Goal: Information Seeking & Learning: Learn about a topic

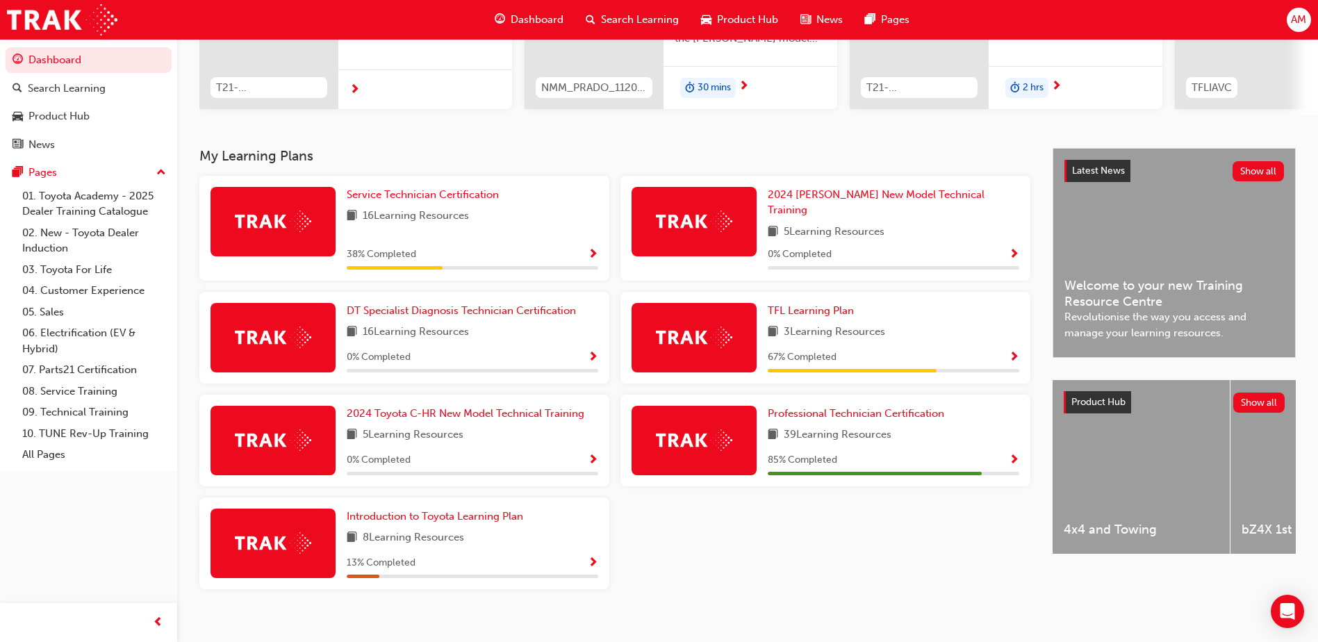
scroll to position [208, 0]
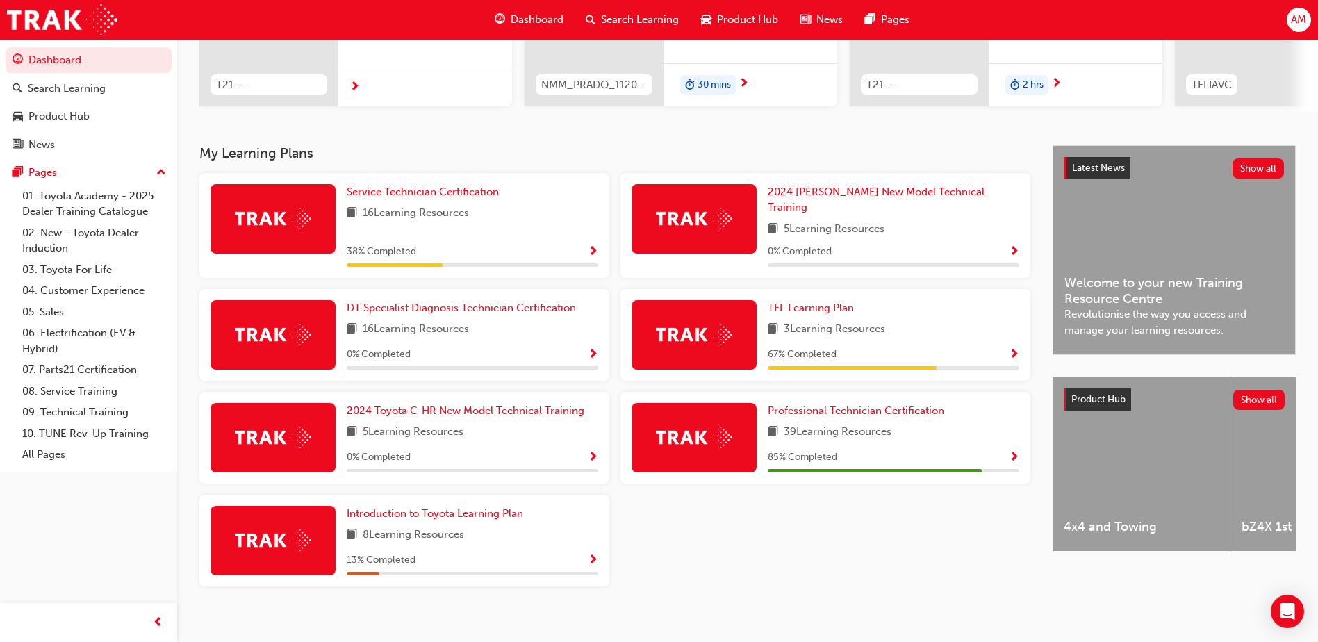
click at [894, 404] on span "Professional Technician Certification" at bounding box center [856, 410] width 176 height 13
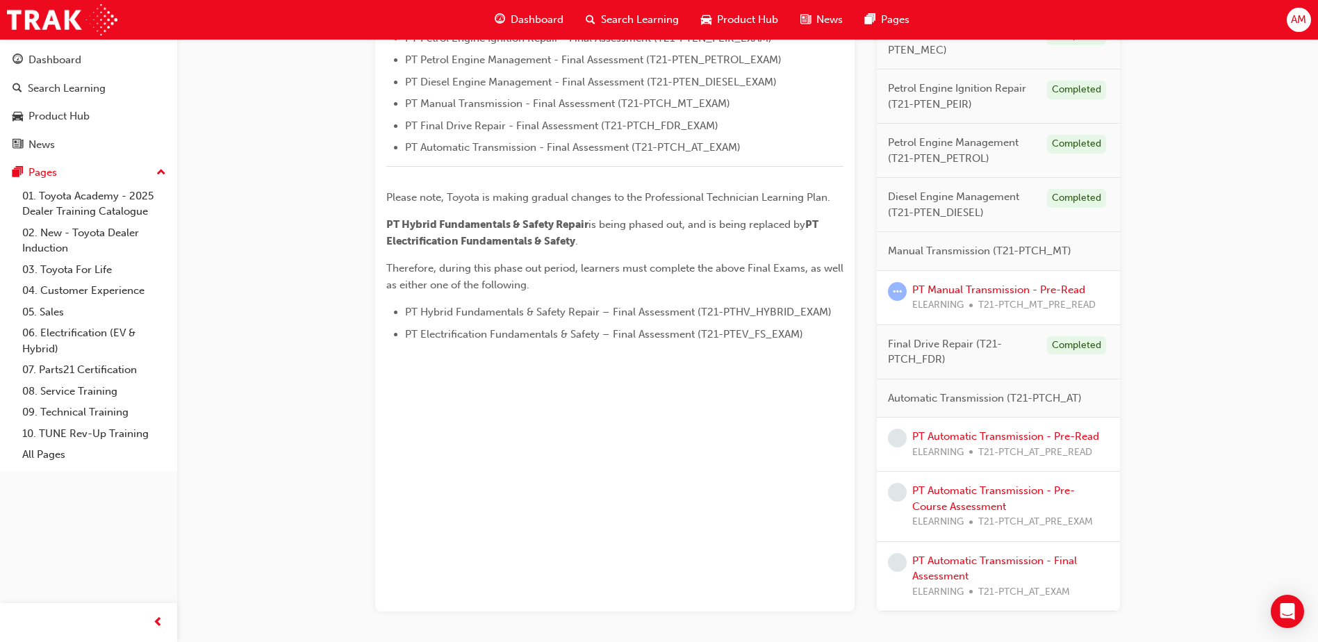
scroll to position [649, 0]
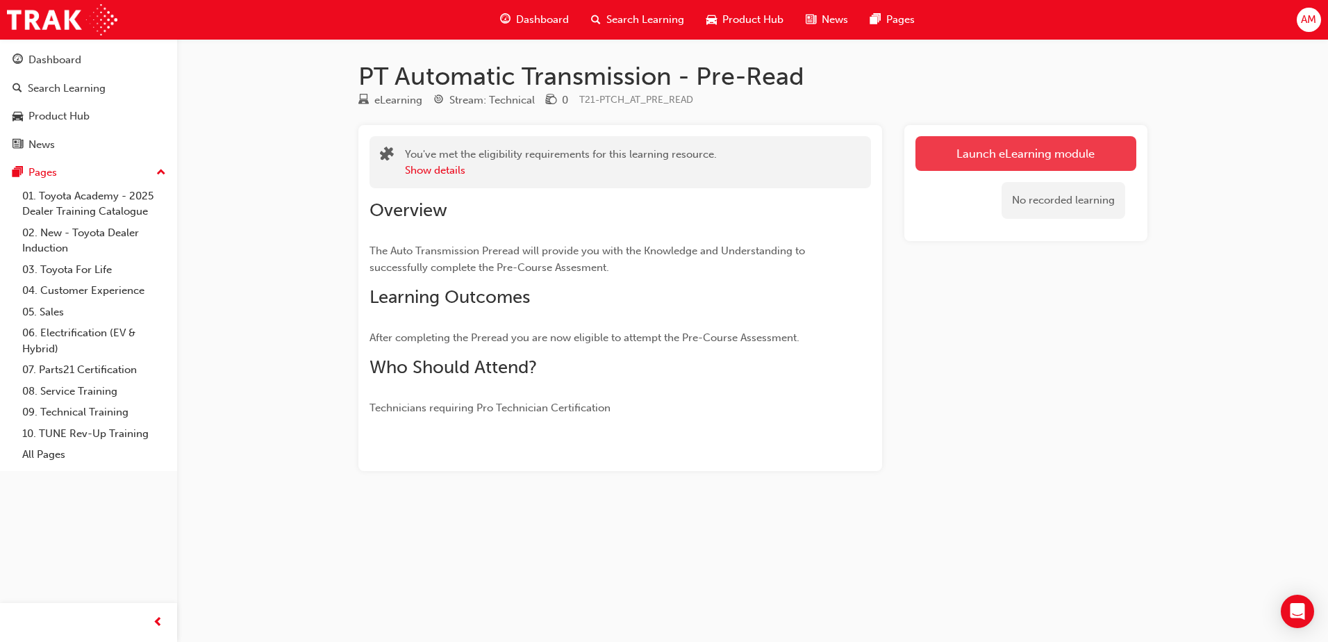
click at [976, 151] on link "Launch eLearning module" at bounding box center [1026, 153] width 221 height 35
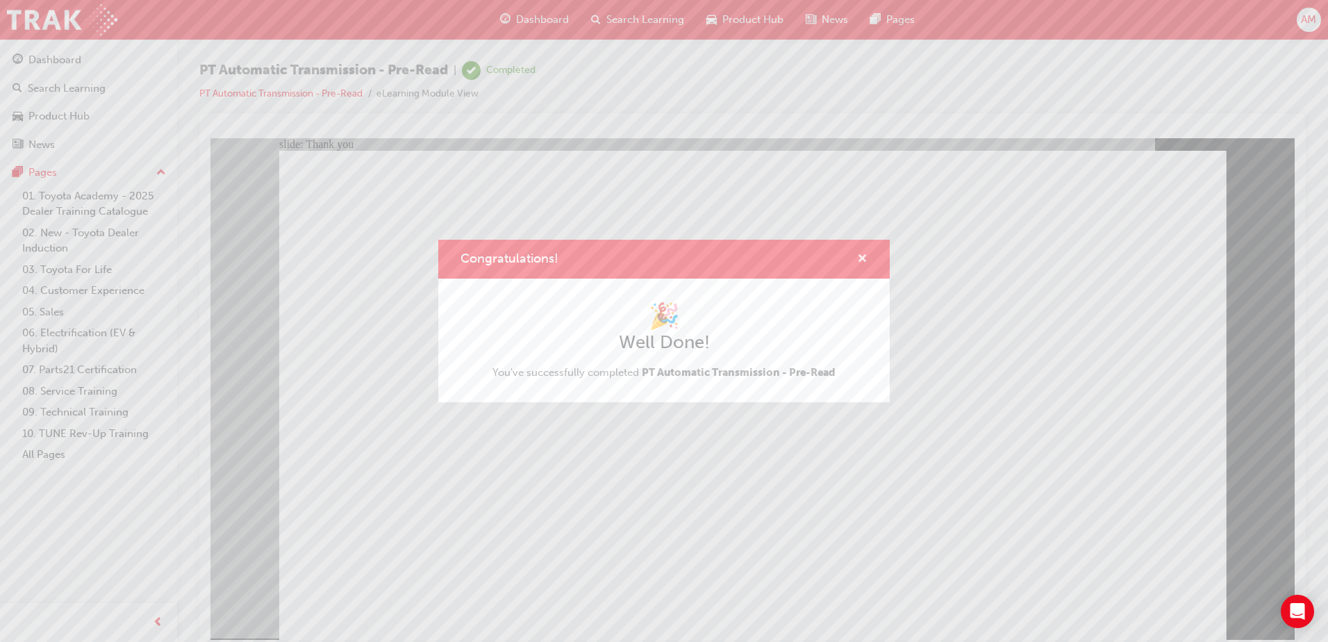
click at [861, 263] on span "cross-icon" at bounding box center [862, 260] width 10 height 13
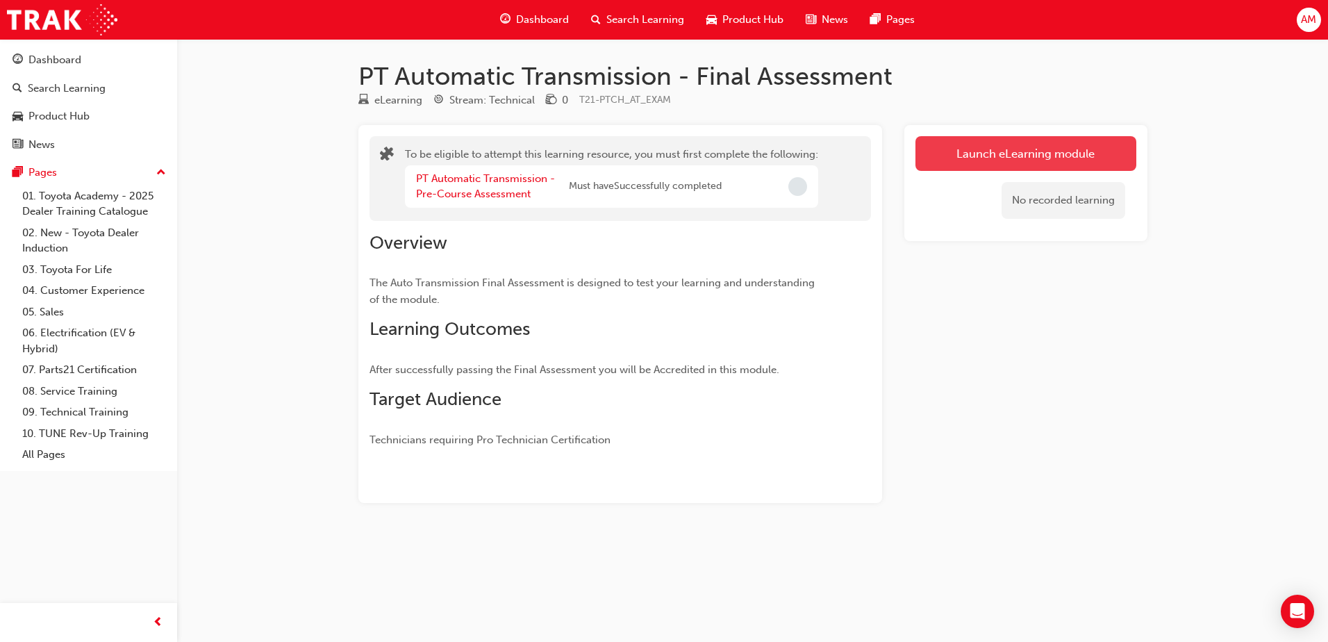
click at [1035, 161] on button "Launch eLearning module" at bounding box center [1026, 153] width 221 height 35
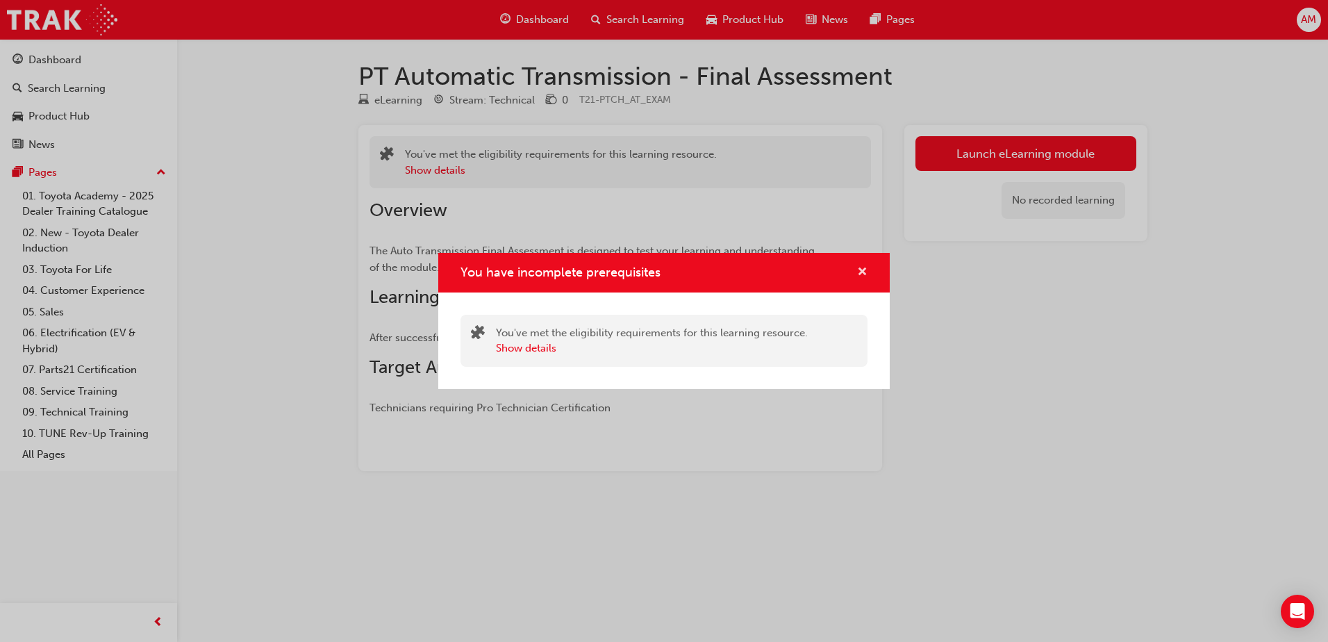
click at [860, 274] on span "cross-icon" at bounding box center [862, 273] width 10 height 13
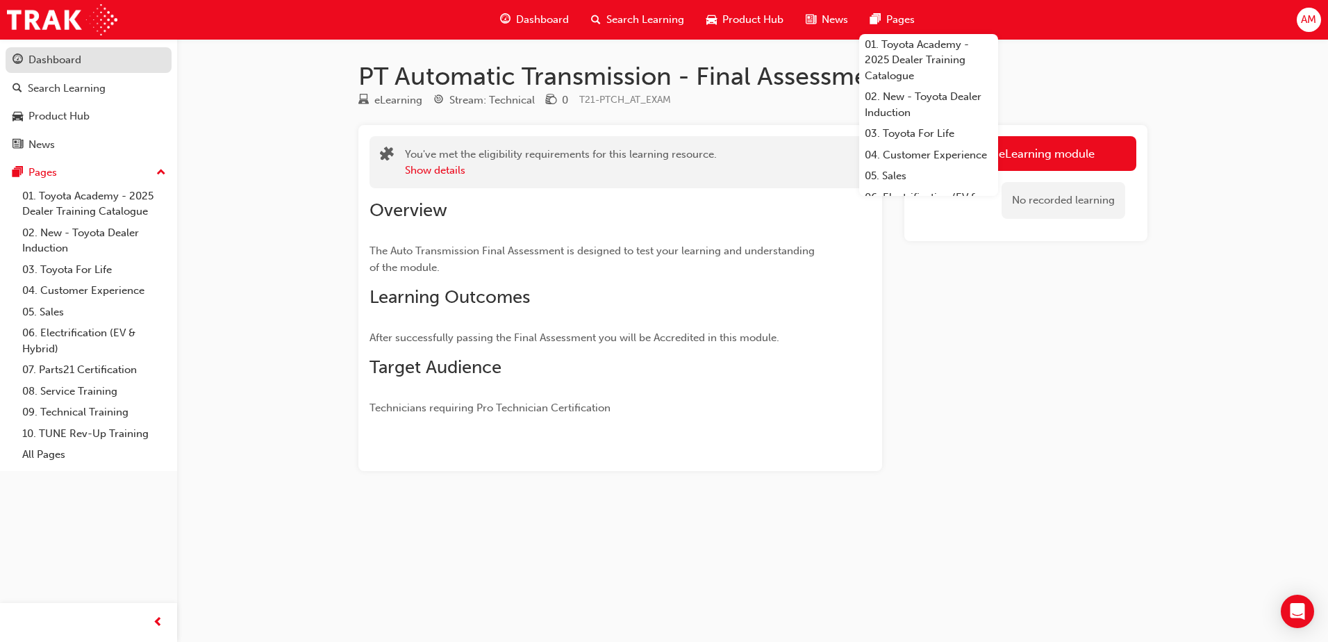
click at [54, 63] on div "Dashboard" at bounding box center [54, 60] width 53 height 16
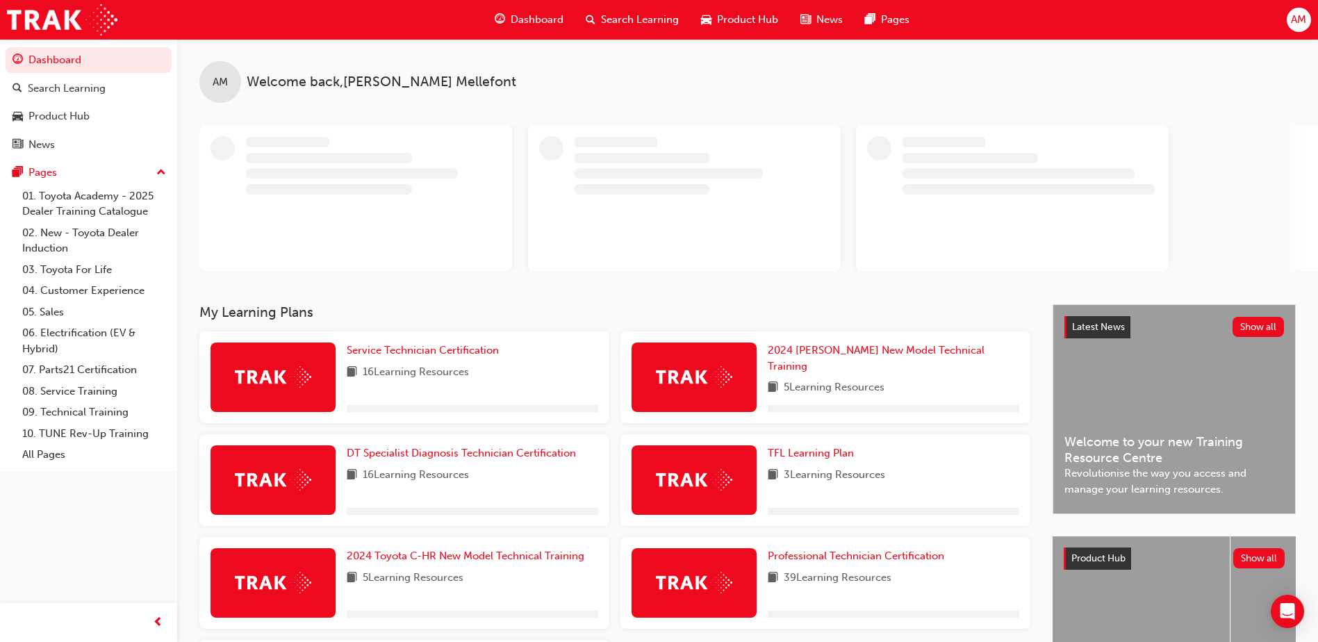
scroll to position [158, 0]
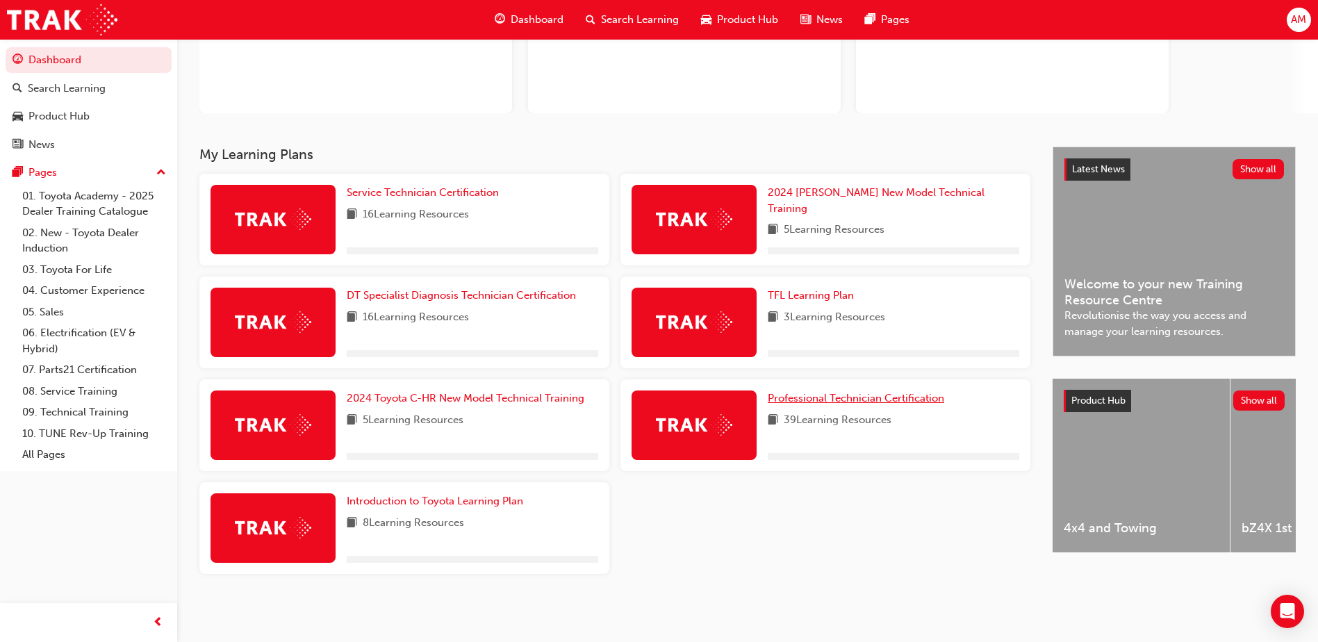
click at [860, 395] on span "Professional Technician Certification" at bounding box center [856, 398] width 176 height 13
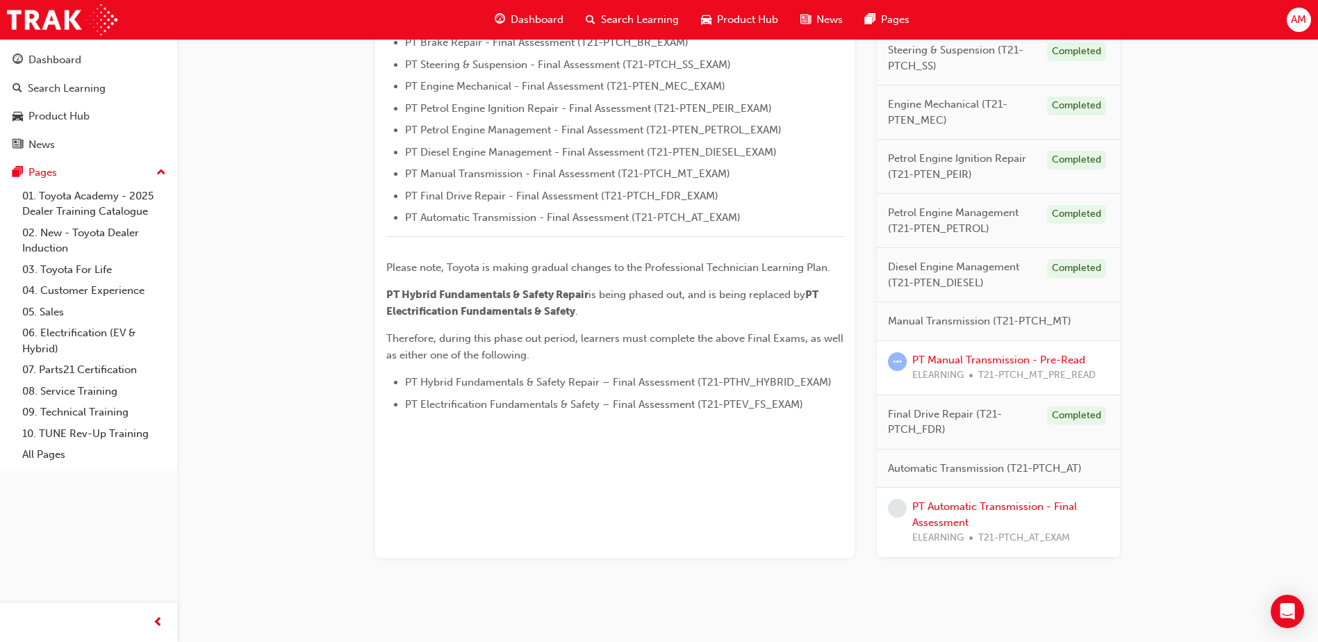
scroll to position [525, 0]
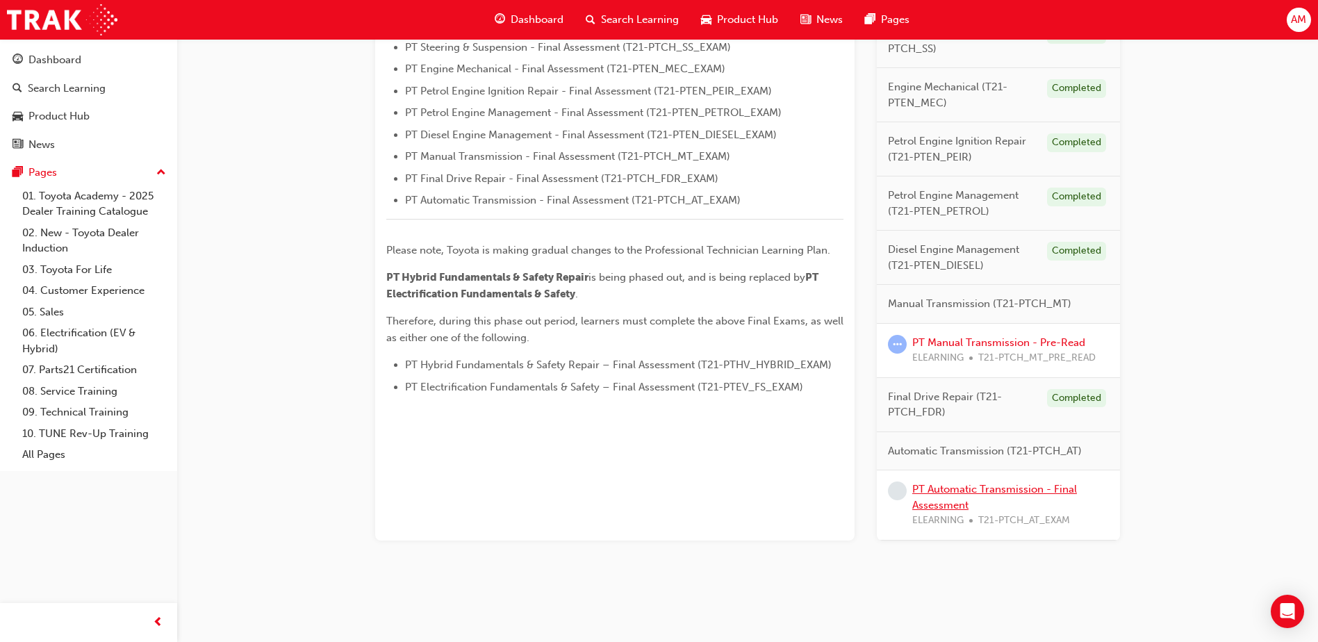
click at [953, 489] on link "PT Automatic Transmission - Final Assessment" at bounding box center [994, 497] width 165 height 28
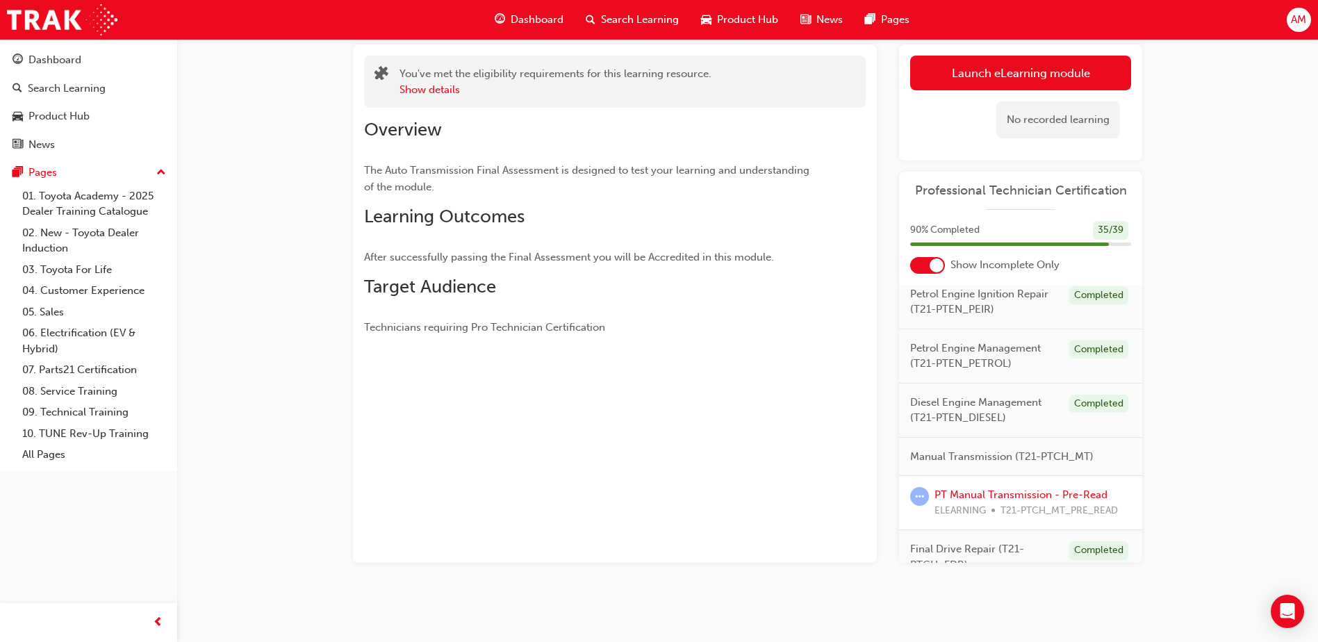
scroll to position [627, 0]
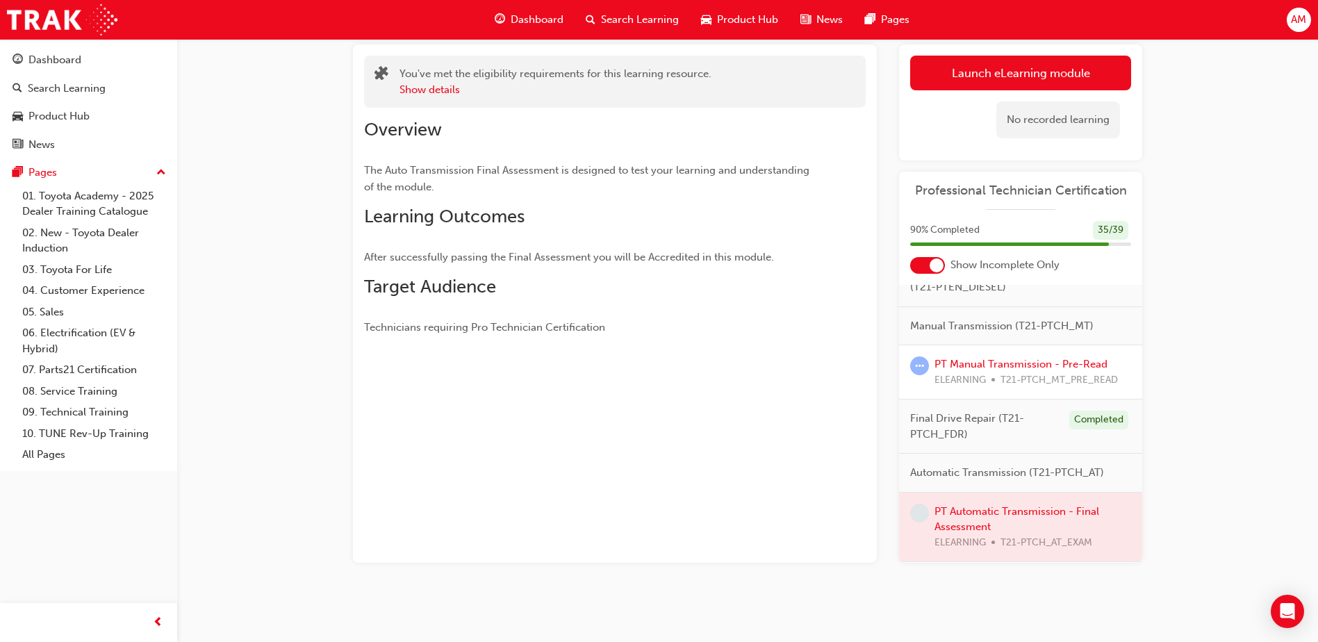
click at [972, 513] on div at bounding box center [1020, 527] width 243 height 69
click at [1210, 241] on div "PT Automatic Transmission - Final Assessment eLearning Stream: Technical 0 T21-…" at bounding box center [659, 280] width 1318 height 723
click at [980, 511] on div at bounding box center [1020, 527] width 243 height 69
click at [828, 494] on div "You've met the eligibility requirements for this learning resource. Show detail…" at bounding box center [615, 303] width 524 height 518
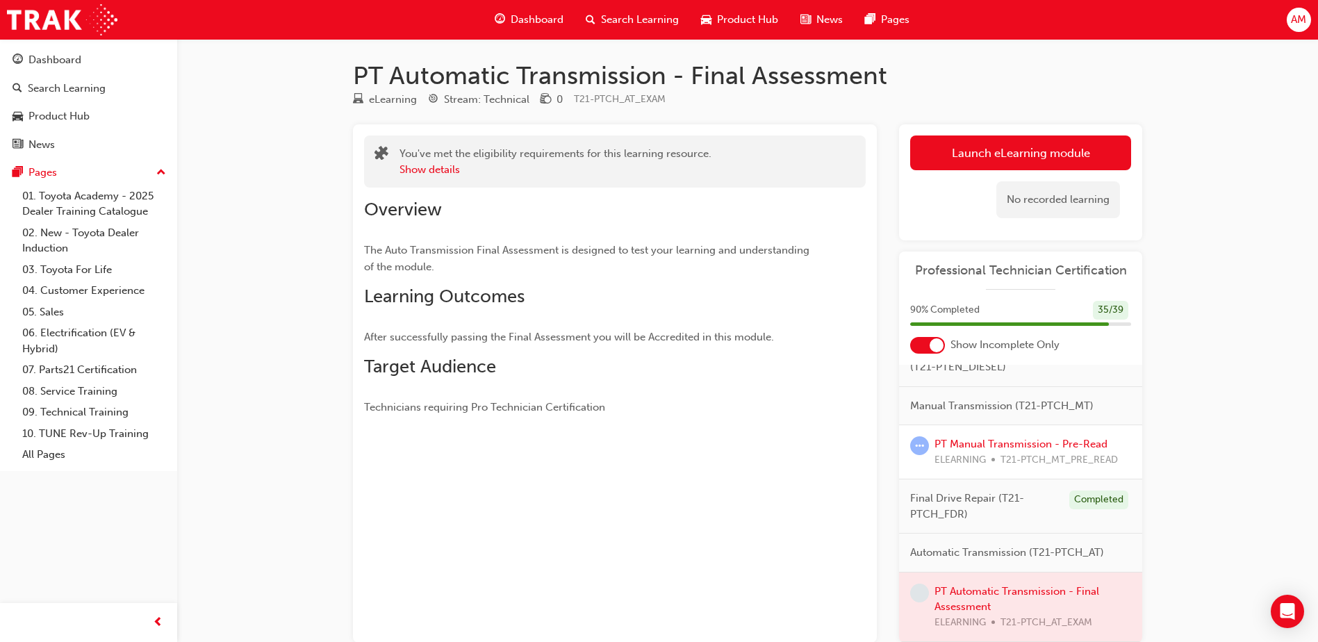
scroll to position [0, 0]
drag, startPoint x: 577, startPoint y: 74, endPoint x: 304, endPoint y: 135, distance: 280.0
click at [577, 74] on h1 "PT Automatic Transmission - Final Assessment" at bounding box center [747, 76] width 789 height 31
click at [84, 58] on div "Dashboard" at bounding box center [89, 59] width 152 height 17
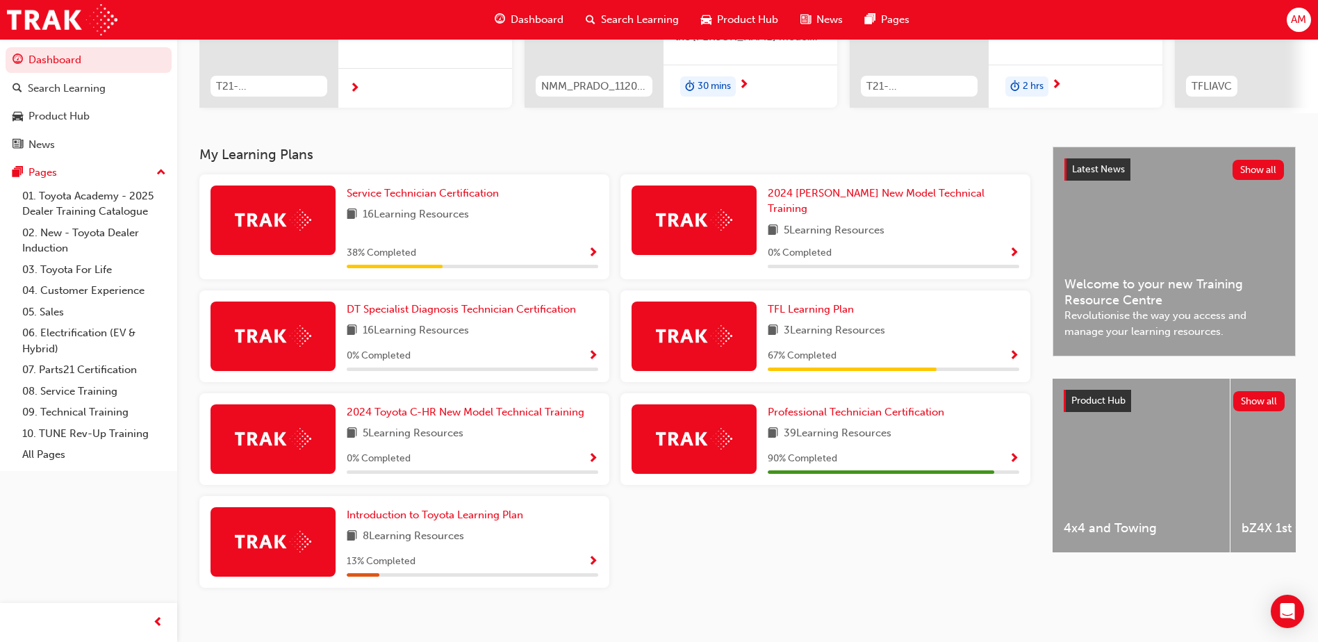
scroll to position [213, 0]
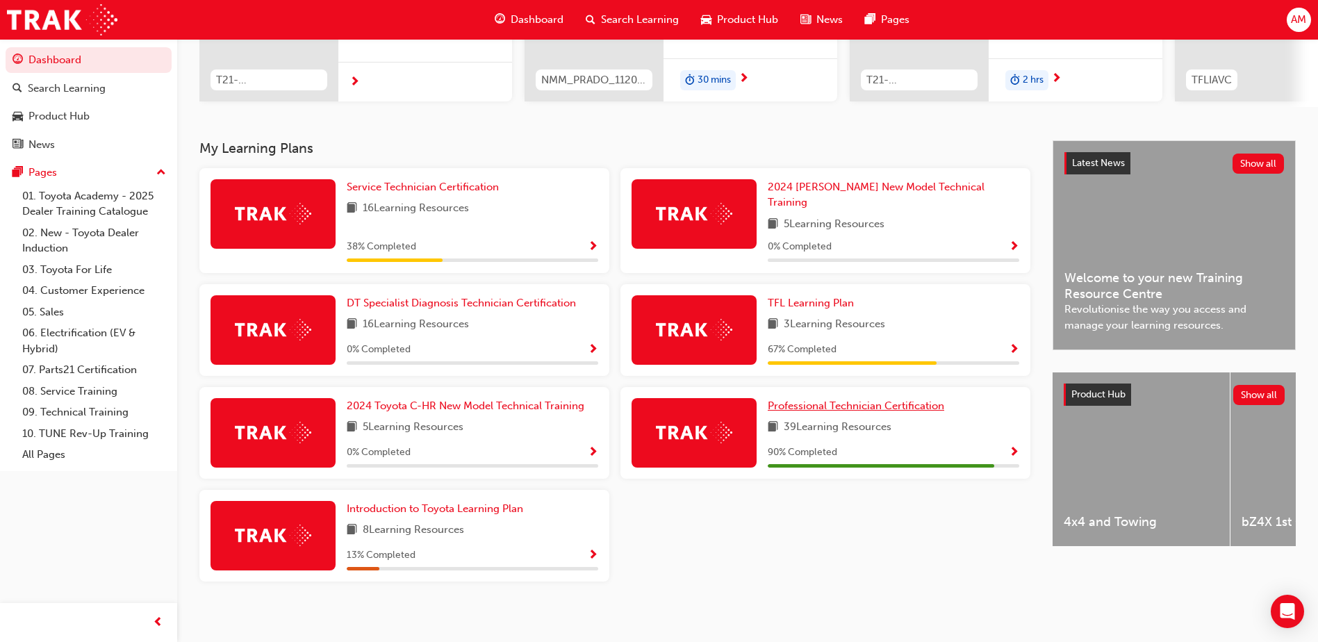
click at [812, 398] on link "Professional Technician Certification" at bounding box center [859, 406] width 182 height 16
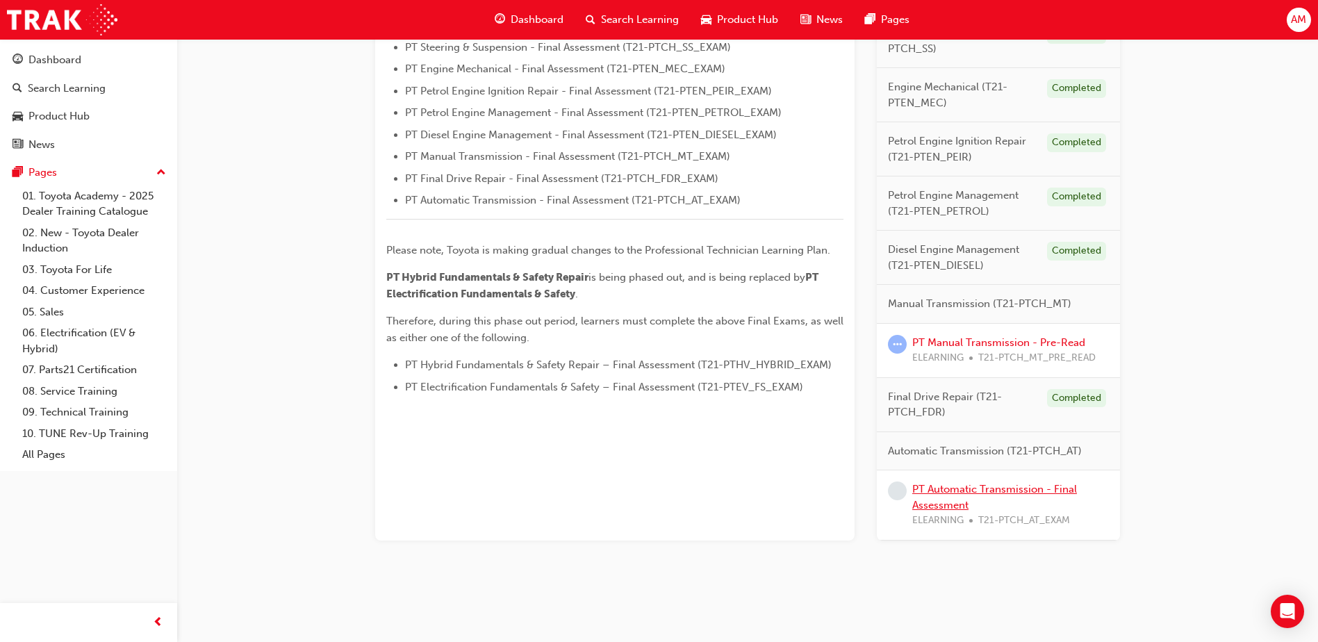
click at [959, 490] on link "PT Automatic Transmission - Final Assessment" at bounding box center [994, 497] width 165 height 28
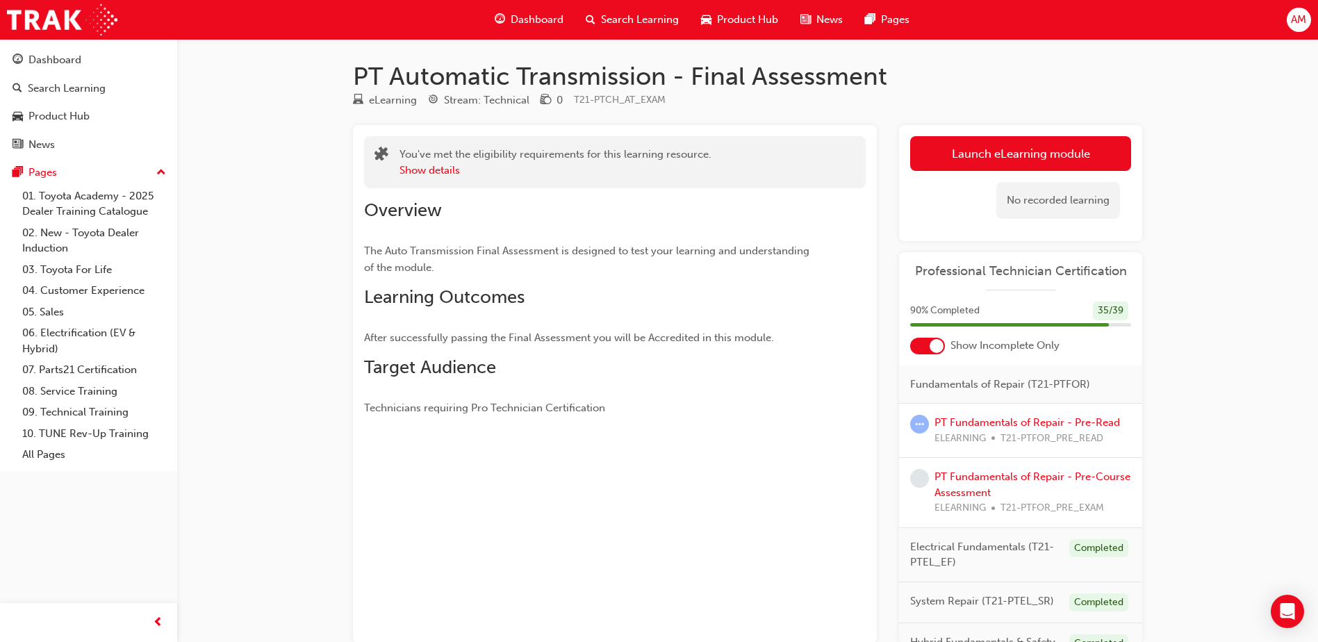
click at [632, 18] on span "Search Learning" at bounding box center [640, 20] width 78 height 16
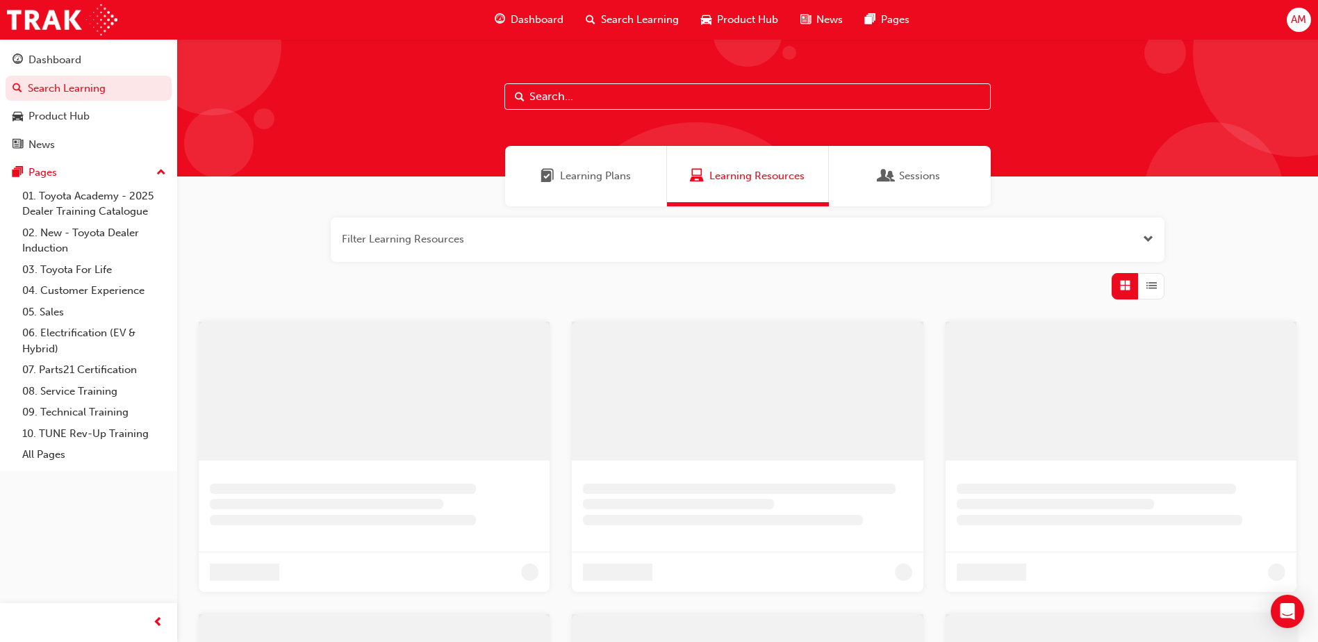
click at [624, 88] on input "text" at bounding box center [747, 96] width 486 height 26
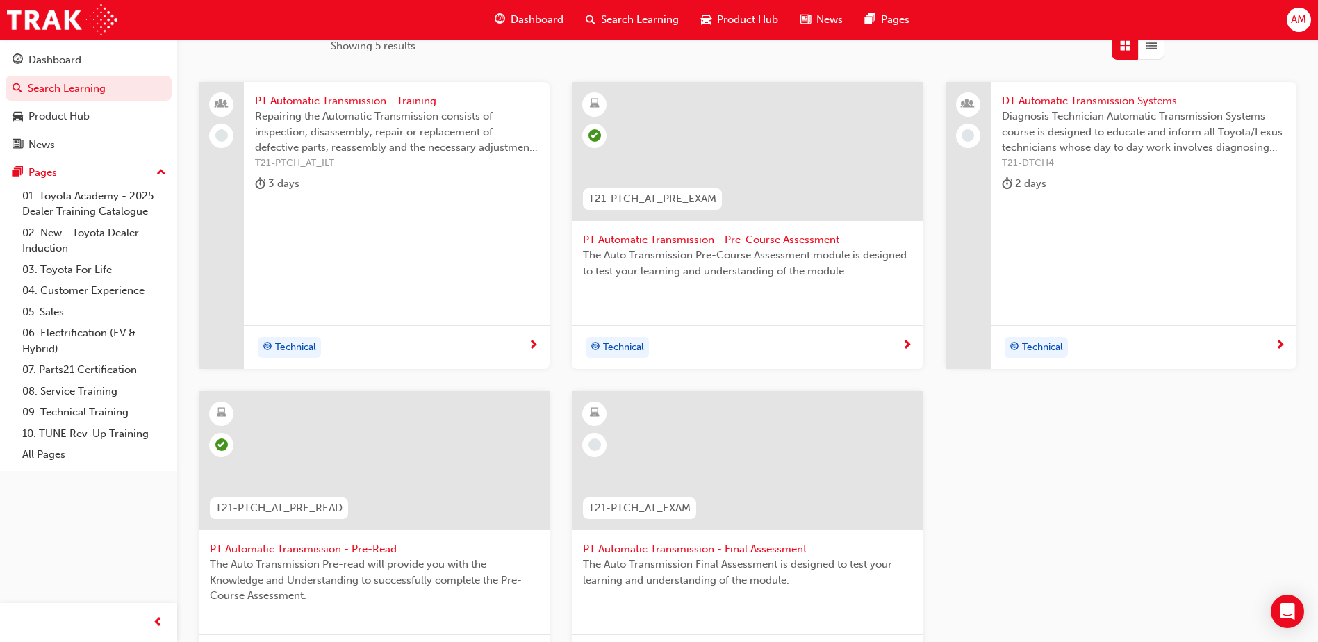
scroll to position [347, 0]
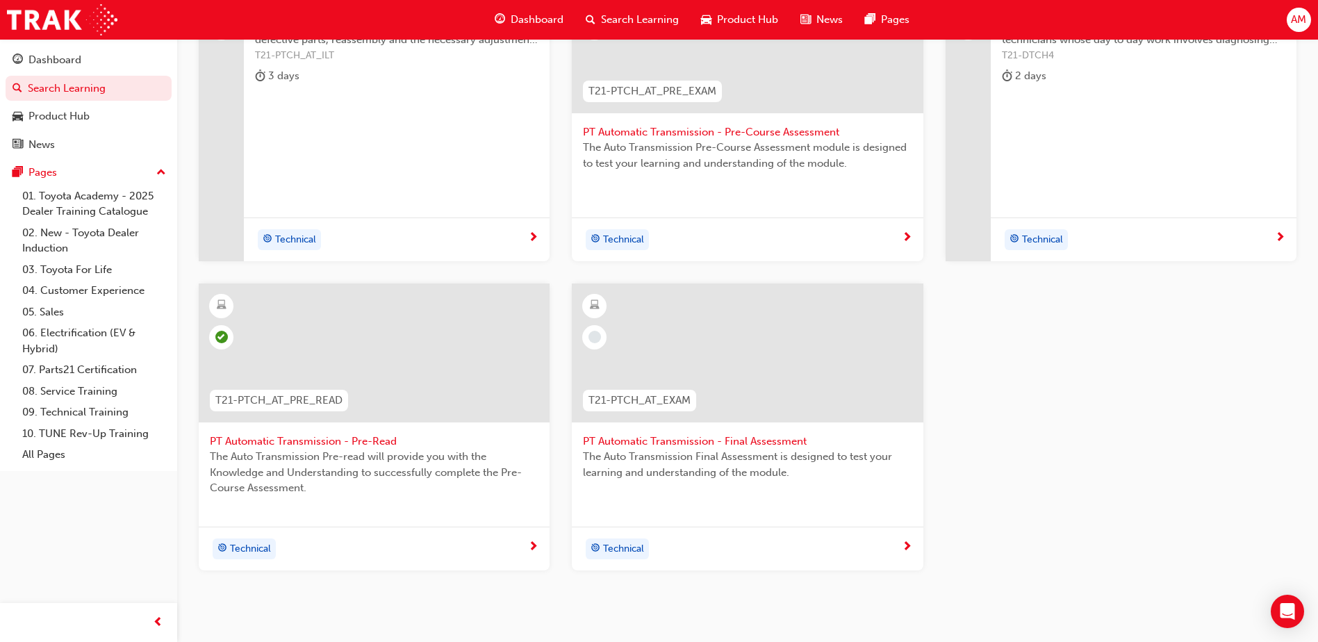
type input "Automatic transm"
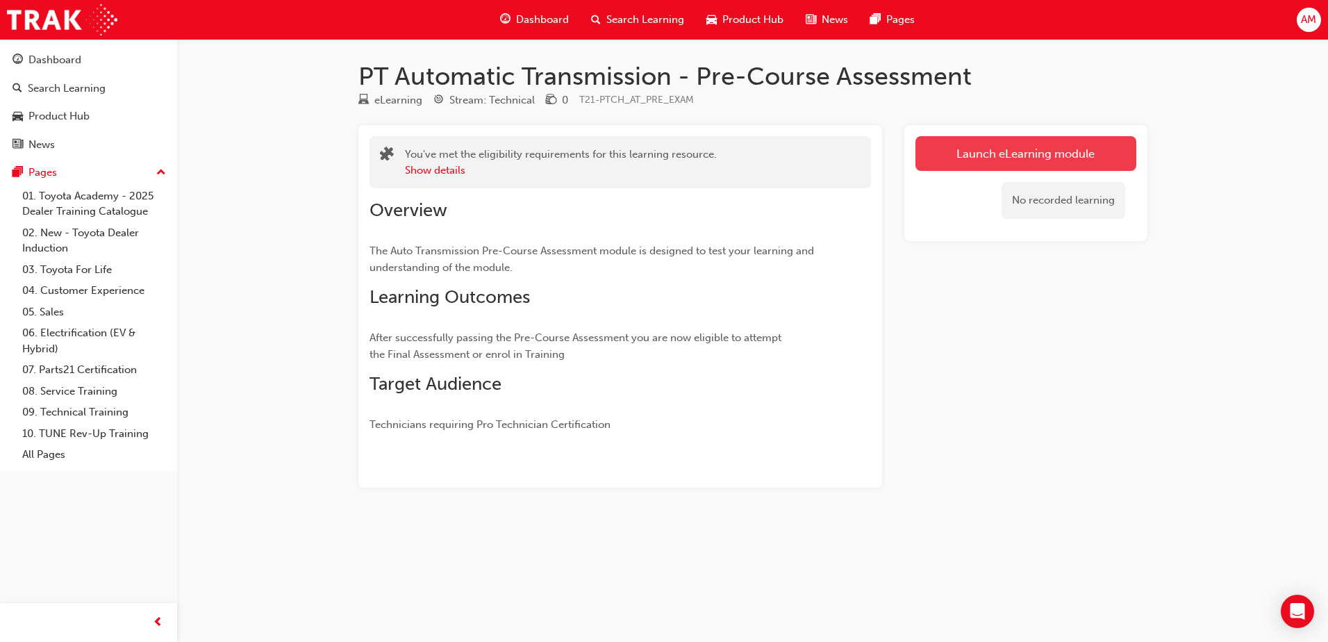
click at [975, 156] on link "Launch eLearning module" at bounding box center [1026, 153] width 221 height 35
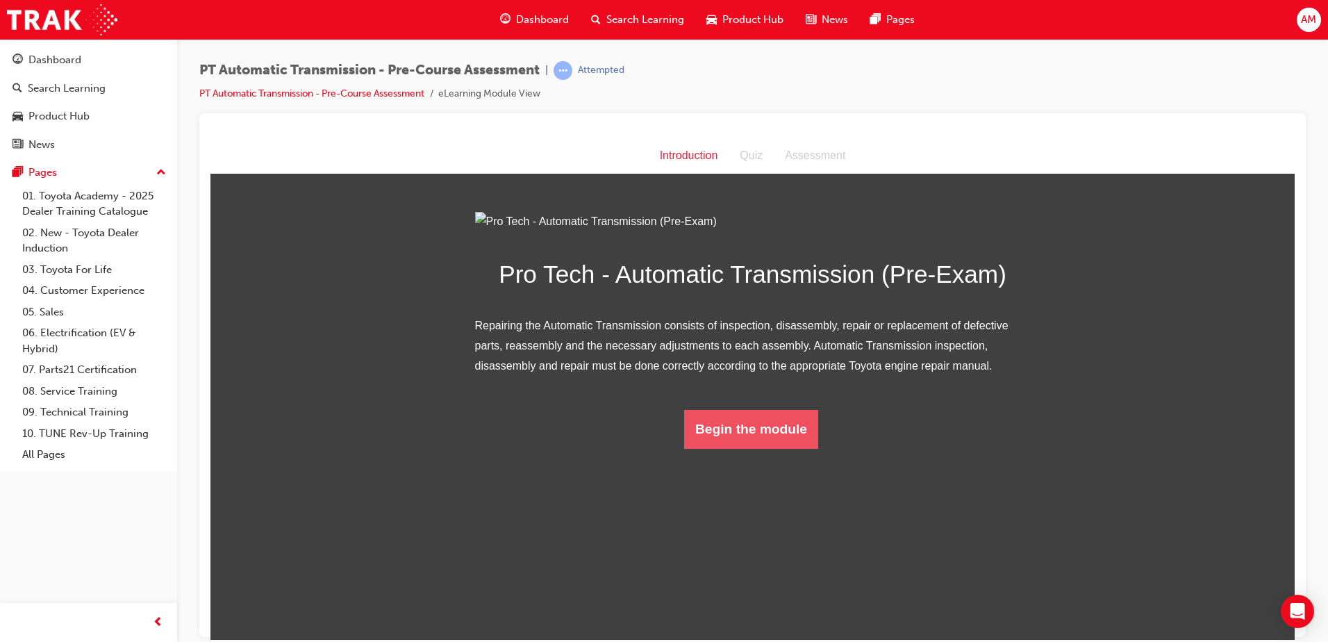
click at [778, 448] on button "Begin the module" at bounding box center [751, 428] width 134 height 39
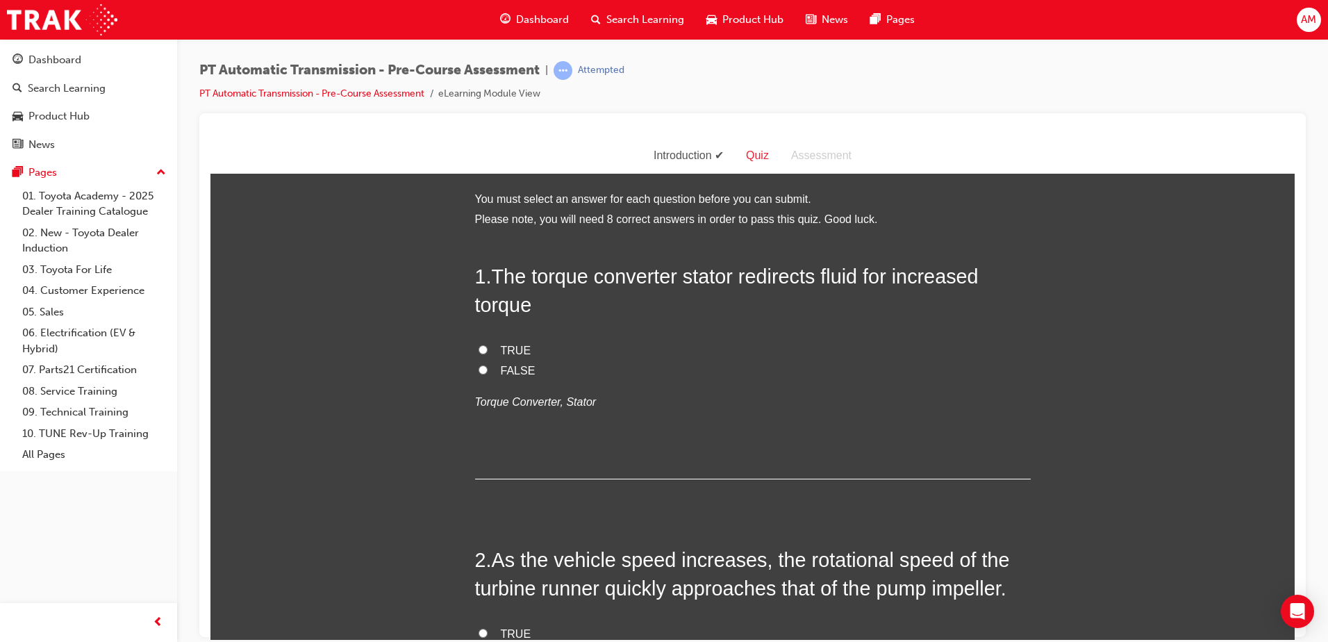
click at [484, 350] on label "TRUE" at bounding box center [753, 350] width 556 height 20
click at [484, 350] on input "TRUE" at bounding box center [483, 349] width 9 height 9
radio input "true"
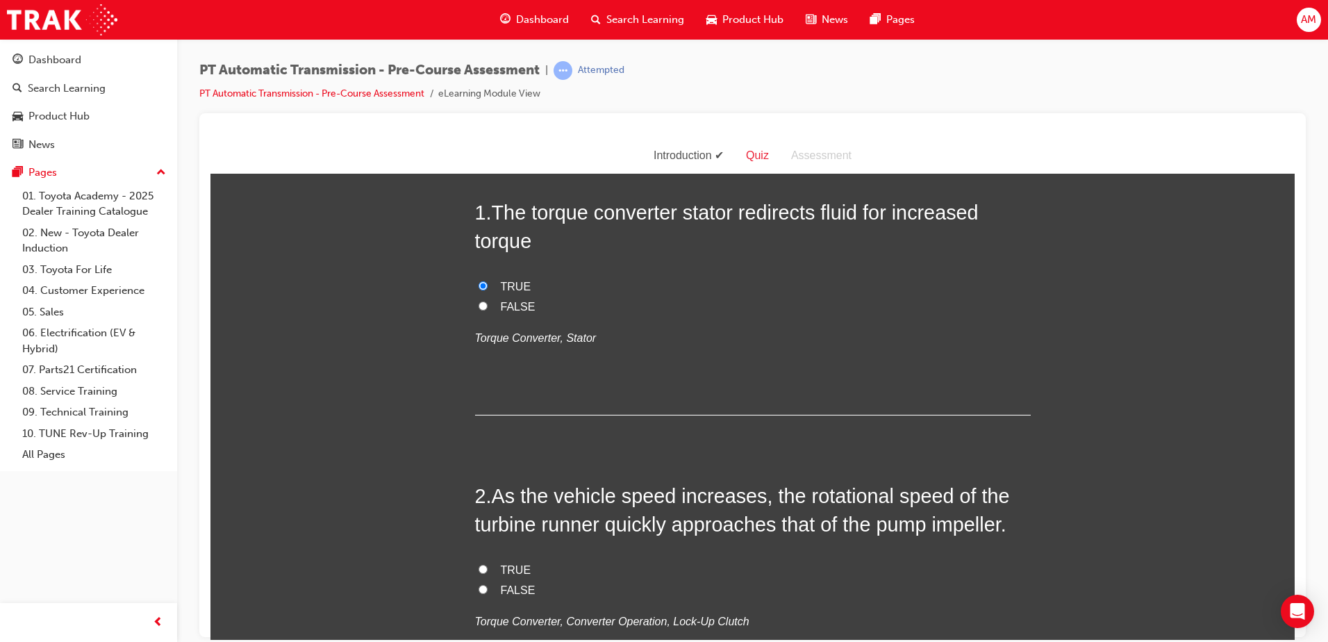
scroll to position [278, 0]
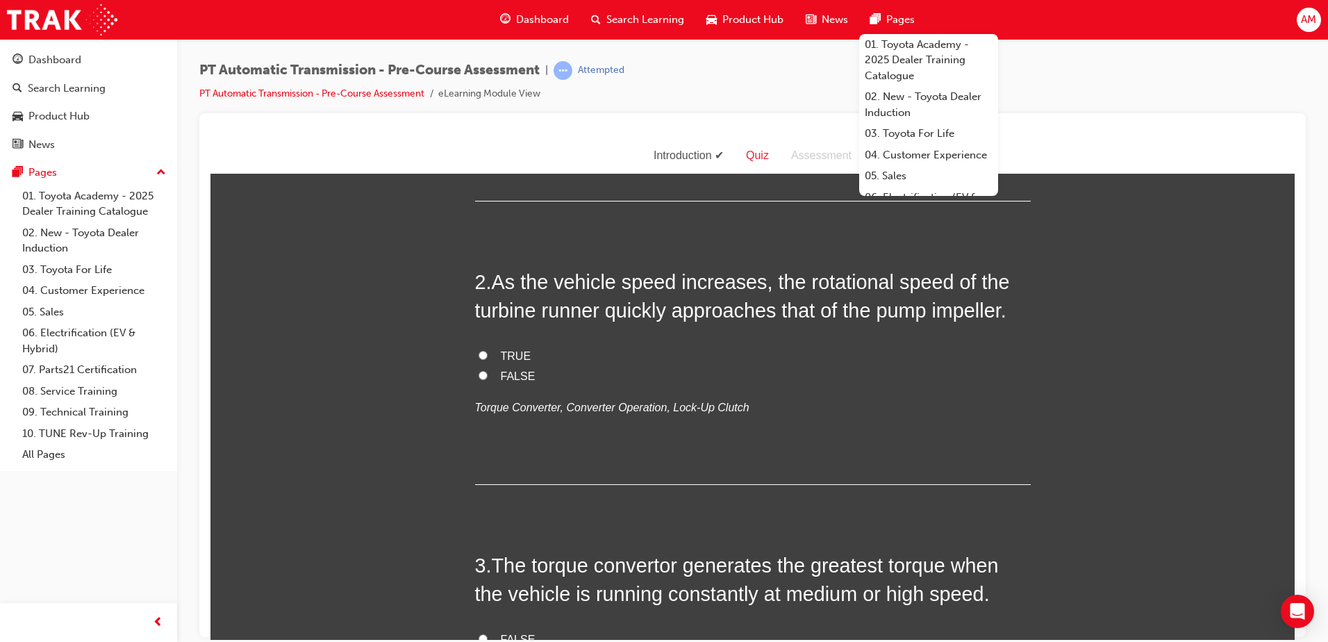
click at [483, 355] on label "TRUE" at bounding box center [753, 356] width 556 height 20
click at [483, 355] on input "TRUE" at bounding box center [483, 354] width 9 height 9
radio input "true"
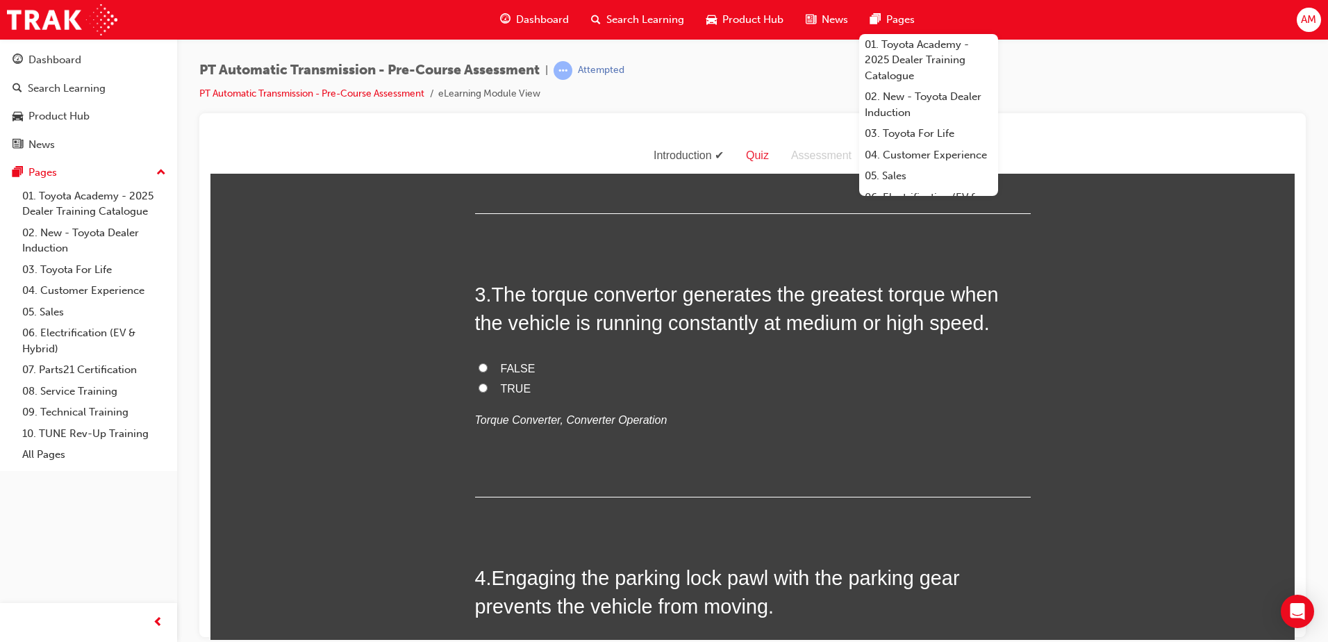
scroll to position [556, 0]
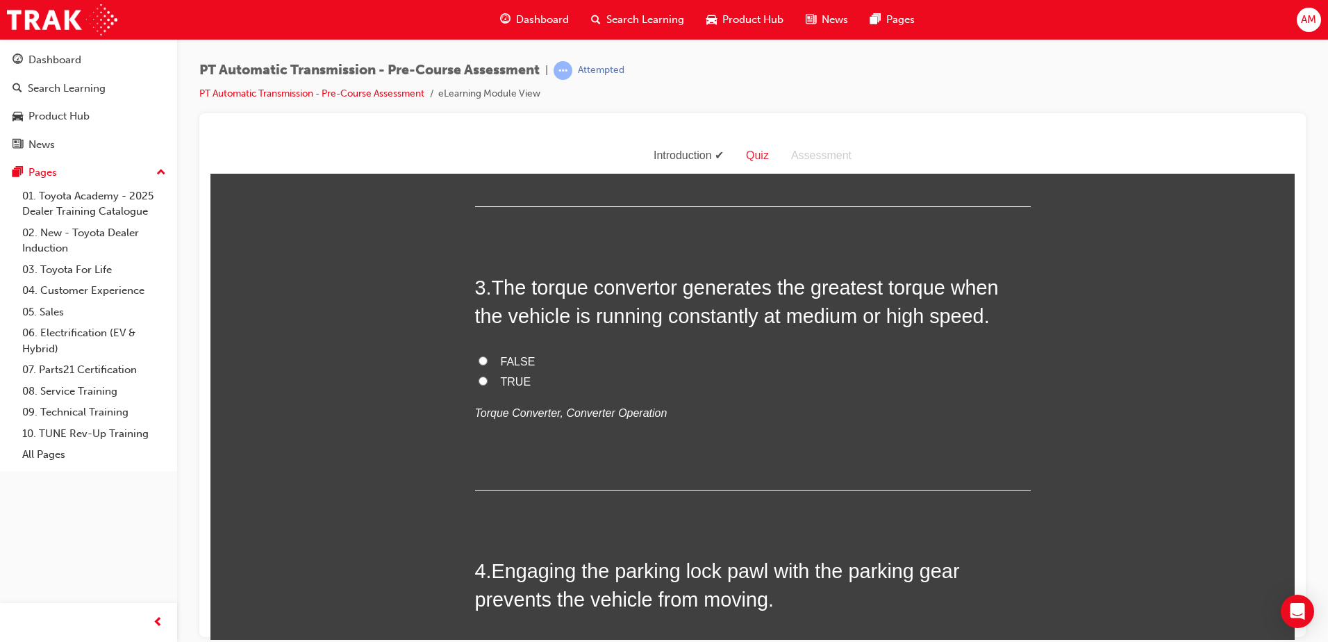
click at [479, 381] on input "TRUE" at bounding box center [483, 380] width 9 height 9
radio input "true"
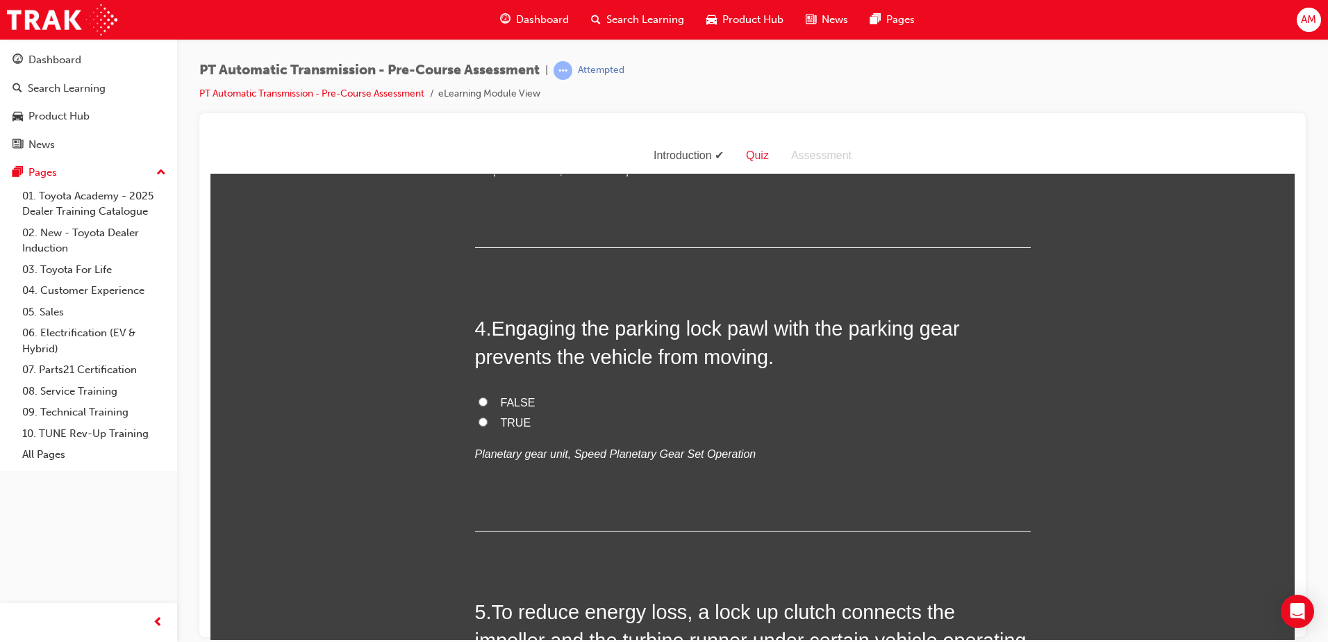
scroll to position [834, 0]
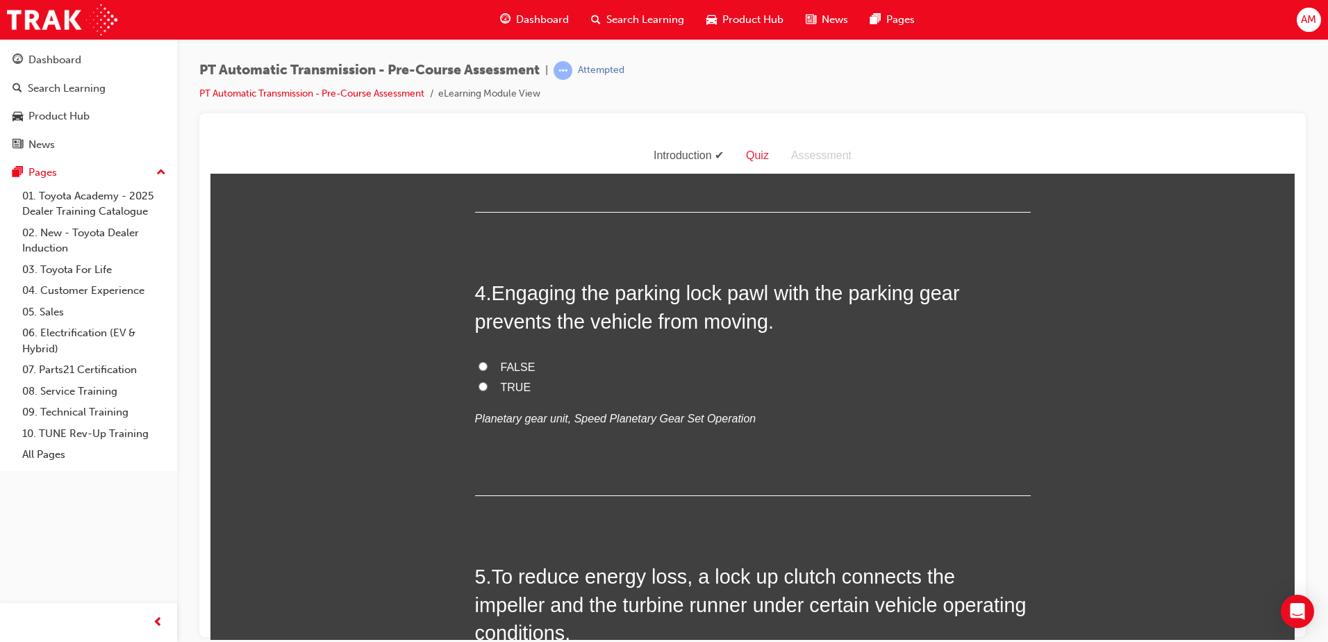
click at [502, 377] on label "TRUE" at bounding box center [753, 387] width 556 height 20
click at [488, 381] on input "TRUE" at bounding box center [483, 385] width 9 height 9
radio input "true"
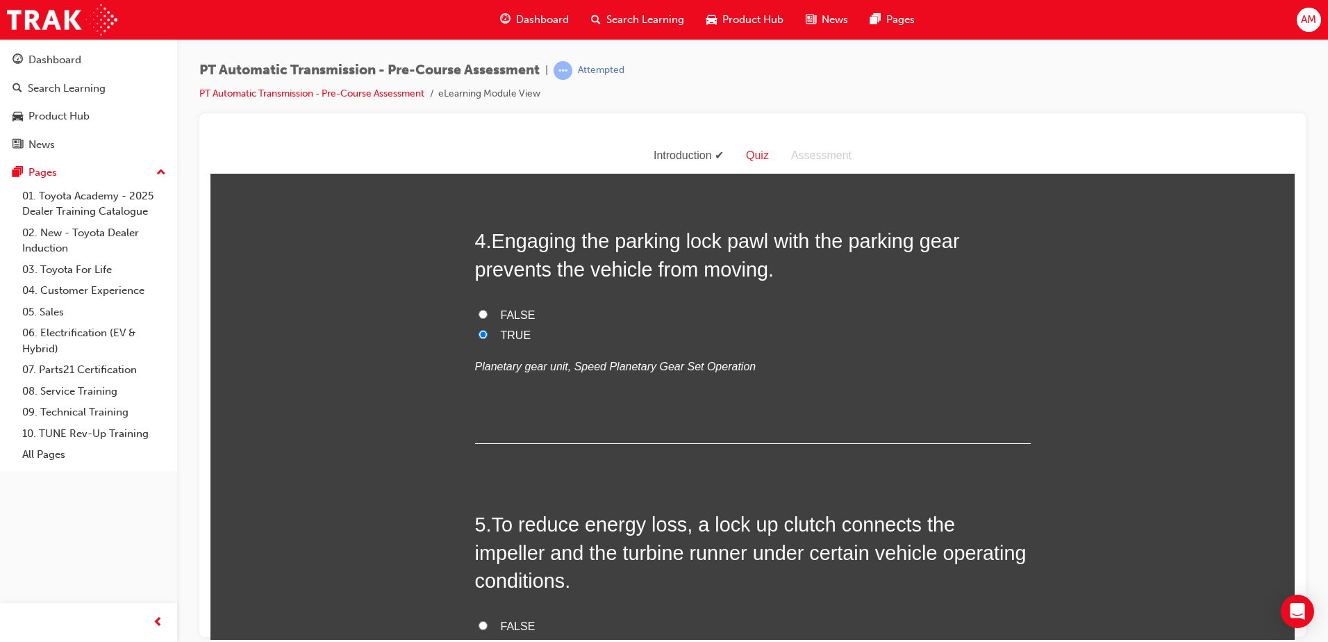
scroll to position [1042, 0]
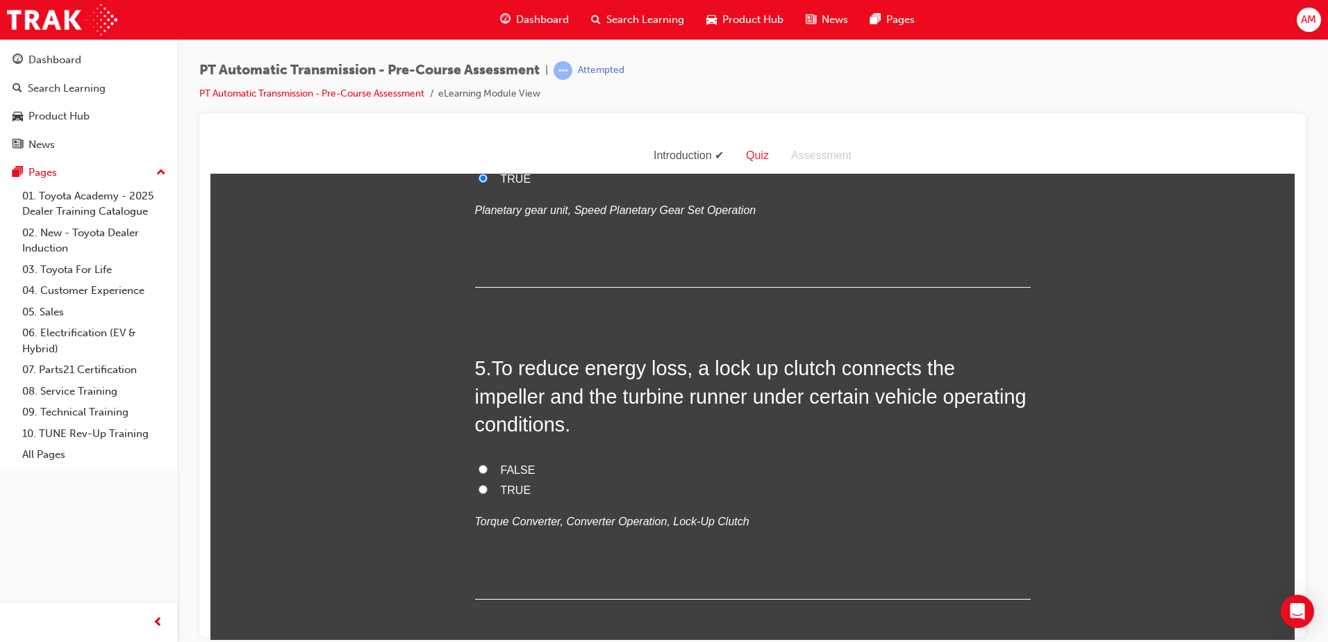
click at [501, 484] on span "TRUE" at bounding box center [516, 490] width 31 height 12
click at [488, 484] on input "TRUE" at bounding box center [483, 488] width 9 height 9
radio input "true"
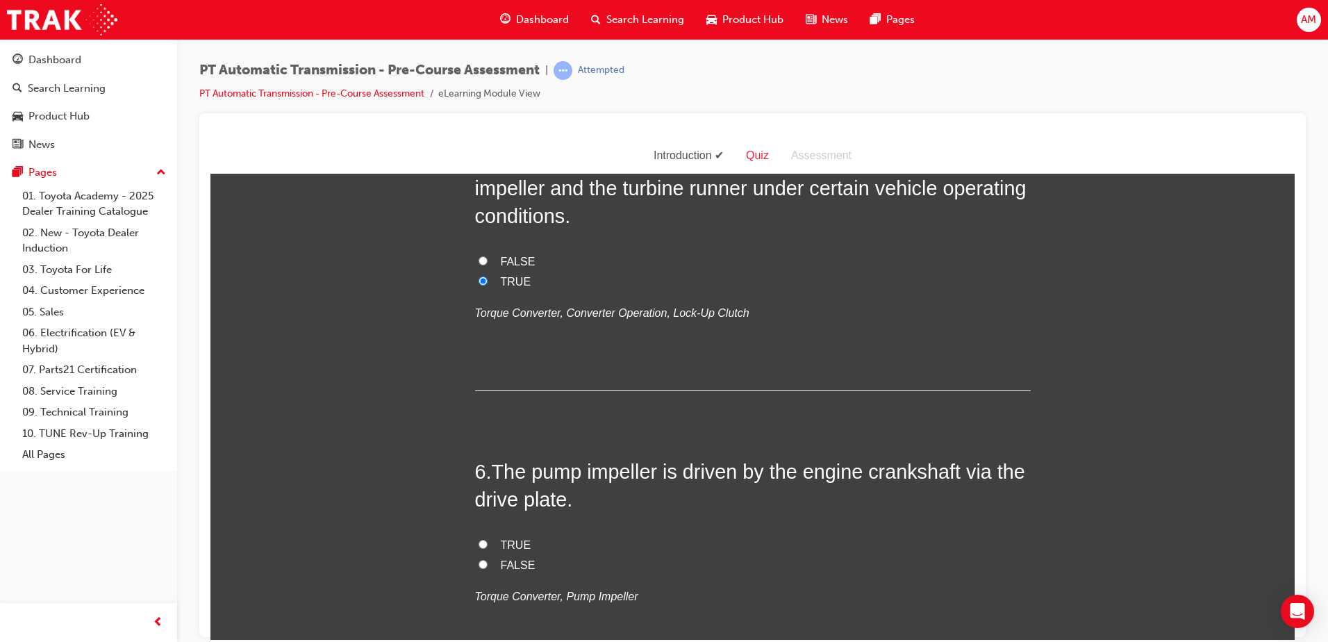
scroll to position [1459, 0]
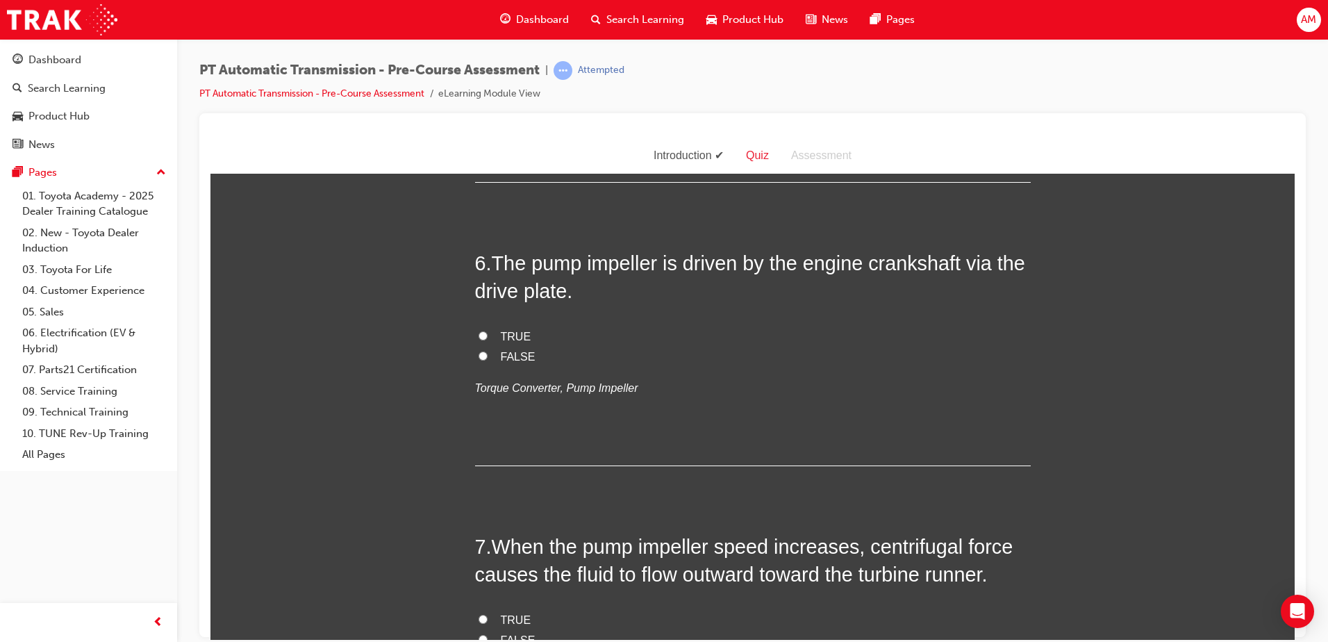
click at [491, 333] on label "TRUE" at bounding box center [753, 337] width 556 height 20
click at [488, 333] on input "TRUE" at bounding box center [483, 335] width 9 height 9
radio input "true"
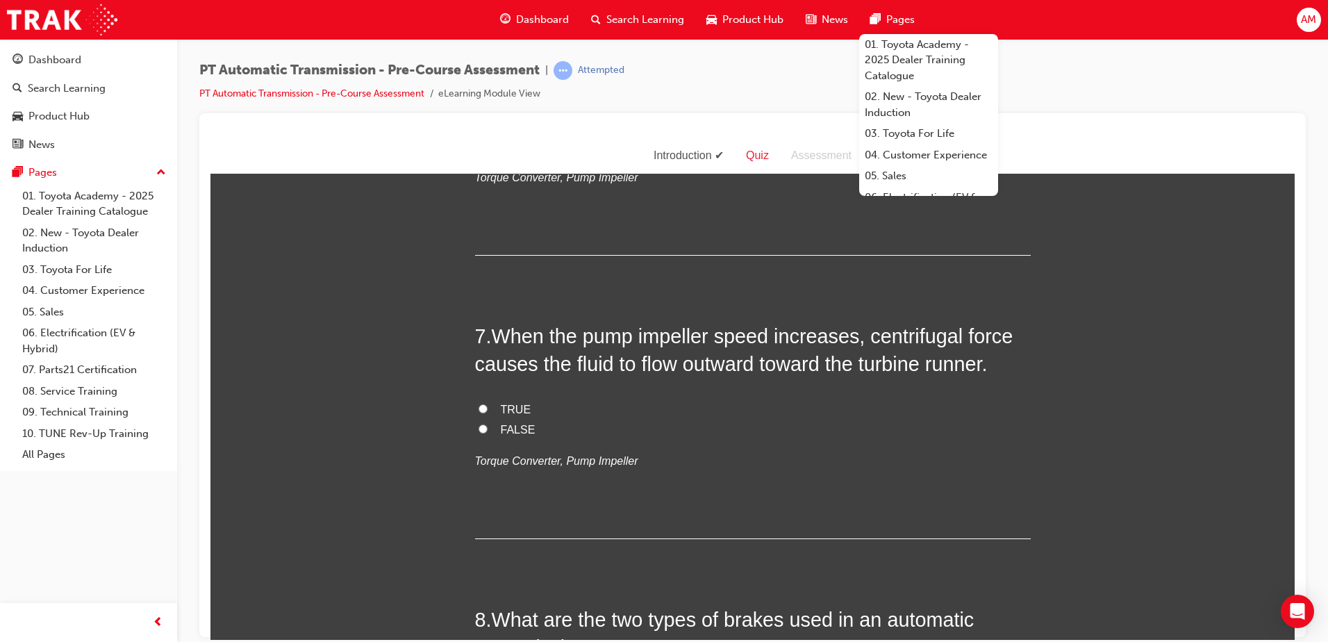
scroll to position [1668, 0]
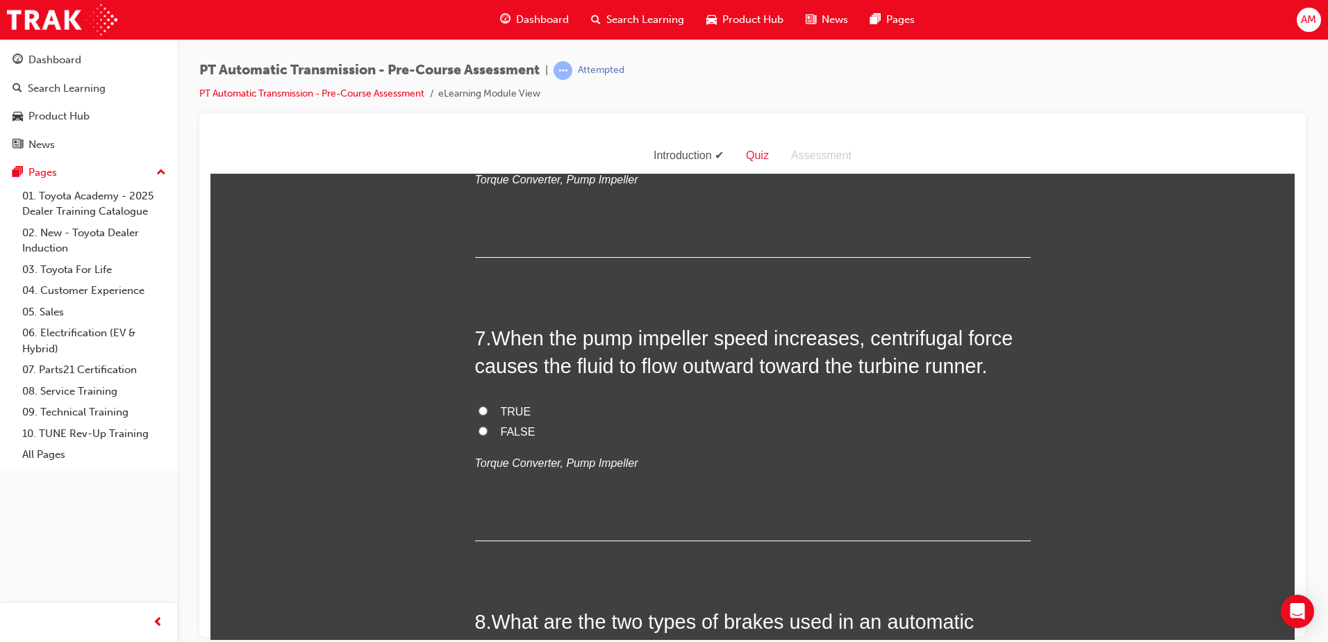
click at [486, 407] on label "TRUE" at bounding box center [753, 412] width 556 height 20
click at [486, 407] on input "TRUE" at bounding box center [483, 410] width 9 height 9
radio input "true"
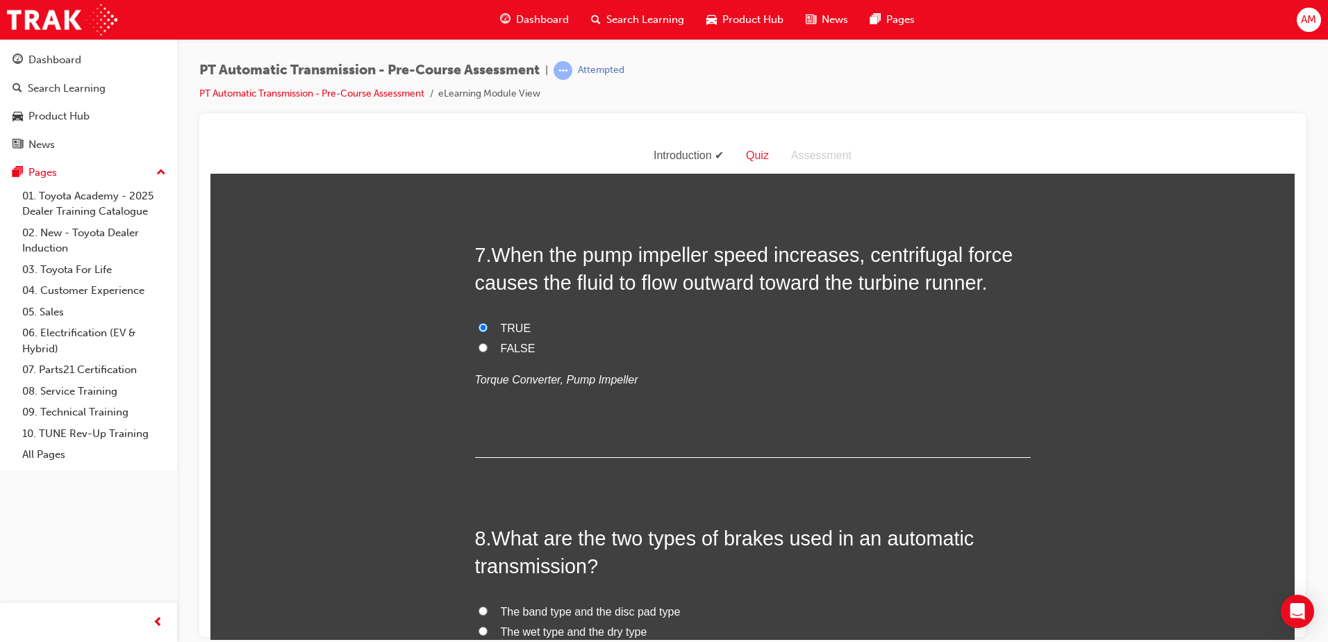
scroll to position [2084, 0]
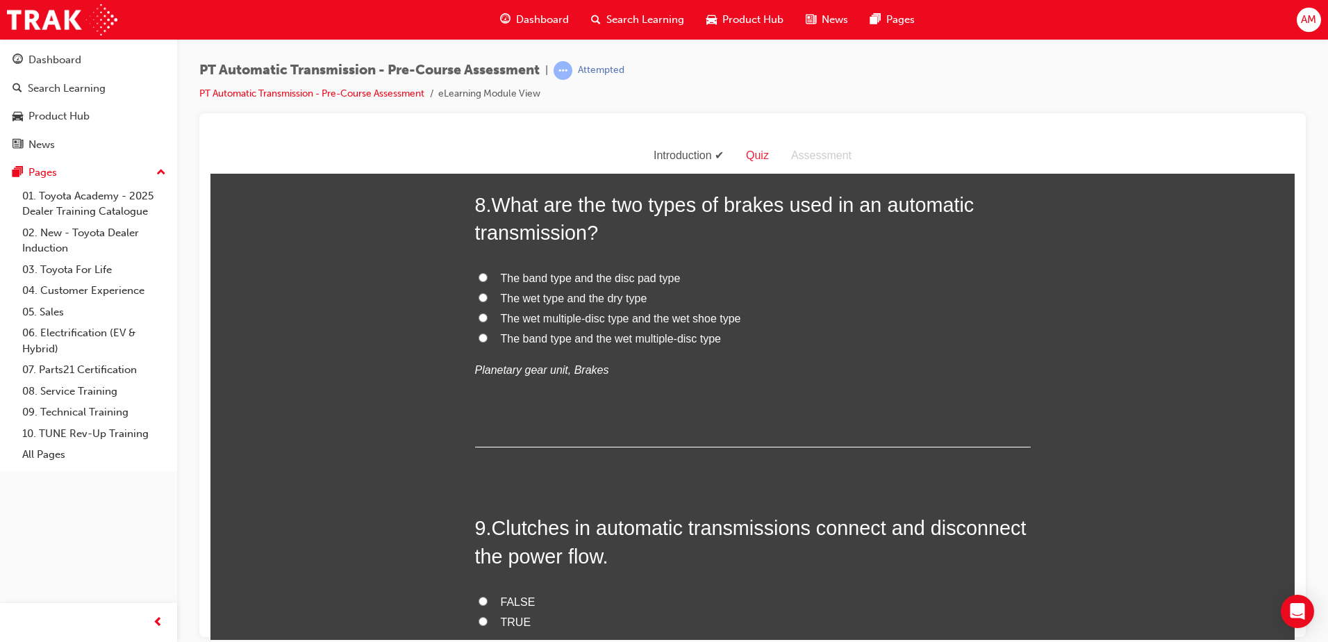
click at [609, 337] on span "The band type and the wet multiple-disc type" at bounding box center [611, 338] width 221 height 12
click at [488, 337] on input "The band type and the wet multiple-disc type" at bounding box center [483, 337] width 9 height 9
radio input "true"
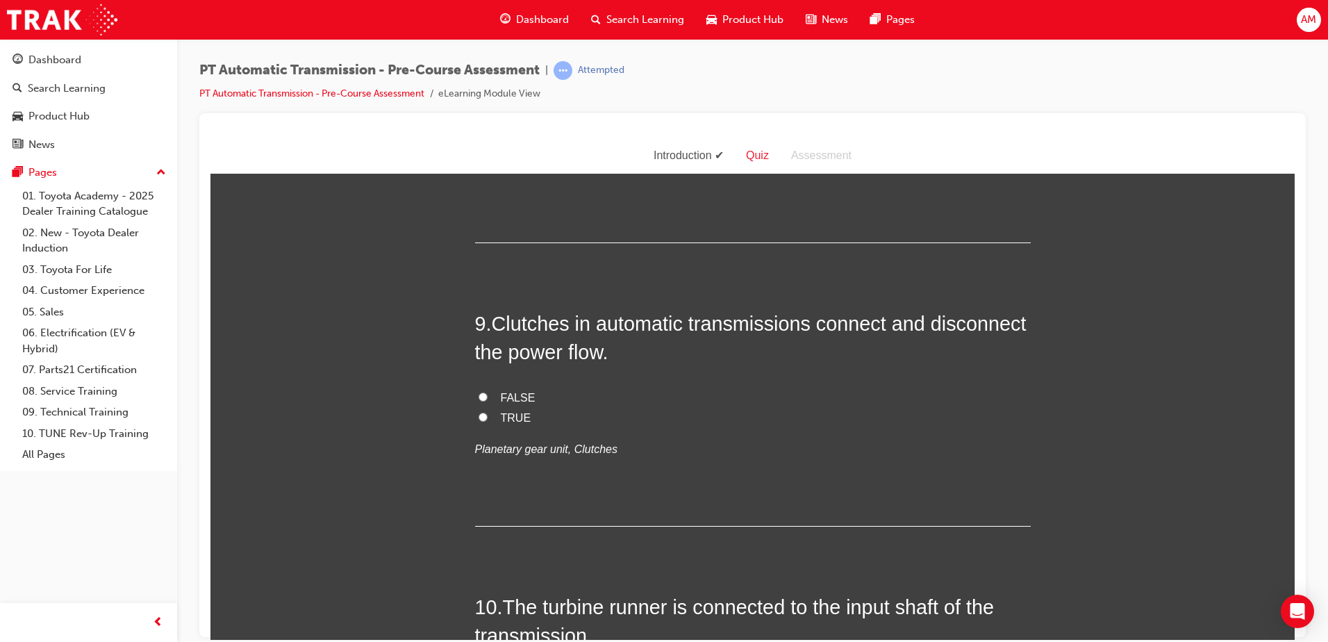
scroll to position [2293, 0]
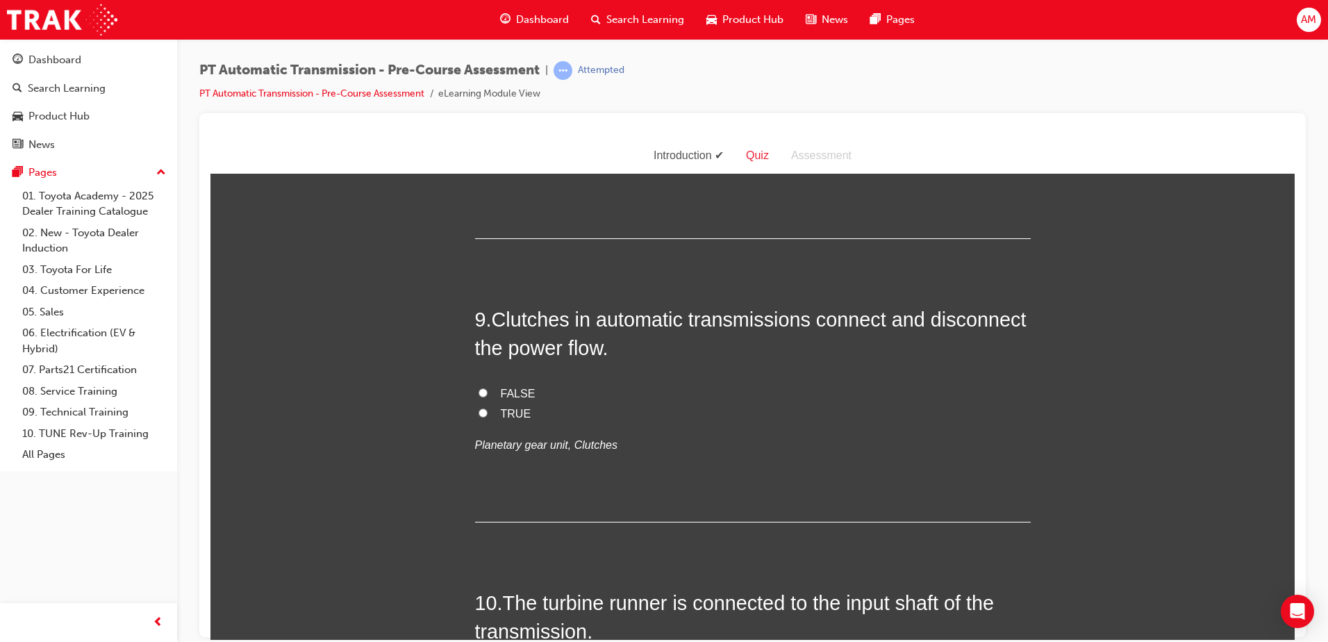
click at [486, 416] on label "TRUE" at bounding box center [753, 414] width 556 height 20
click at [486, 416] on input "TRUE" at bounding box center [483, 412] width 9 height 9
radio input "true"
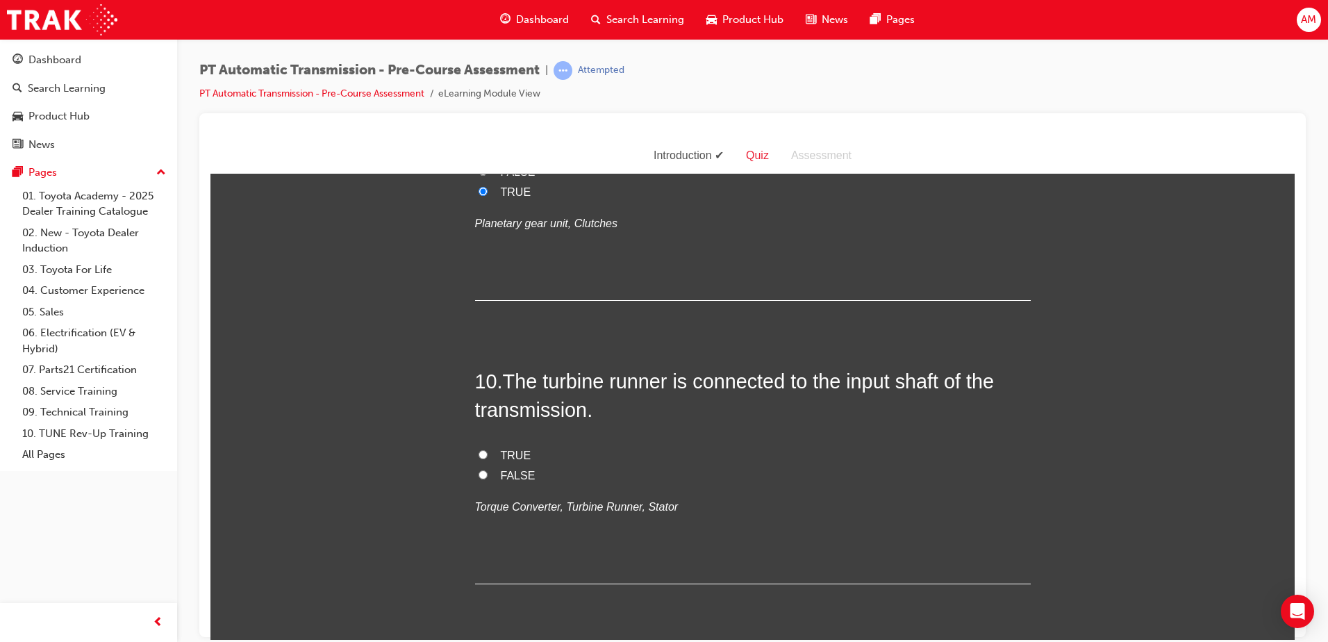
scroll to position [2564, 0]
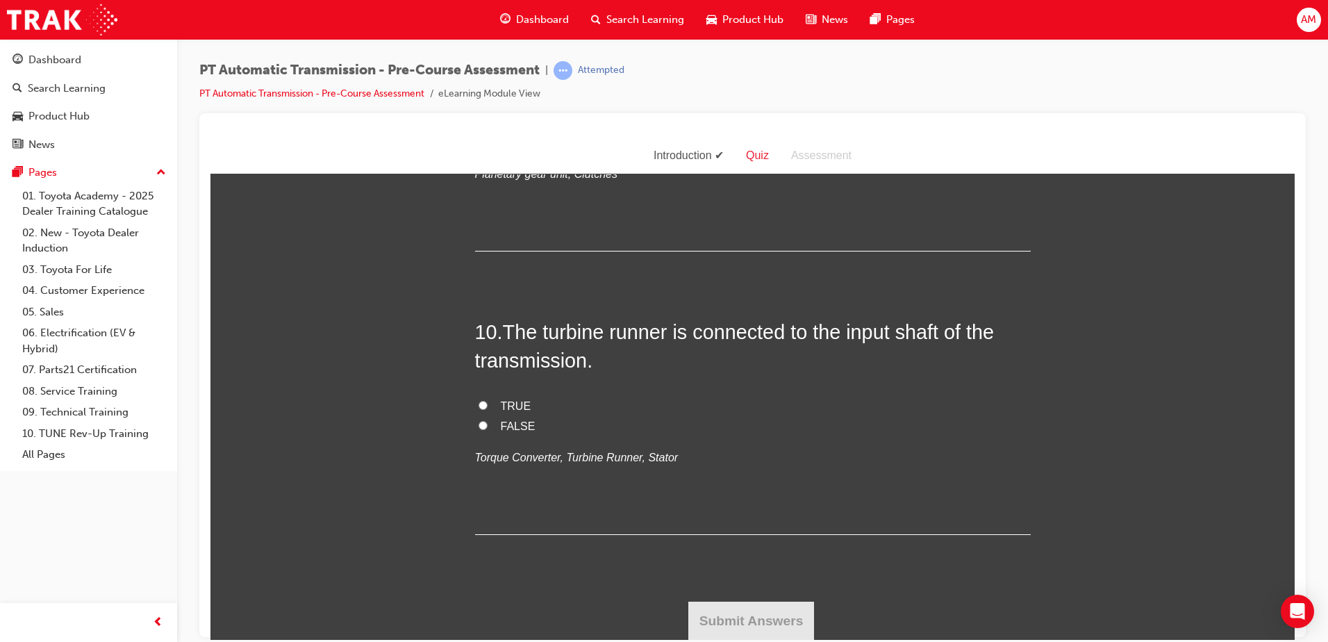
click at [501, 423] on span "FALSE" at bounding box center [518, 426] width 35 height 12
click at [488, 423] on input "FALSE" at bounding box center [483, 424] width 9 height 9
radio input "true"
click at [741, 622] on button "Submit Answers" at bounding box center [752, 620] width 126 height 39
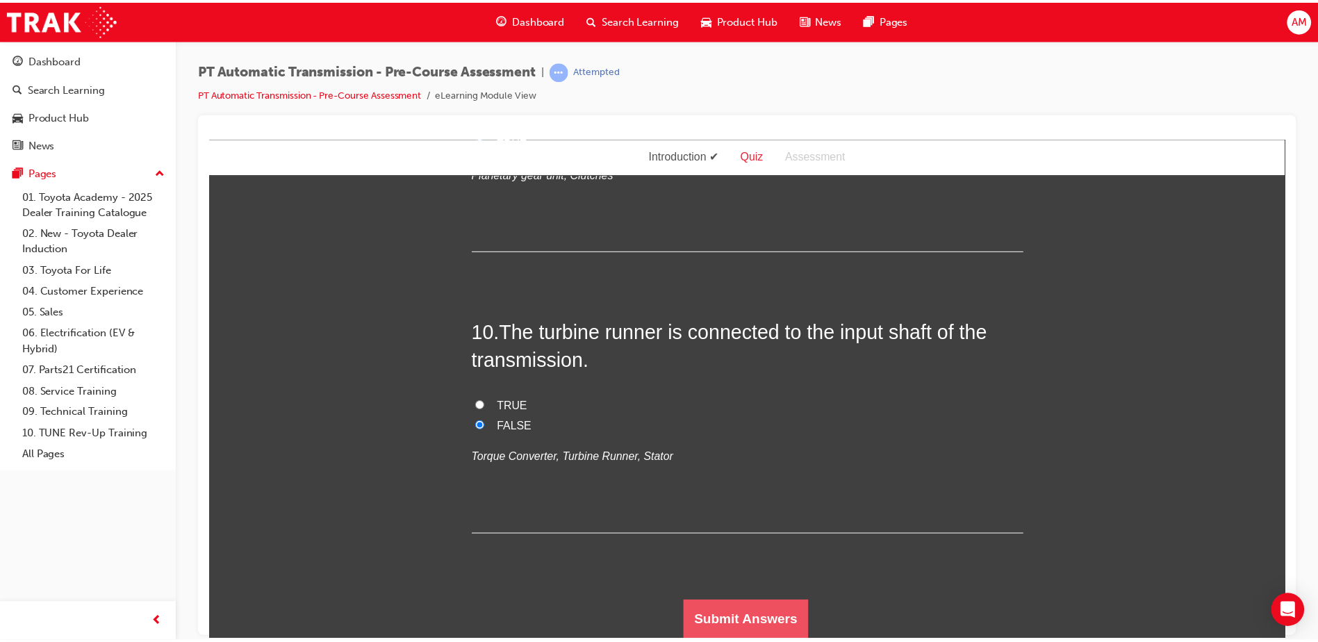
scroll to position [0, 0]
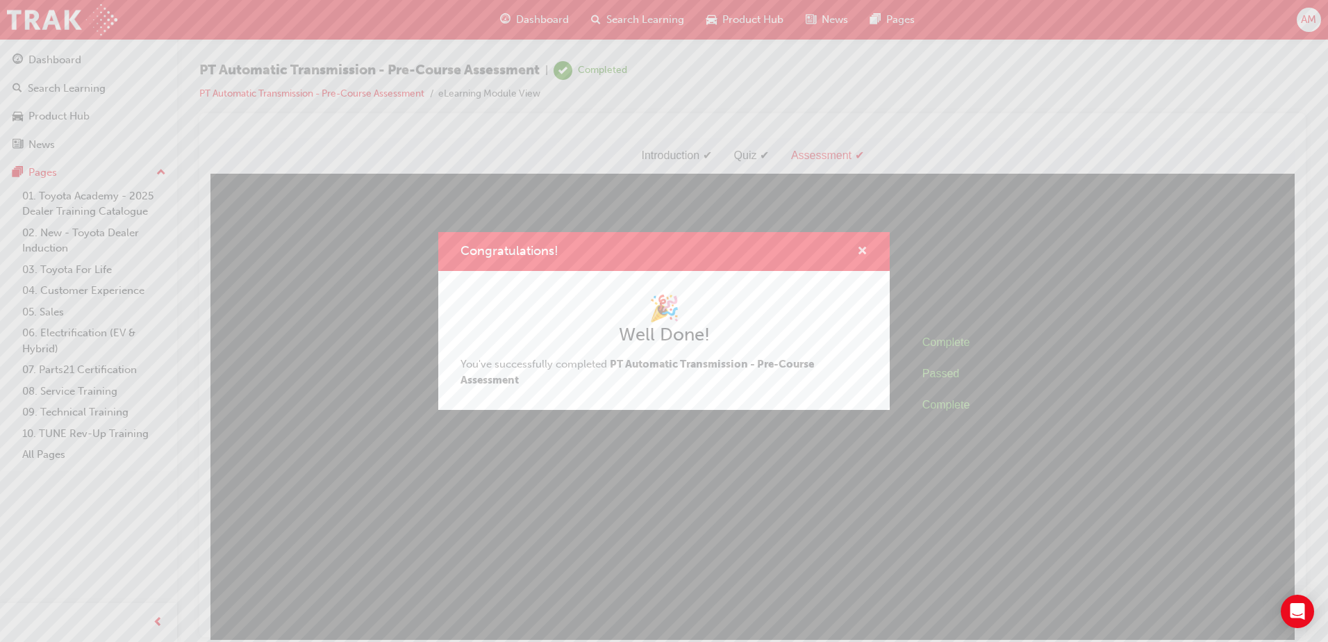
click at [862, 251] on span "cross-icon" at bounding box center [862, 252] width 10 height 13
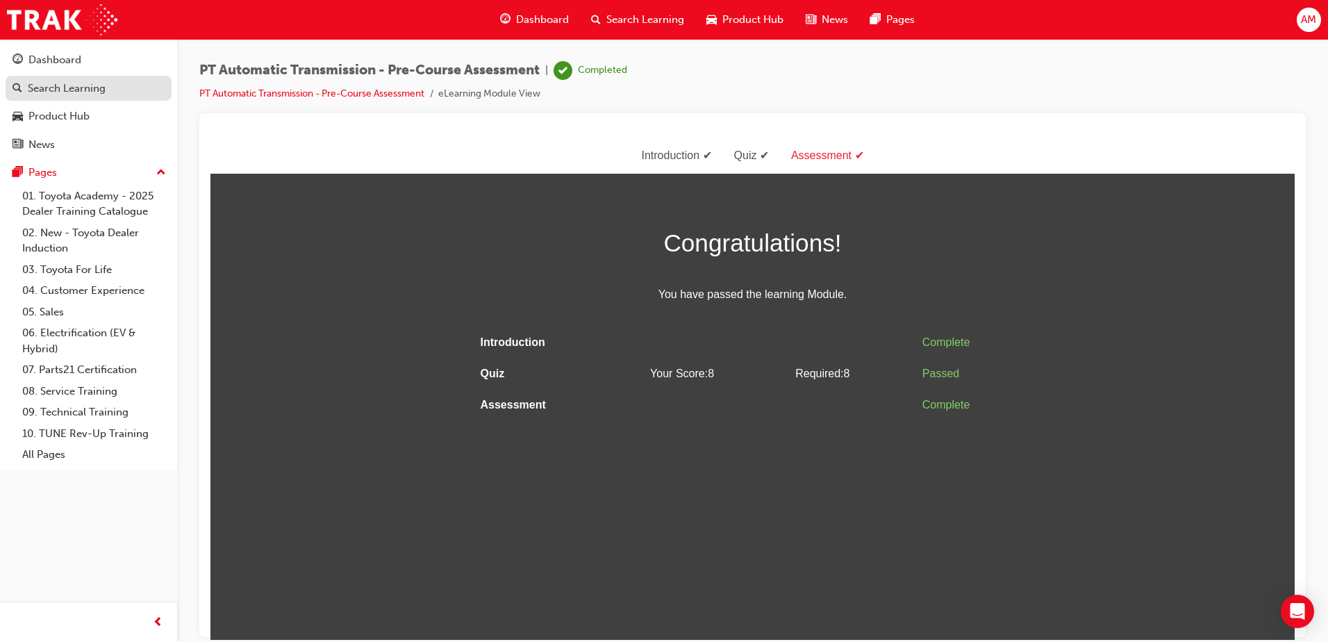
click at [76, 89] on div "Search Learning" at bounding box center [67, 89] width 78 height 16
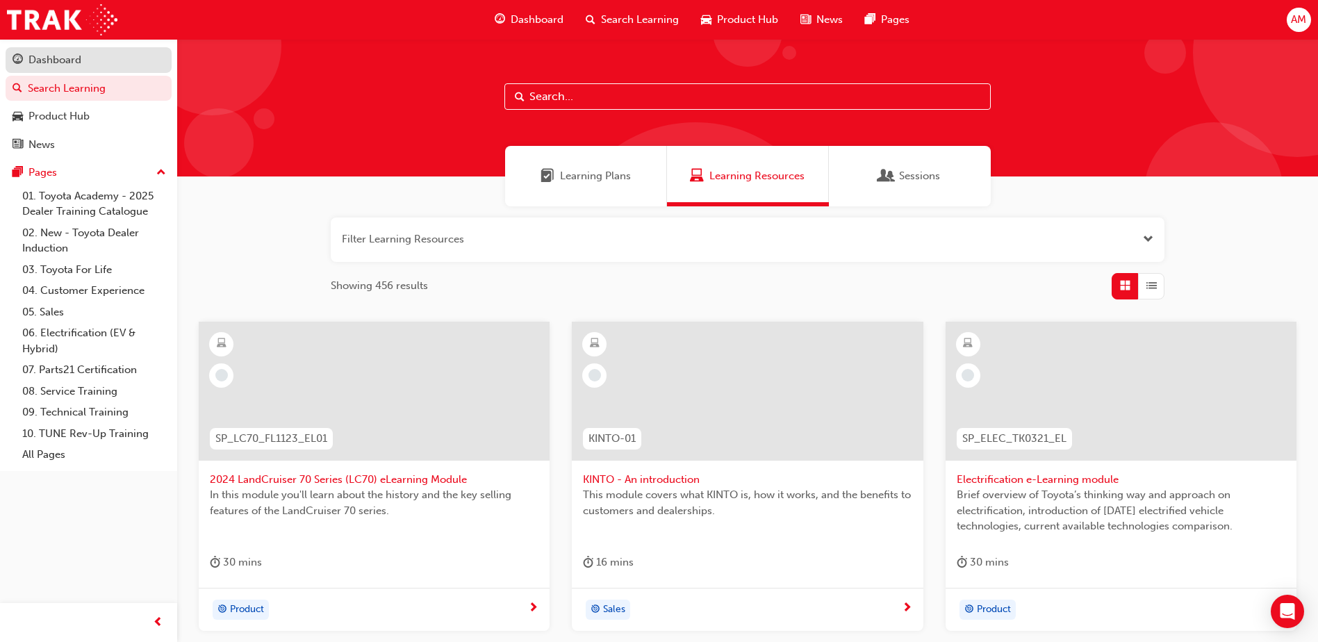
click at [84, 60] on div "Dashboard" at bounding box center [89, 59] width 152 height 17
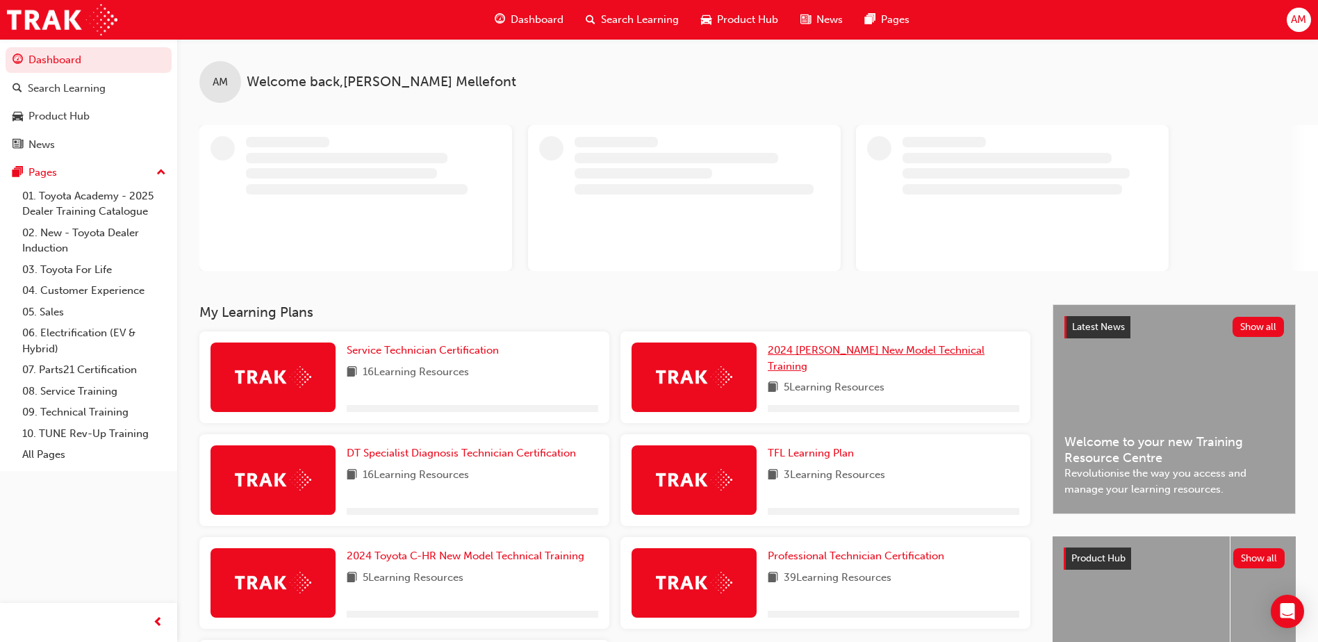
scroll to position [158, 0]
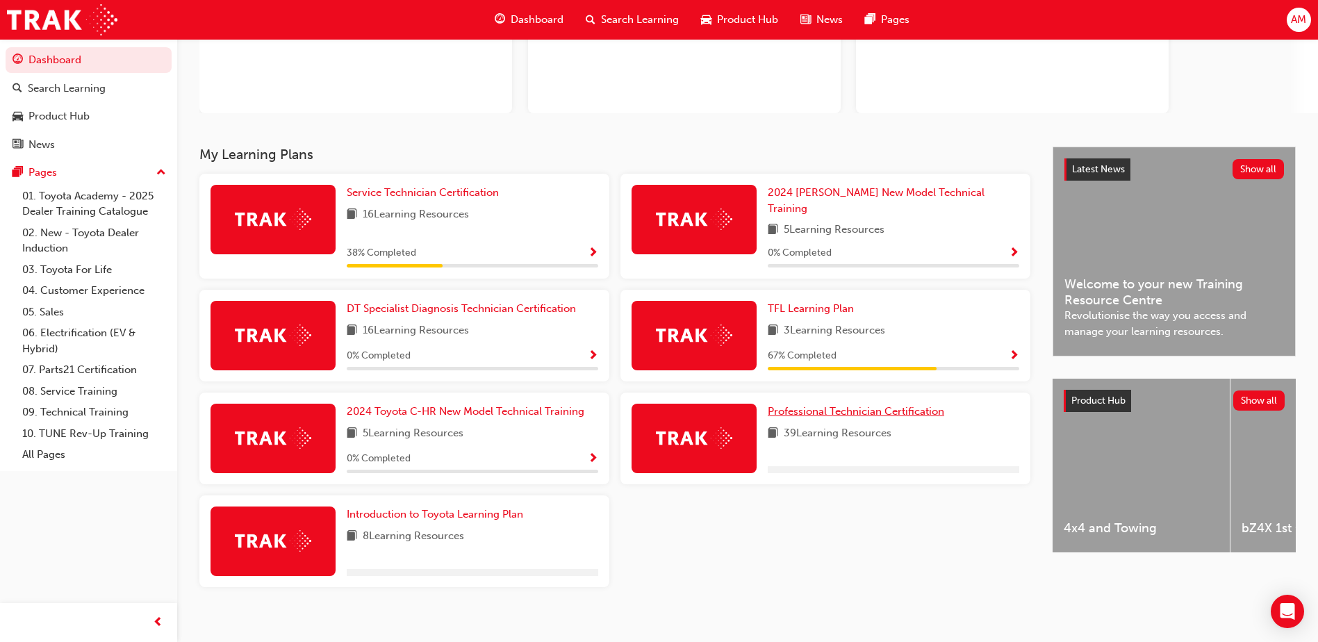
click at [844, 405] on span "Professional Technician Certification" at bounding box center [856, 411] width 176 height 13
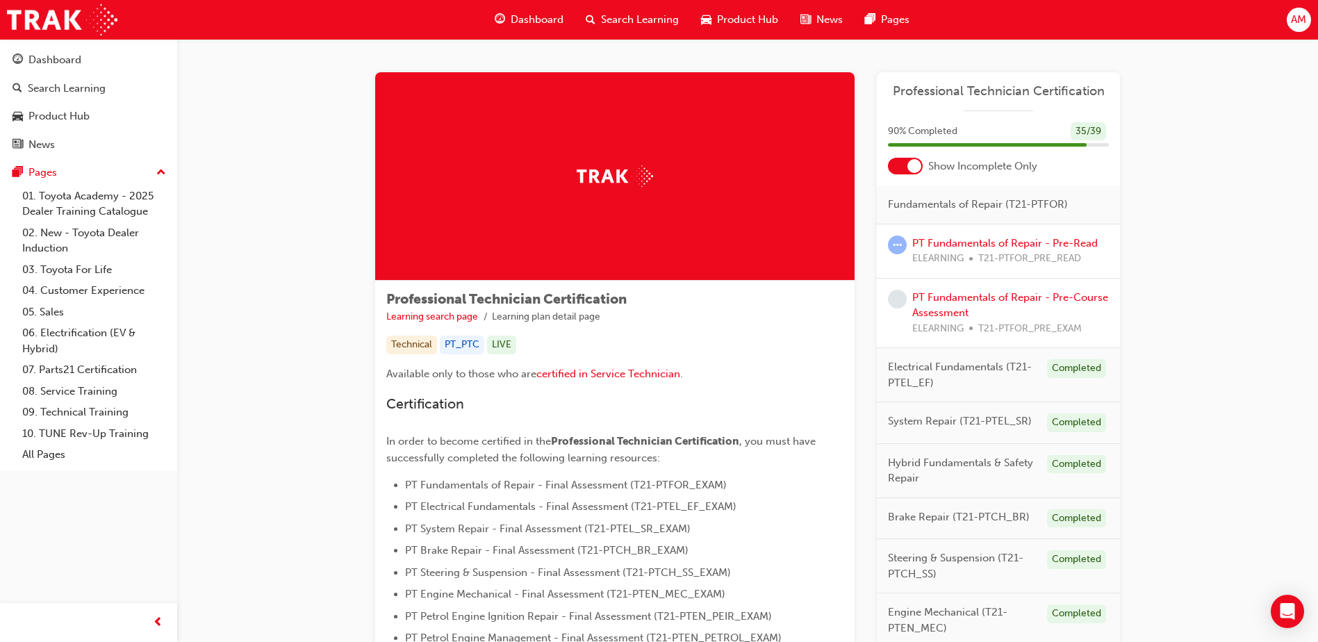
click at [622, 14] on span "Search Learning" at bounding box center [640, 20] width 78 height 16
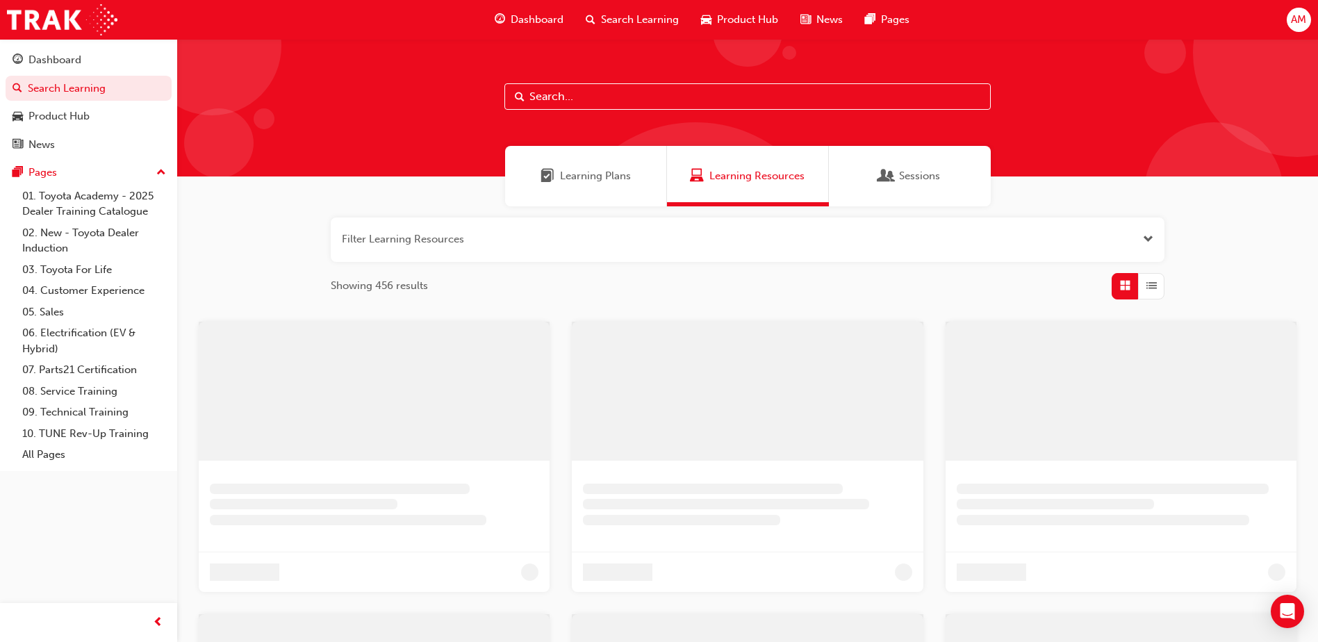
click at [541, 101] on input "text" at bounding box center [747, 96] width 486 height 26
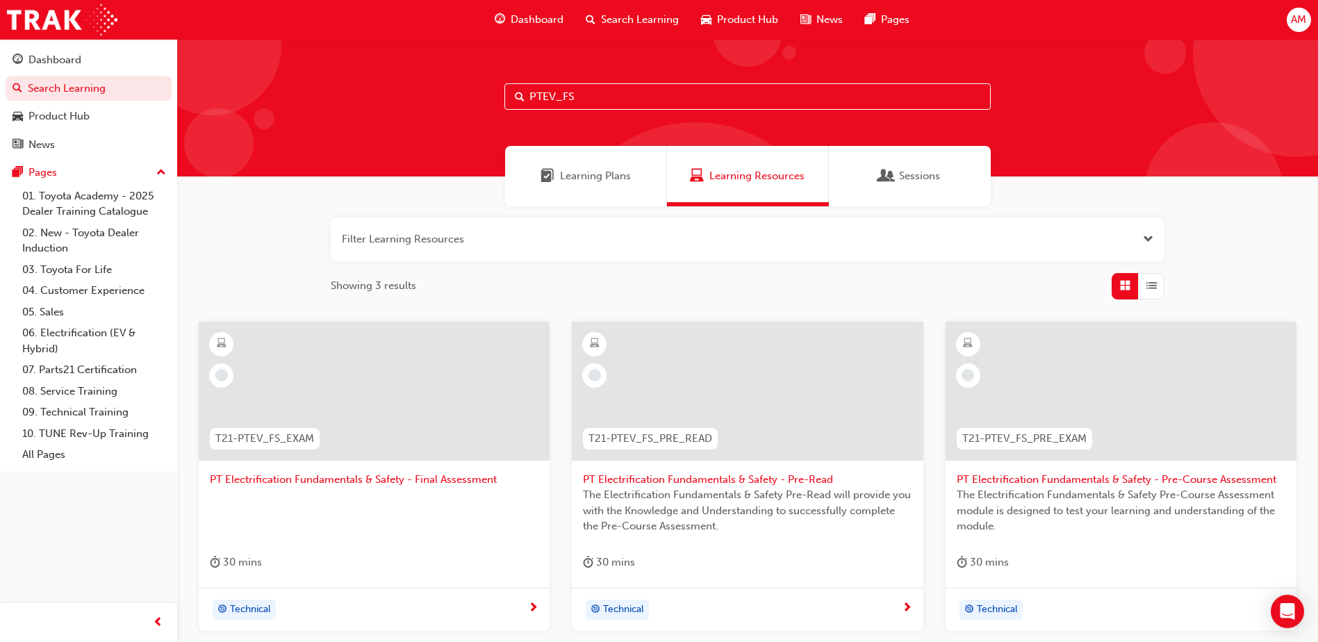
type input "PTEV_FS"
click at [440, 482] on span "PT Electrification Fundamentals & Safety - Final Assessment" at bounding box center [374, 480] width 329 height 16
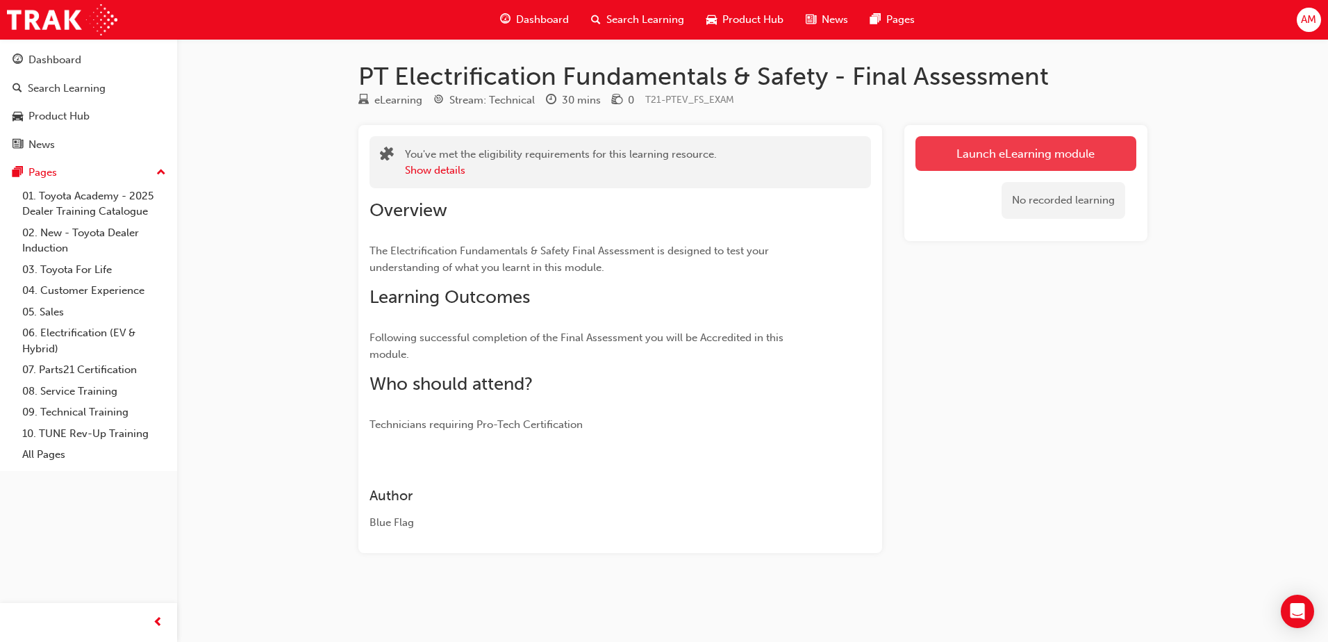
click at [939, 149] on link "Launch eLearning module" at bounding box center [1026, 153] width 221 height 35
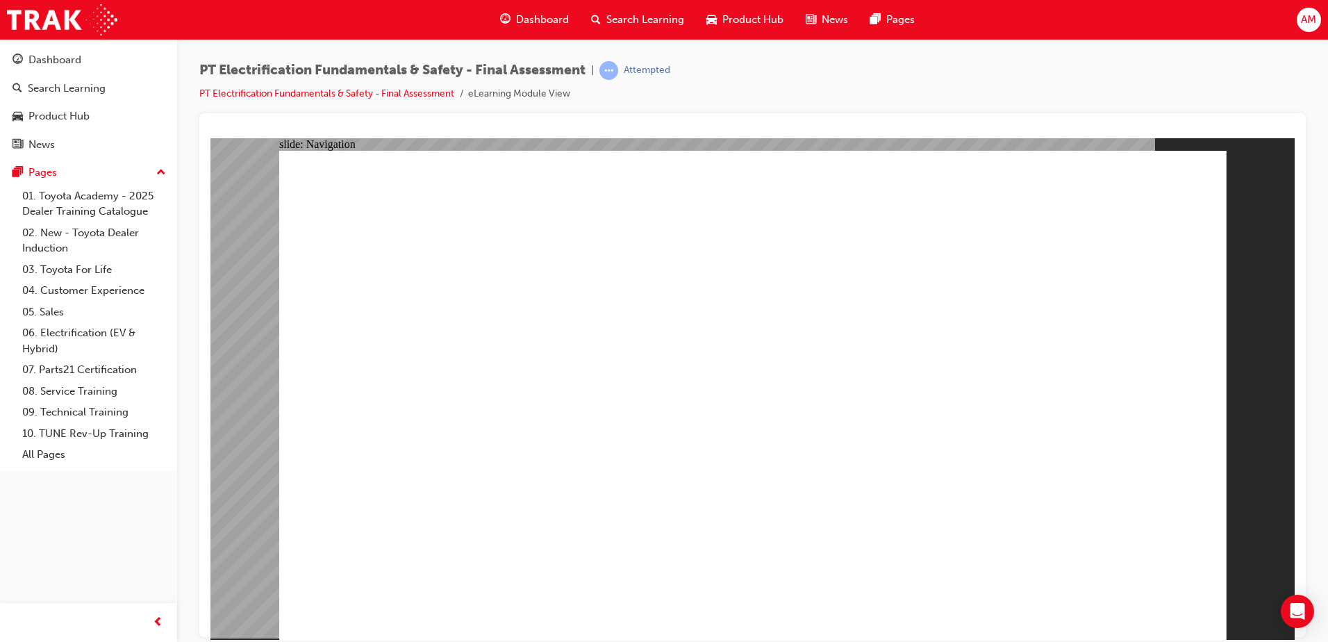
checkbox input "true"
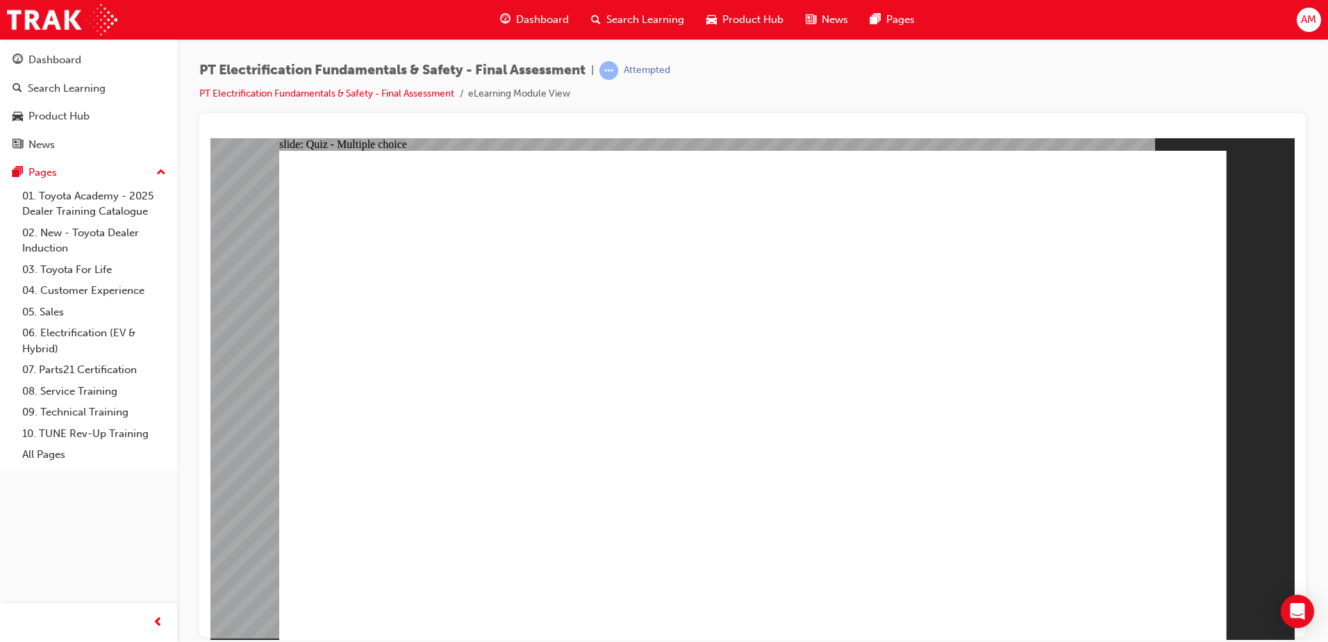
radio input "true"
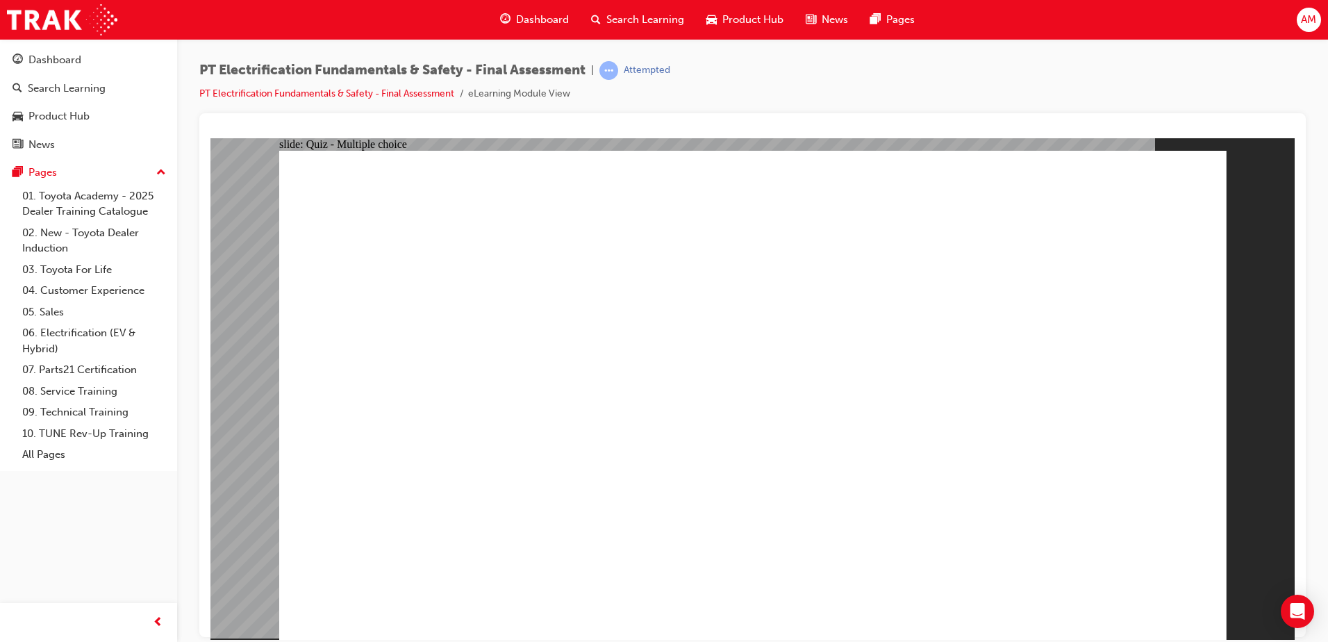
radio input "true"
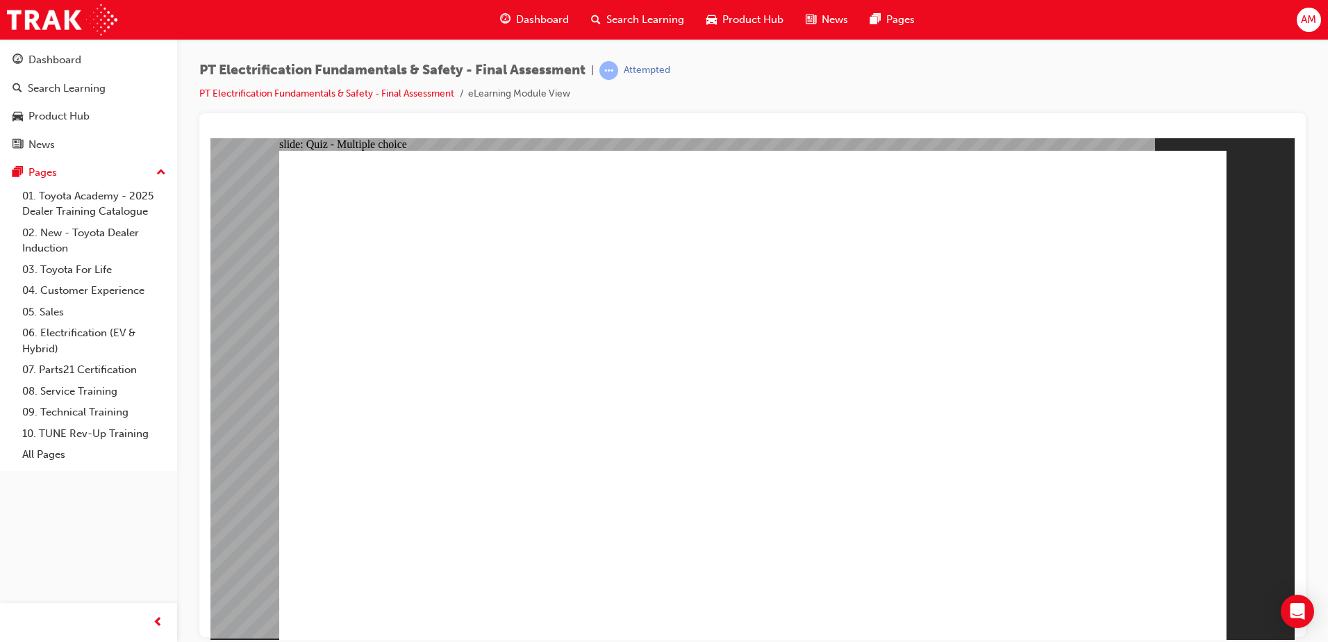
checkbox input "true"
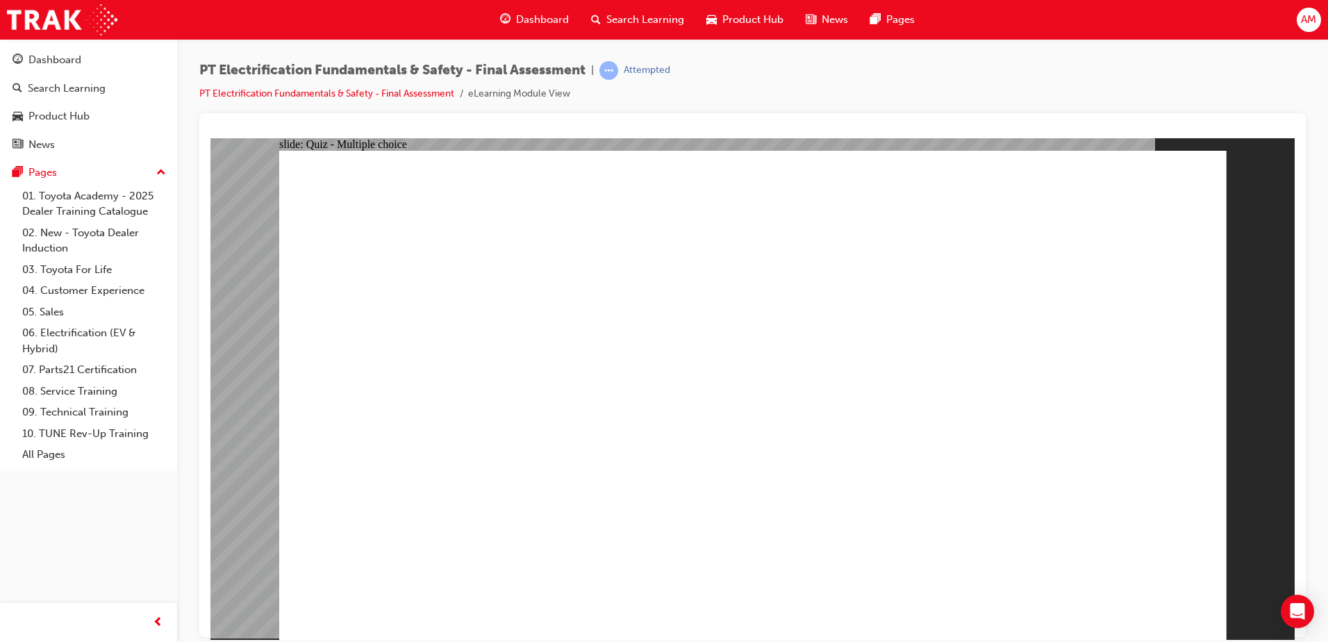
radio input "true"
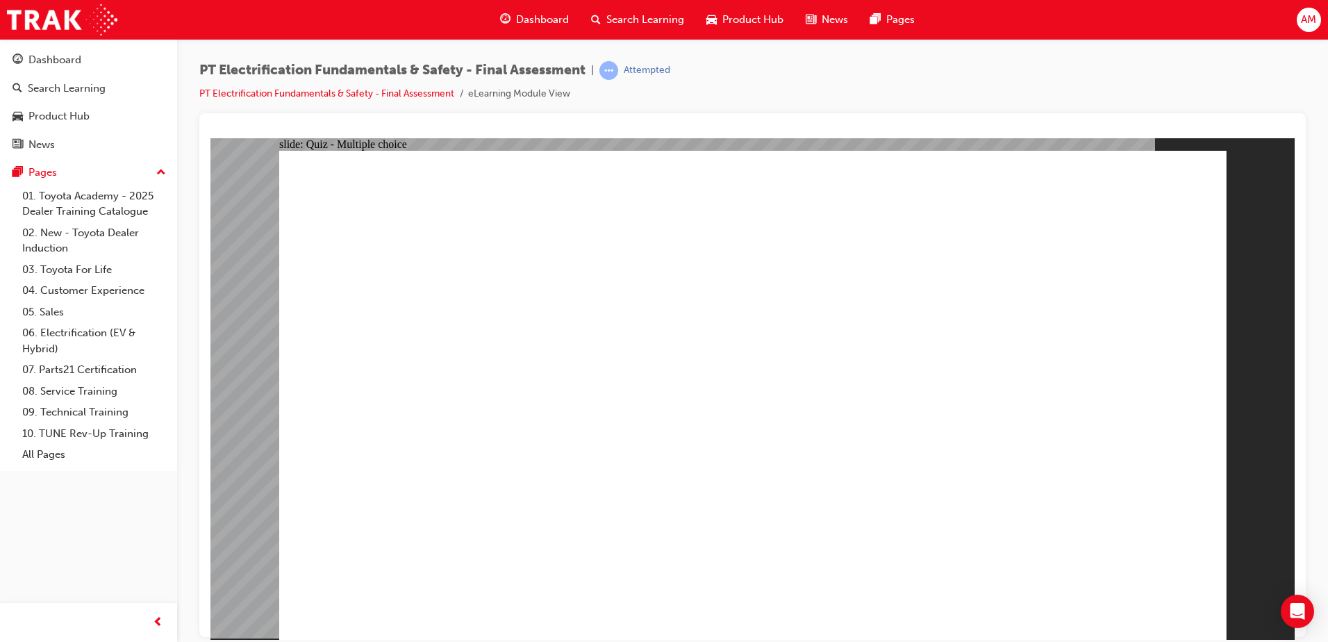
checkbox input "true"
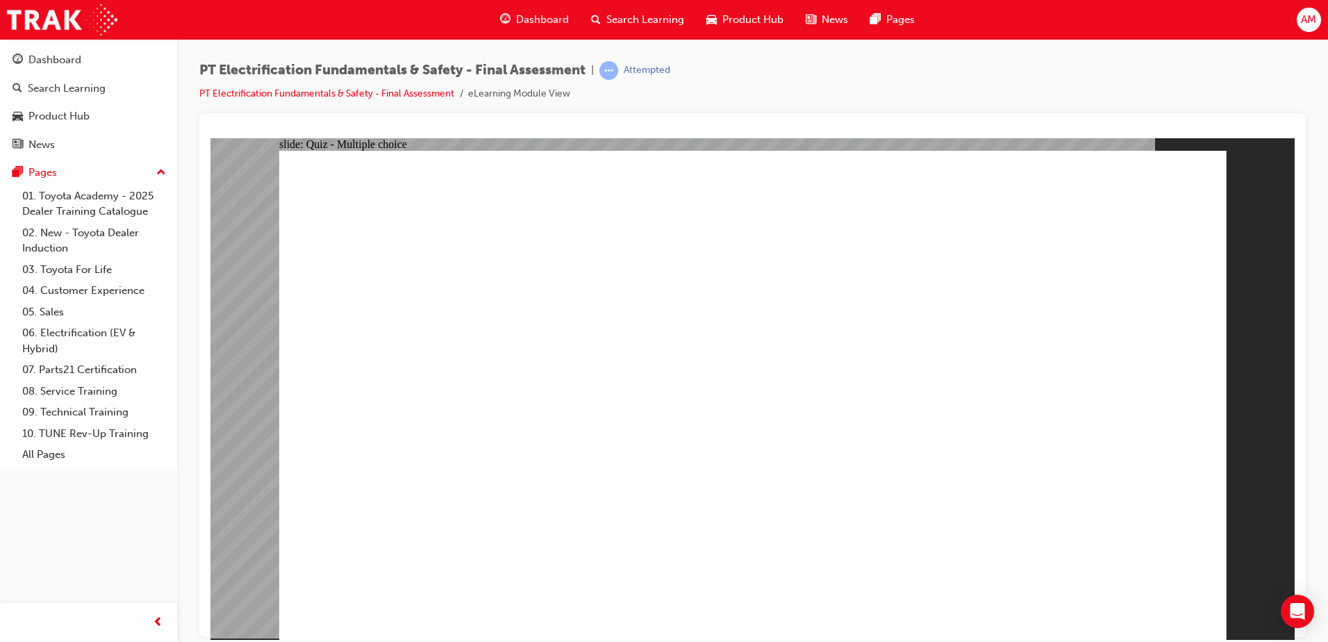
checkbox input "true"
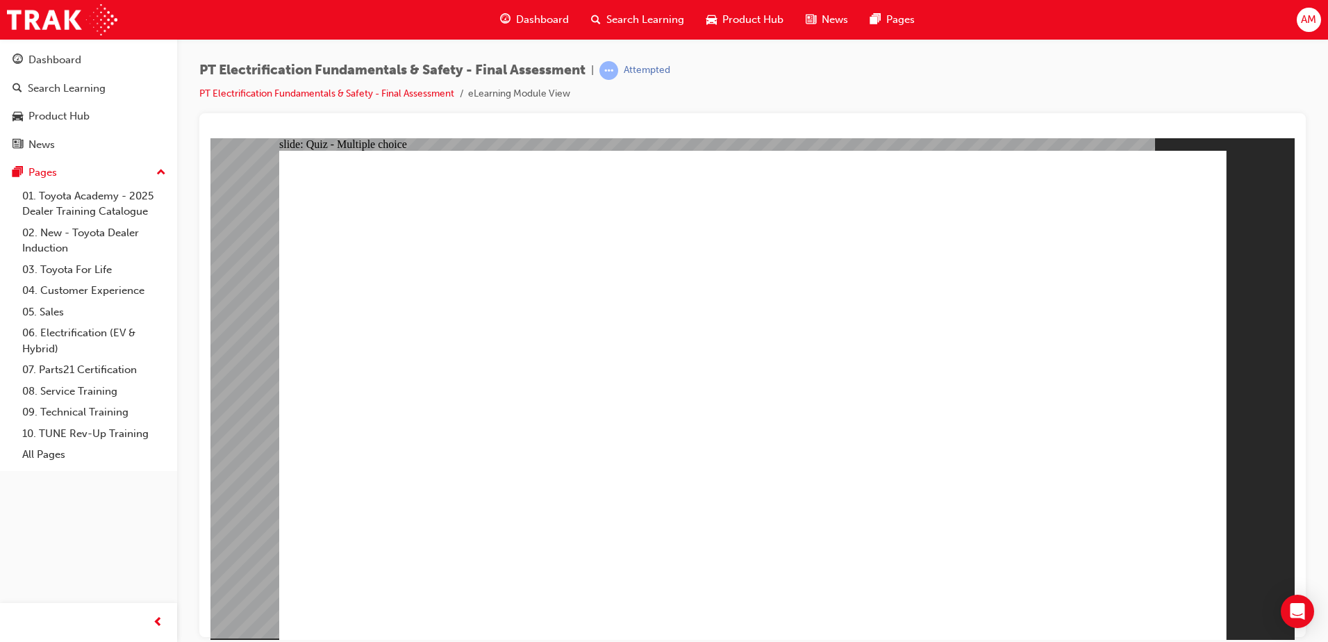
checkbox input "false"
checkbox input "true"
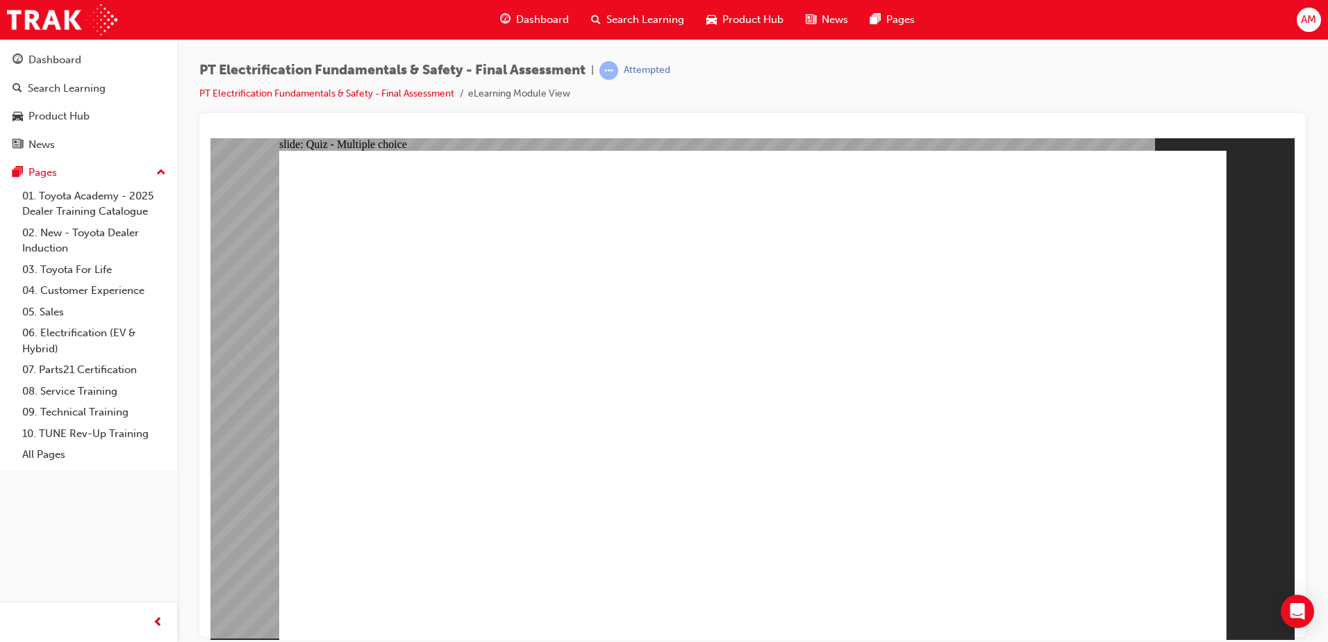
radio input "true"
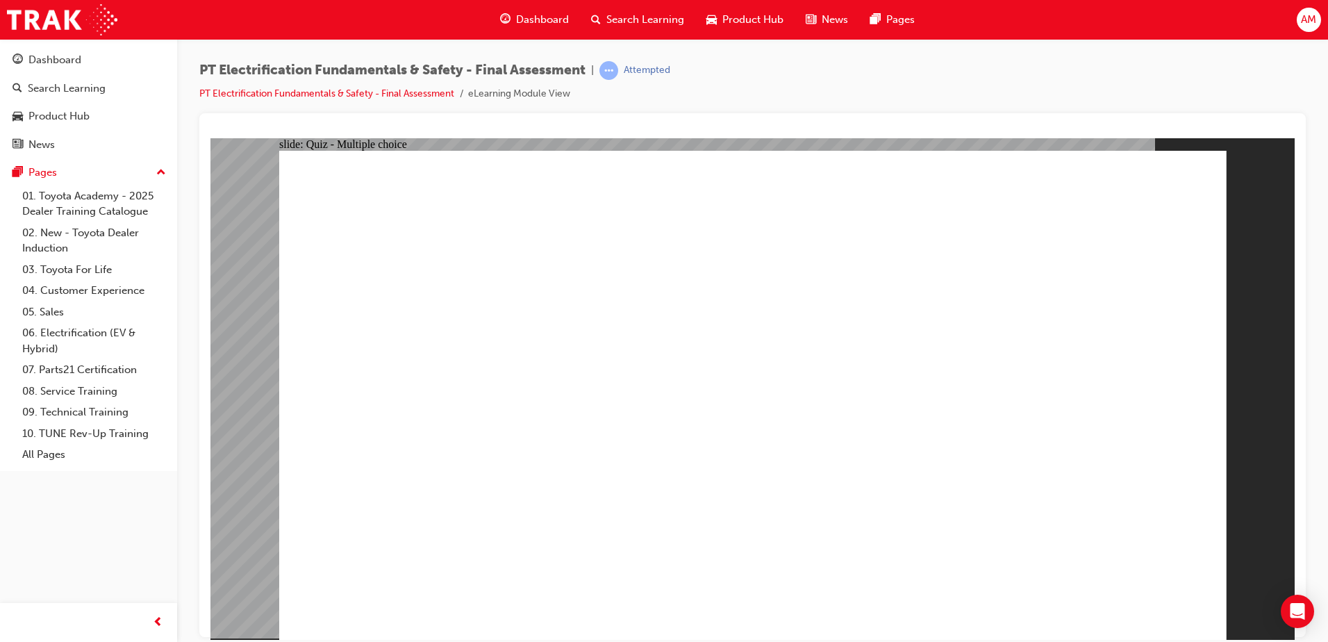
radio input "true"
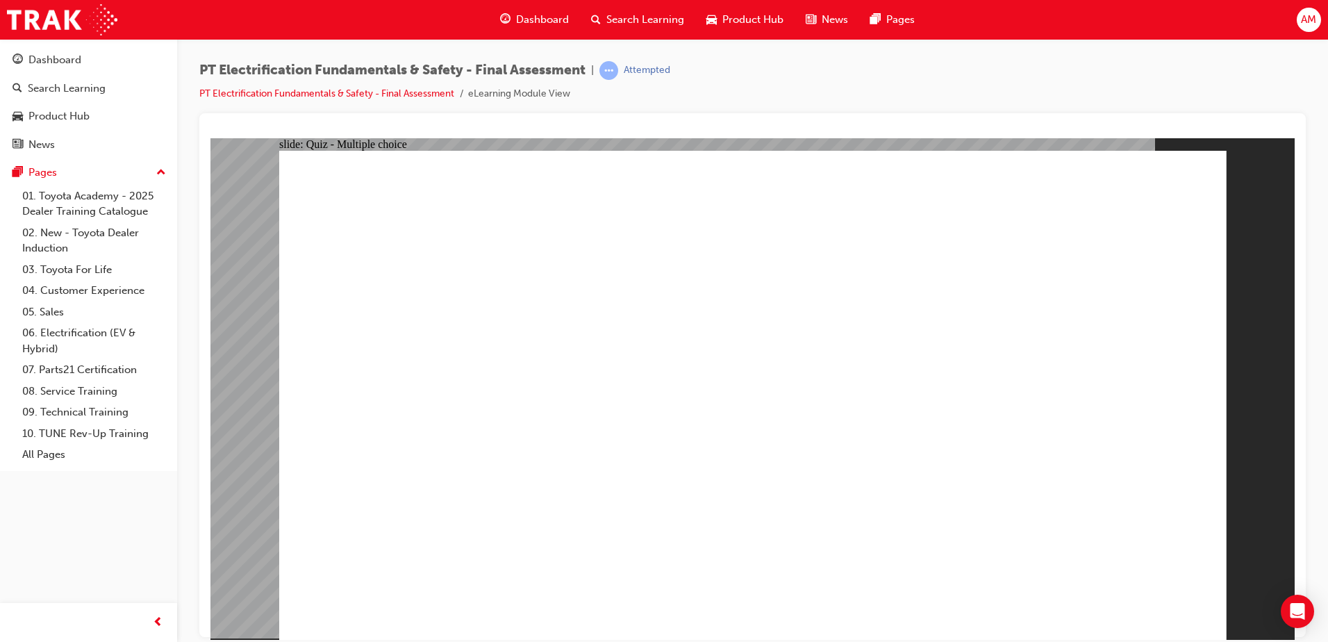
radio input "true"
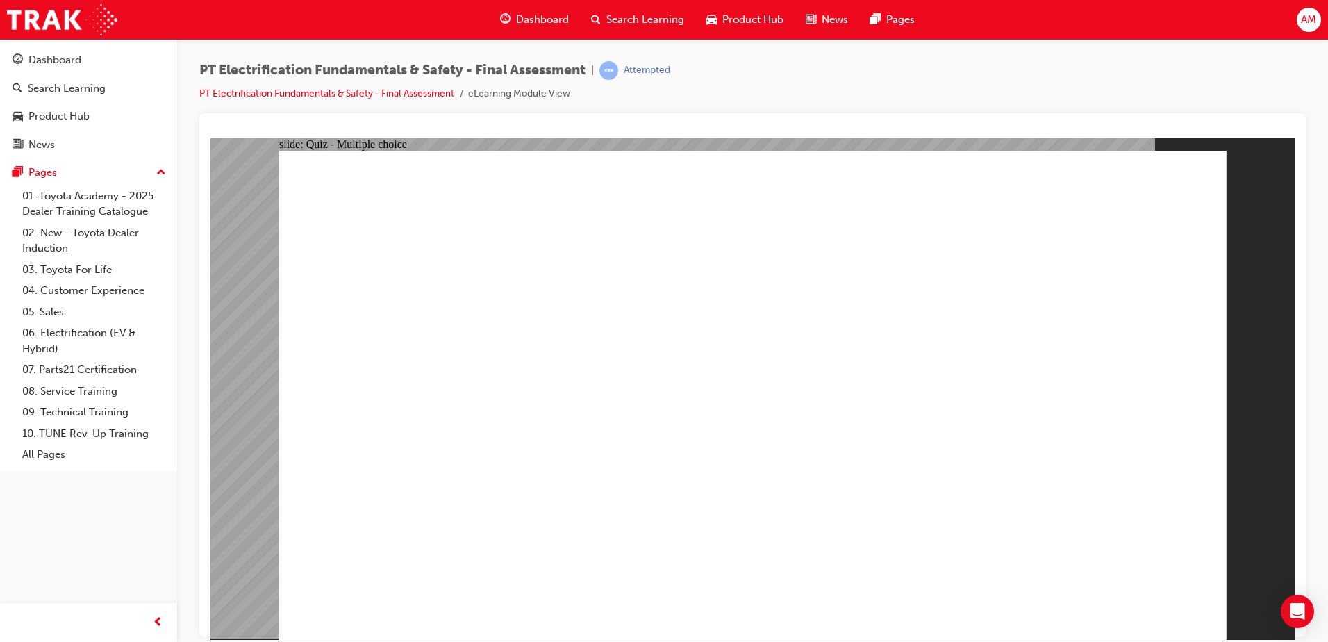
radio input "true"
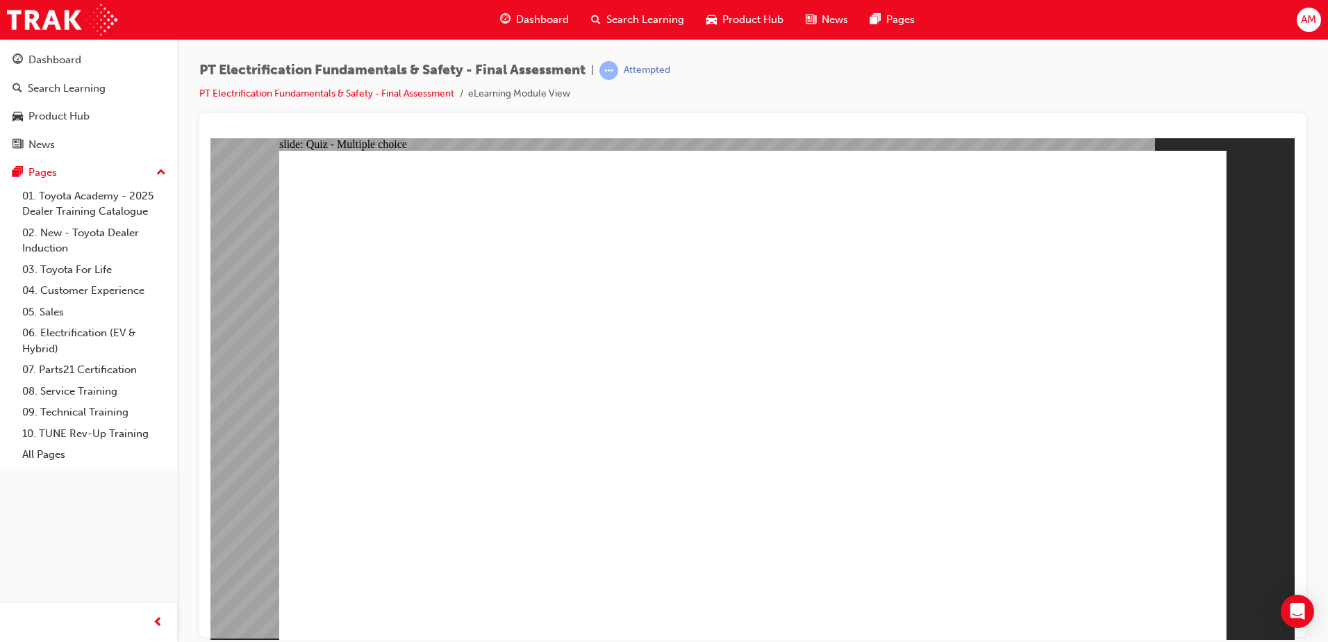
radio input "true"
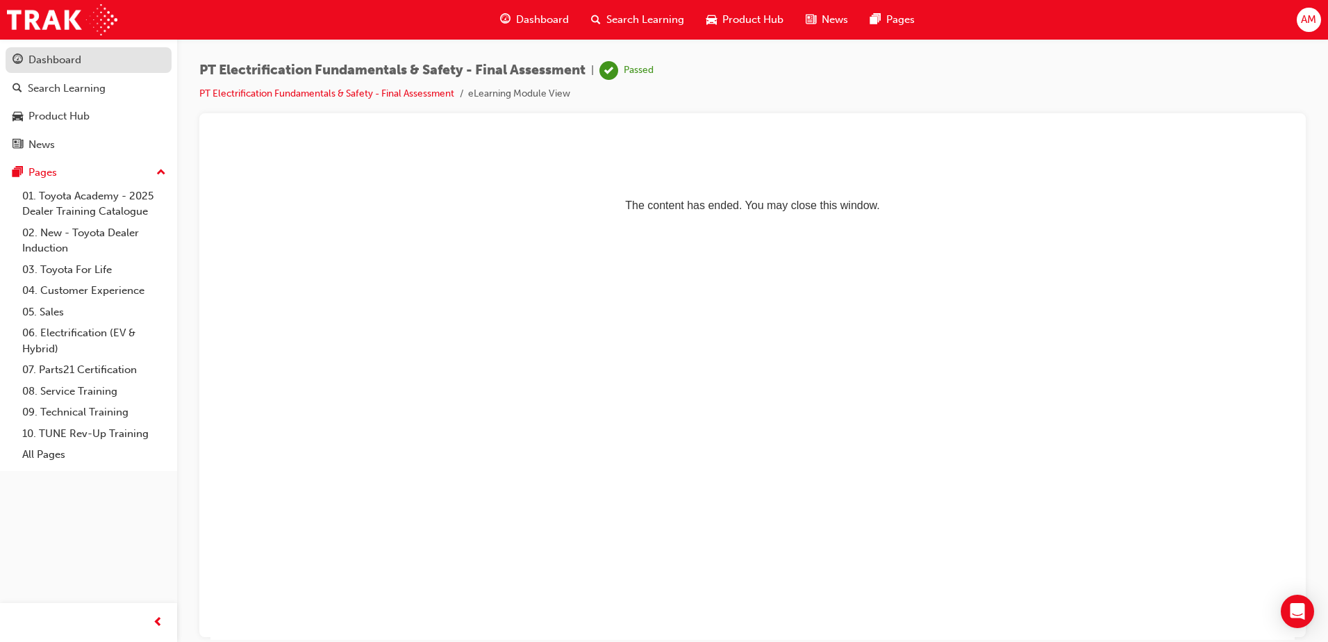
click at [49, 54] on div "Dashboard" at bounding box center [54, 60] width 53 height 16
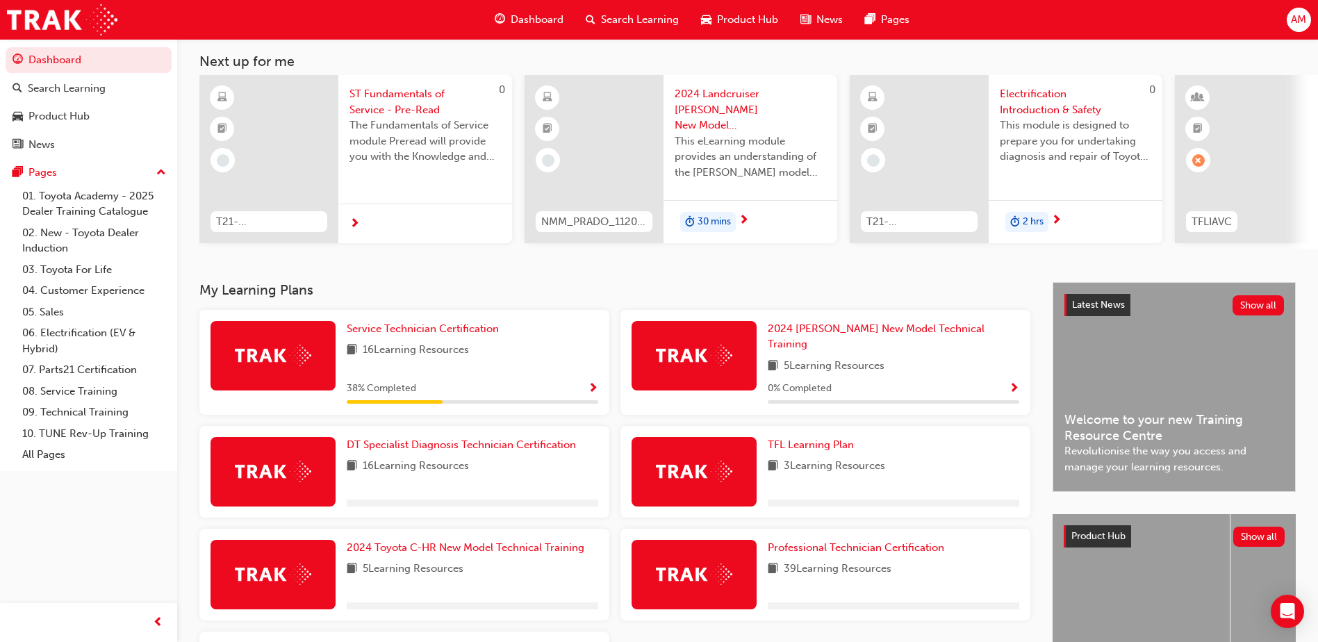
scroll to position [139, 0]
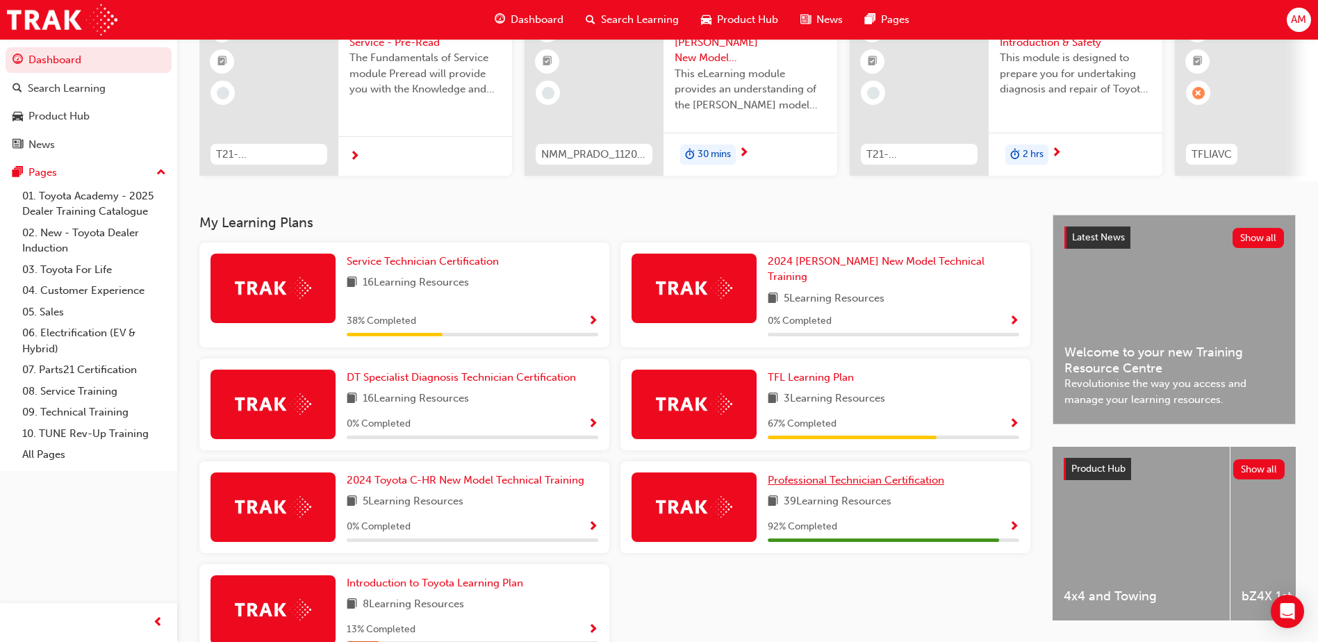
click at [907, 474] on span "Professional Technician Certification" at bounding box center [856, 480] width 176 height 13
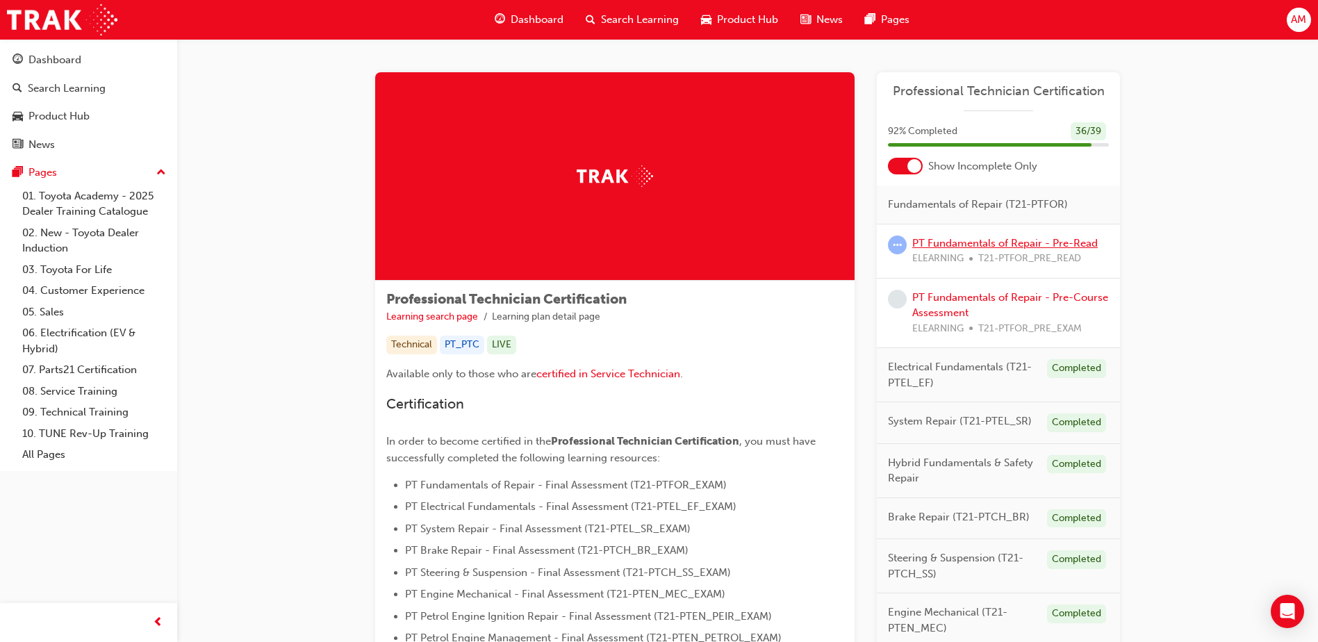
click at [982, 247] on link "PT Fundamentals of Repair - Pre-Read" at bounding box center [1005, 243] width 186 height 13
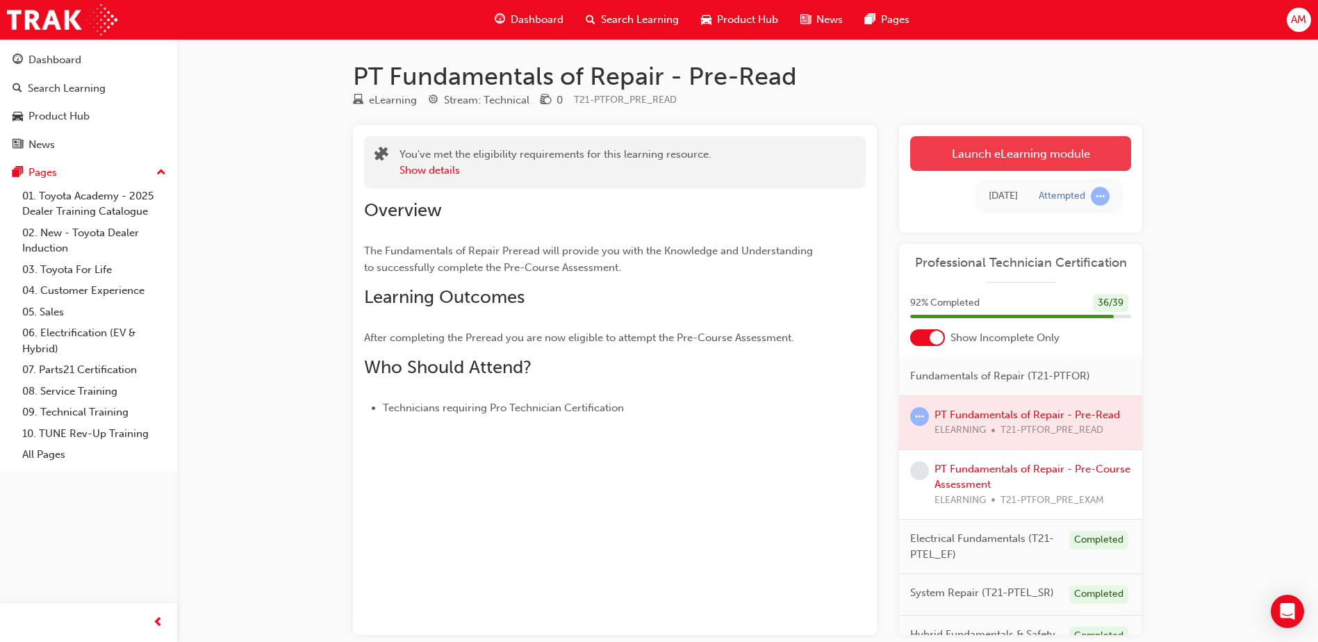
click at [1001, 143] on link "Launch eLearning module" at bounding box center [1020, 153] width 221 height 35
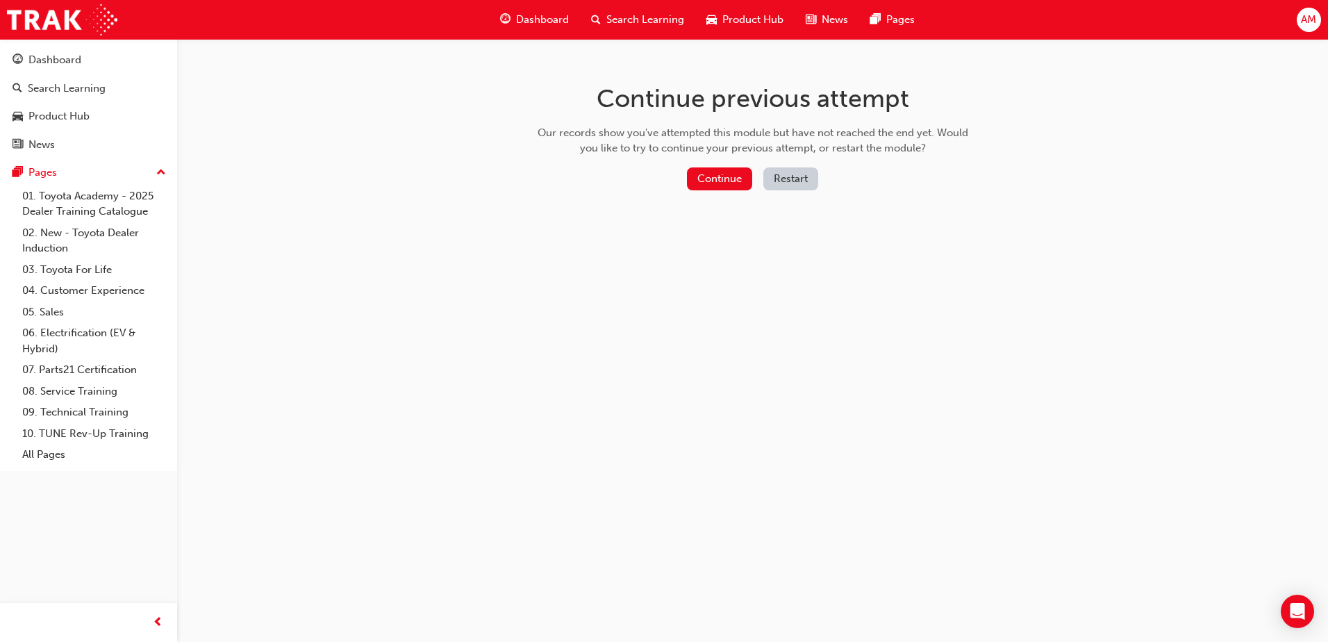
click at [779, 176] on button "Restart" at bounding box center [791, 178] width 55 height 23
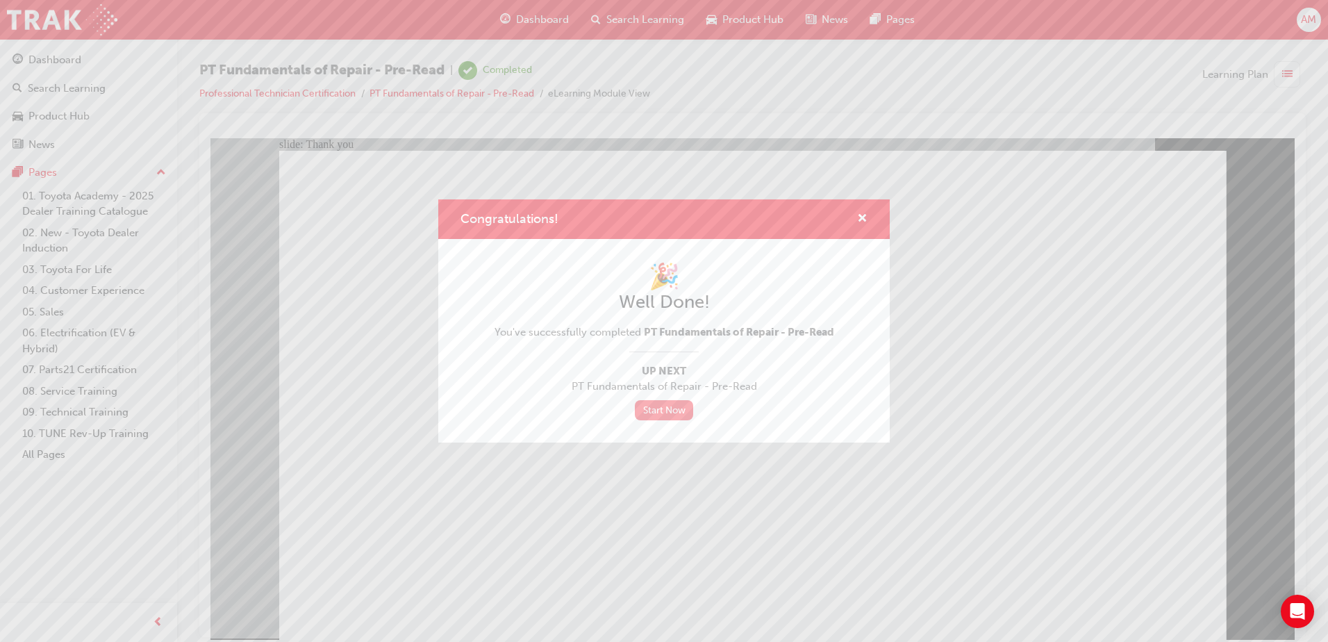
click at [660, 408] on link "Start Now" at bounding box center [664, 410] width 58 height 20
click at [663, 419] on link "Start Now" at bounding box center [664, 410] width 58 height 20
click at [869, 211] on div "Congratulations!" at bounding box center [664, 219] width 452 height 40
click at [865, 214] on span "cross-icon" at bounding box center [862, 219] width 10 height 13
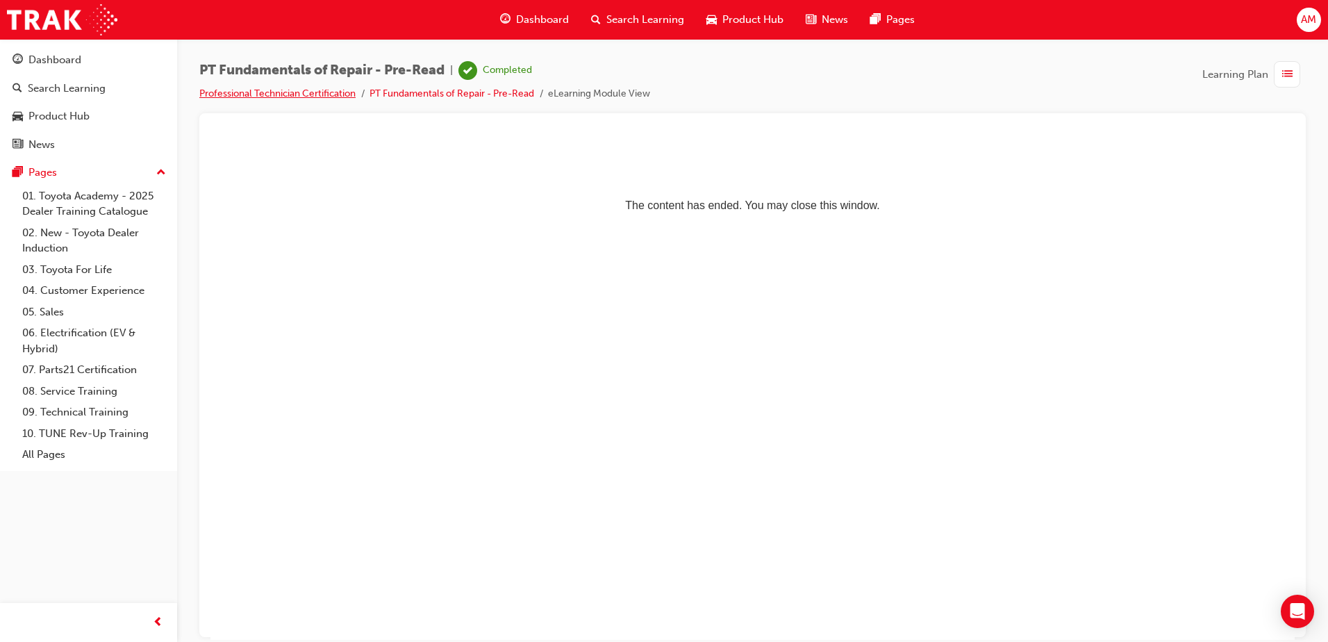
click at [311, 96] on link "Professional Technician Certification" at bounding box center [277, 94] width 156 height 12
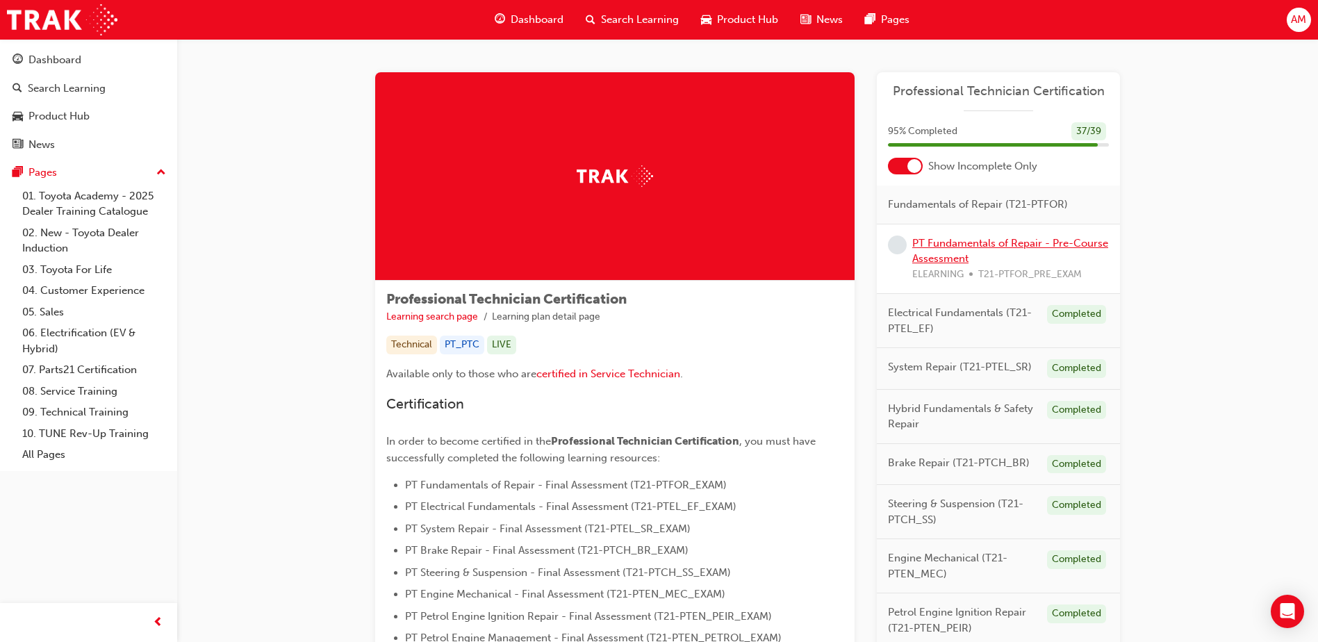
click at [940, 242] on link "PT Fundamentals of Repair - Pre-Course Assessment" at bounding box center [1010, 251] width 196 height 28
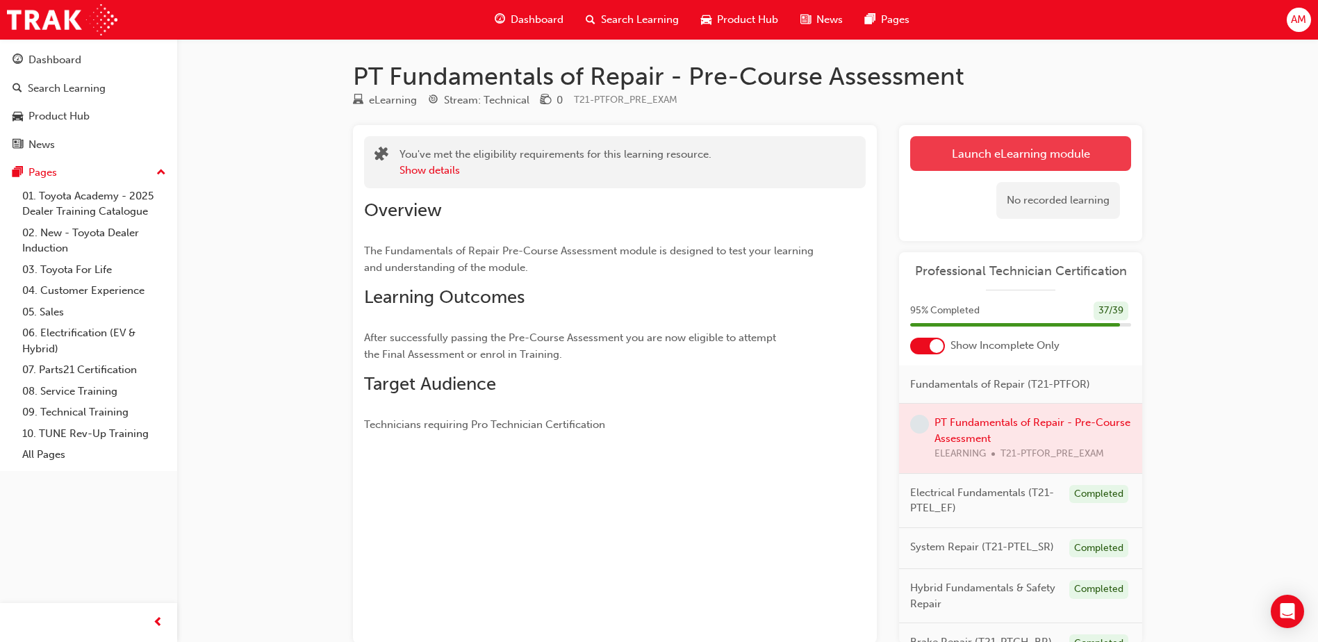
click at [1002, 143] on link "Launch eLearning module" at bounding box center [1020, 153] width 221 height 35
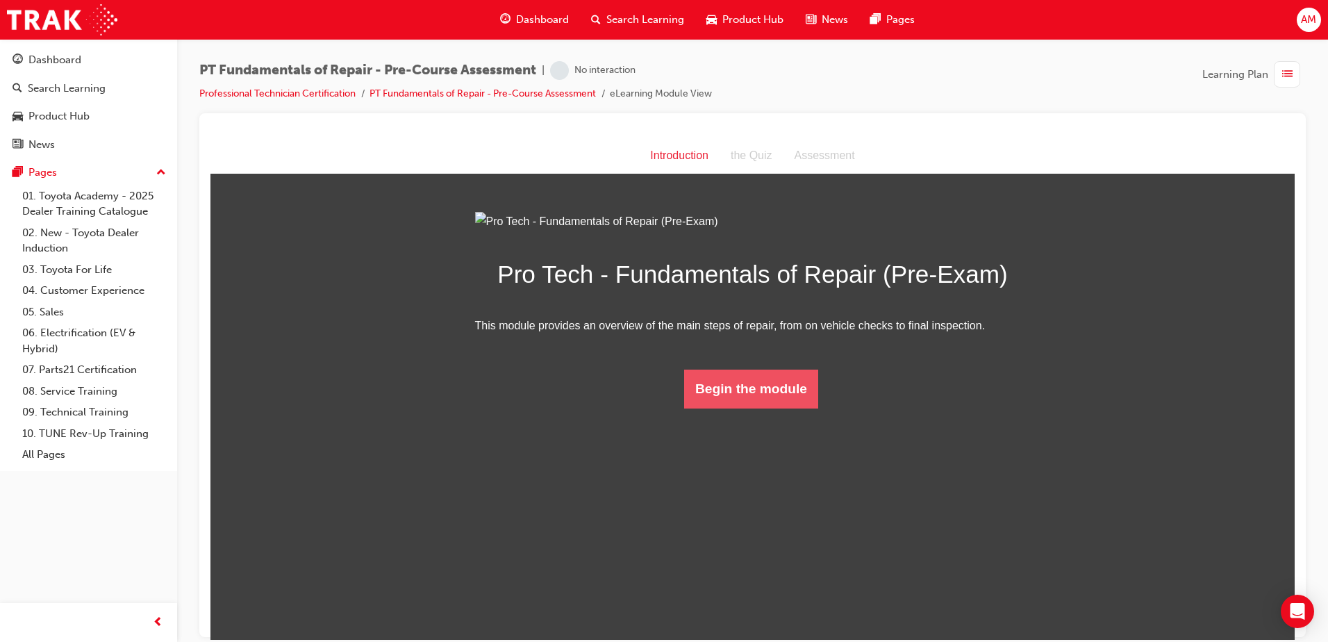
click at [748, 408] on button "Begin the module" at bounding box center [751, 388] width 134 height 39
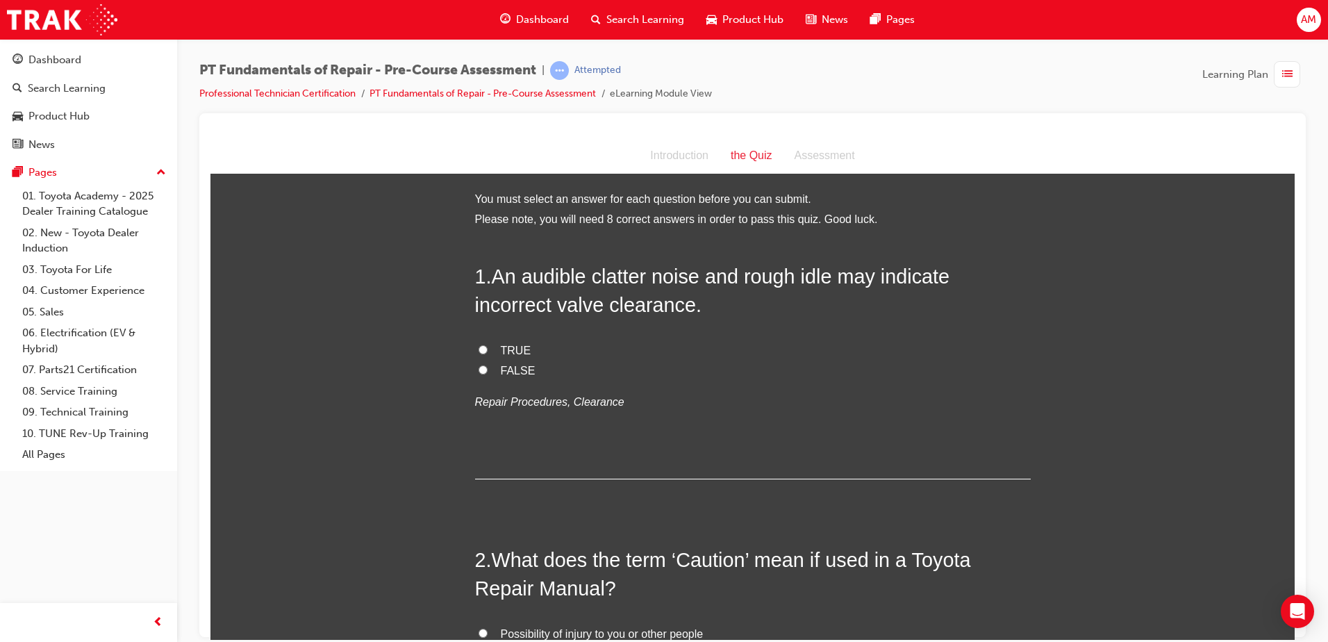
click at [507, 344] on span "TRUE" at bounding box center [516, 350] width 31 height 12
click at [488, 345] on input "TRUE" at bounding box center [483, 349] width 9 height 9
radio input "true"
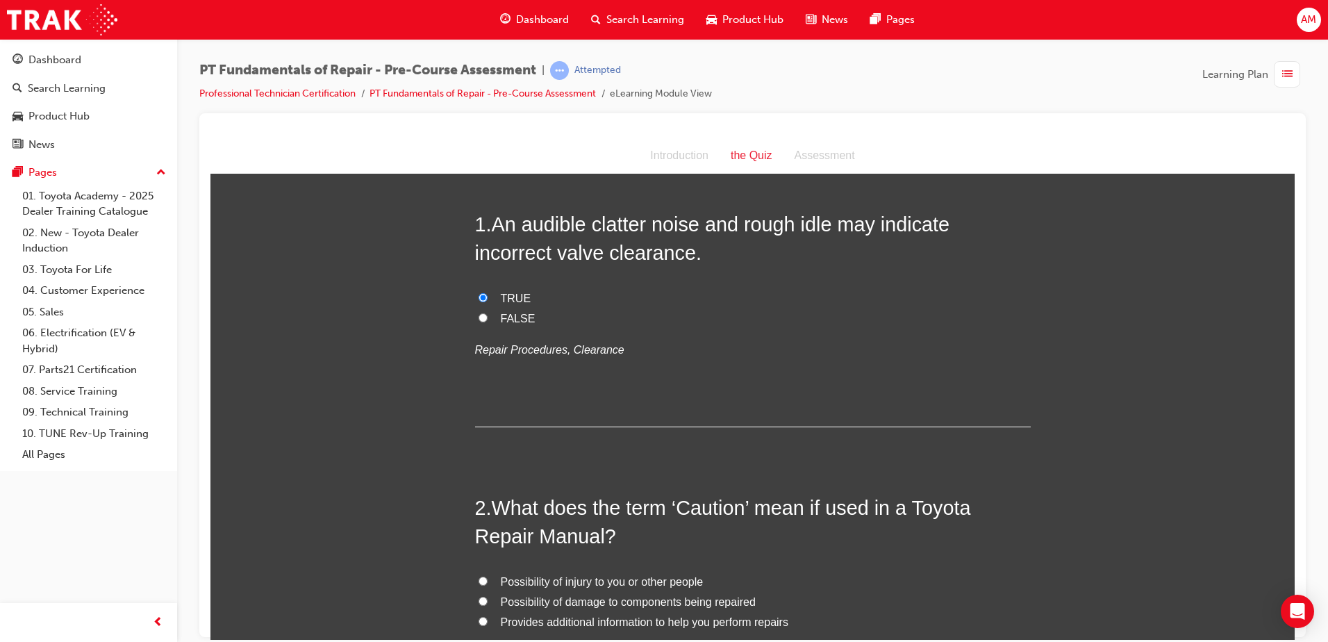
scroll to position [208, 0]
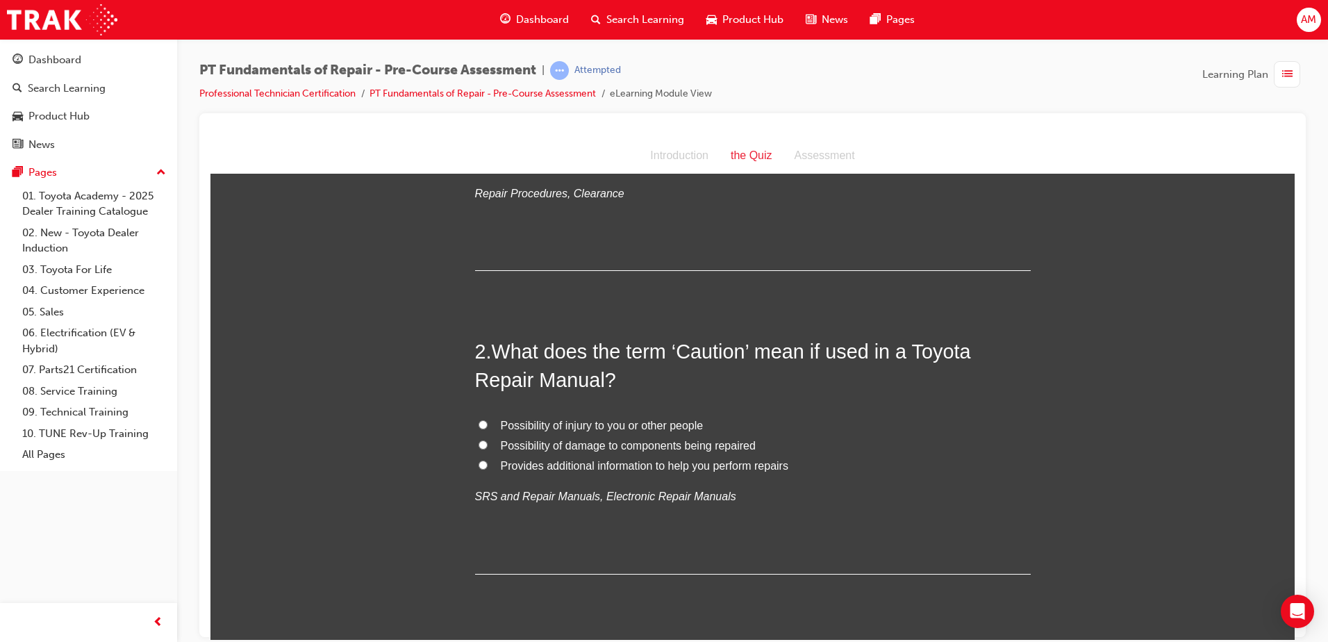
click at [641, 423] on span "Possibility of injury to you or other people" at bounding box center [602, 425] width 203 height 12
click at [488, 423] on input "Possibility of injury to you or other people" at bounding box center [483, 424] width 9 height 9
radio input "true"
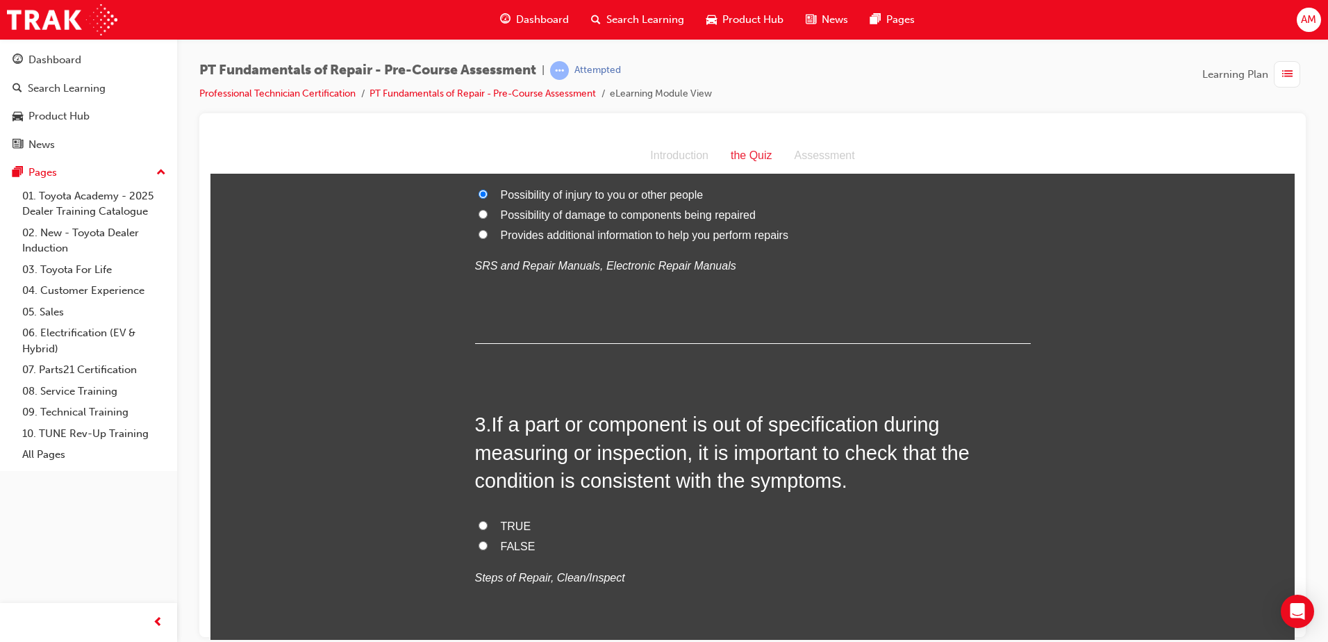
scroll to position [486, 0]
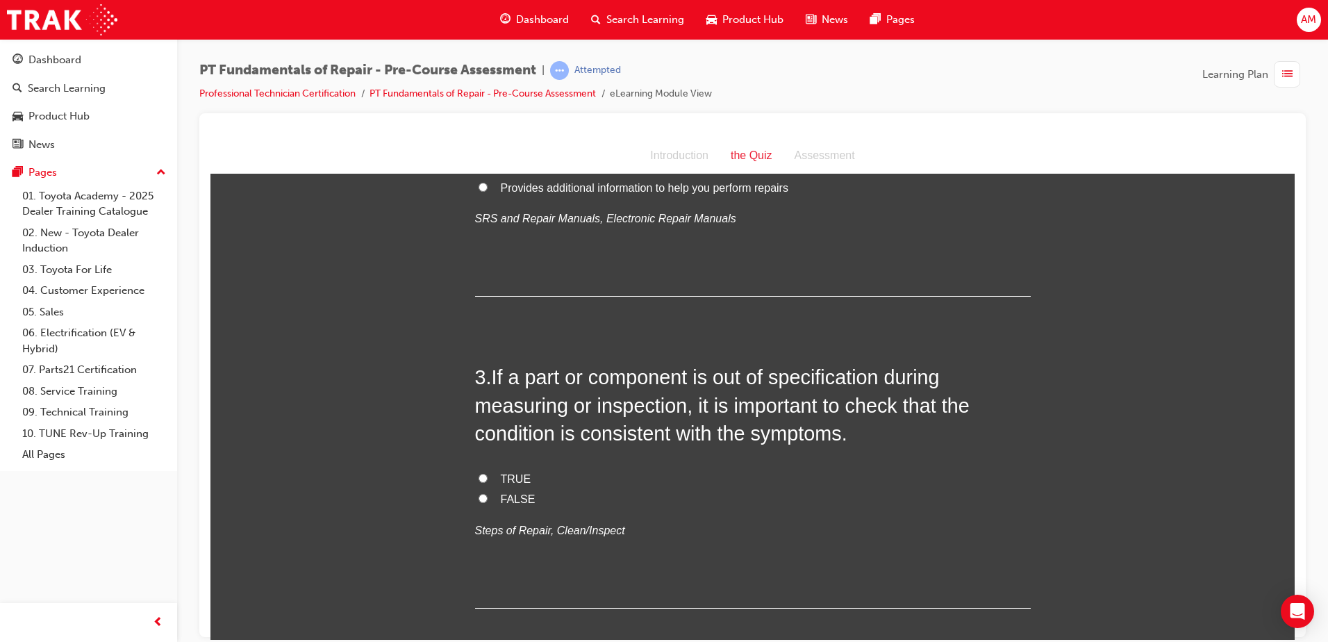
click at [491, 477] on label "TRUE" at bounding box center [753, 479] width 556 height 20
click at [488, 477] on input "TRUE" at bounding box center [483, 477] width 9 height 9
radio input "true"
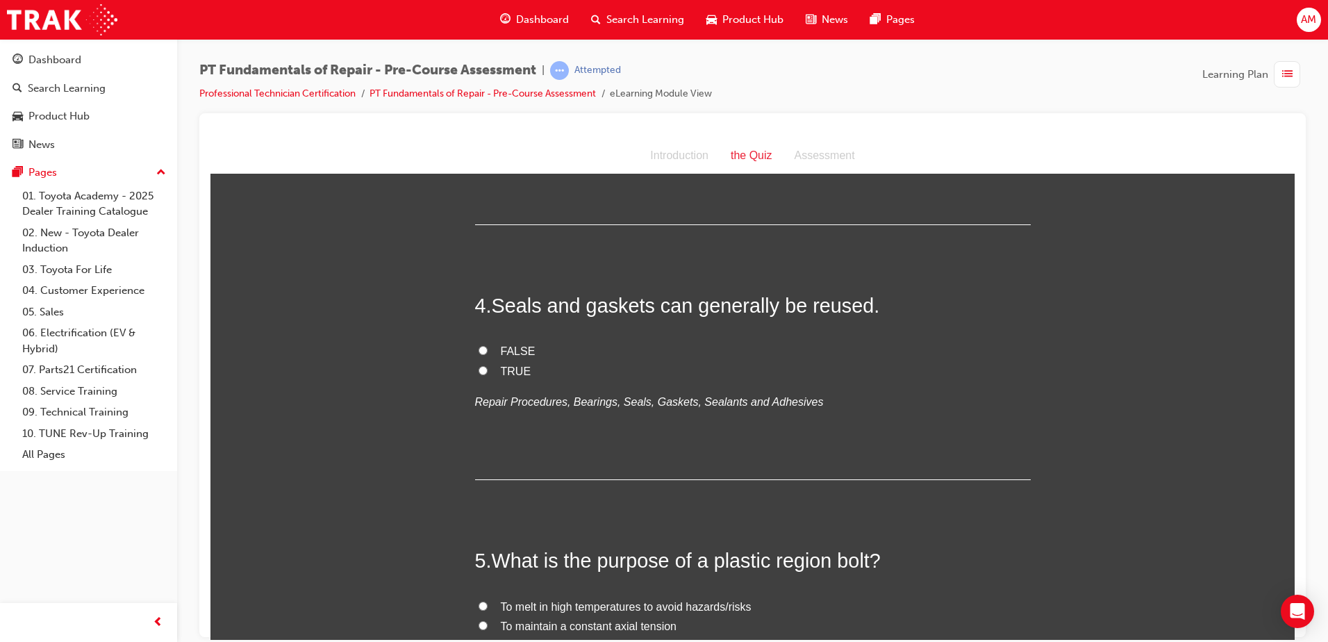
scroll to position [903, 0]
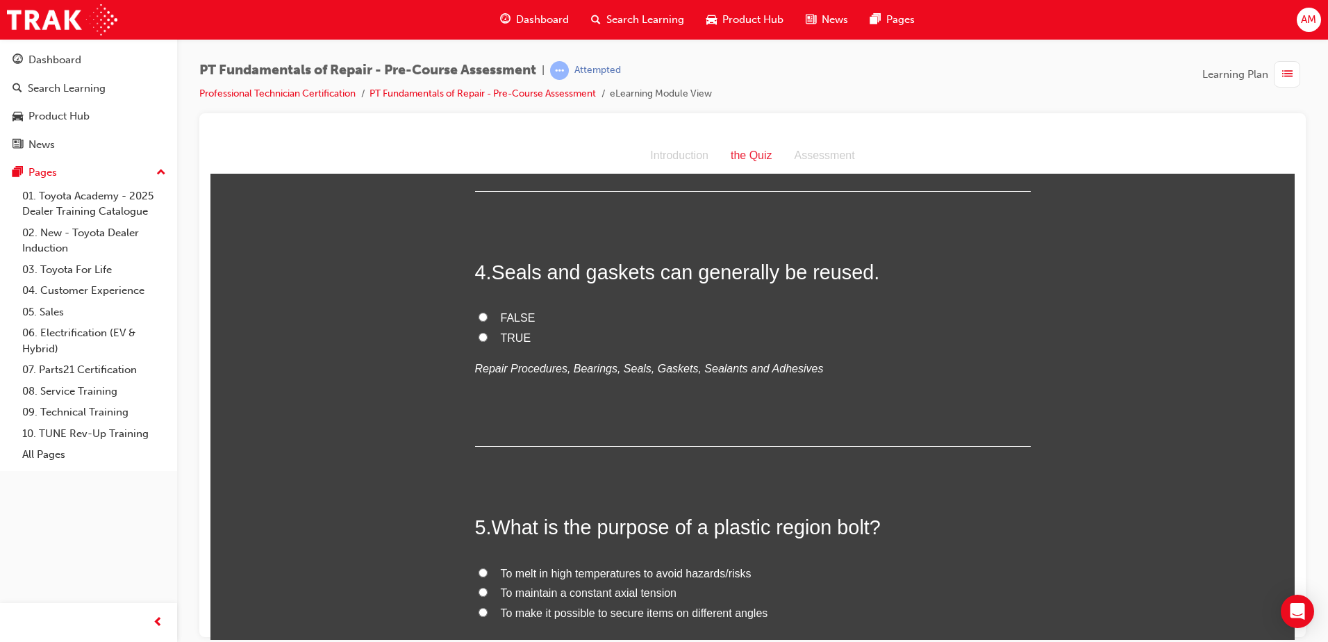
click at [501, 318] on span "FALSE" at bounding box center [518, 317] width 35 height 12
click at [488, 318] on input "FALSE" at bounding box center [483, 316] width 9 height 9
radio input "true"
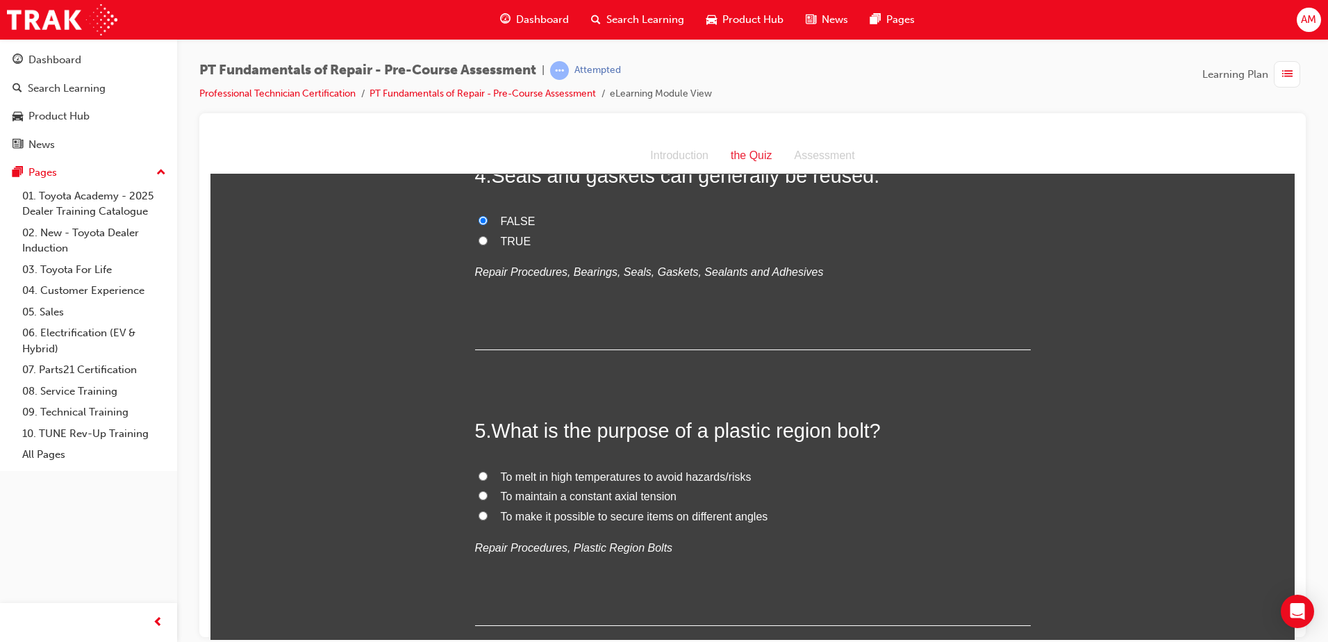
scroll to position [1181, 0]
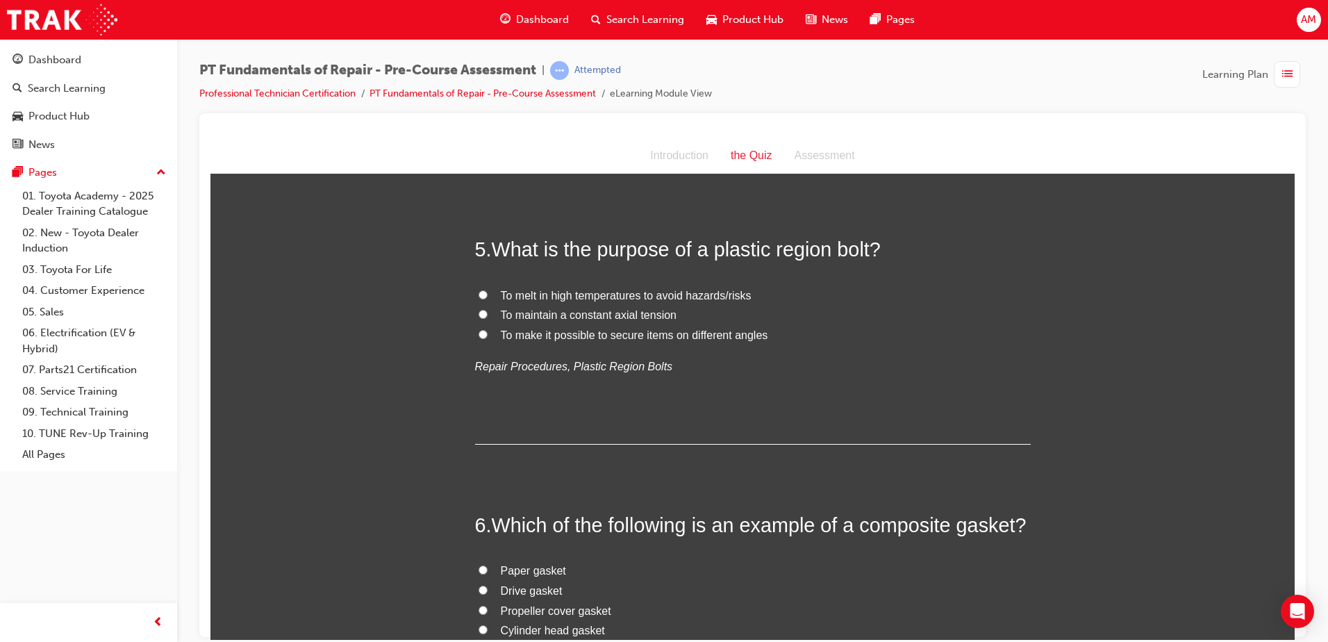
click at [520, 320] on span "To maintain a constant axial tension" at bounding box center [589, 314] width 176 height 12
click at [488, 318] on input "To maintain a constant axial tension" at bounding box center [483, 313] width 9 height 9
radio input "true"
click at [373, 288] on div "You must select an answer for each question before you can submit. Please note,…" at bounding box center [753, 509] width 1085 height 3003
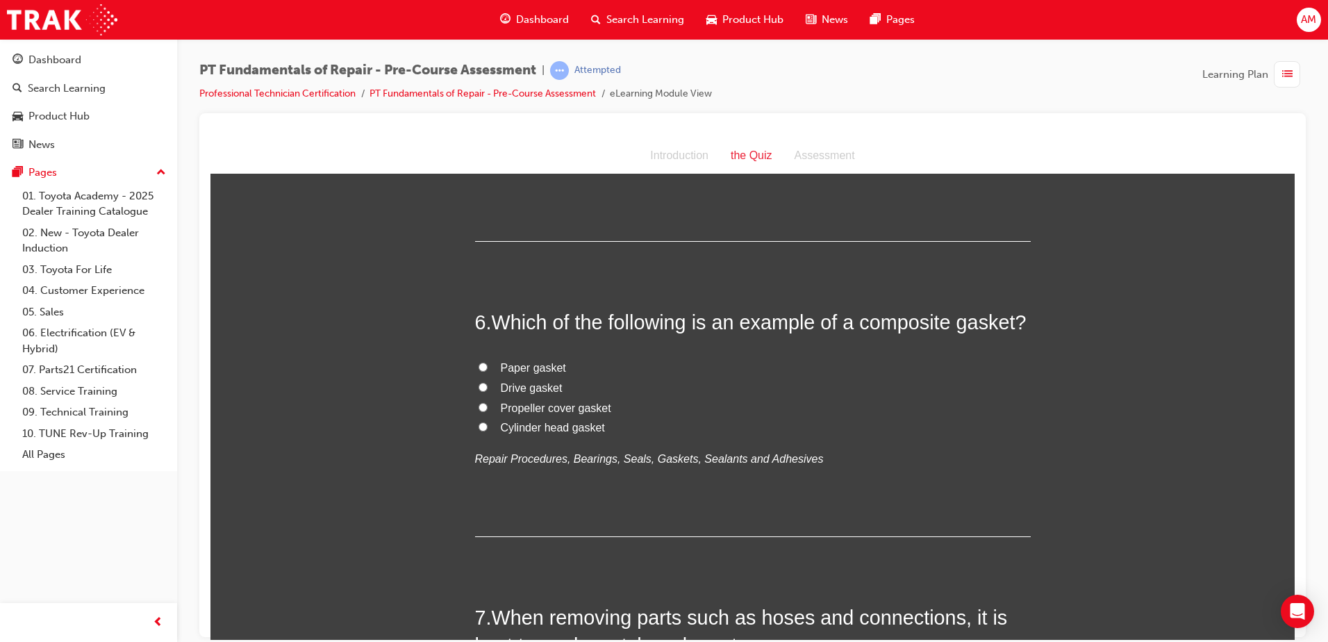
scroll to position [1390, 0]
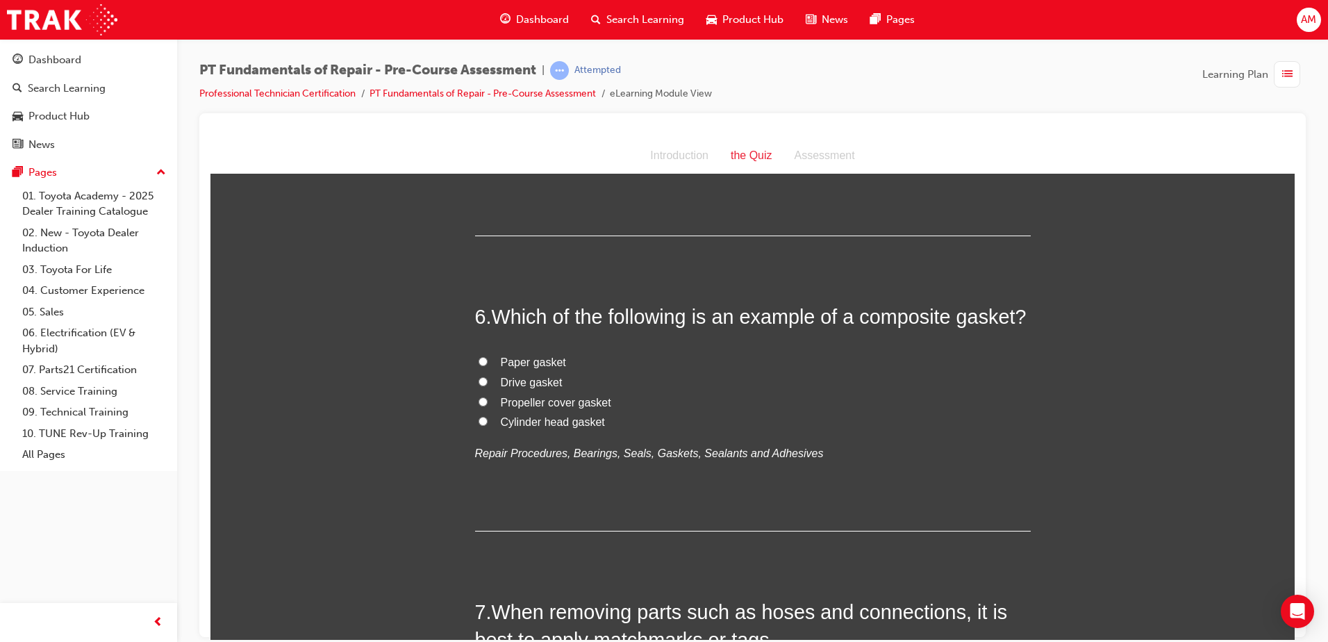
click at [553, 424] on span "Cylinder head gasket" at bounding box center [553, 422] width 104 height 12
click at [488, 424] on input "Cylinder head gasket" at bounding box center [483, 420] width 9 height 9
radio input "true"
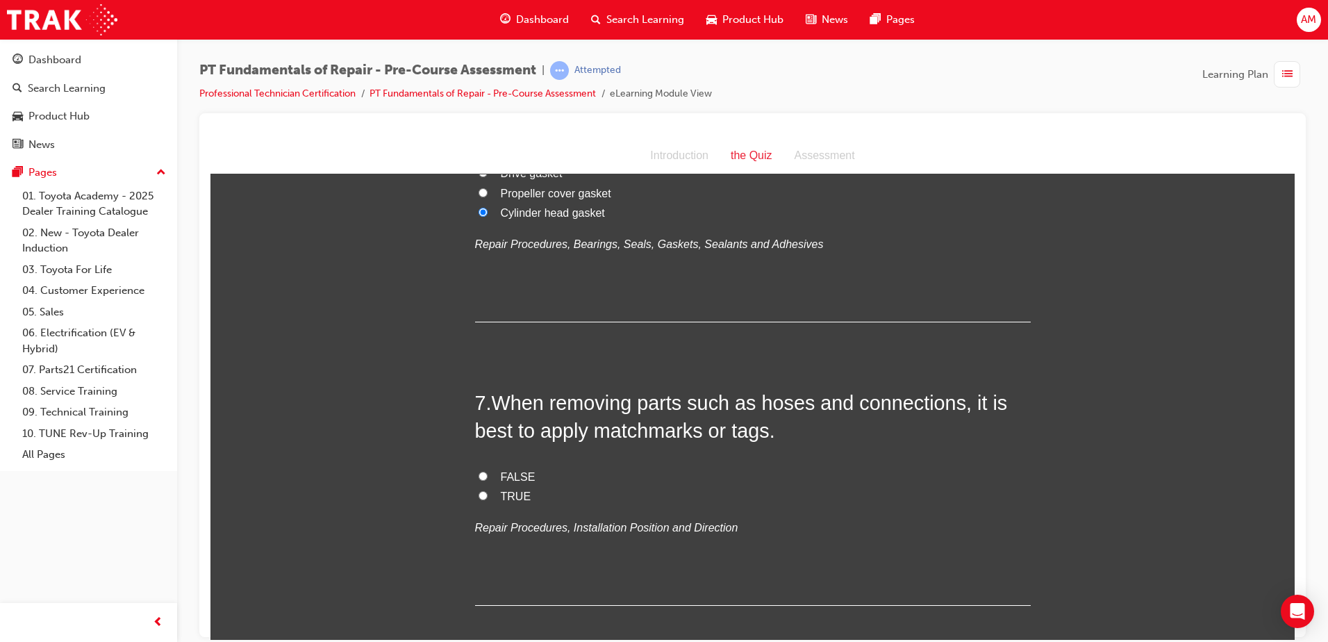
scroll to position [1598, 0]
click at [504, 493] on span "TRUE" at bounding box center [516, 497] width 31 height 12
click at [488, 493] on input "TRUE" at bounding box center [483, 495] width 9 height 9
radio input "true"
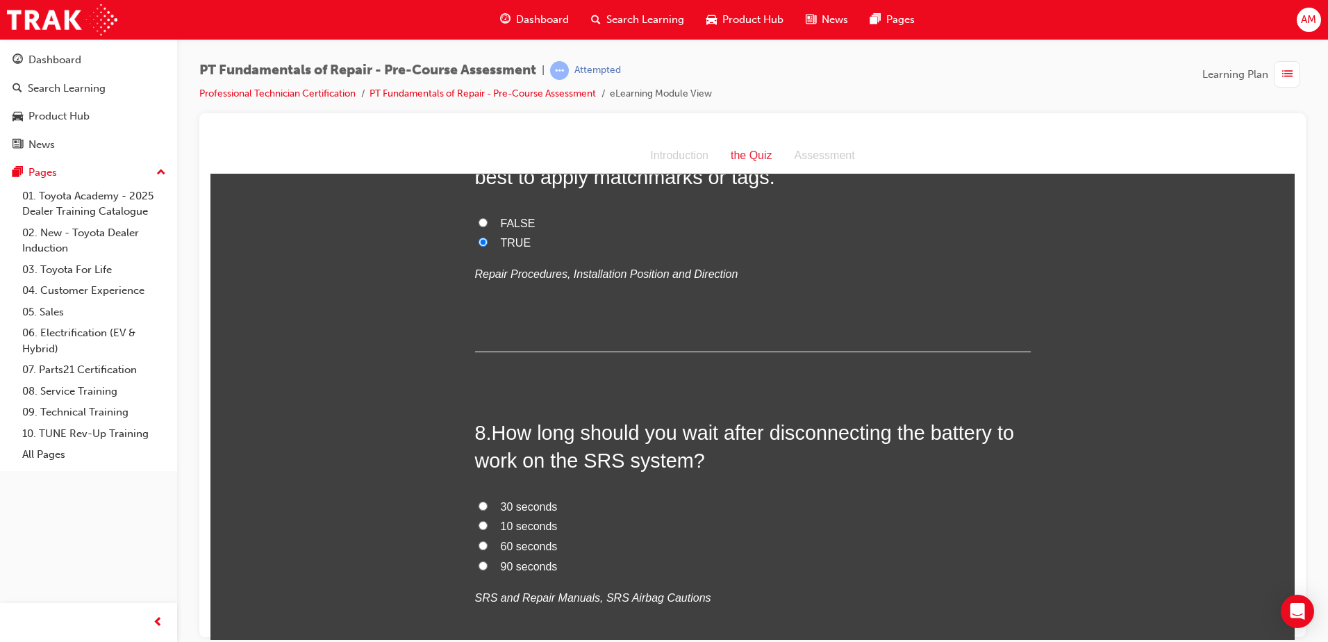
scroll to position [1876, 0]
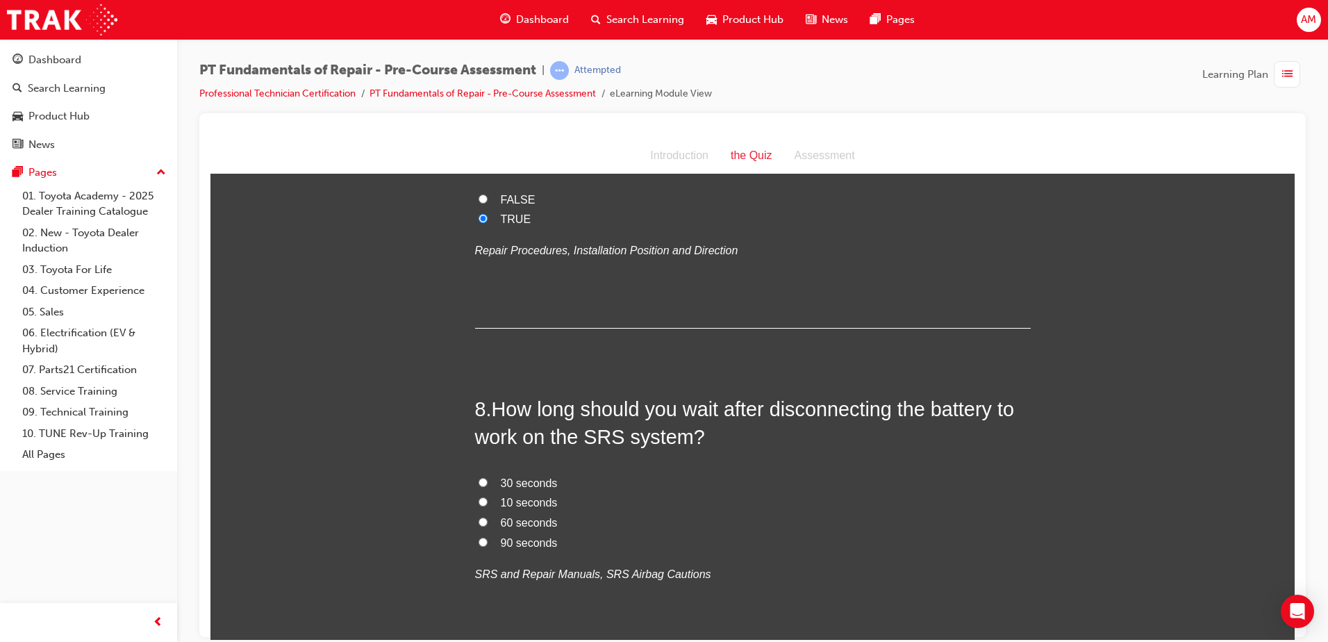
click at [513, 543] on span "90 seconds" at bounding box center [529, 542] width 57 height 12
click at [488, 543] on input "90 seconds" at bounding box center [483, 541] width 9 height 9
radio input "true"
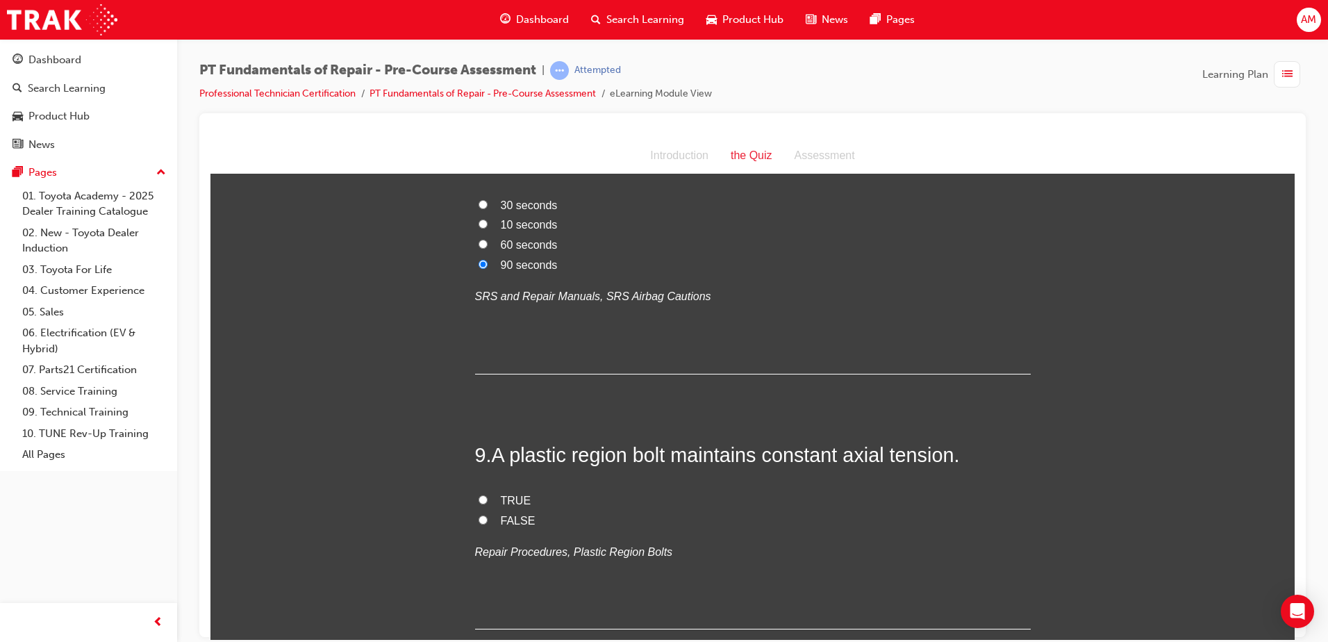
click at [484, 494] on label "TRUE" at bounding box center [753, 501] width 556 height 20
click at [484, 495] on input "TRUE" at bounding box center [483, 499] width 9 height 9
radio input "true"
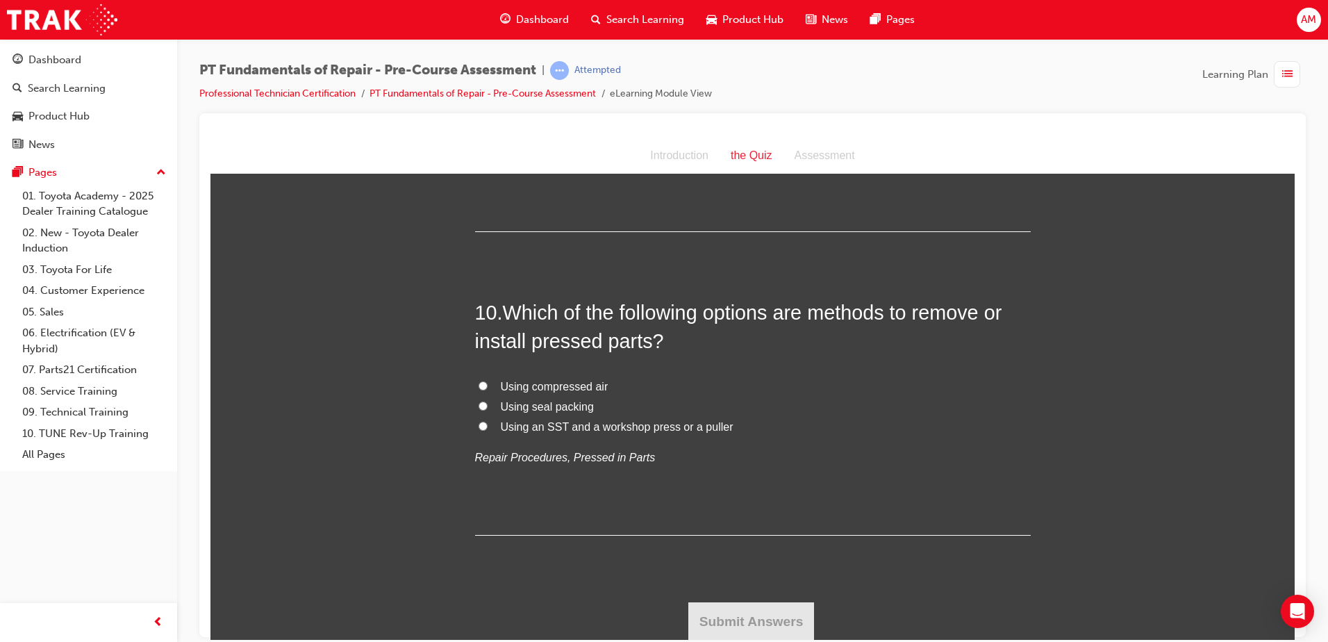
scroll to position [2552, 0]
click at [662, 429] on span "Using an SST and a workshop press or a puller" at bounding box center [617, 426] width 233 height 12
click at [488, 429] on input "Using an SST and a workshop press or a puller" at bounding box center [483, 424] width 9 height 9
radio input "true"
click at [739, 623] on button "Submit Answers" at bounding box center [752, 620] width 126 height 39
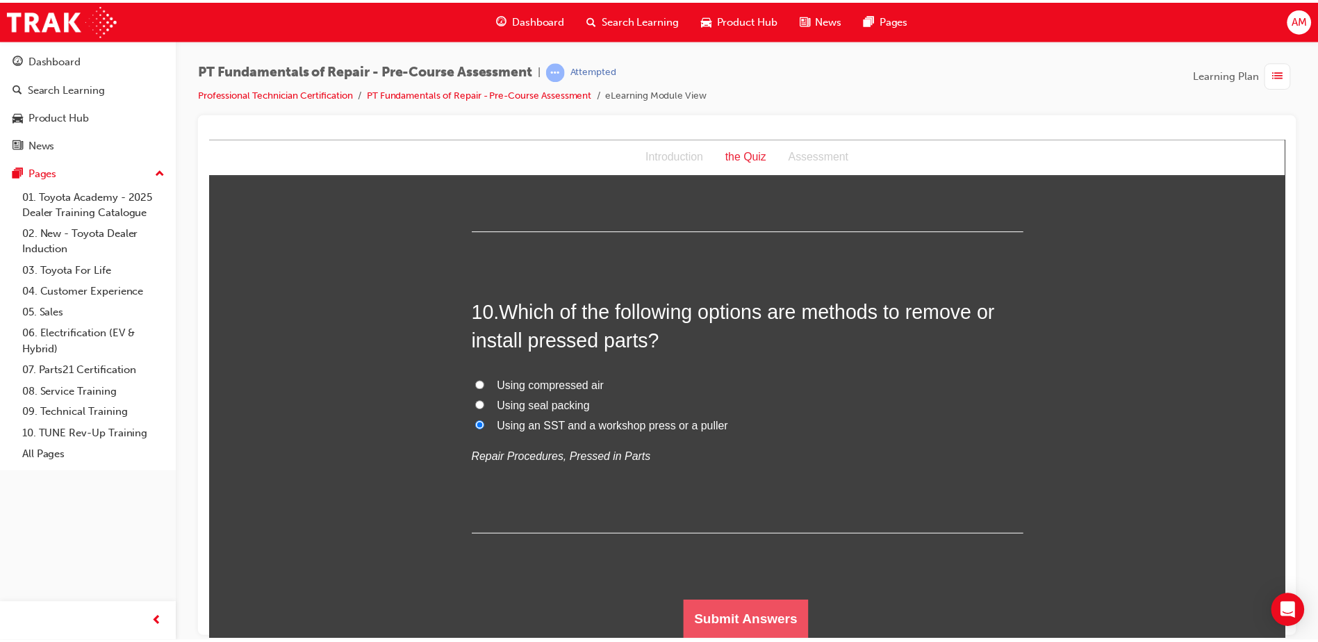
scroll to position [0, 0]
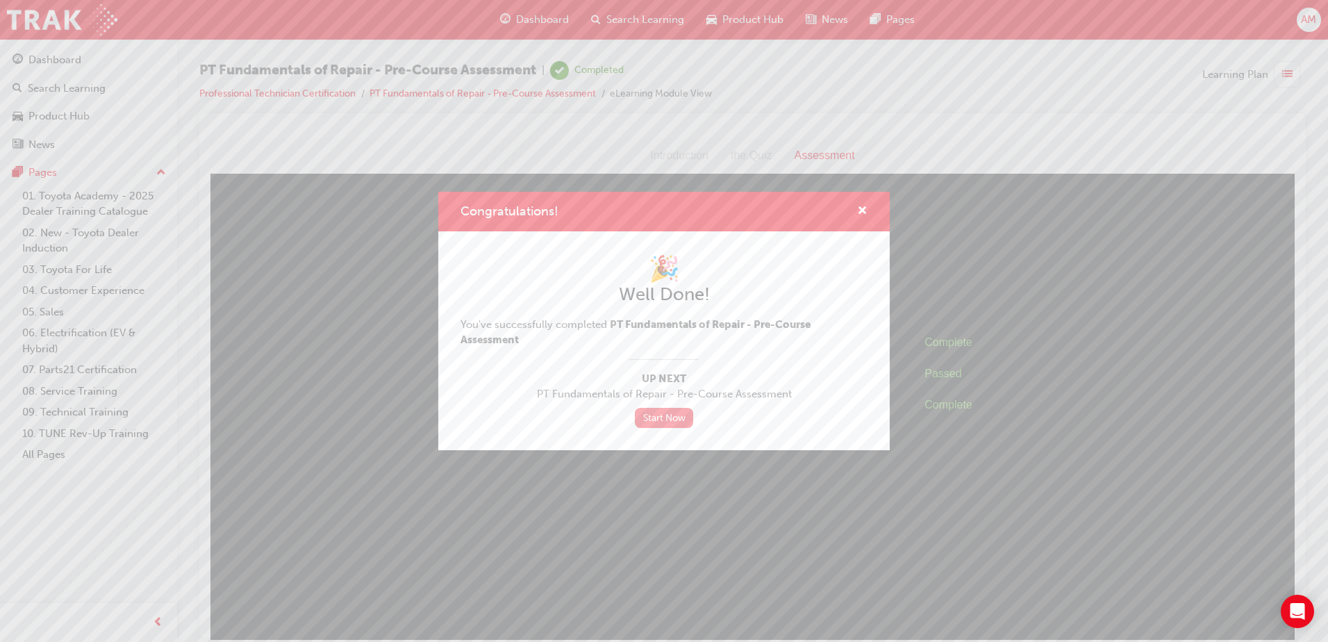
click at [676, 419] on link "Start Now" at bounding box center [664, 418] width 58 height 20
click at [866, 206] on span "cross-icon" at bounding box center [862, 212] width 10 height 13
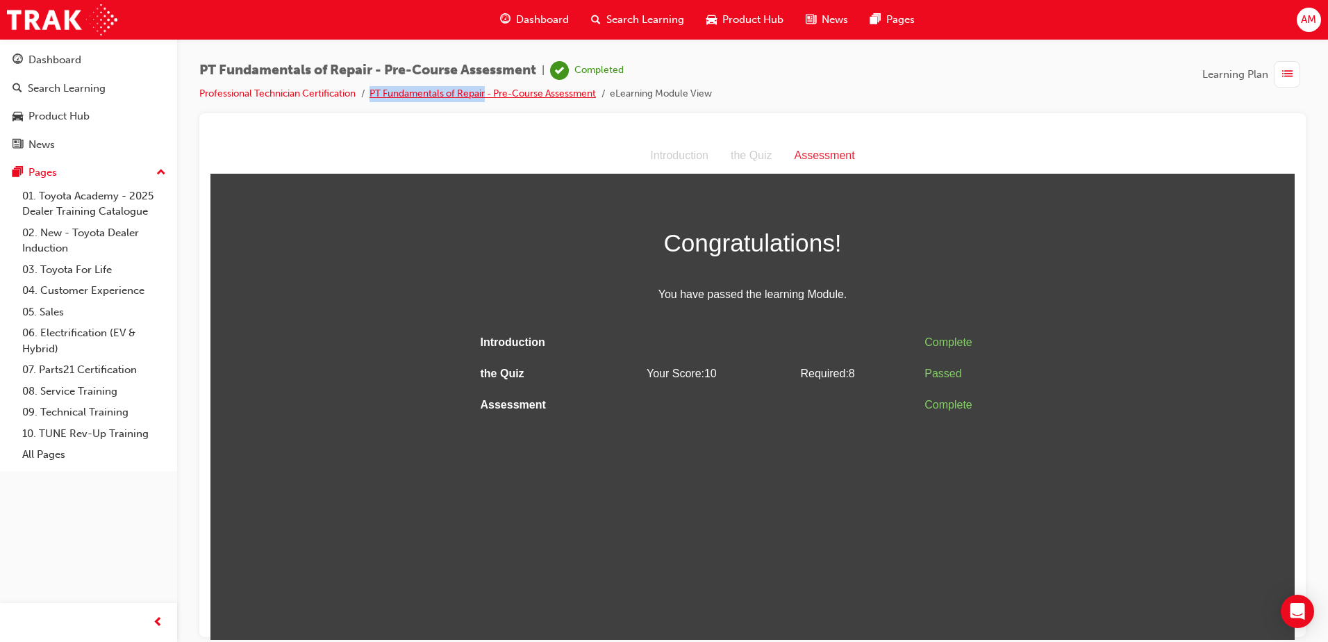
drag, startPoint x: 370, startPoint y: 92, endPoint x: 488, endPoint y: 92, distance: 118.1
click at [488, 92] on ul "Professional Technician Certification PT Fundamentals of Repair - Pre-Course As…" at bounding box center [455, 93] width 513 height 17
copy link "PT Fundamentals of Repair"
click at [655, 17] on span "Search Learning" at bounding box center [646, 20] width 78 height 16
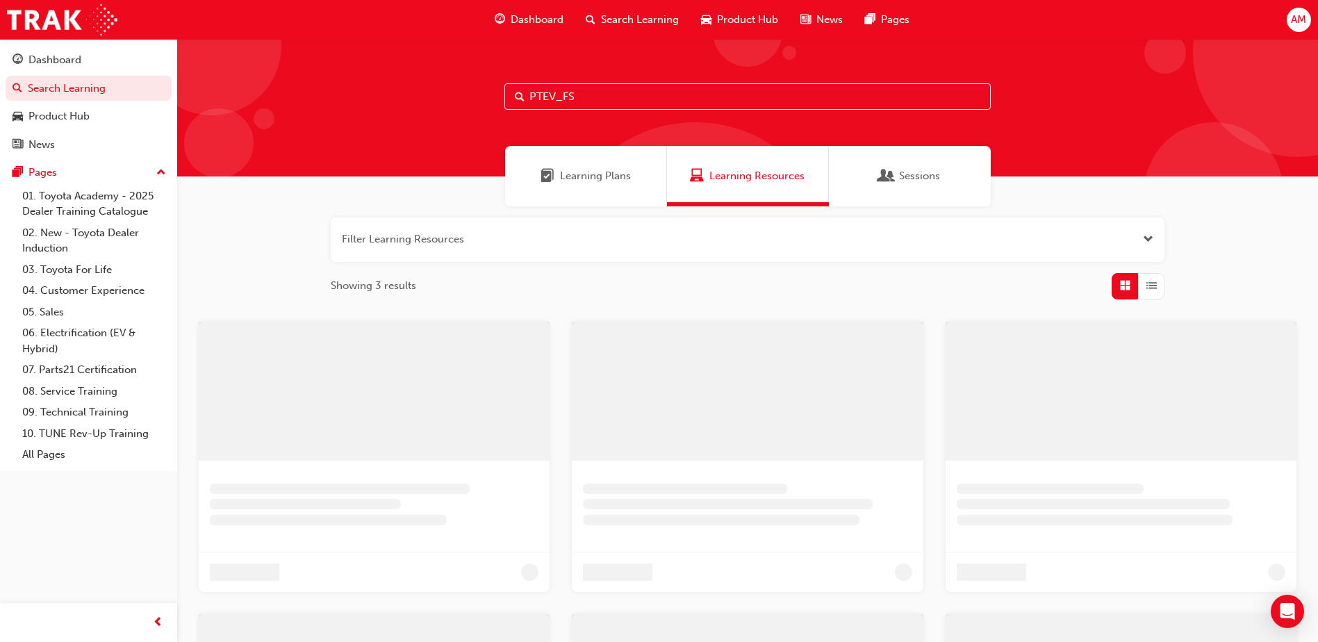
drag, startPoint x: 600, startPoint y: 92, endPoint x: 395, endPoint y: 104, distance: 204.6
click at [395, 104] on div "PTEV_FS" at bounding box center [747, 108] width 1141 height 138
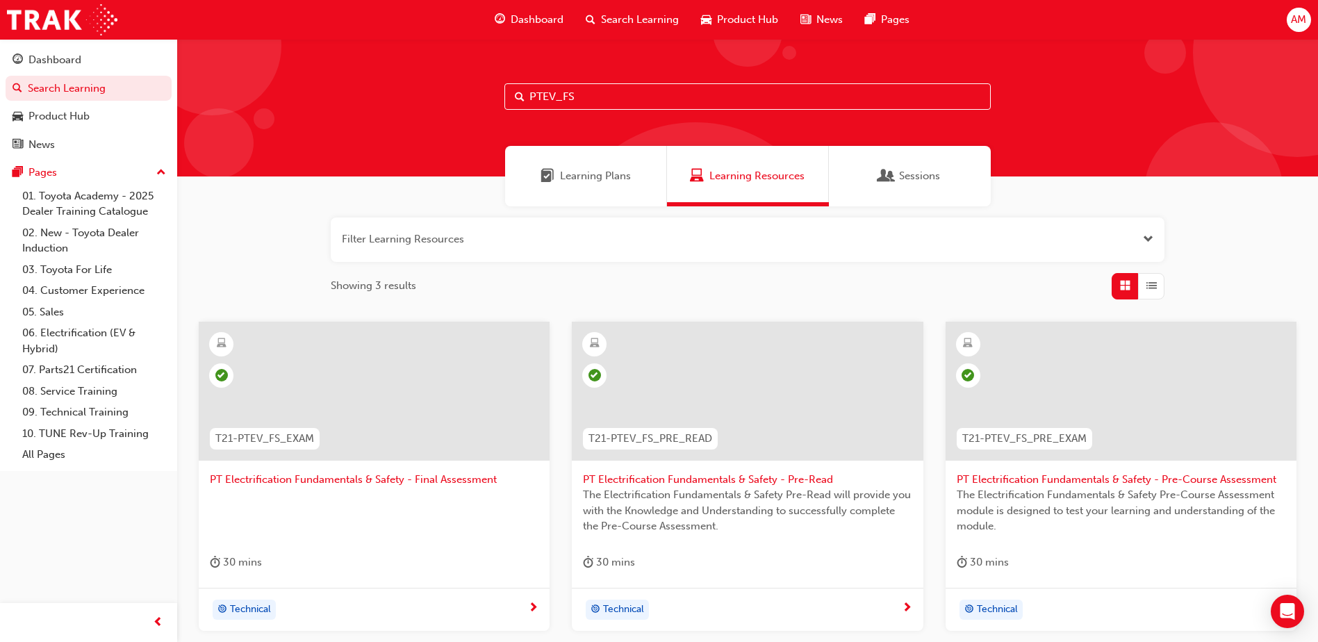
paste input "Fundamentals of Repair"
type input "PT Fundamentals of Repair"
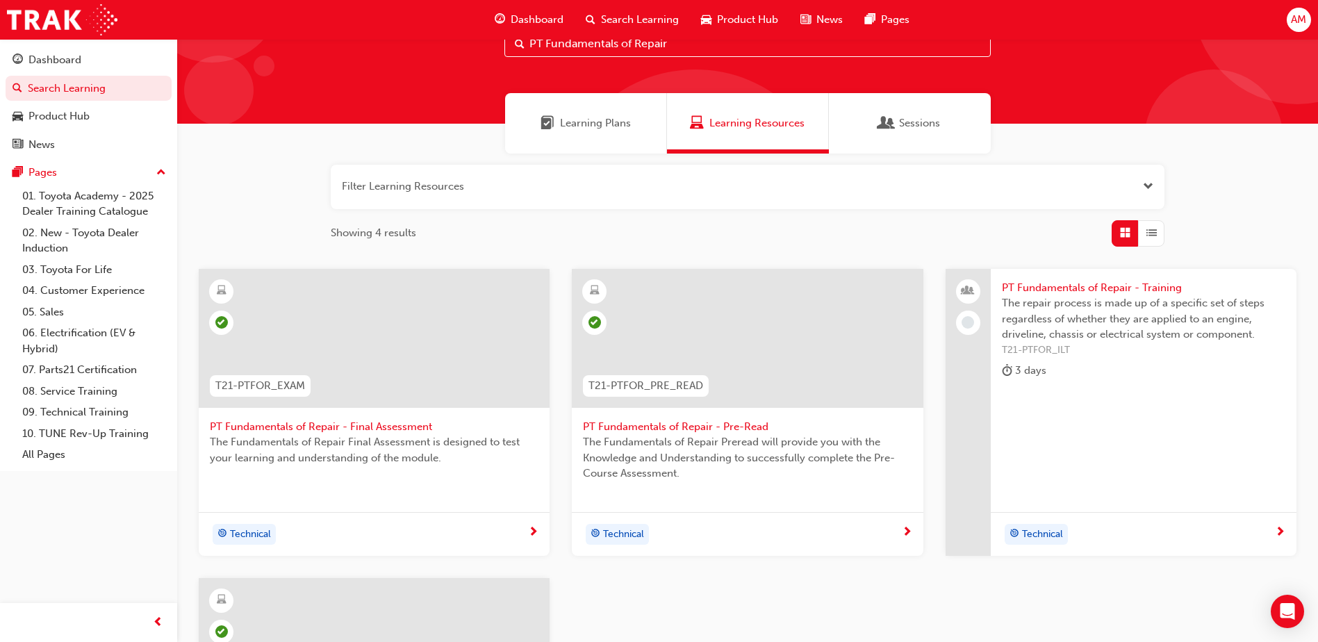
scroll to position [139, 0]
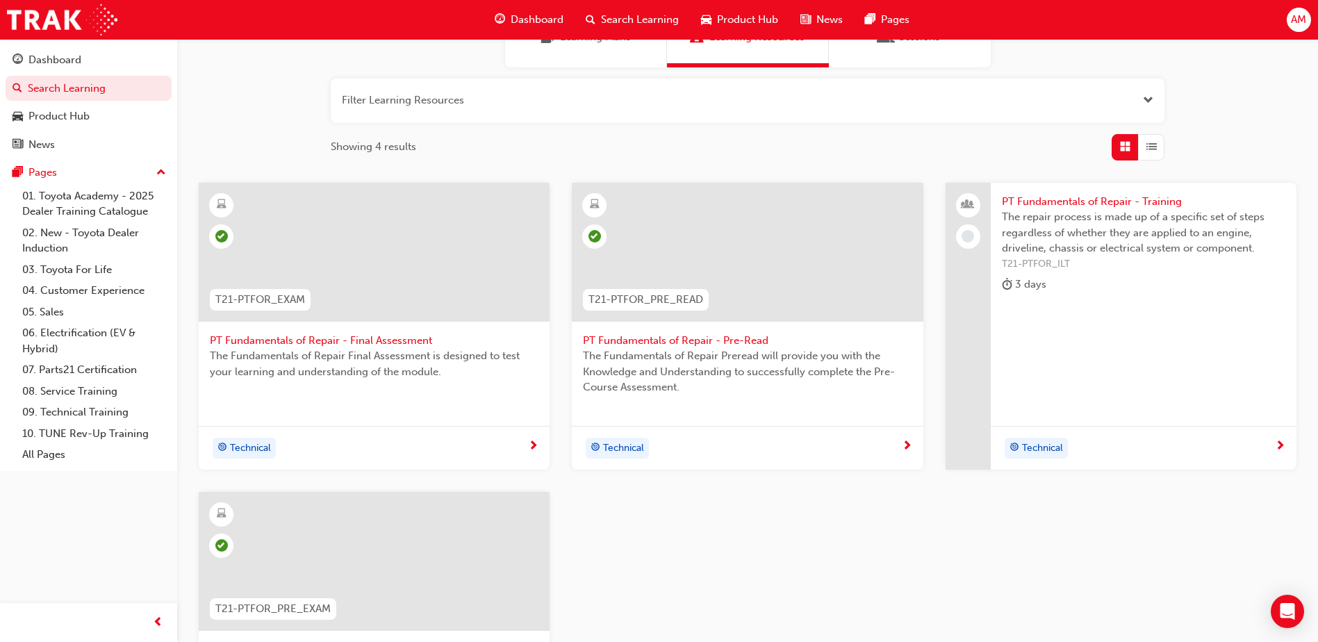
click at [340, 339] on span "PT Fundamentals of Repair - Final Assessment" at bounding box center [374, 341] width 329 height 16
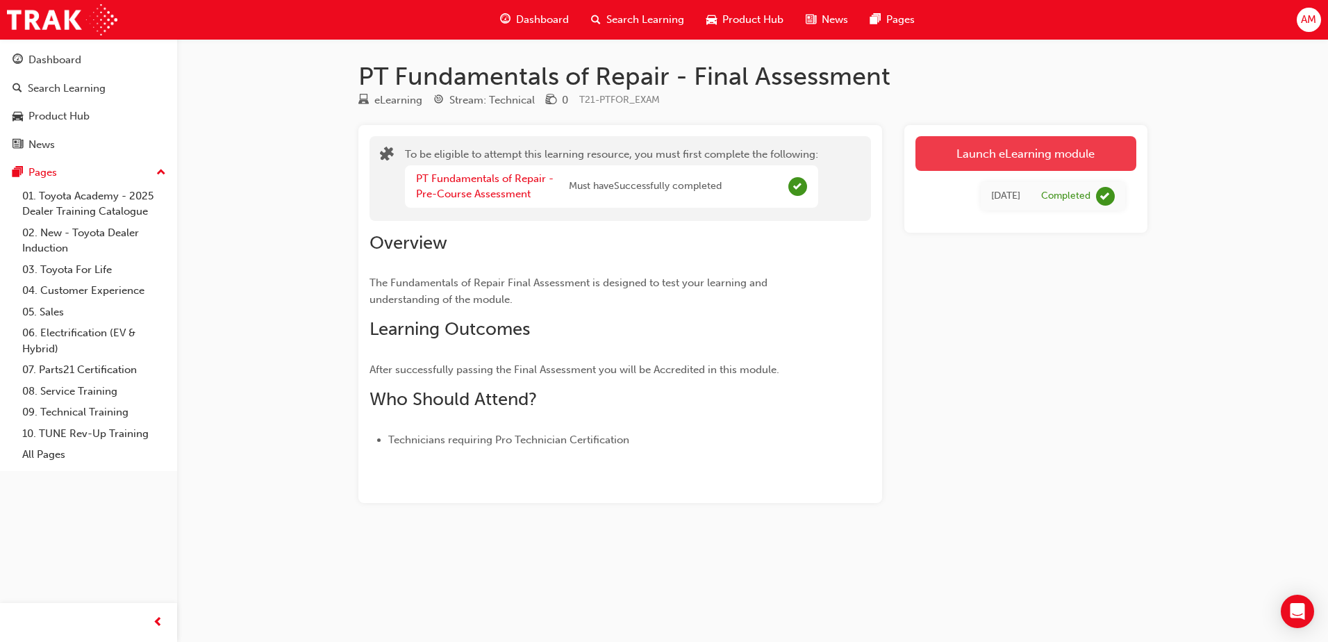
click at [1007, 152] on button "Launch eLearning module" at bounding box center [1026, 153] width 221 height 35
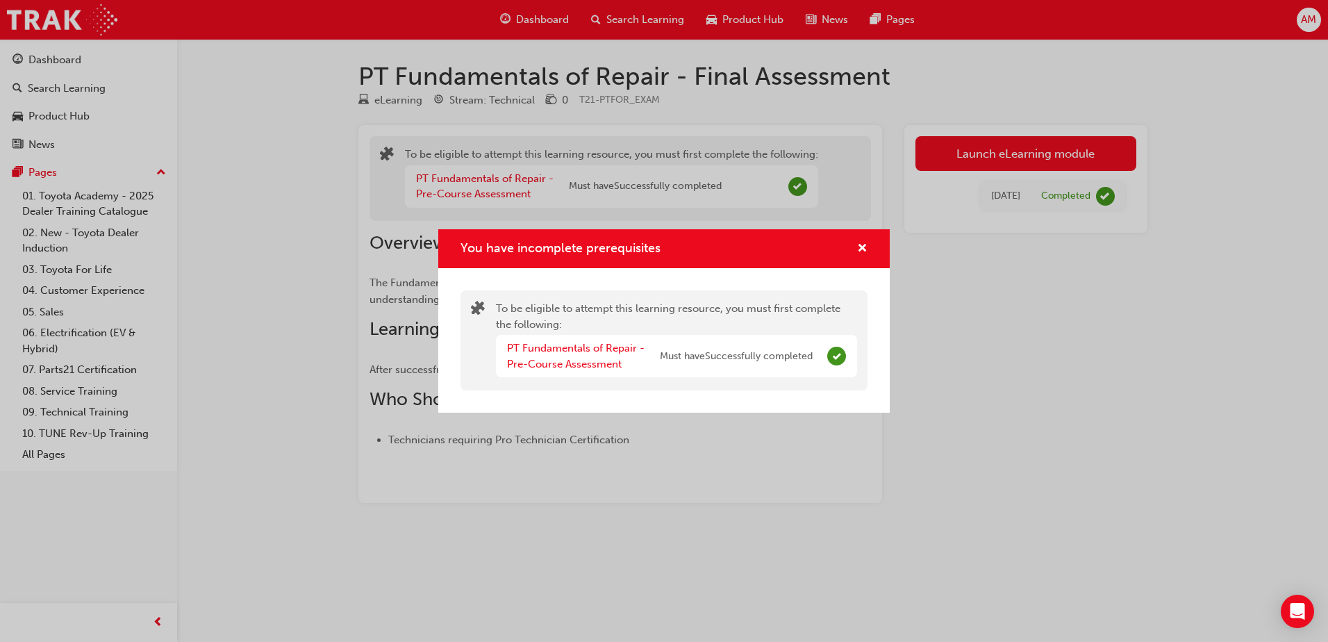
click at [733, 377] on div "PT Fundamentals of Repair - Pre-Course Assessment Must have Successfully comple…" at bounding box center [676, 356] width 361 height 42
click at [861, 247] on span "cross-icon" at bounding box center [862, 249] width 10 height 13
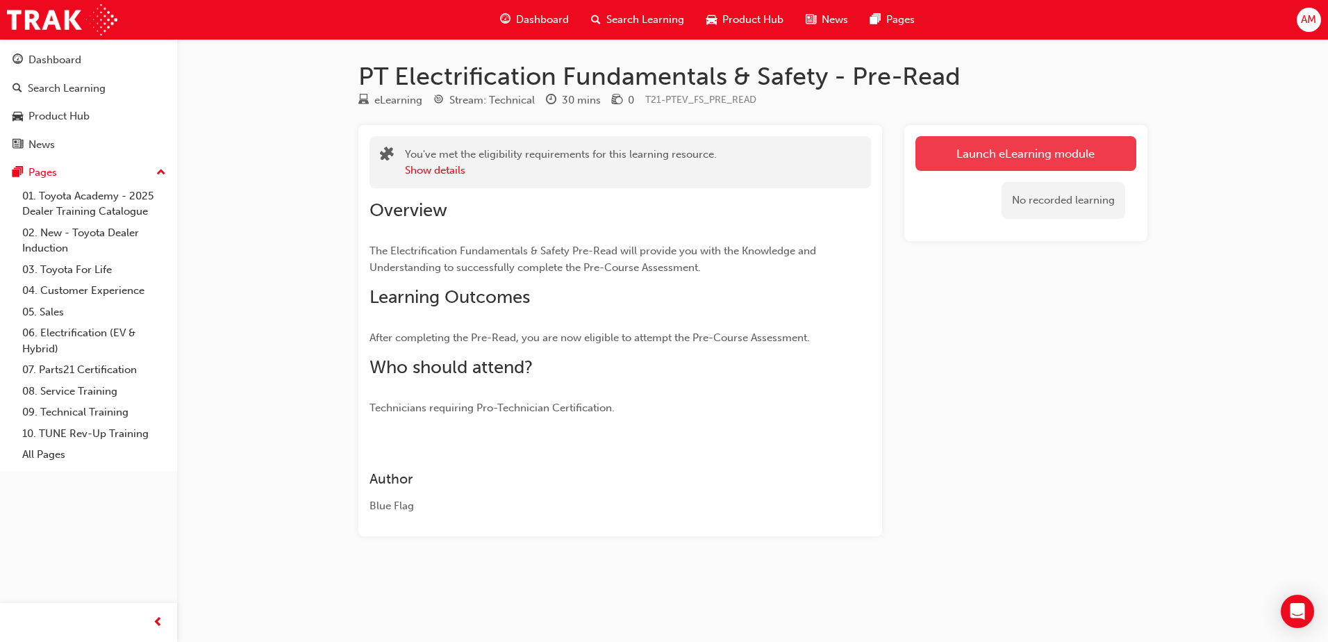
click at [1008, 148] on link "Launch eLearning module" at bounding box center [1026, 153] width 221 height 35
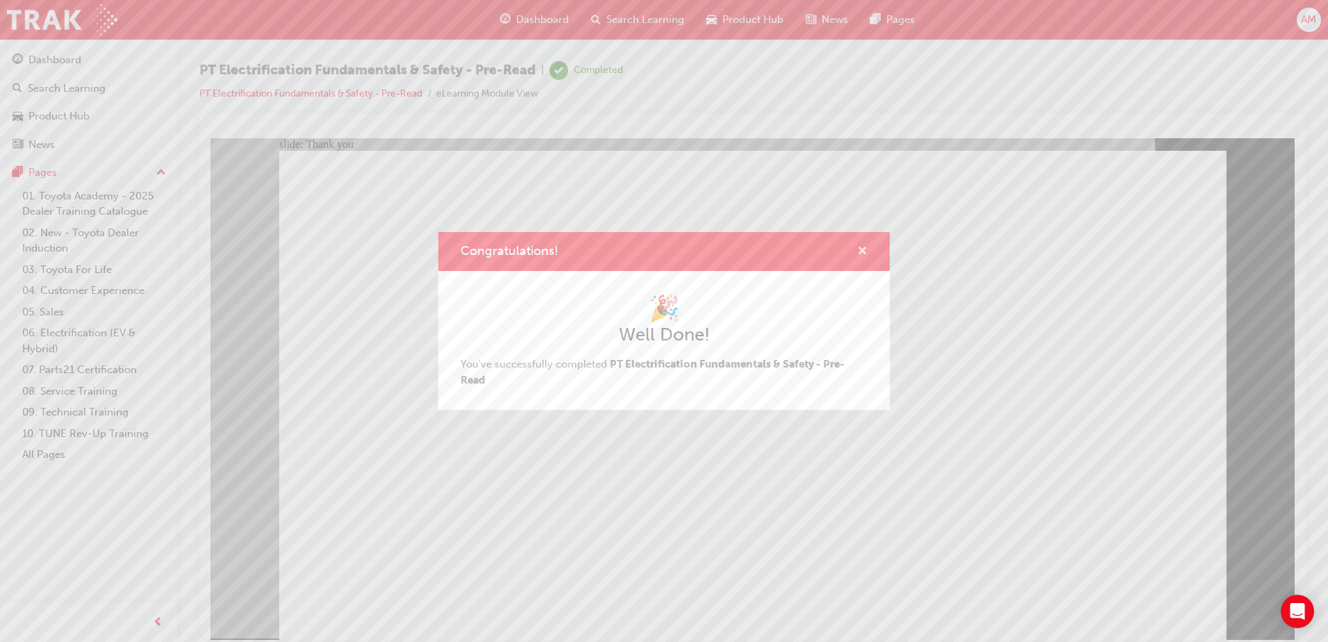
drag, startPoint x: 857, startPoint y: 245, endPoint x: 254, endPoint y: 333, distance: 609.4
click at [857, 246] on span "cross-icon" at bounding box center [862, 252] width 10 height 13
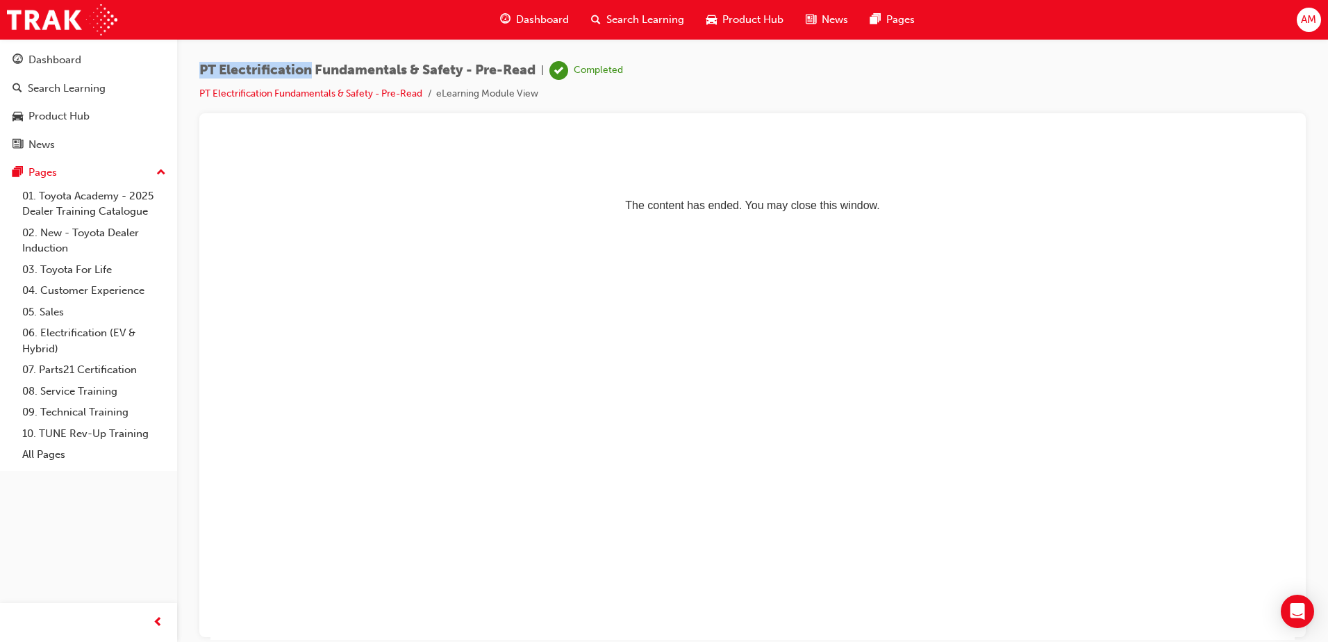
drag, startPoint x: 198, startPoint y: 67, endPoint x: 310, endPoint y: 69, distance: 111.9
click at [310, 69] on div "PT Electrification Fundamentals & Safety - Pre-Read | Completed PT Electrificat…" at bounding box center [752, 323] width 1151 height 568
copy span "PT Electrification"
click at [660, 18] on span "Search Learning" at bounding box center [646, 20] width 78 height 16
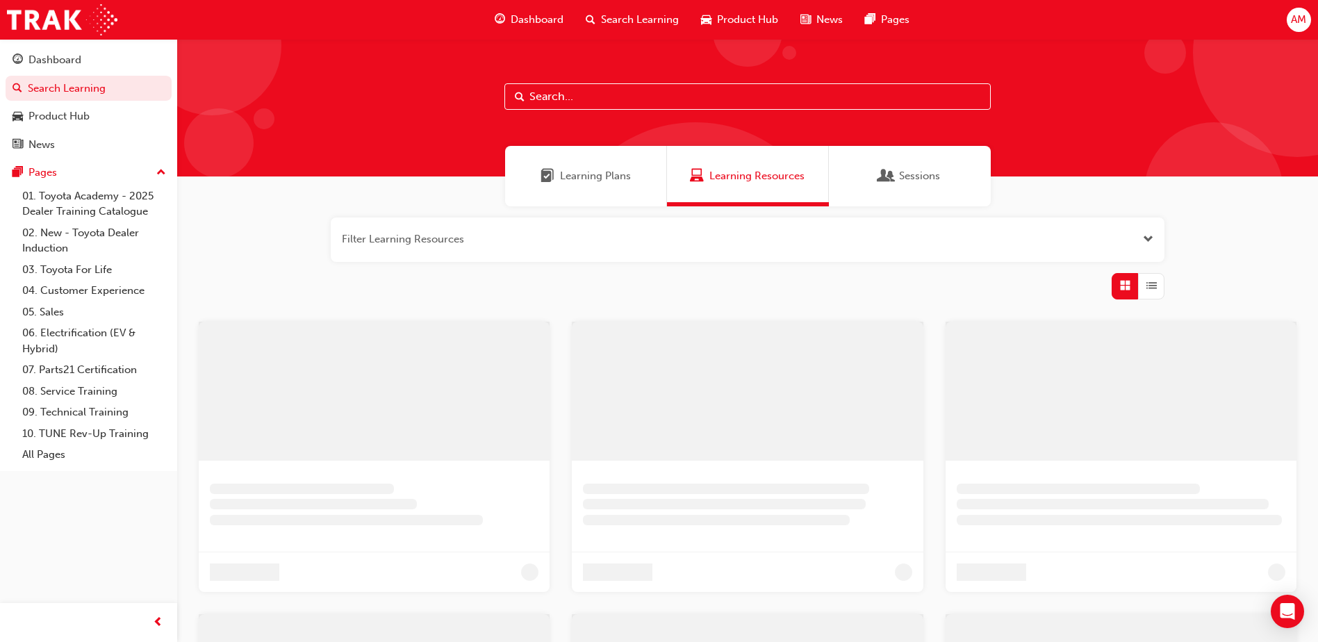
click at [569, 99] on input "text" at bounding box center [747, 96] width 486 height 26
paste input "PT Electrification"
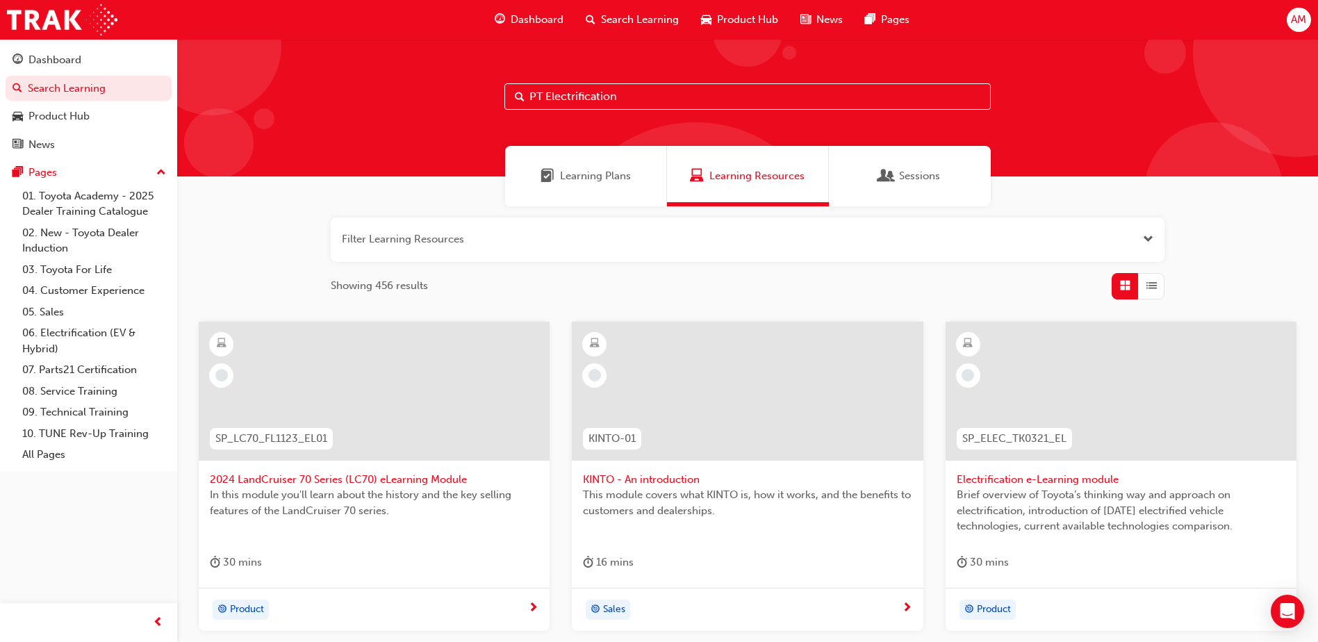
type input "PT Electrification"
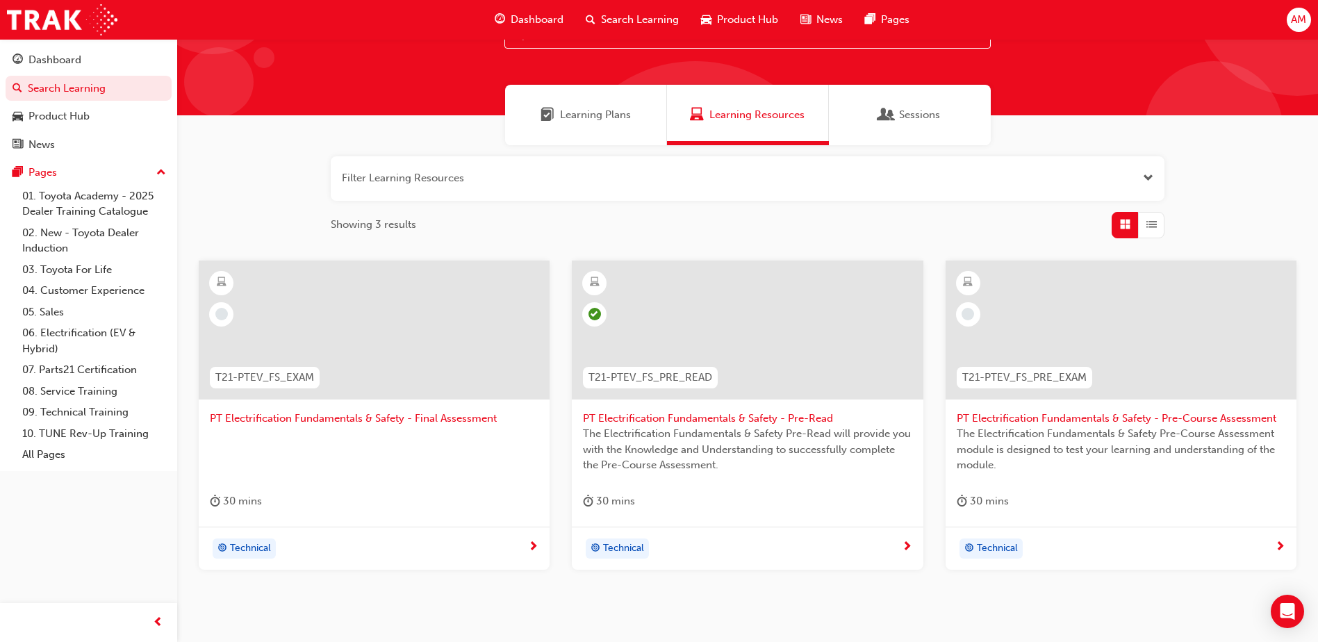
scroll to position [124, 0]
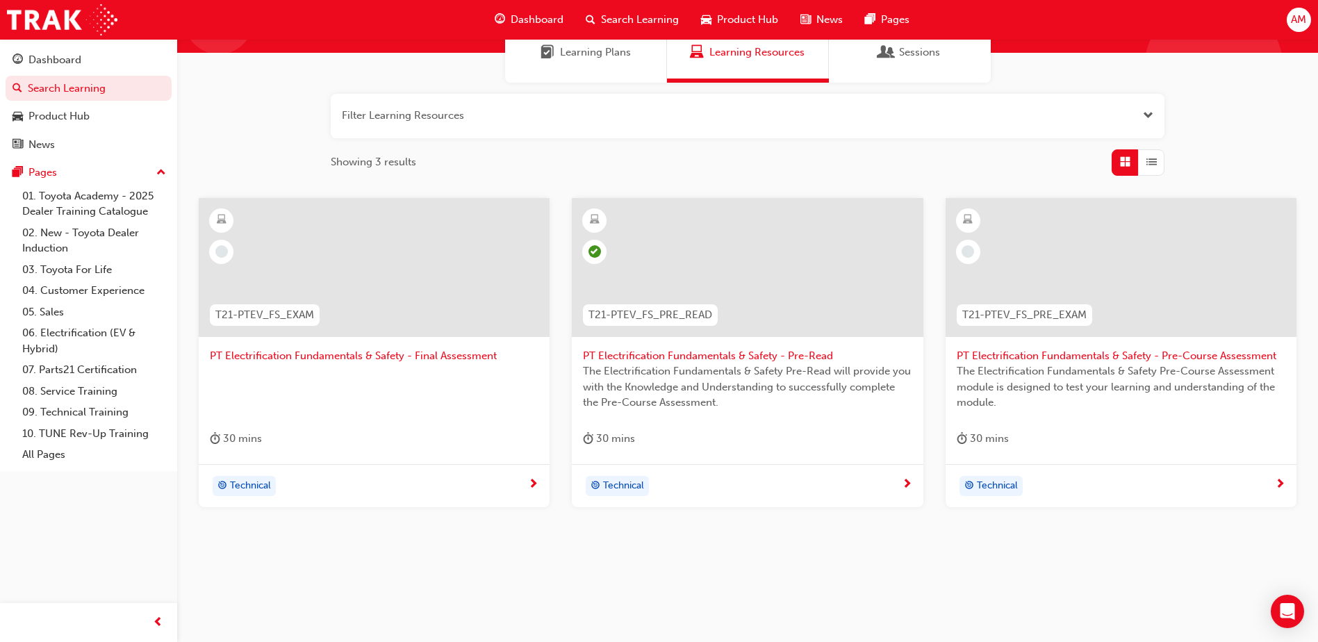
click at [1185, 354] on span "PT Electrification Fundamentals & Safety - Pre-Course Assessment" at bounding box center [1121, 356] width 329 height 16
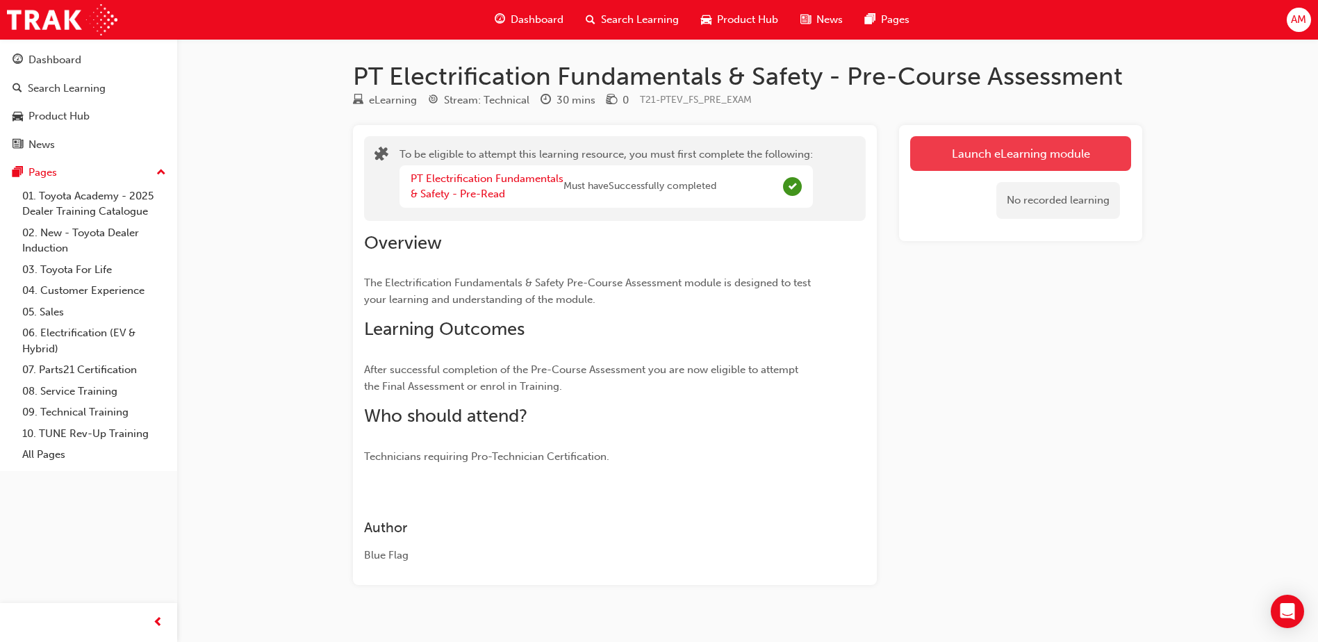
click at [955, 153] on button "Launch eLearning module" at bounding box center [1020, 153] width 221 height 35
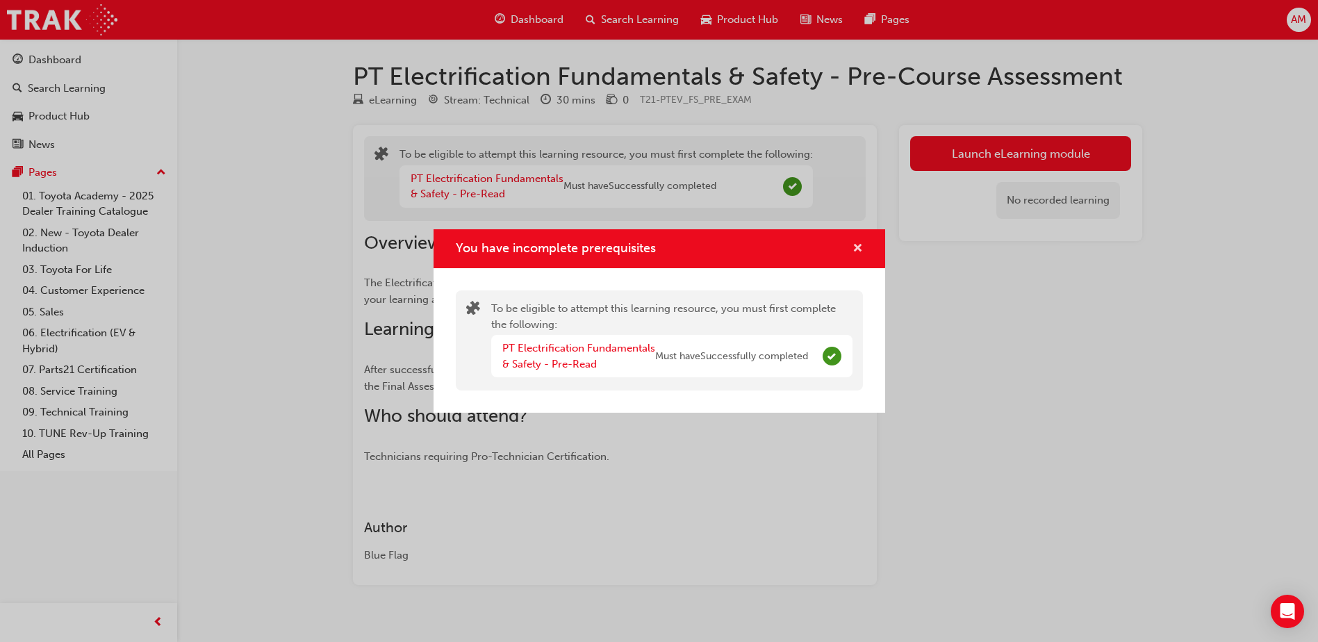
click at [853, 247] on span "cross-icon" at bounding box center [858, 249] width 10 height 13
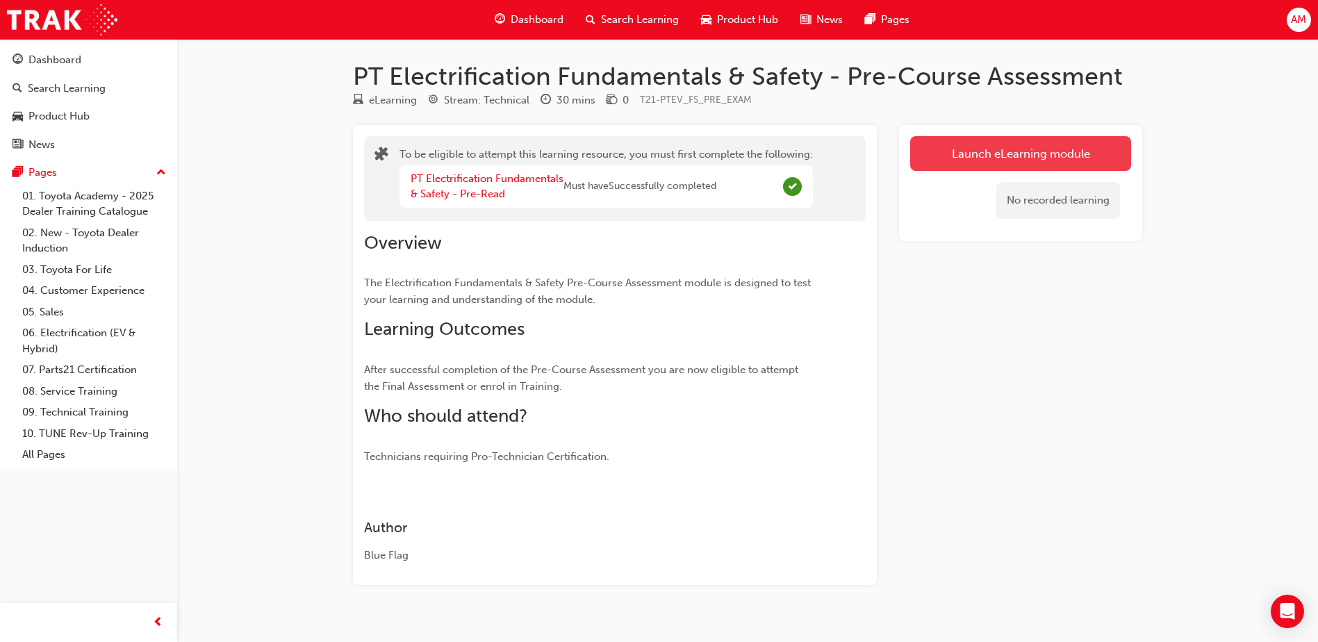
click at [985, 162] on button "Launch eLearning module" at bounding box center [1020, 153] width 221 height 35
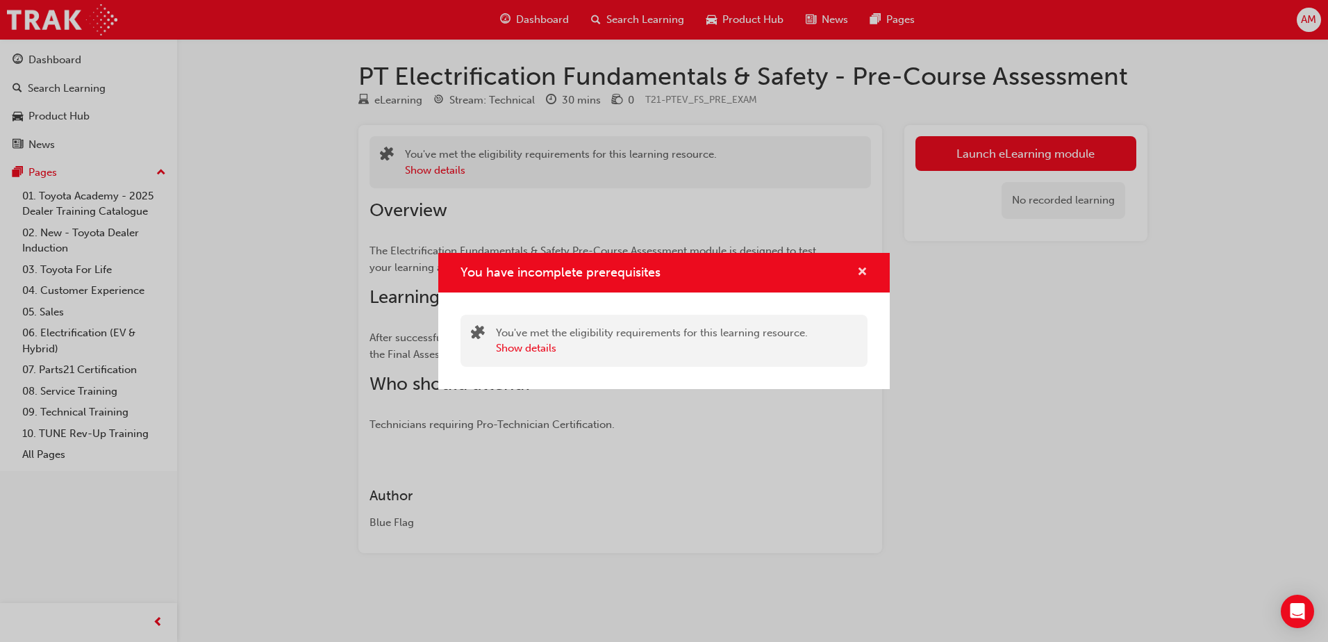
click at [860, 270] on span "cross-icon" at bounding box center [862, 273] width 10 height 13
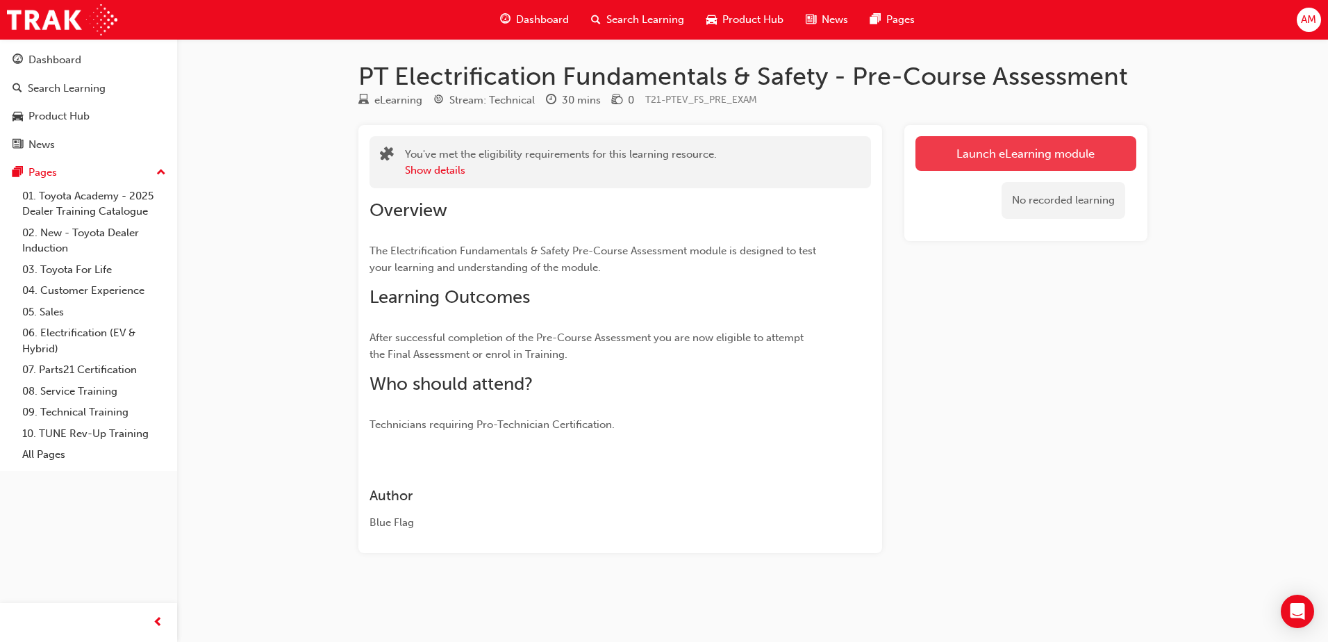
click at [1053, 156] on button "Launch eLearning module" at bounding box center [1026, 153] width 221 height 35
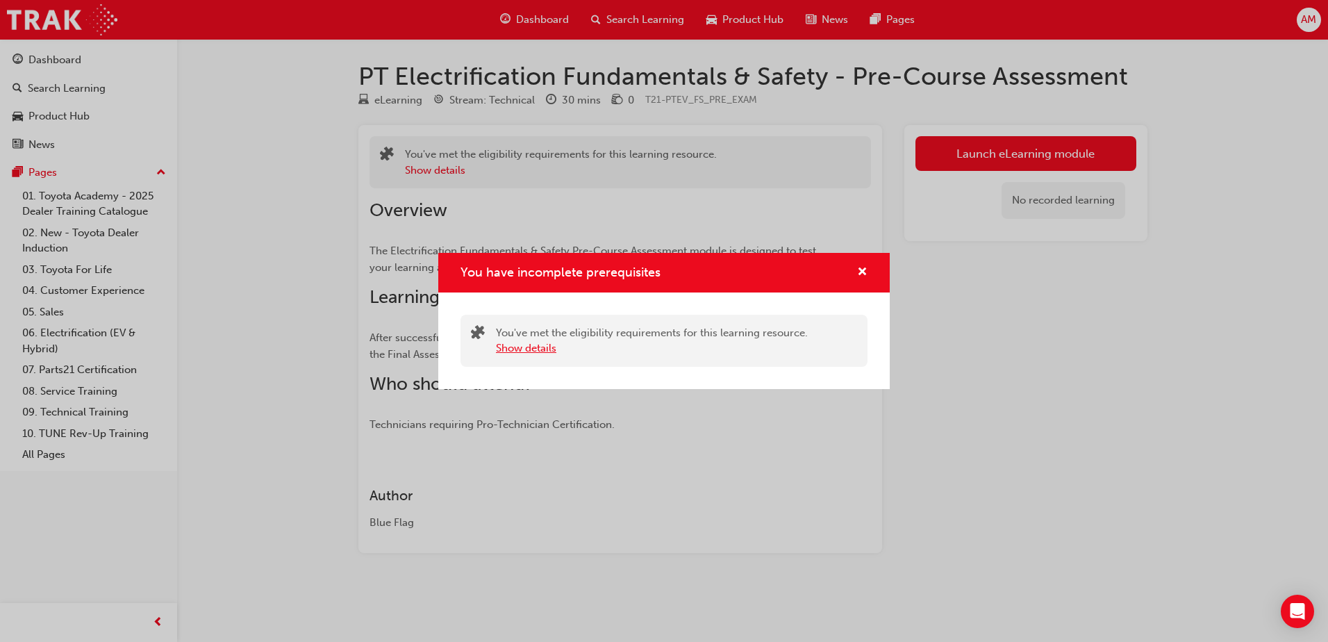
click at [538, 350] on button "Show details" at bounding box center [526, 348] width 60 height 16
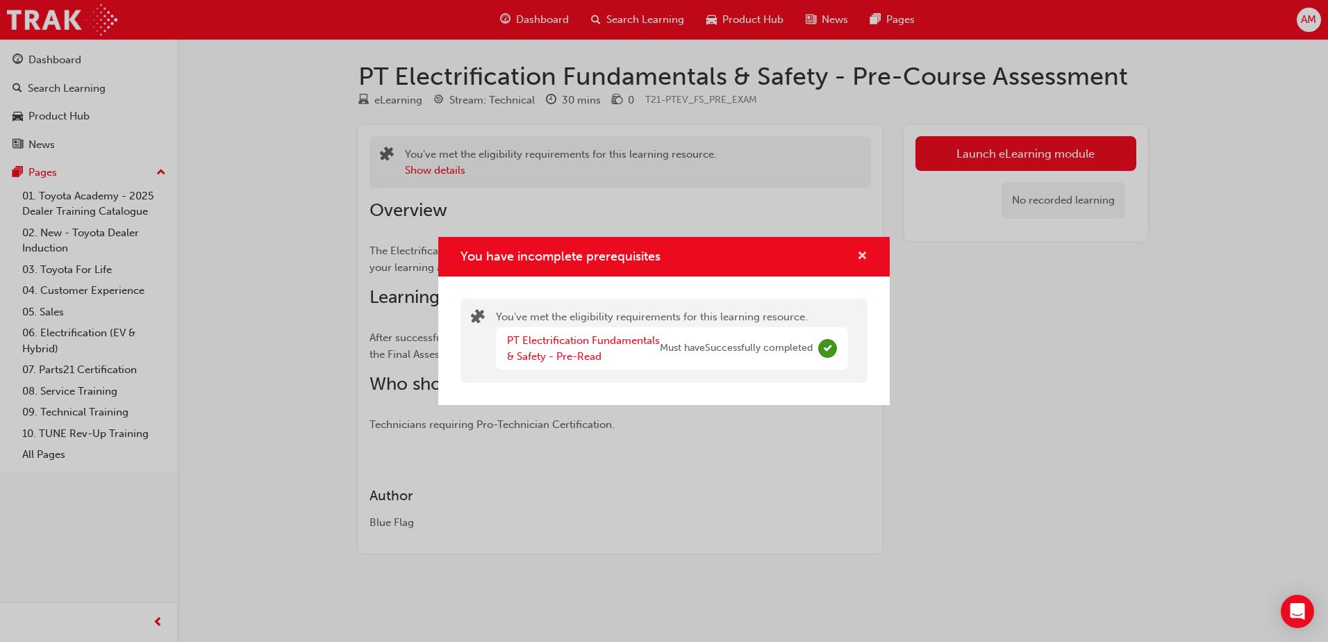
click at [865, 254] on span "cross-icon" at bounding box center [862, 257] width 10 height 13
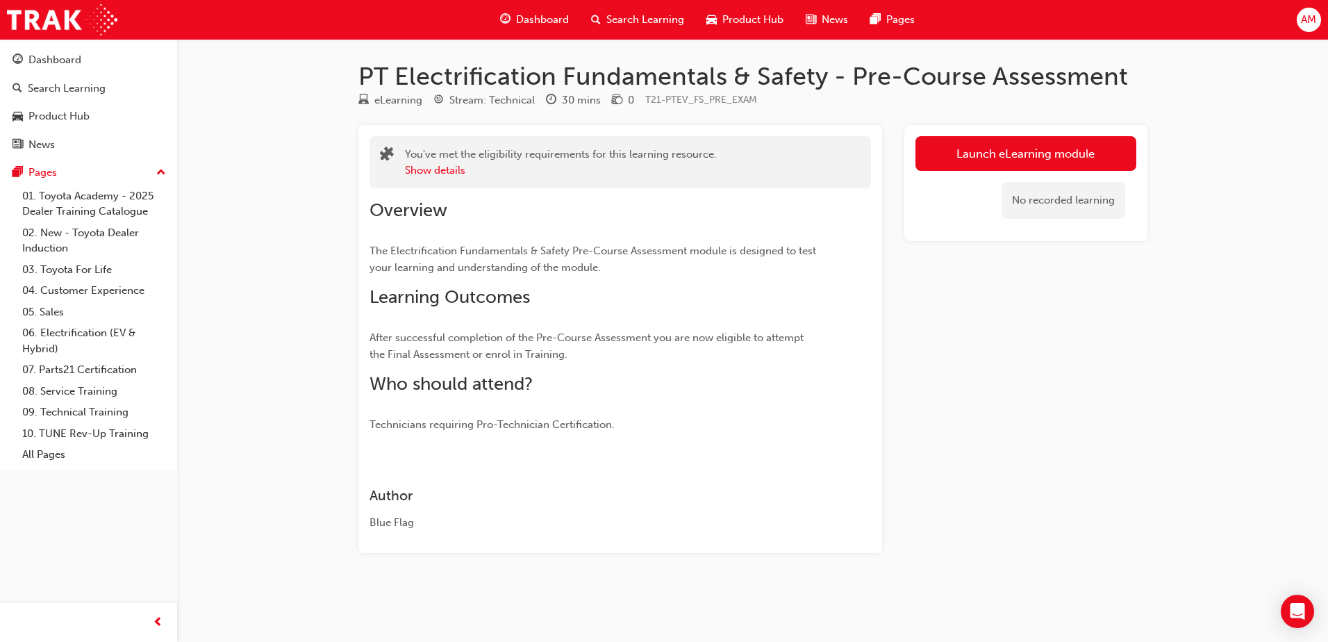
click at [481, 174] on div "Show details" at bounding box center [561, 171] width 312 height 16
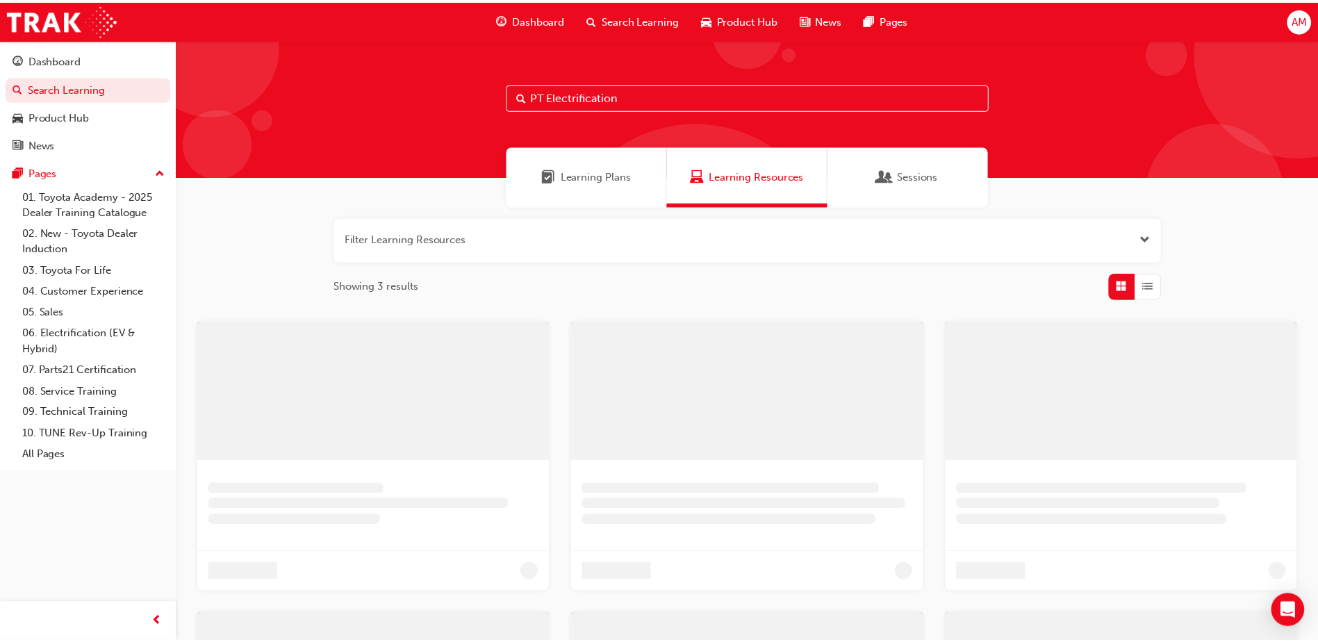
scroll to position [124, 0]
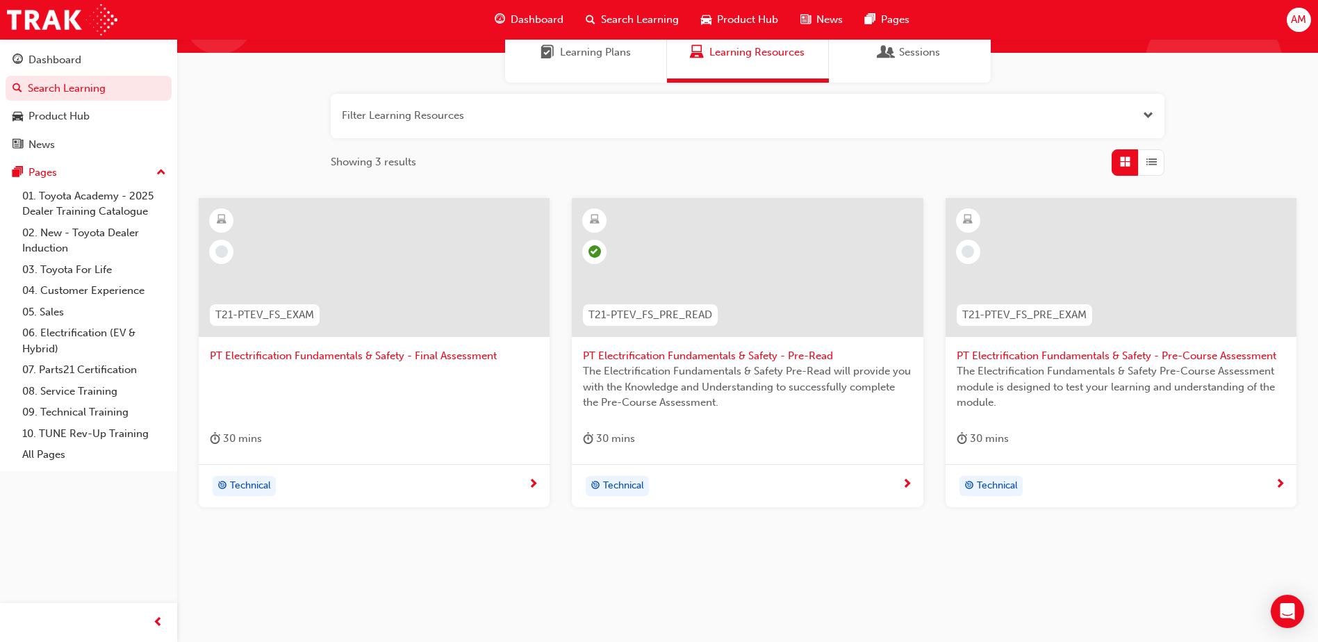
click at [392, 356] on span "PT Electrification Fundamentals & Safety - Final Assessment" at bounding box center [374, 356] width 329 height 16
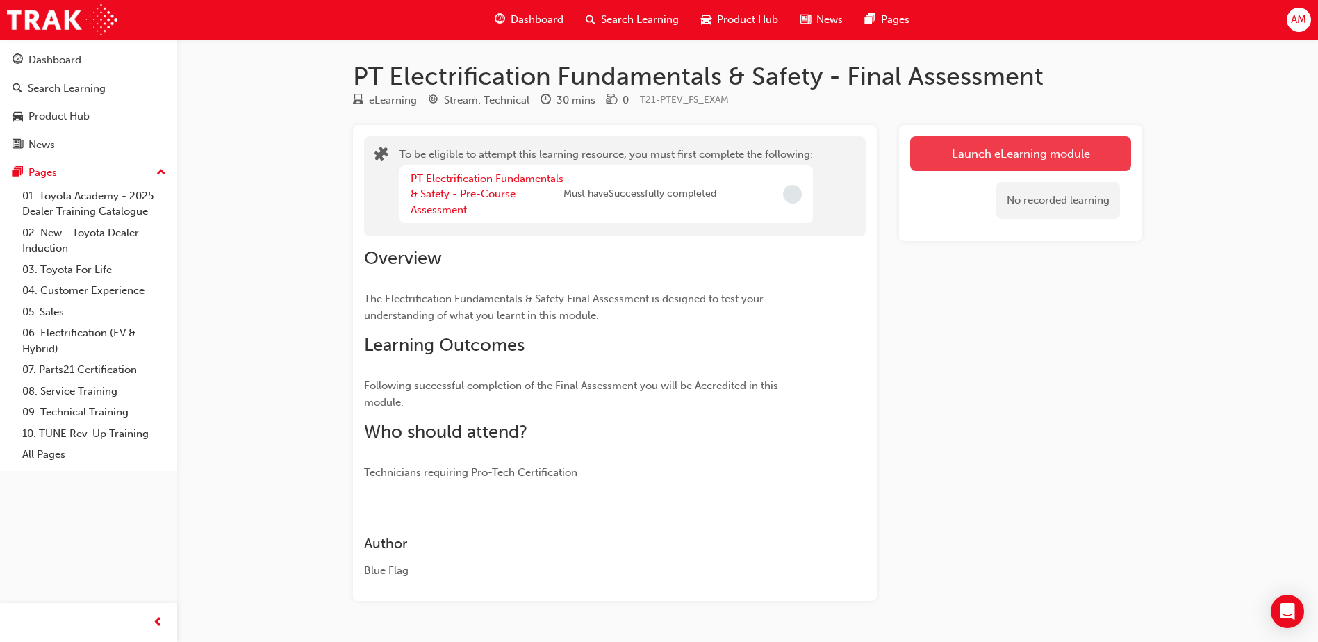
click at [951, 154] on button "Launch eLearning module" at bounding box center [1020, 153] width 221 height 35
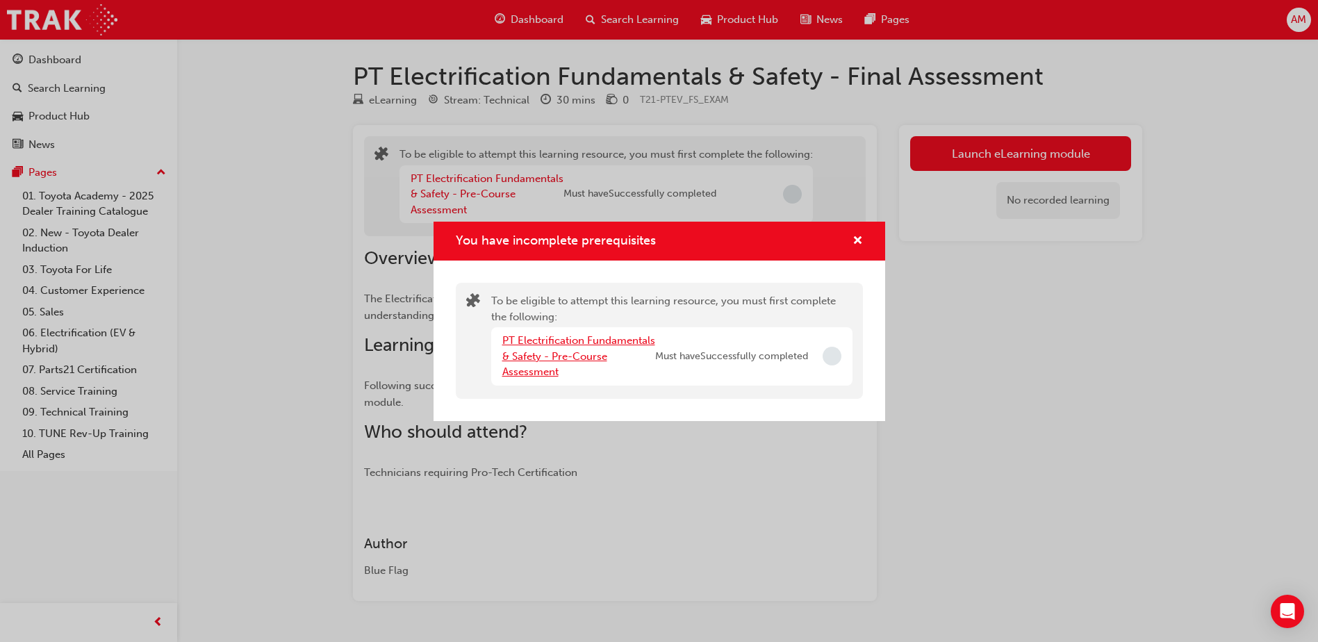
click at [566, 354] on link "PT Electrification Fundamentals & Safety - Pre-Course Assessment" at bounding box center [578, 356] width 153 height 44
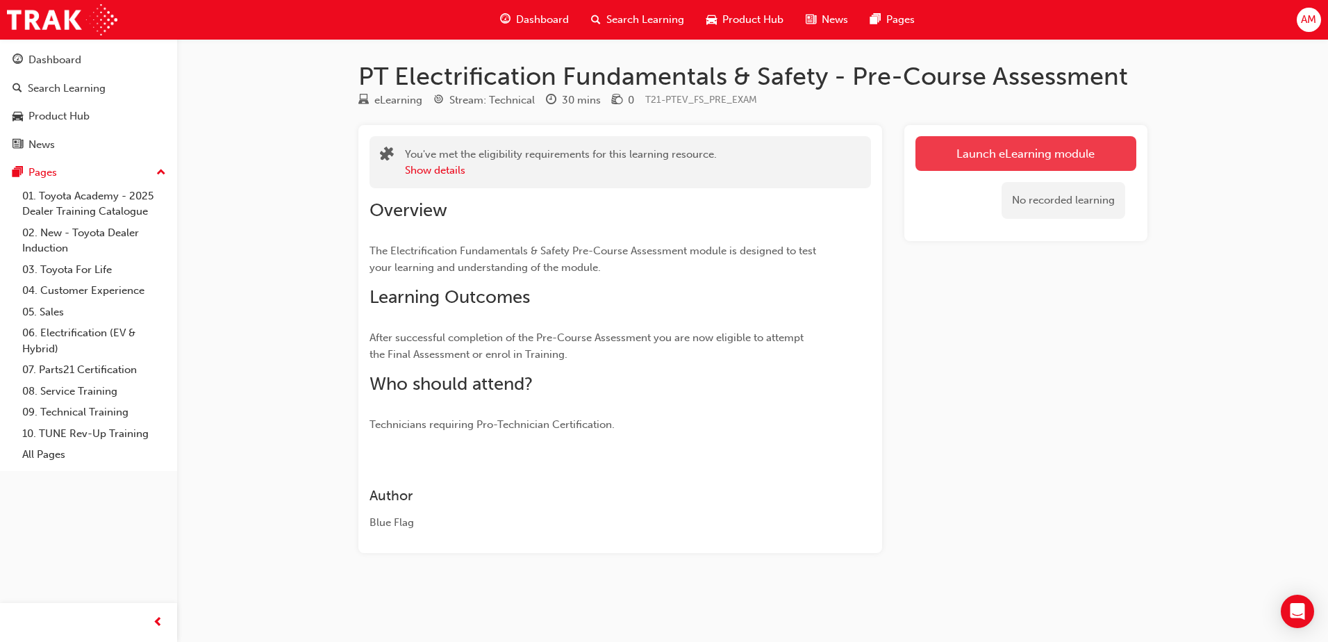
click at [1044, 154] on link "Launch eLearning module" at bounding box center [1026, 153] width 221 height 35
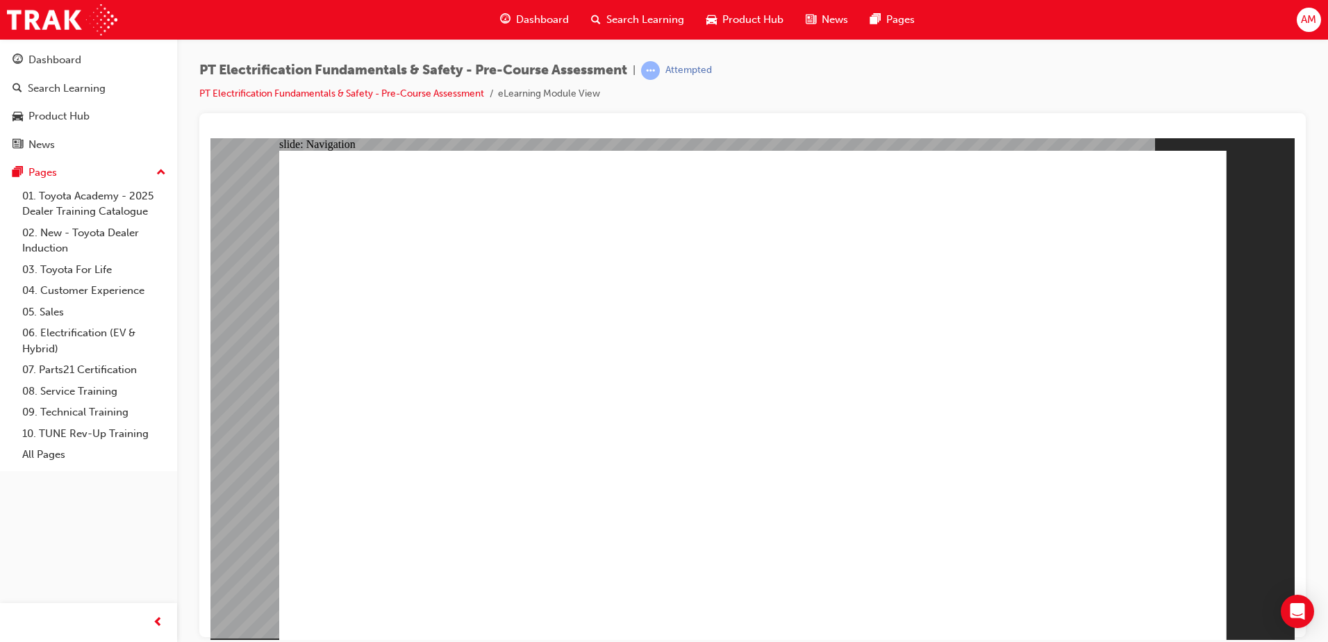
radio input "true"
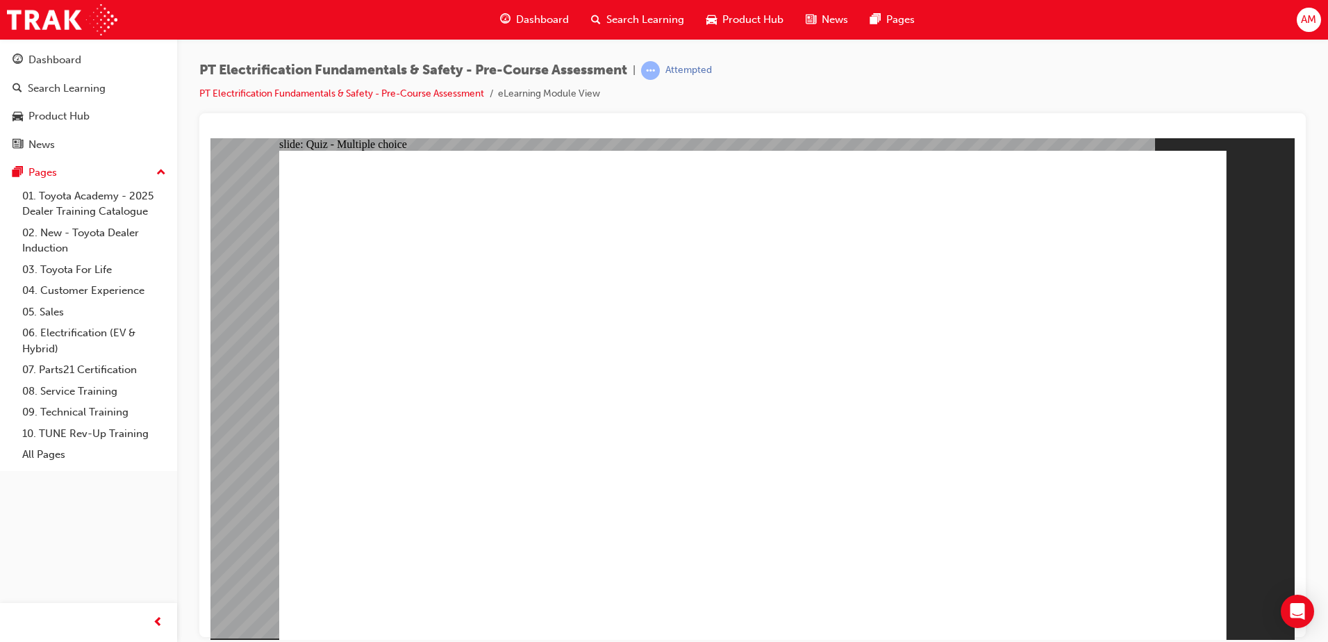
checkbox input "true"
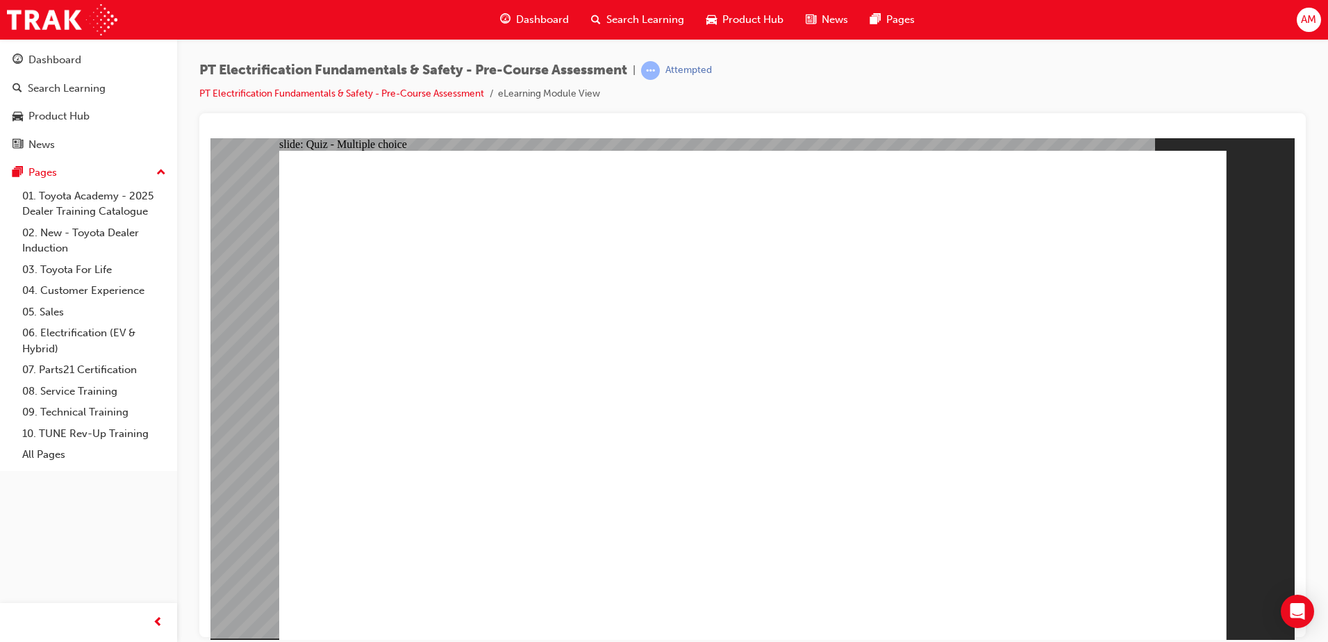
checkbox input "false"
checkbox input "true"
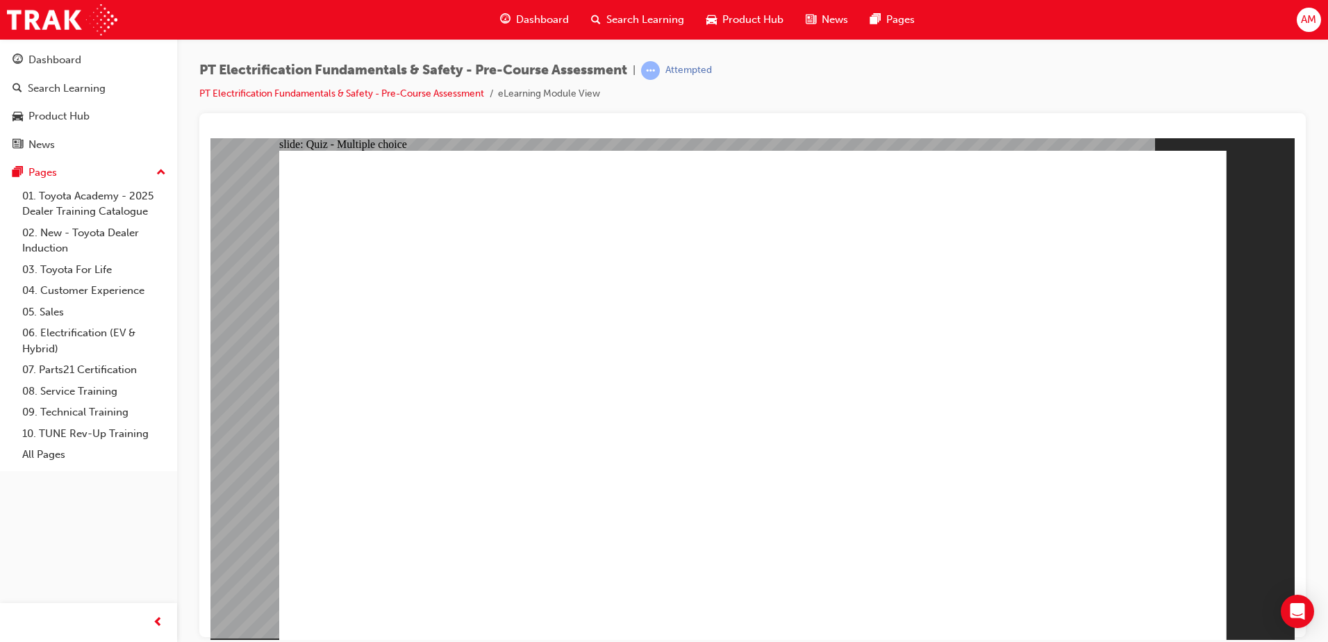
checkbox input "true"
radio input "true"
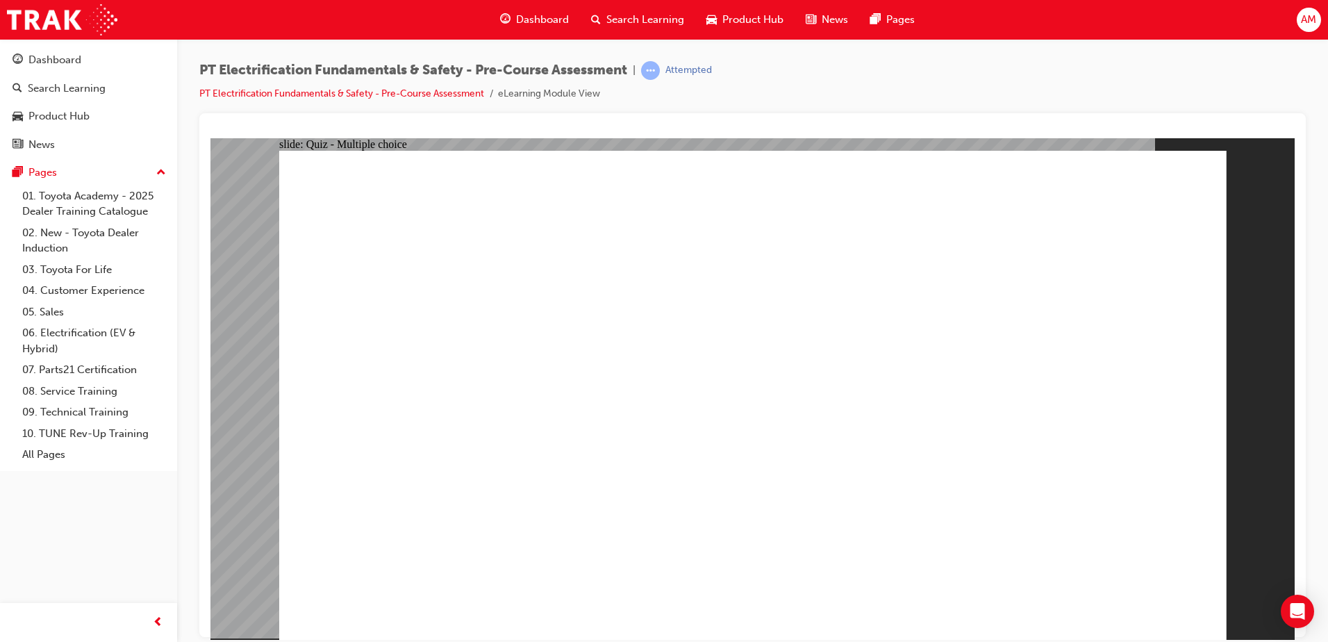
radio input "true"
drag, startPoint x: 1121, startPoint y: 593, endPoint x: 1142, endPoint y: 582, distance: 24.2
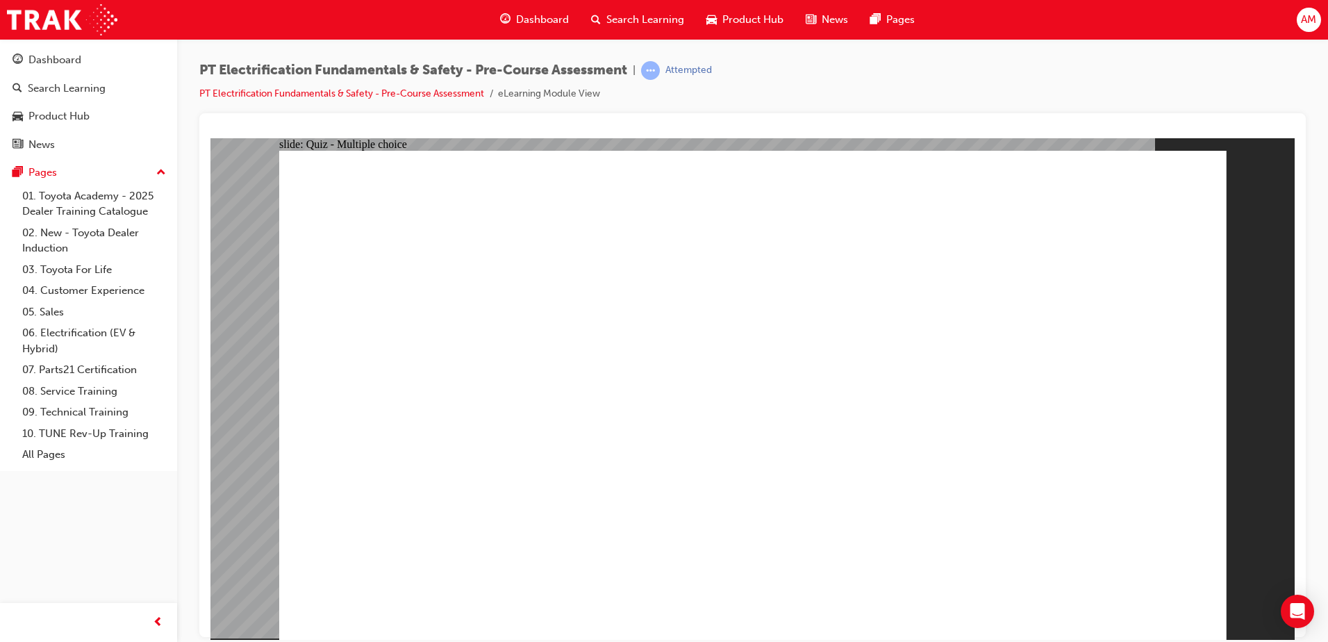
radio input "true"
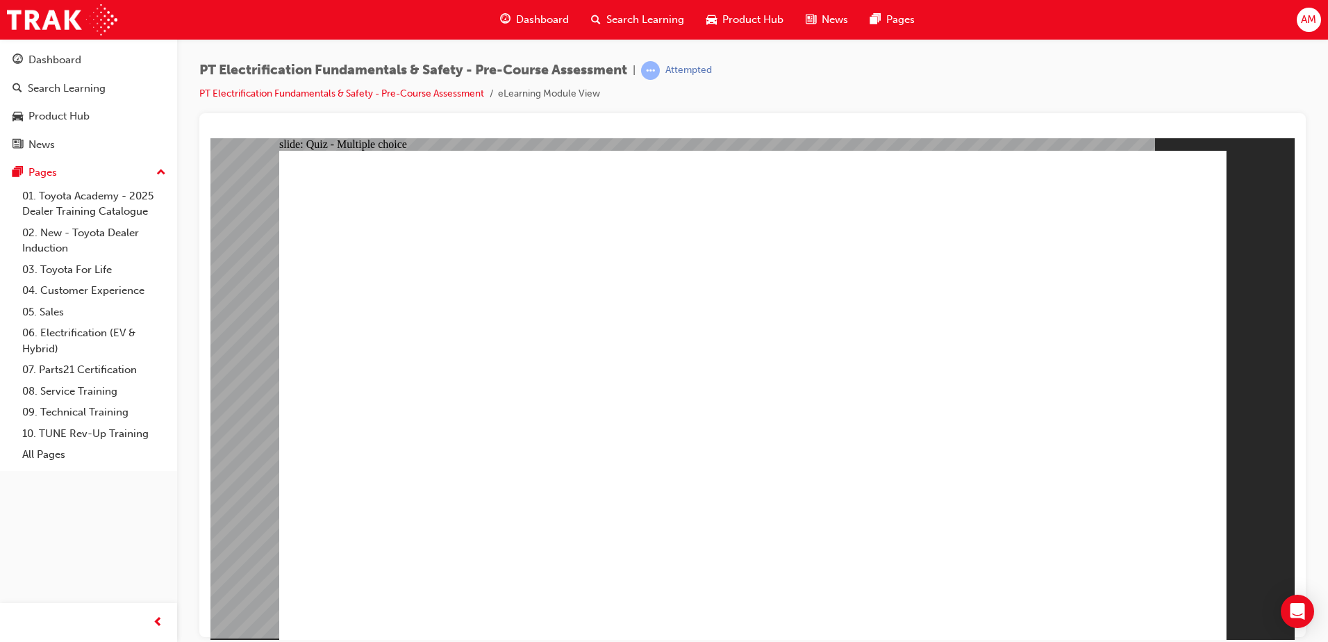
radio input "false"
radio input "true"
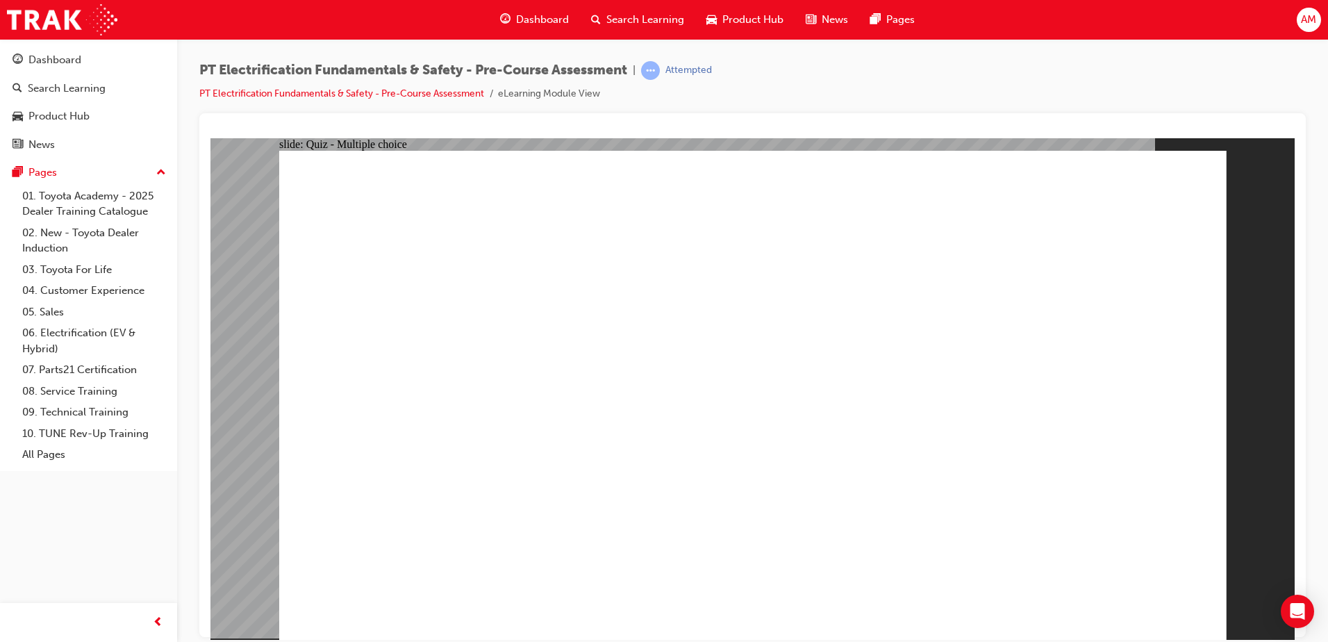
radio input "false"
radio input "true"
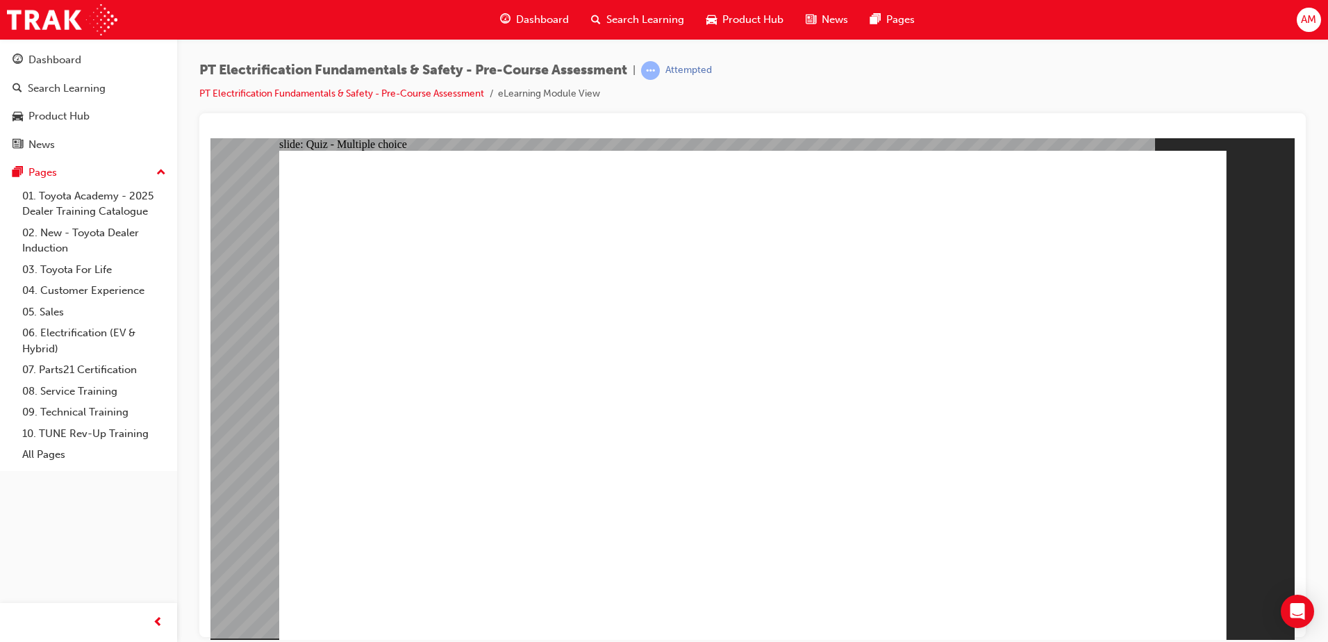
radio input "false"
radio input "true"
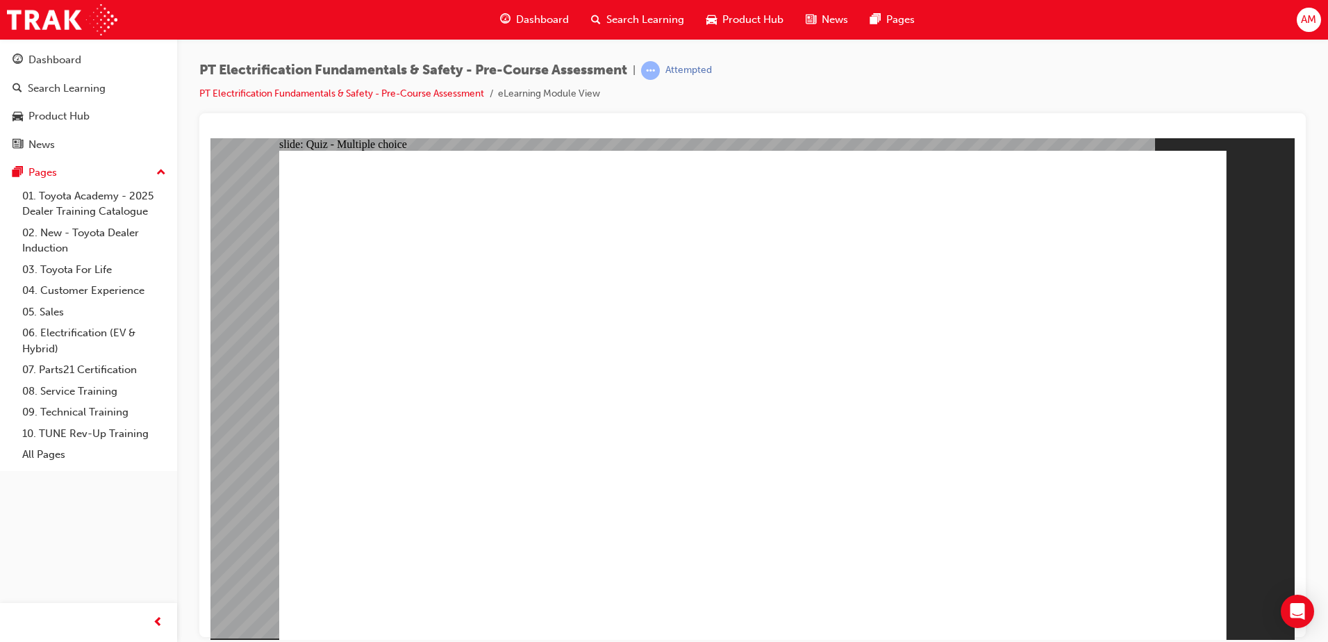
radio input "true"
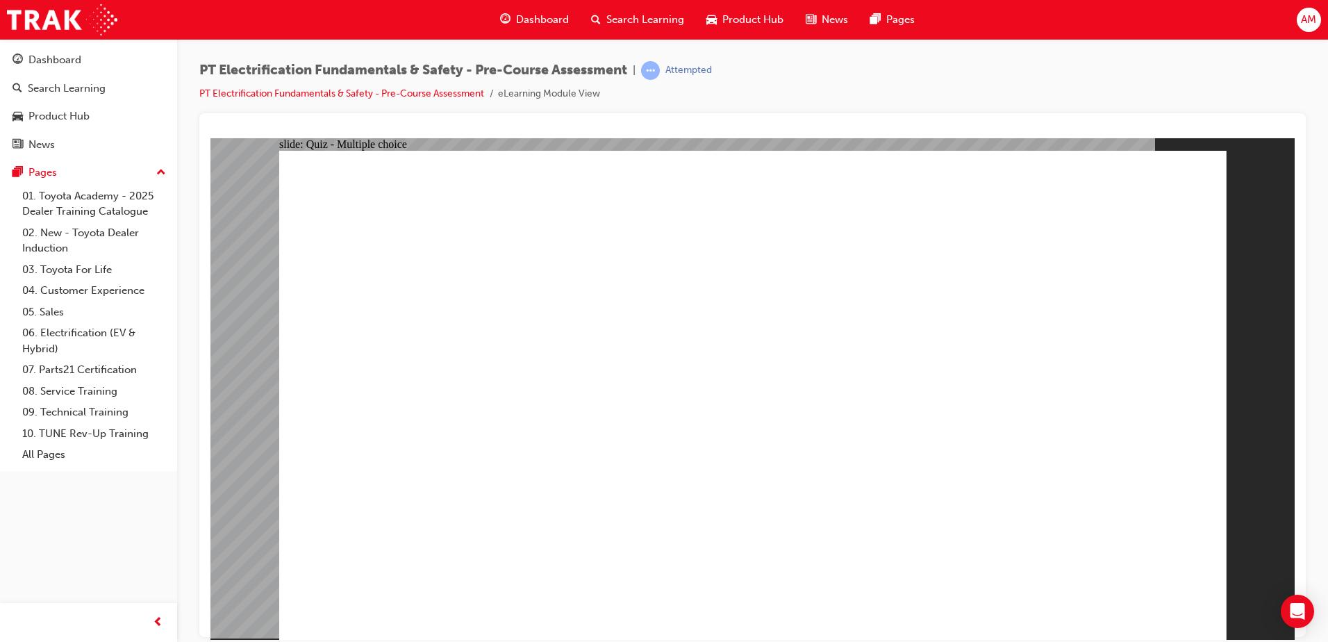
radio input "true"
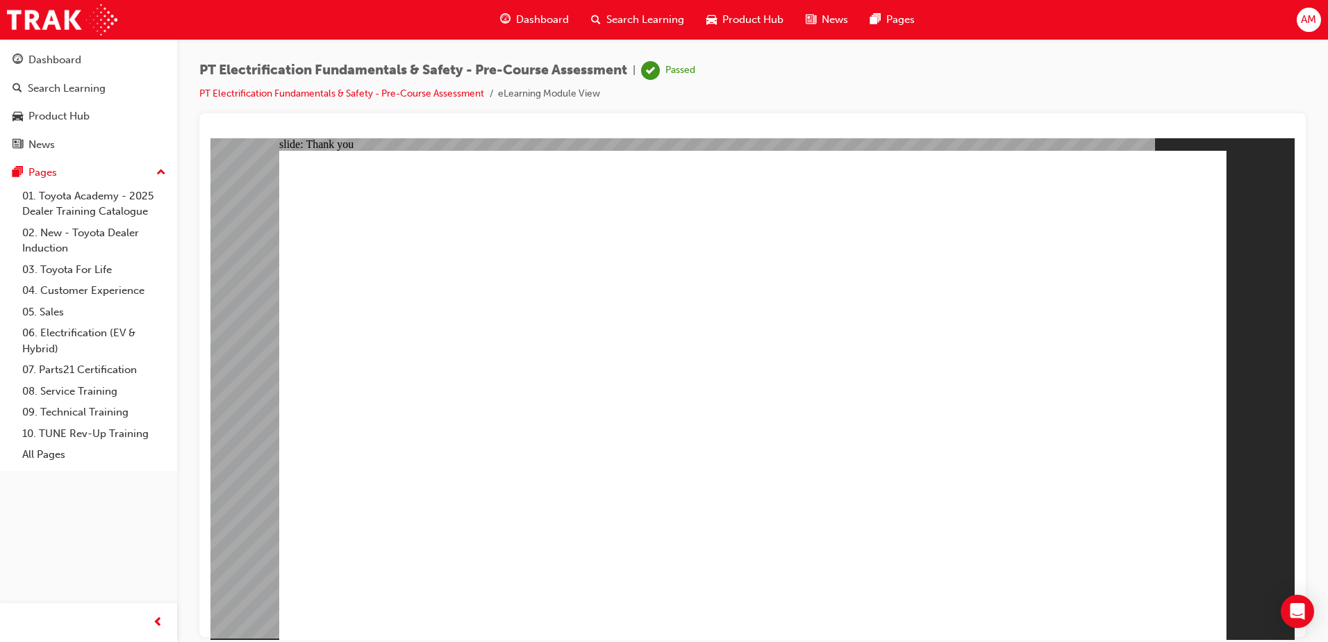
click at [689, 112] on div "PT Electrification Fundamentals & Safety - Pre-Course Assessment | Passed PT El…" at bounding box center [752, 87] width 1107 height 52
click at [400, 90] on link "PT Electrification Fundamentals & Safety - Pre-Course Assessment" at bounding box center [341, 94] width 285 height 12
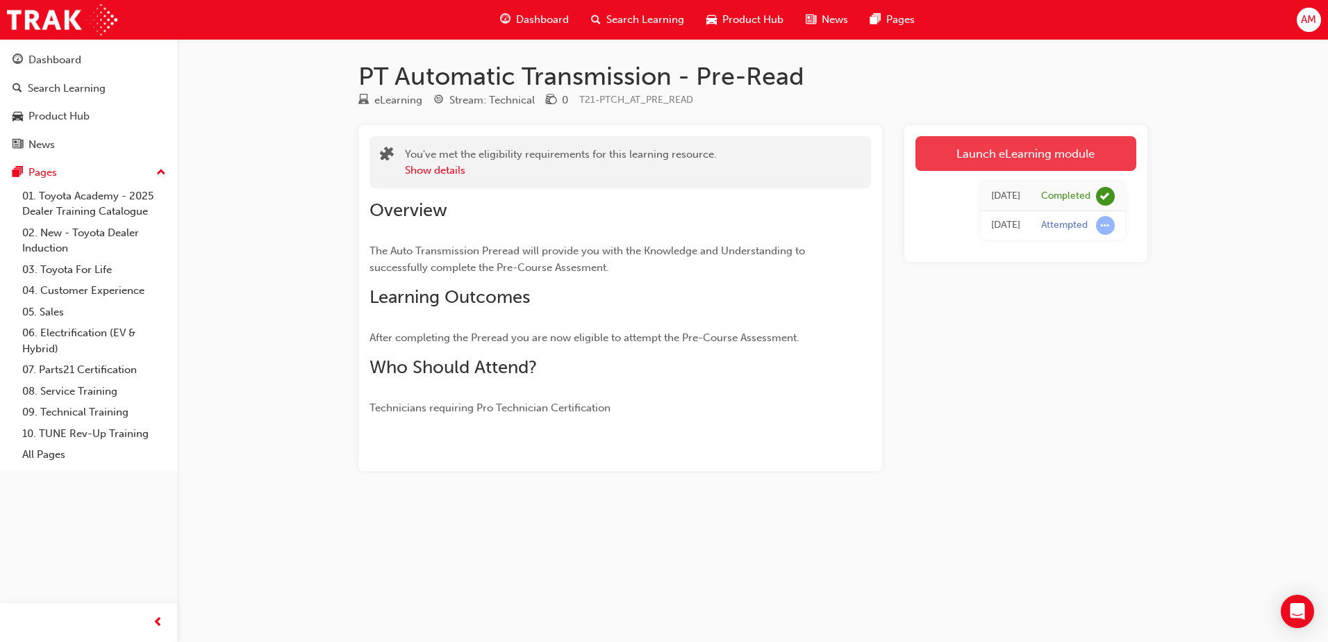
click at [1039, 158] on link "Launch eLearning module" at bounding box center [1026, 153] width 221 height 35
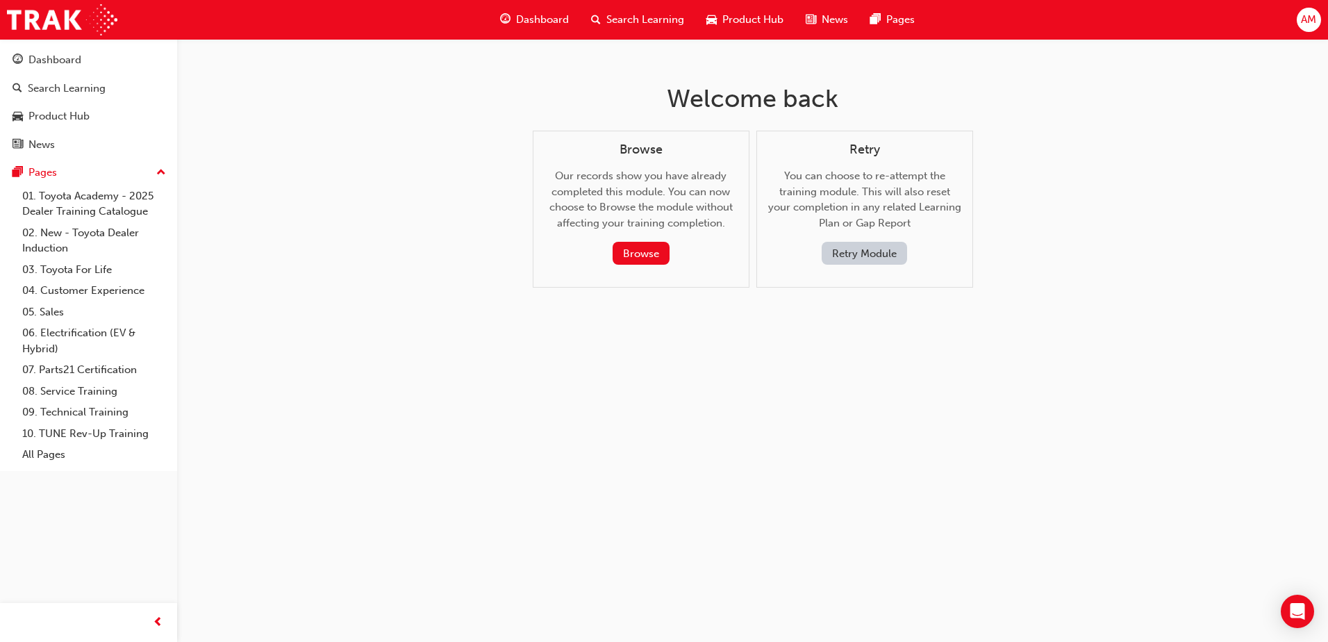
click at [877, 250] on button "Retry Module" at bounding box center [864, 253] width 85 height 23
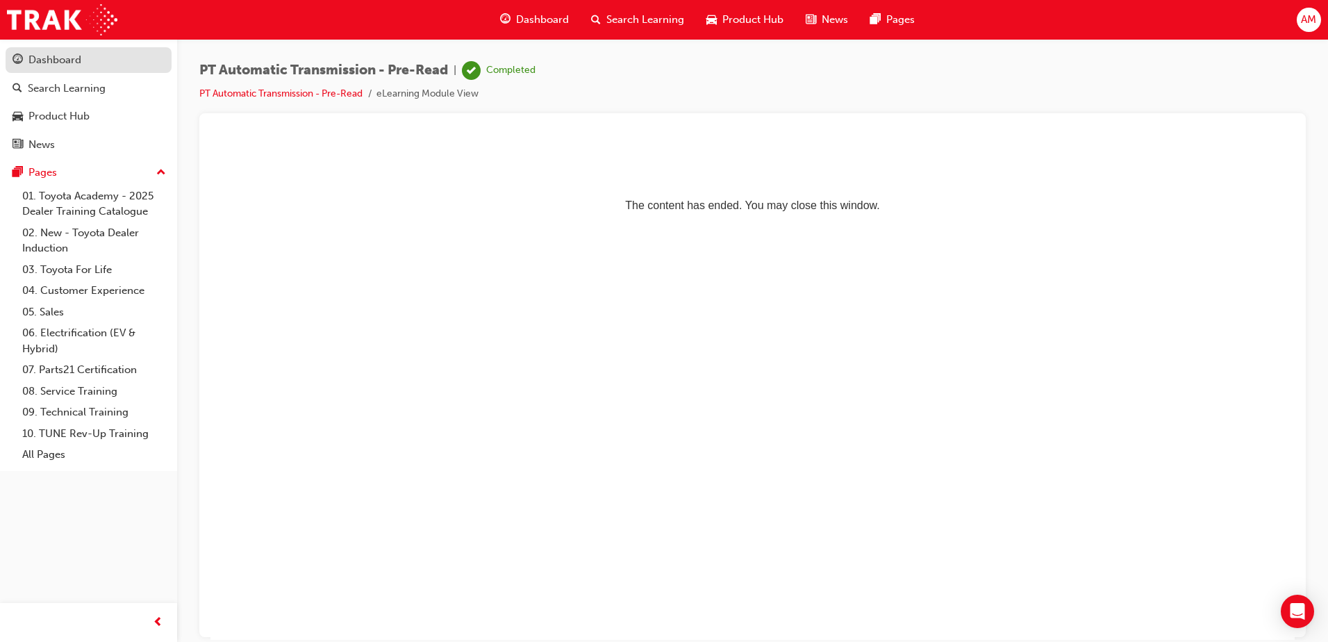
click at [79, 60] on div "Dashboard" at bounding box center [54, 60] width 53 height 16
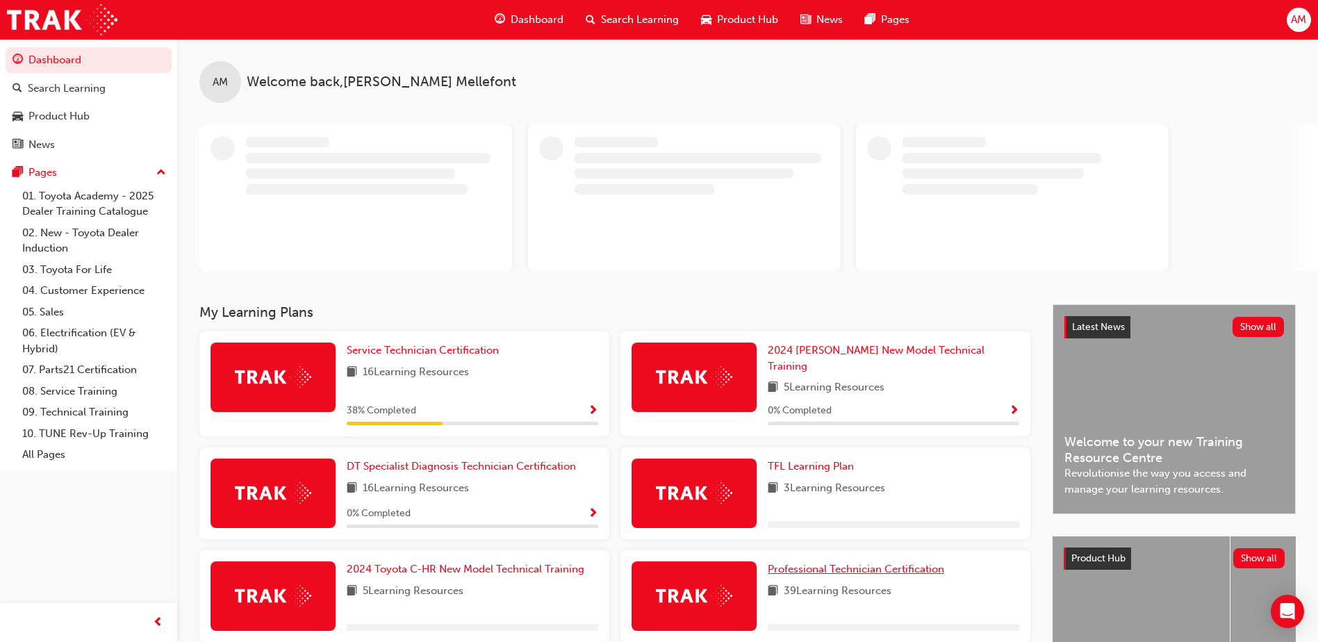
click at [826, 563] on span "Professional Technician Certification" at bounding box center [856, 569] width 176 height 13
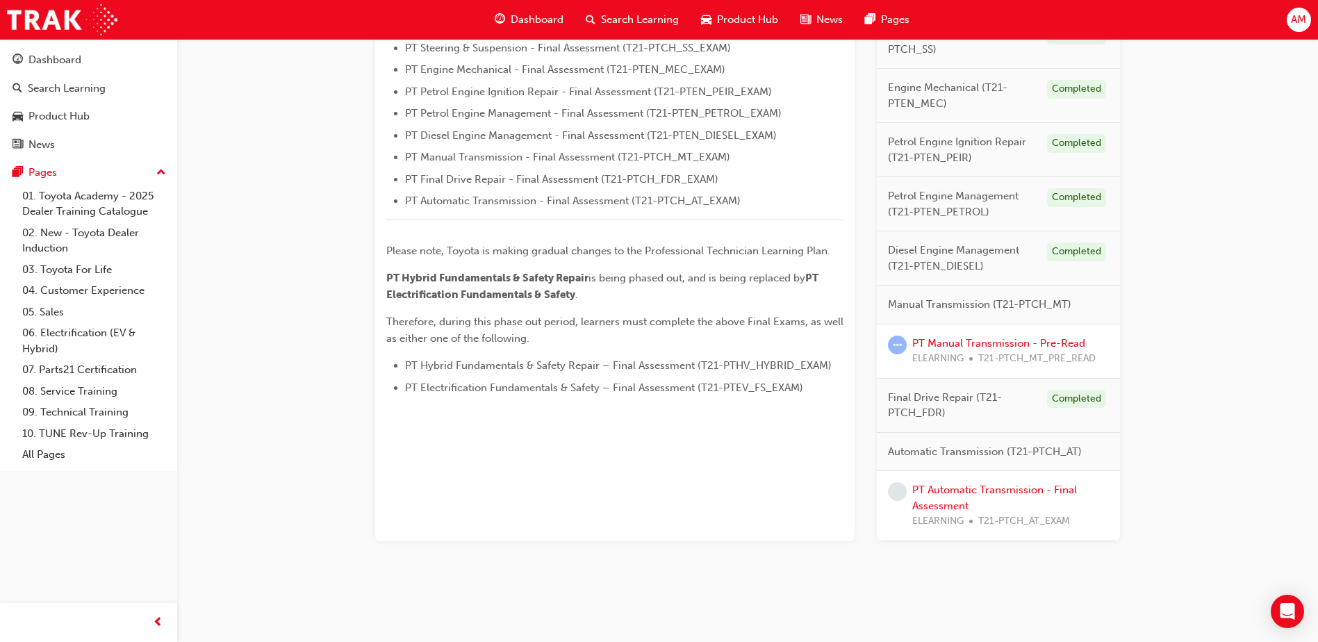
scroll to position [525, 0]
click at [1005, 490] on link "PT Automatic Transmission - Final Assessment" at bounding box center [994, 497] width 165 height 28
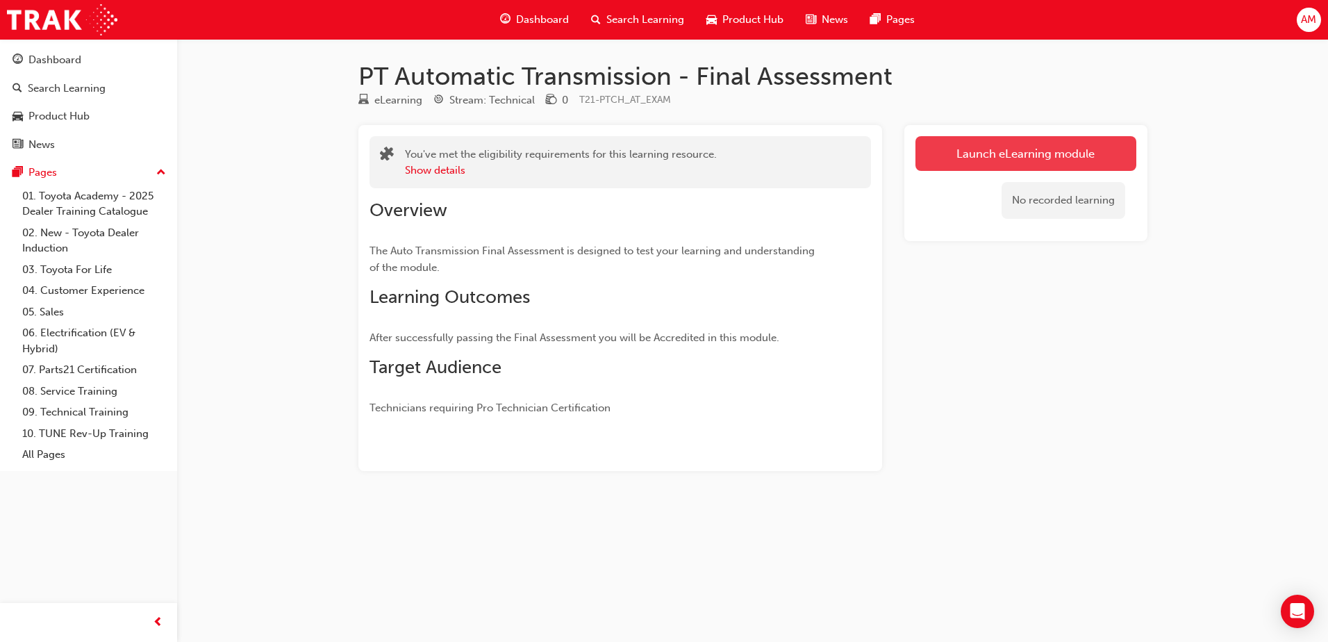
click at [976, 147] on link "Launch eLearning module" at bounding box center [1026, 153] width 221 height 35
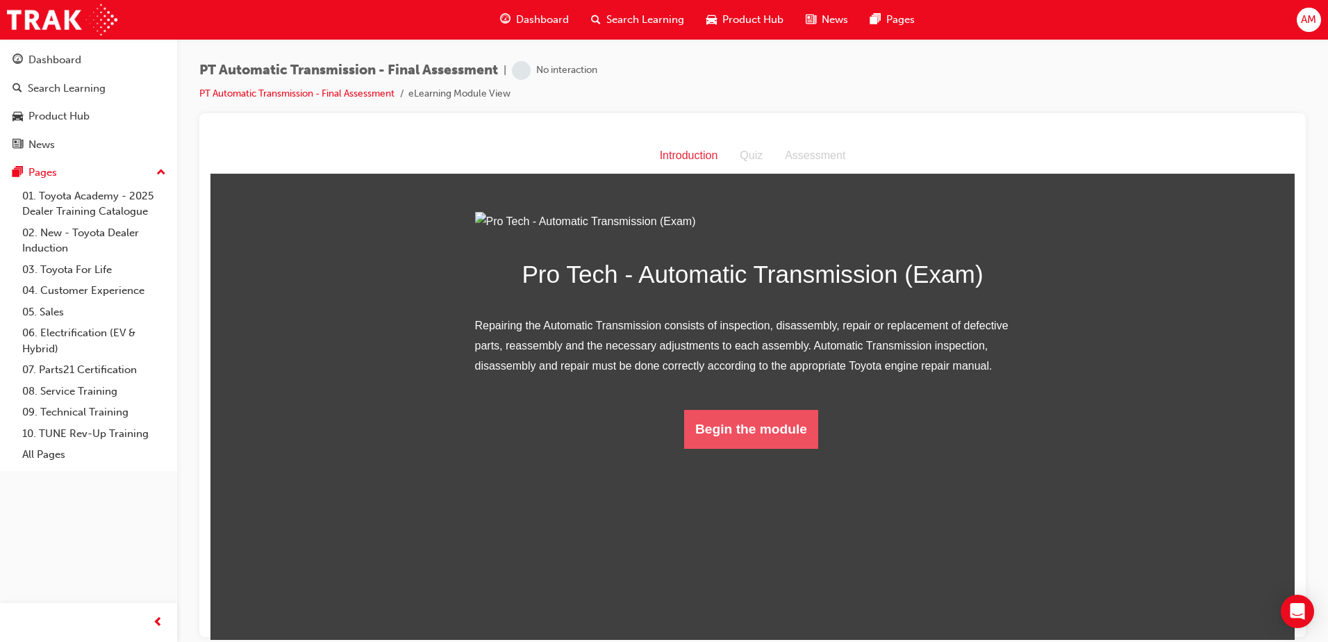
click at [766, 448] on button "Begin the module" at bounding box center [751, 428] width 134 height 39
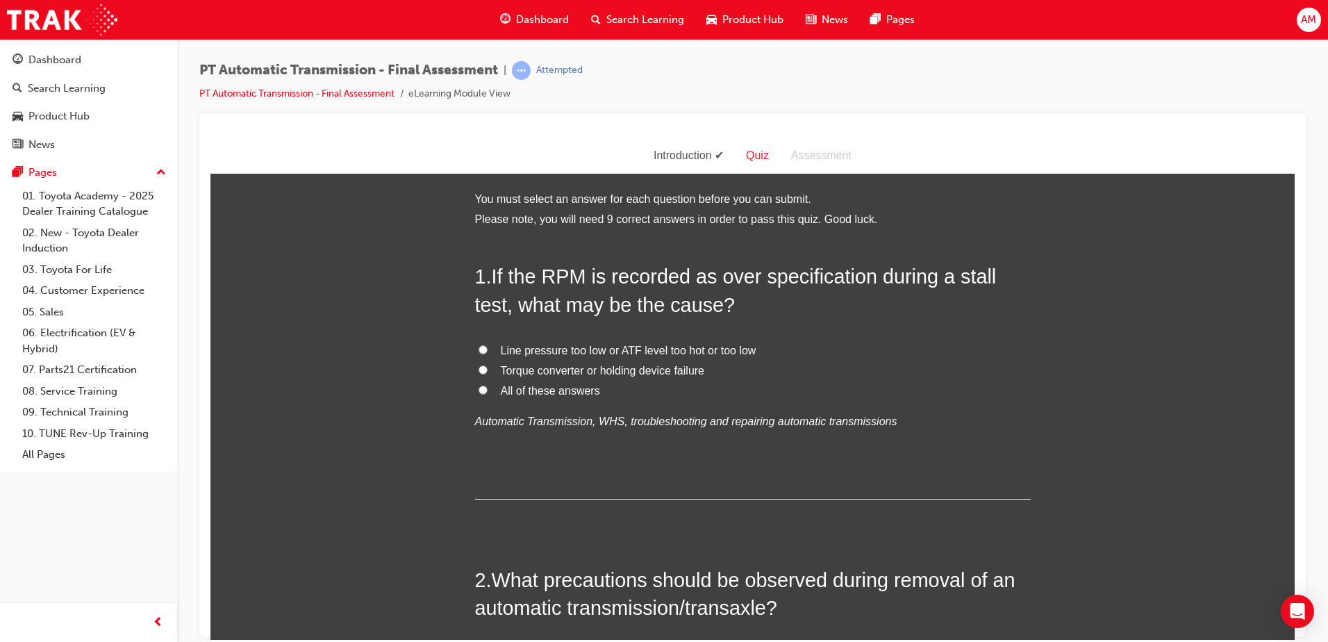
click at [563, 397] on label "All of these answers" at bounding box center [753, 391] width 556 height 20
click at [488, 394] on input "All of these answers" at bounding box center [483, 389] width 9 height 9
radio input "true"
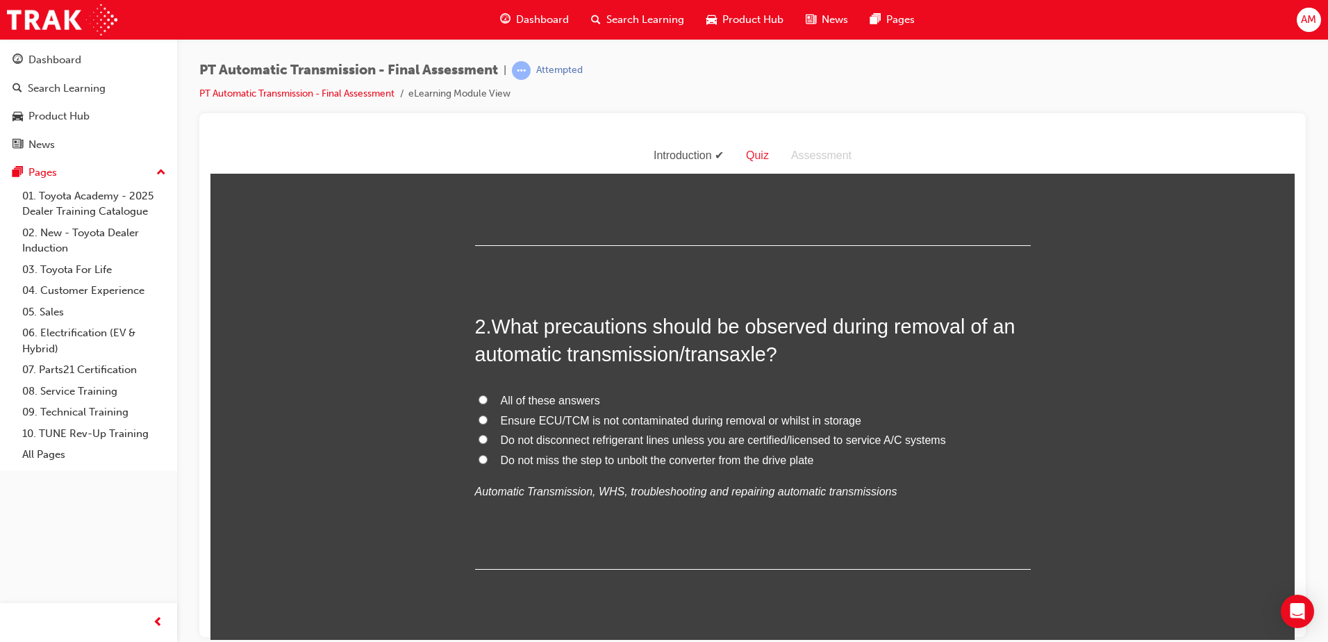
scroll to position [278, 0]
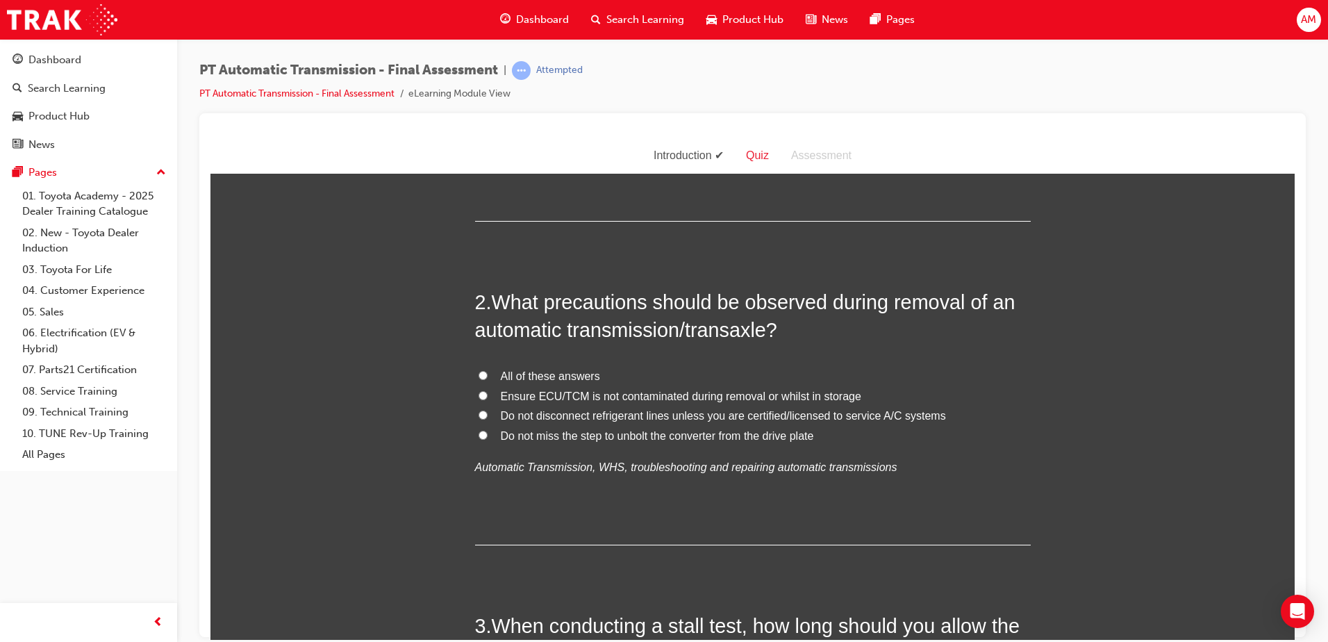
click at [509, 380] on span "All of these answers" at bounding box center [550, 376] width 99 height 12
click at [488, 379] on input "All of these answers" at bounding box center [483, 374] width 9 height 9
radio input "true"
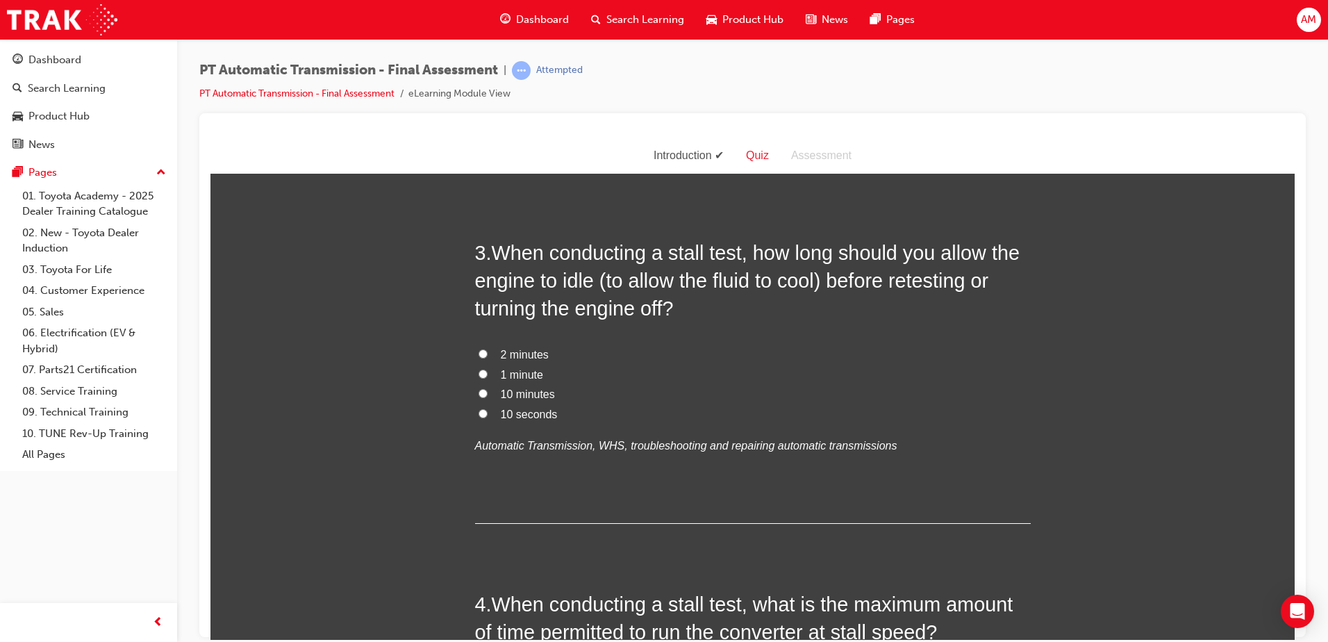
scroll to position [695, 0]
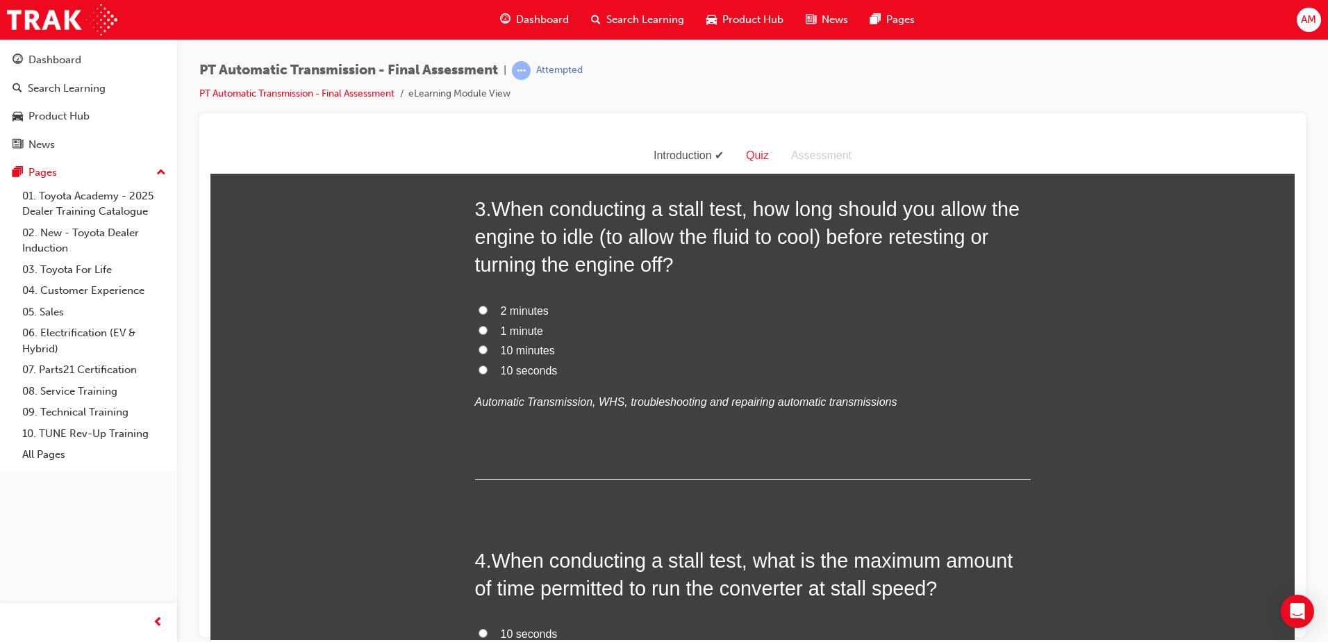
click at [504, 349] on span "10 minutes" at bounding box center [528, 350] width 54 height 12
click at [488, 349] on input "10 minutes" at bounding box center [483, 349] width 9 height 9
radio input "true"
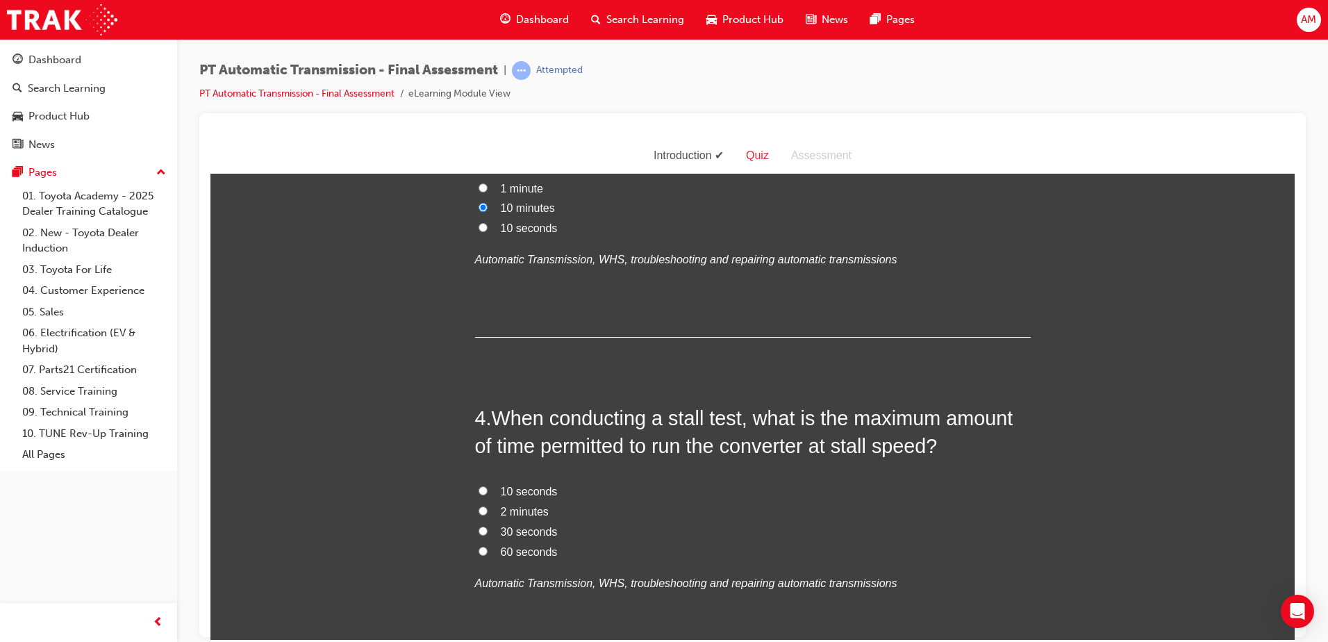
scroll to position [973, 0]
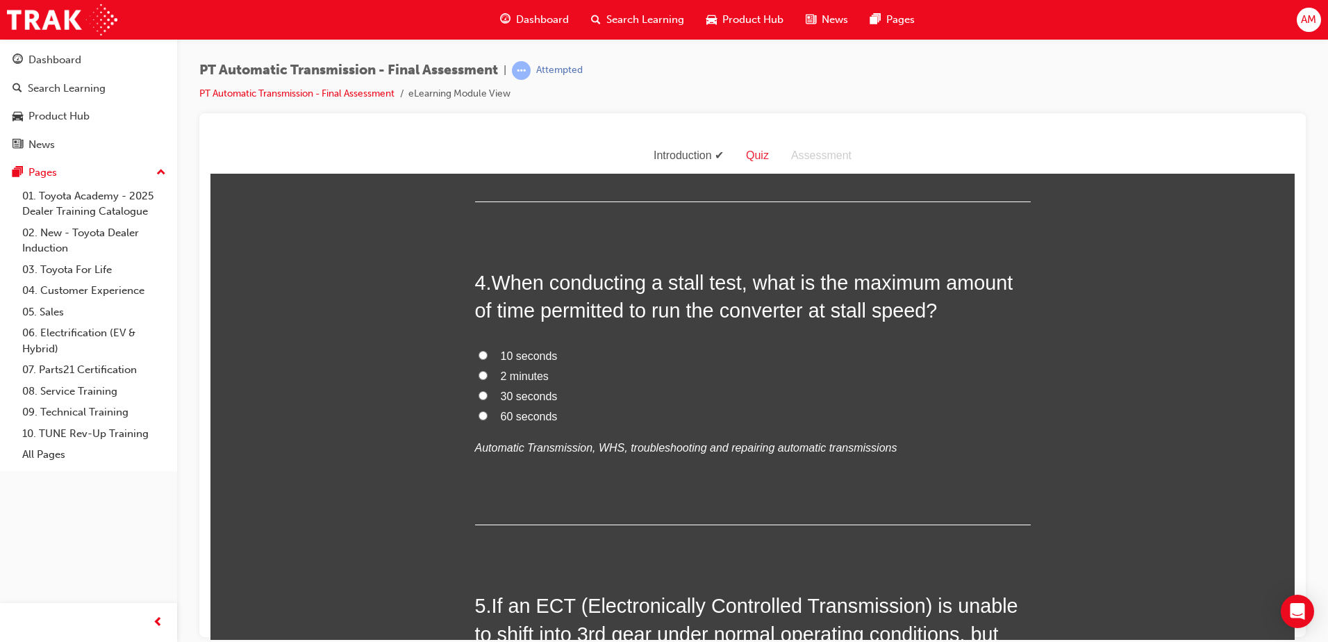
click at [522, 352] on span "10 seconds" at bounding box center [529, 355] width 57 height 12
click at [488, 352] on input "10 seconds" at bounding box center [483, 354] width 9 height 9
radio input "true"
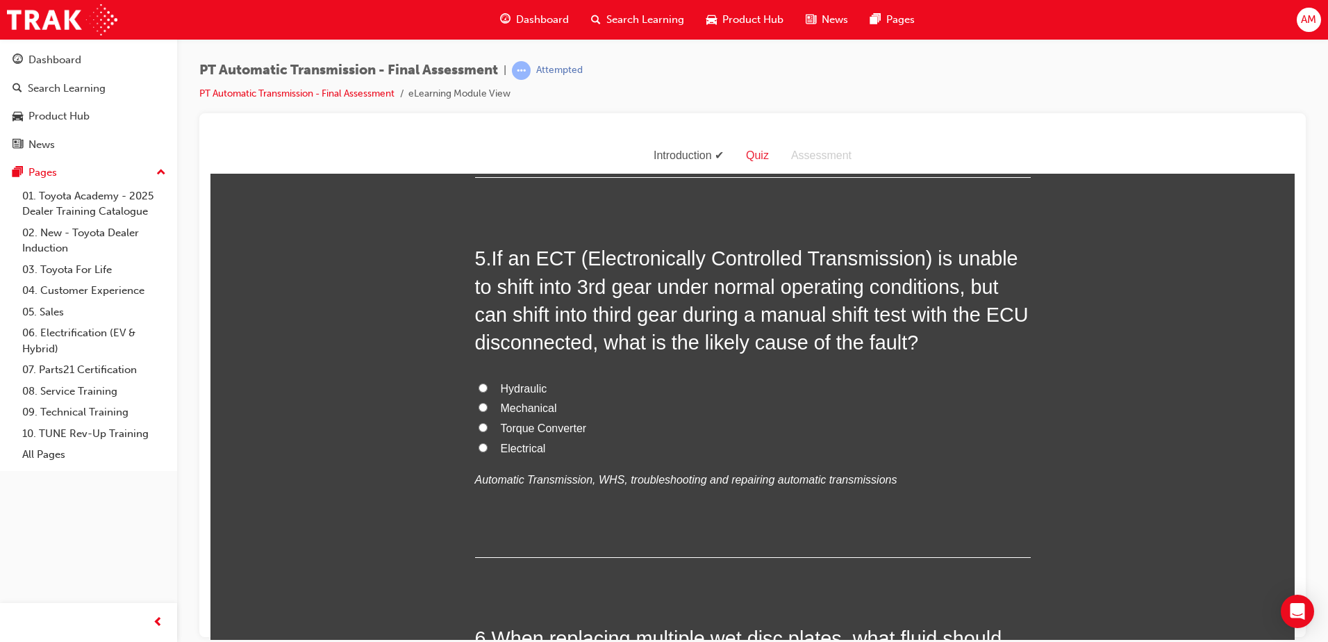
click at [513, 386] on span "Hydraulic" at bounding box center [524, 388] width 47 height 12
click at [488, 386] on input "Hydraulic" at bounding box center [483, 387] width 9 height 9
radio input "true"
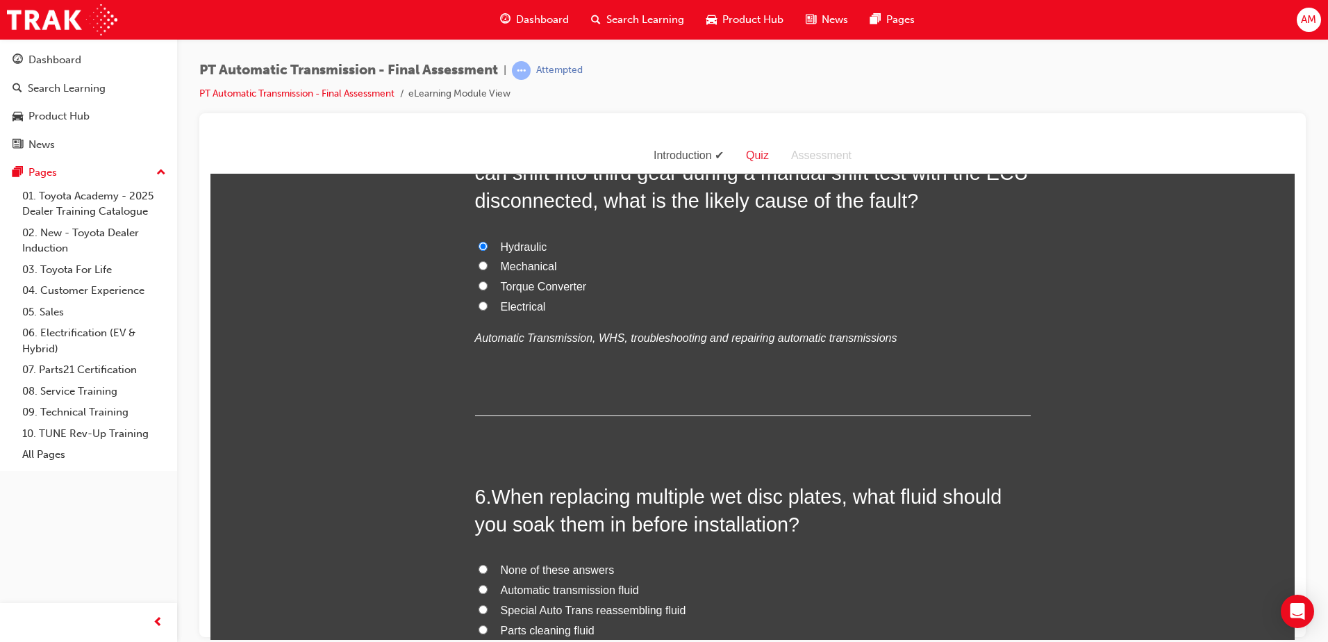
scroll to position [1390, 0]
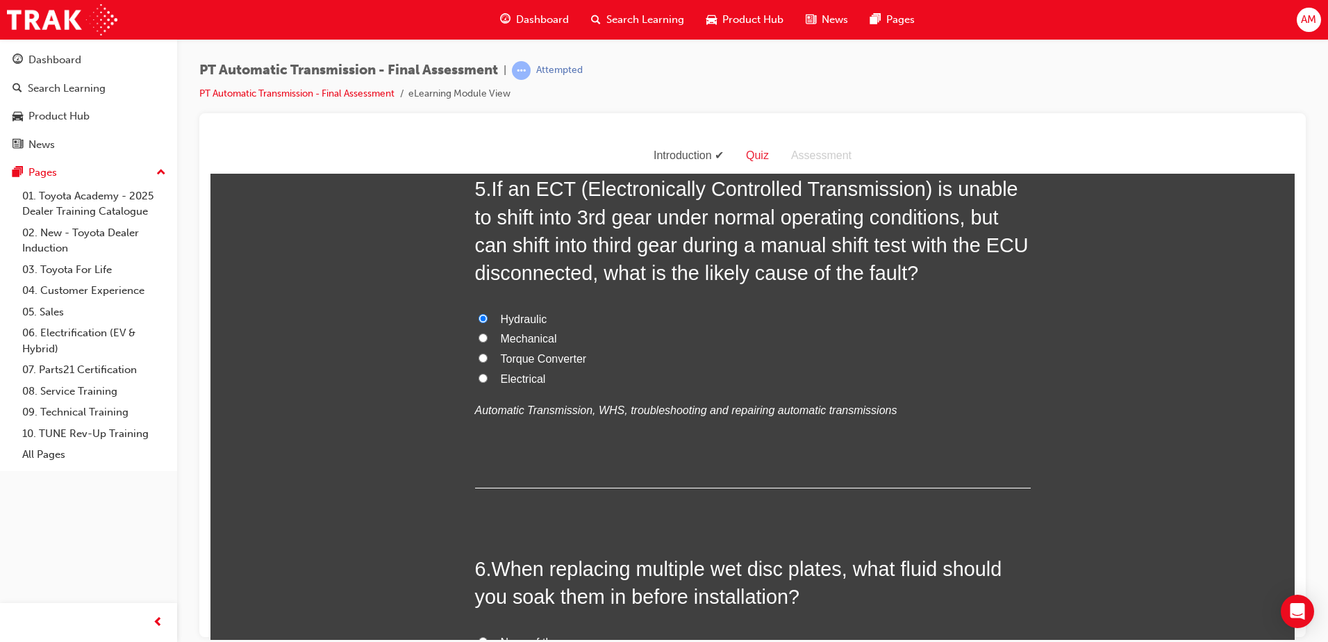
click at [520, 383] on span "Electrical" at bounding box center [523, 378] width 45 height 12
click at [488, 382] on input "Electrical" at bounding box center [483, 377] width 9 height 9
radio input "true"
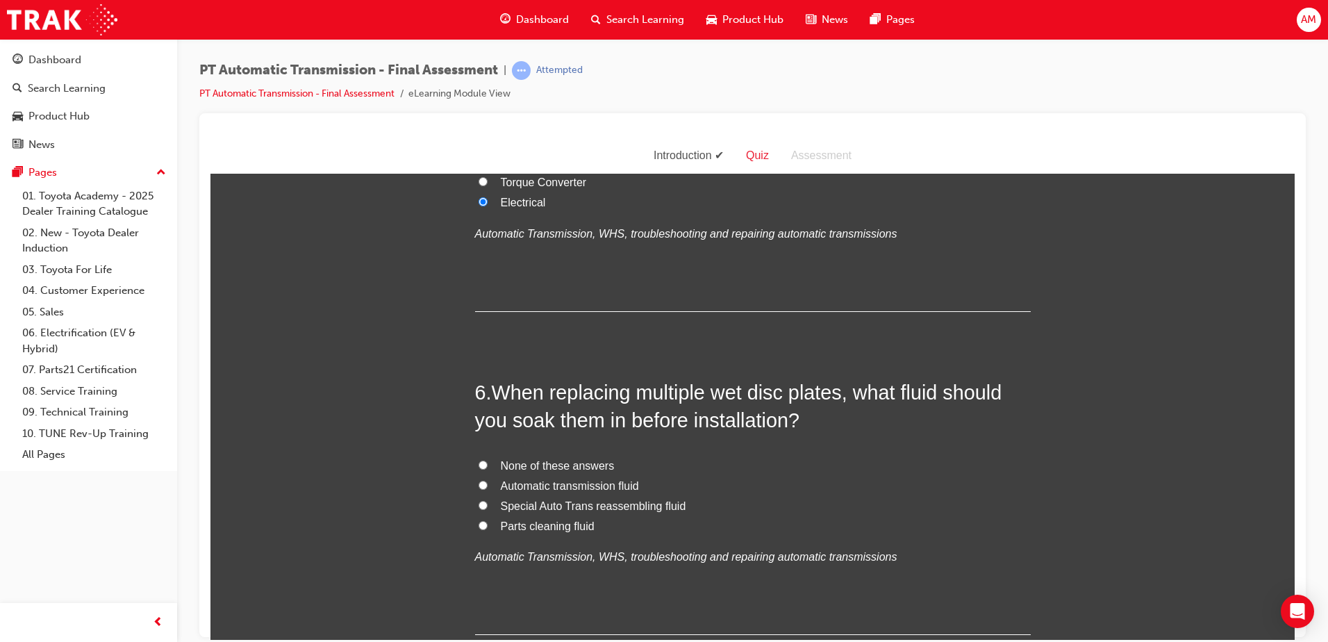
scroll to position [1598, 0]
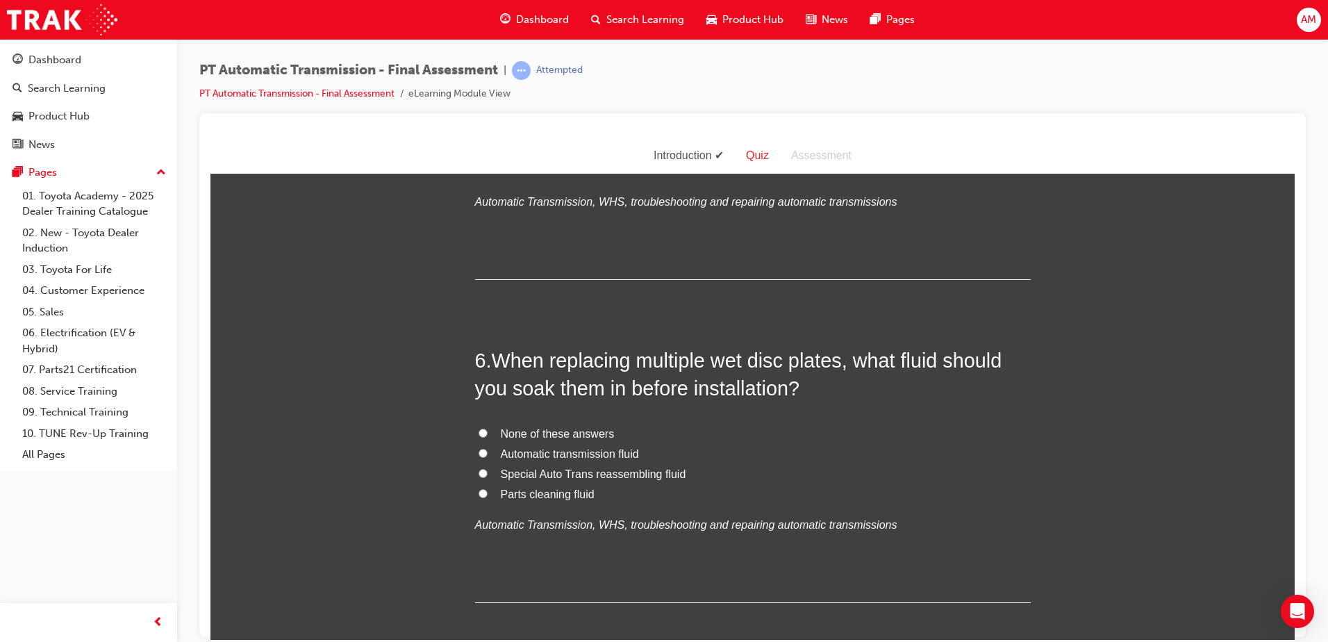
click at [604, 451] on span "Automatic transmission fluid" at bounding box center [570, 453] width 138 height 12
click at [488, 451] on input "Automatic transmission fluid" at bounding box center [483, 452] width 9 height 9
radio input "true"
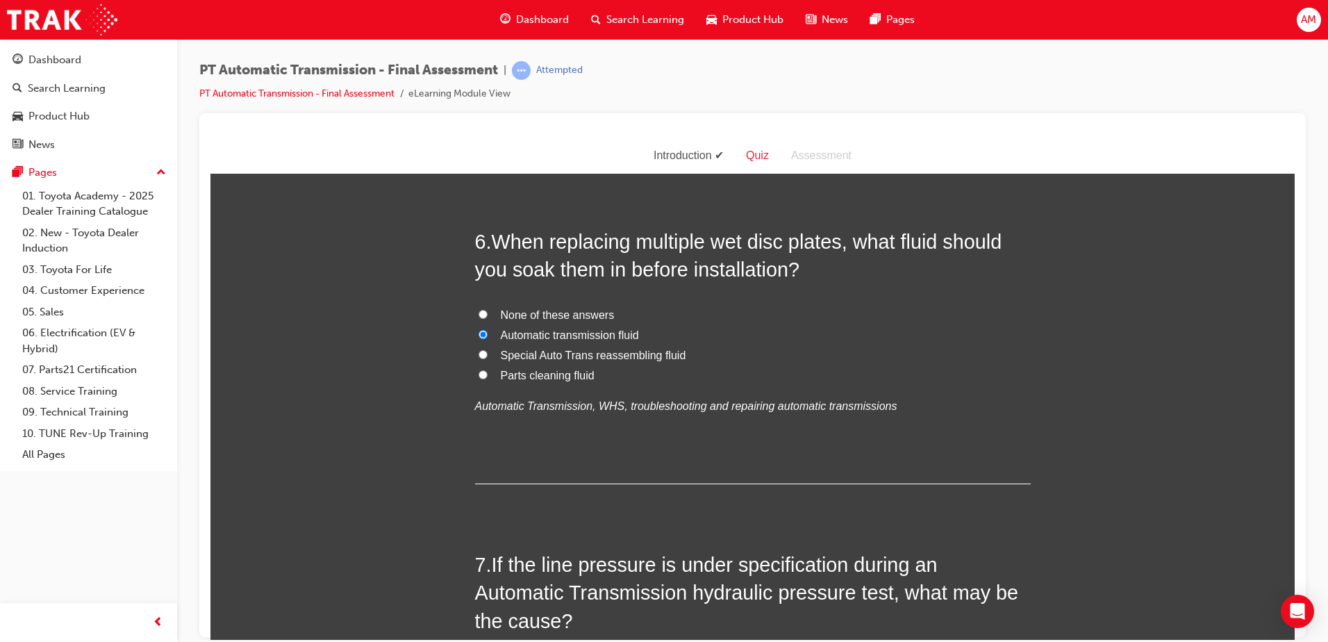
scroll to position [1945, 0]
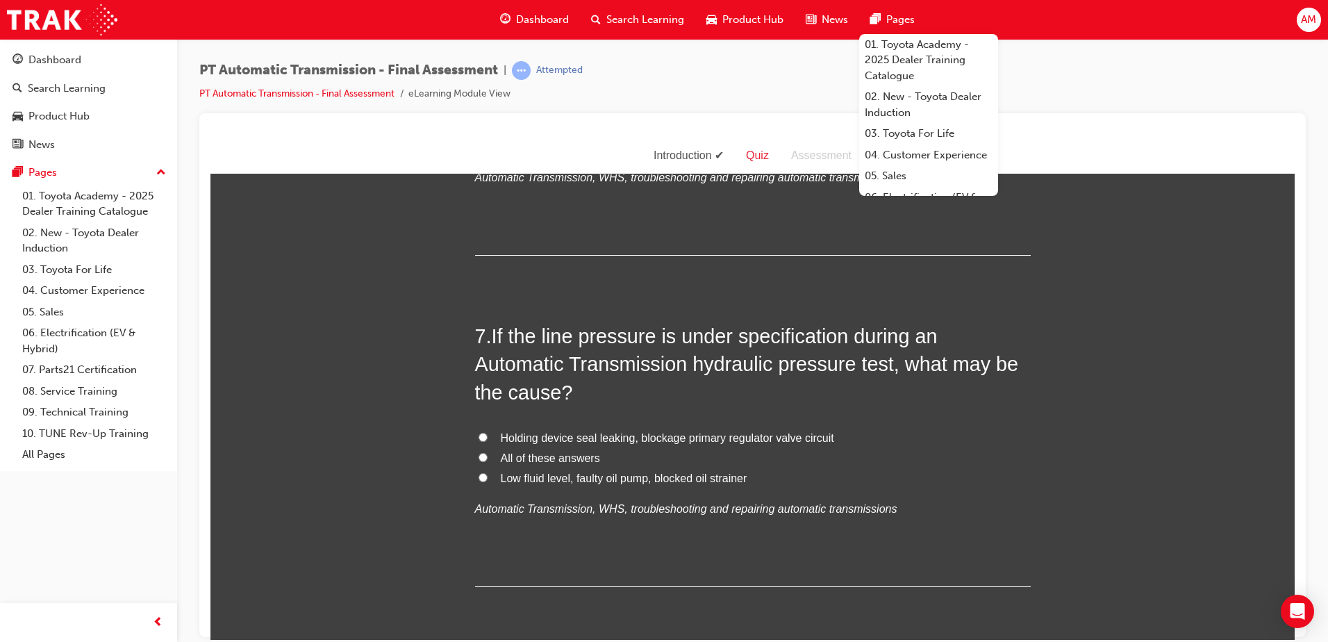
click at [662, 478] on span "Low fluid level, faulty oil pump, blocked oil strainer" at bounding box center [624, 478] width 247 height 12
click at [488, 478] on input "Low fluid level, faulty oil pump, blocked oil strainer" at bounding box center [483, 476] width 9 height 9
radio input "true"
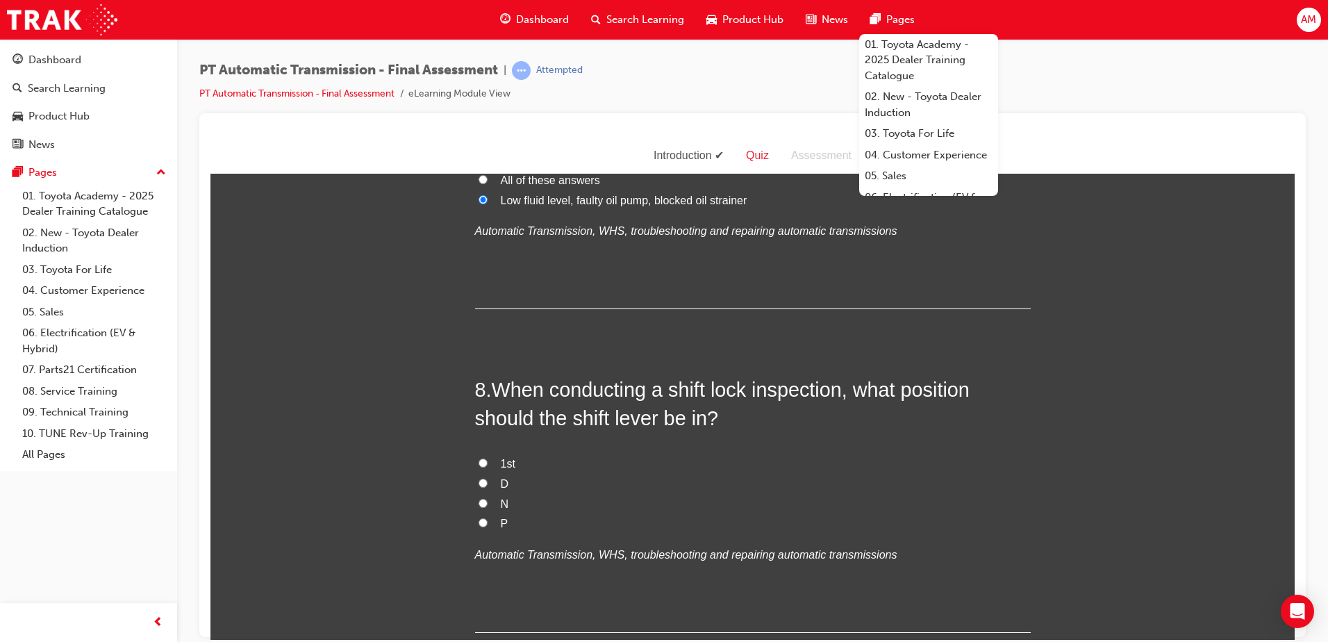
click at [529, 389] on span "When conducting a shift lock inspection, what position should the shift lever b…" at bounding box center [722, 403] width 495 height 50
click at [499, 378] on span "When conducting a shift lock inspection, what position should the shift lever b…" at bounding box center [722, 403] width 495 height 50
click at [976, 264] on div "7 . If the line pressure is under specification during an Automatic Transmissio…" at bounding box center [753, 176] width 556 height 265
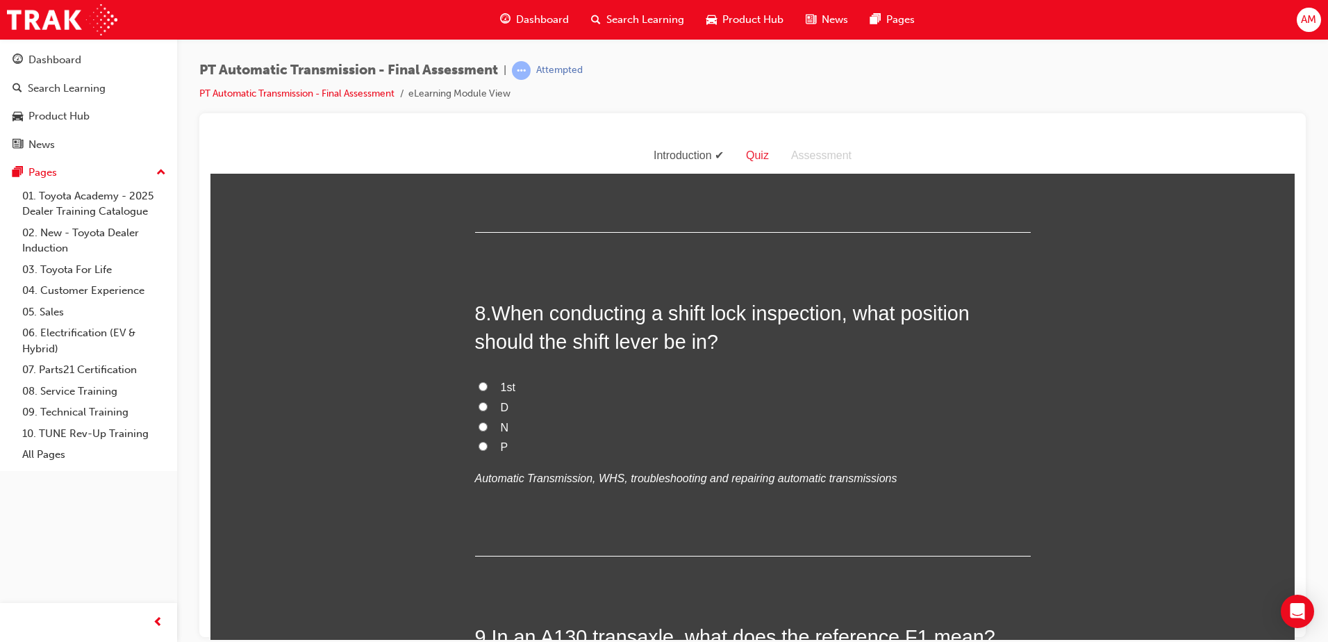
scroll to position [2293, 0]
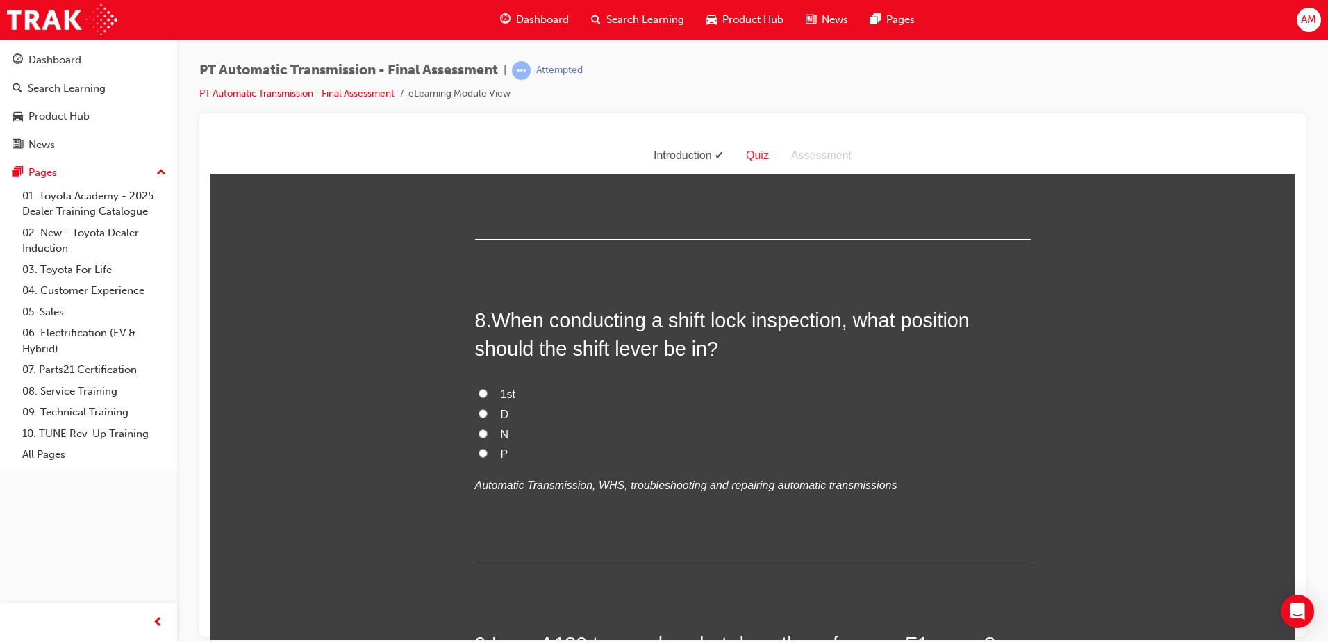
click at [493, 456] on label "P" at bounding box center [753, 454] width 556 height 20
click at [488, 456] on input "P" at bounding box center [483, 452] width 9 height 9
radio input "true"
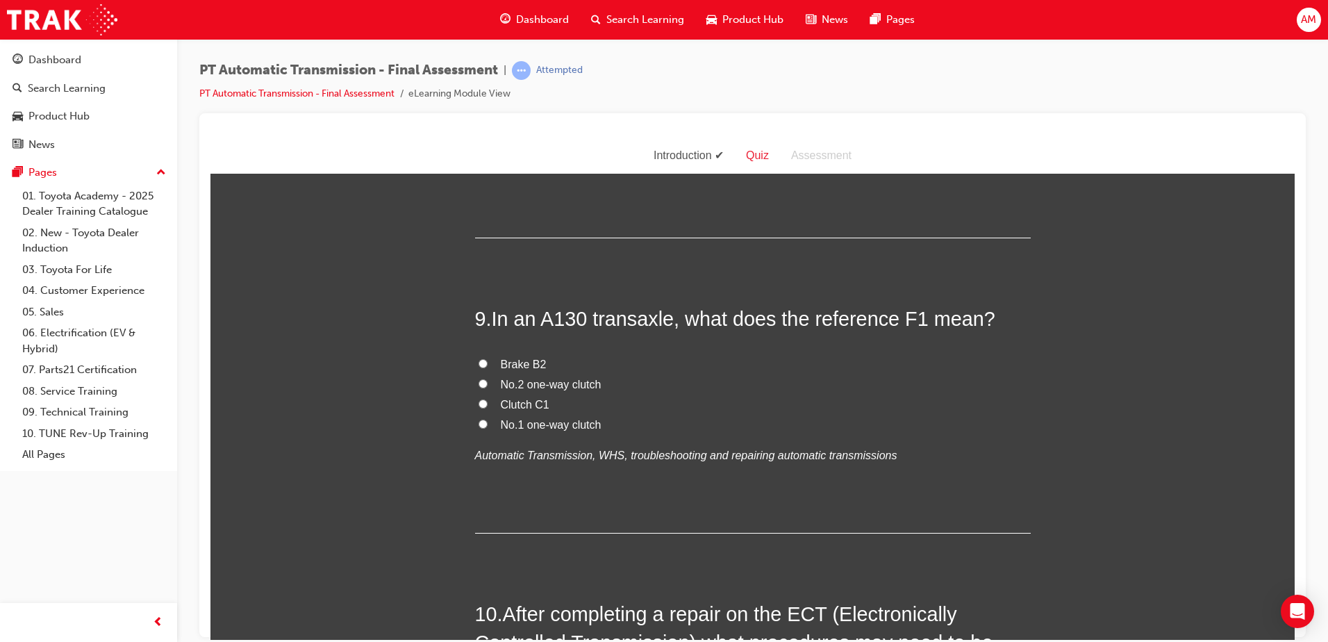
scroll to position [2640, 0]
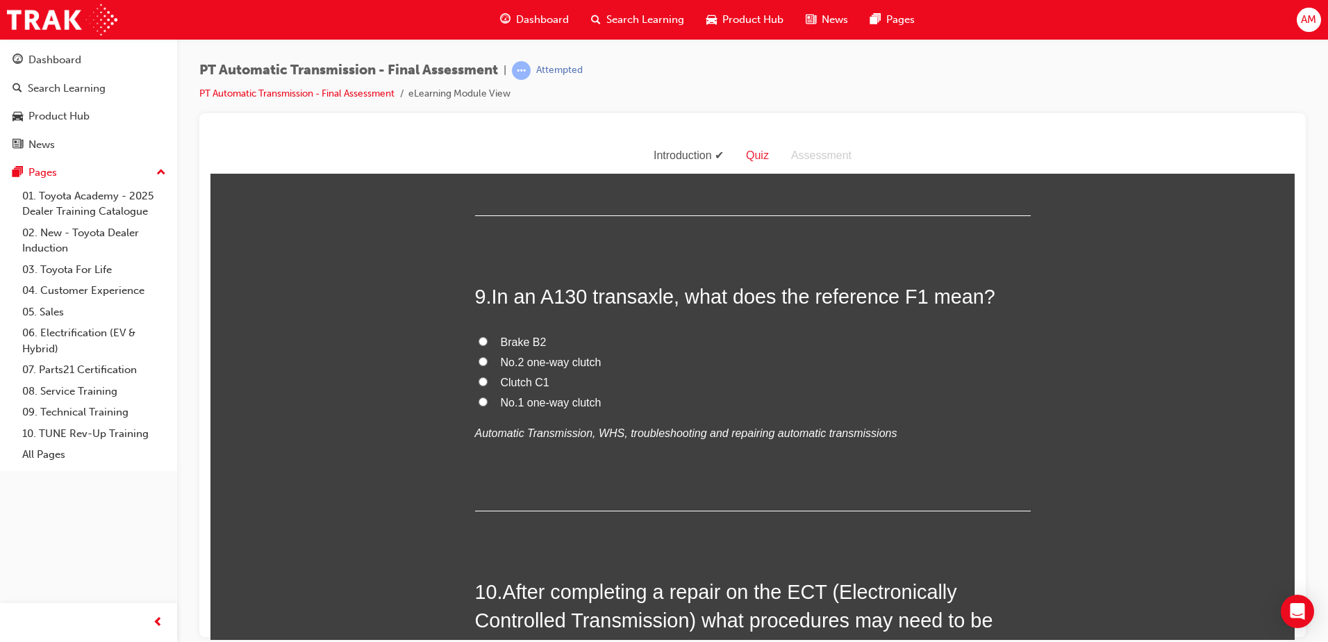
click at [582, 401] on span "No.1 one-way clutch" at bounding box center [551, 402] width 101 height 12
click at [488, 401] on input "No.1 one-way clutch" at bounding box center [483, 401] width 9 height 9
radio input "true"
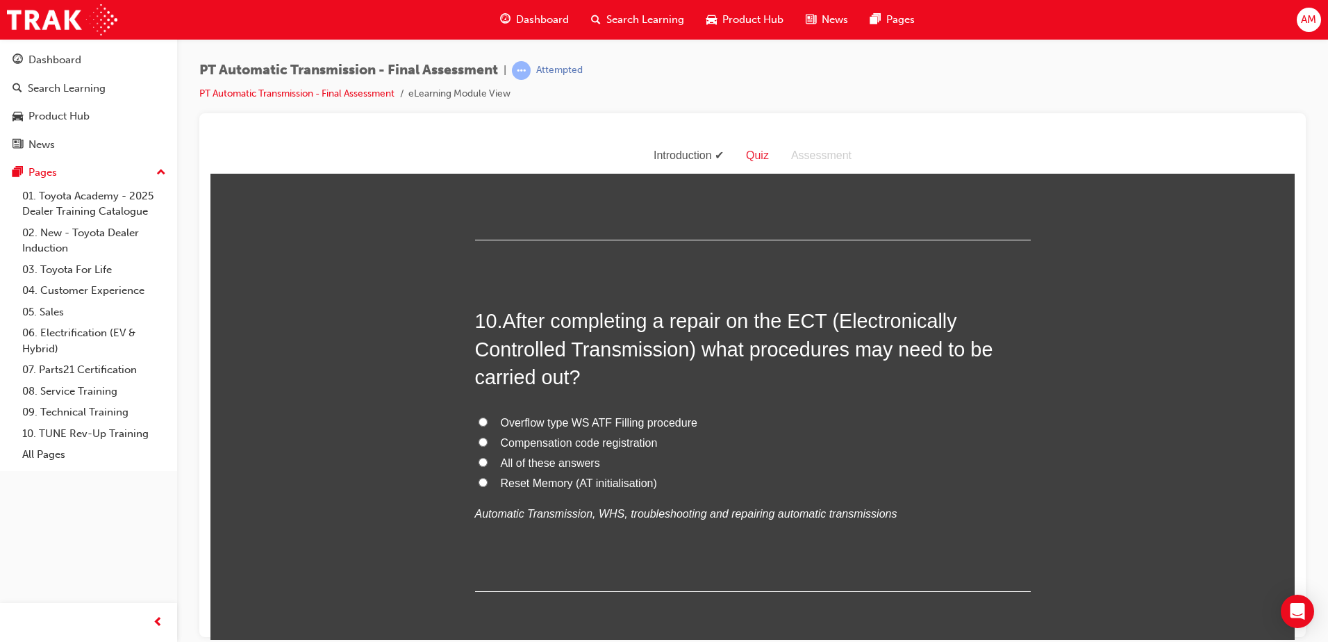
scroll to position [2918, 0]
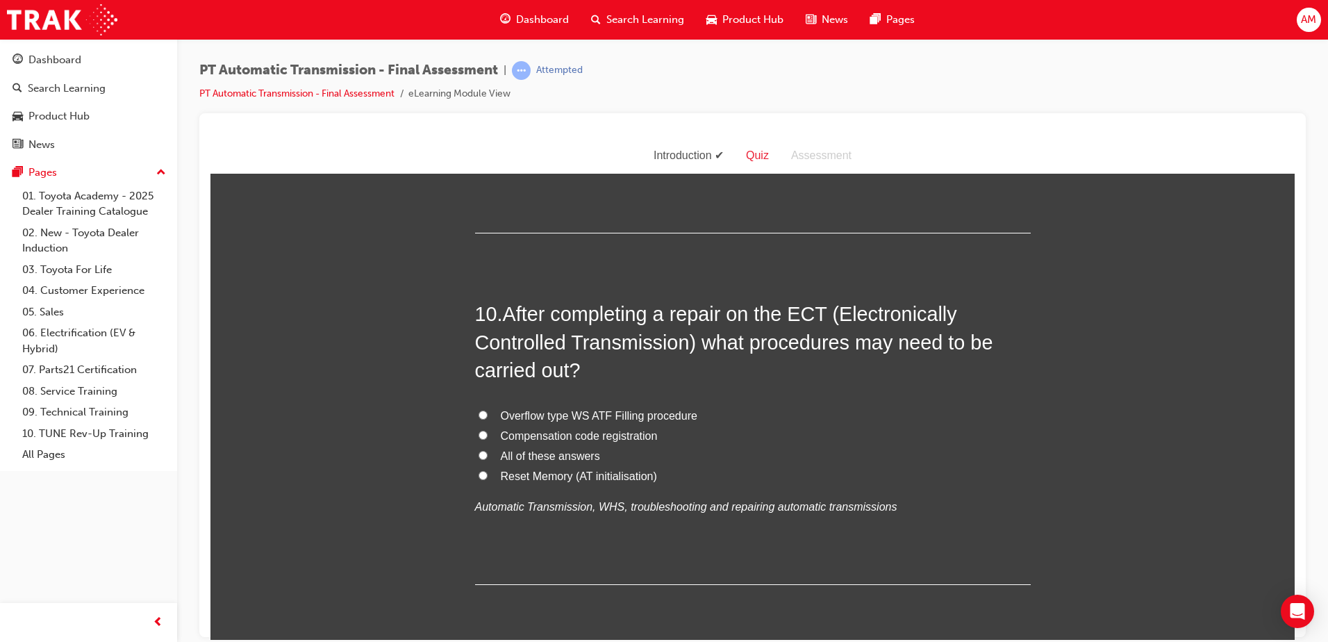
click at [550, 452] on span "All of these answers" at bounding box center [550, 456] width 99 height 12
click at [488, 452] on input "All of these answers" at bounding box center [483, 454] width 9 height 9
radio input "true"
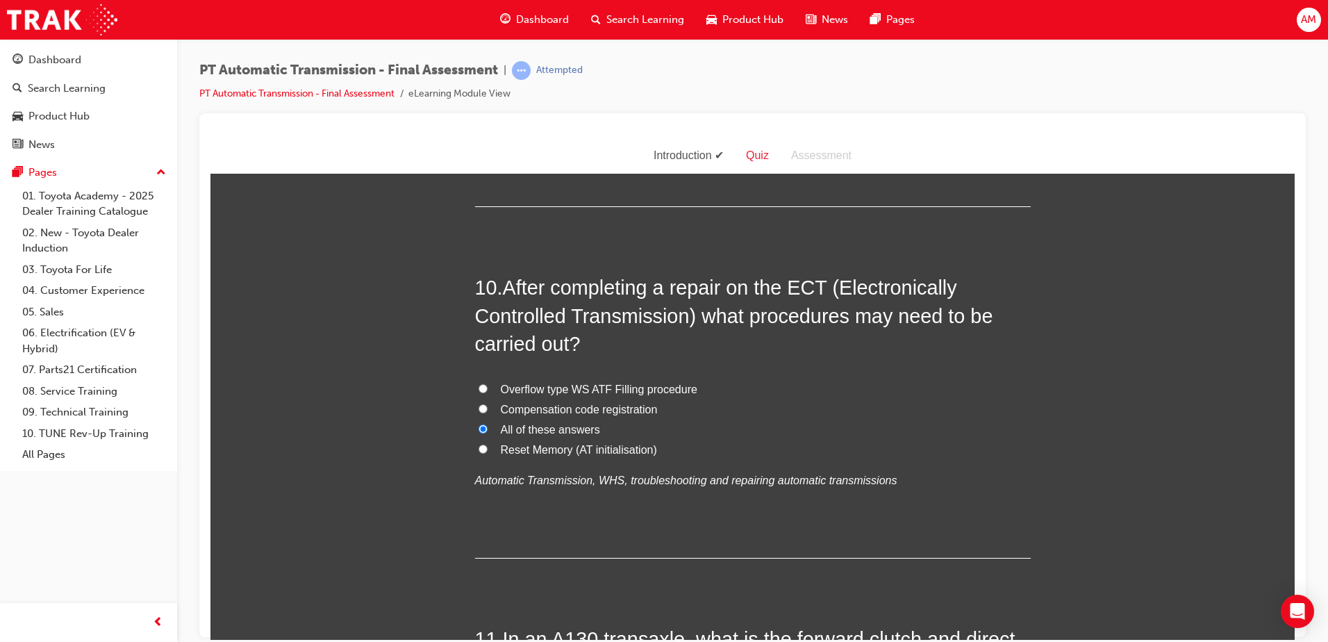
scroll to position [3223, 0]
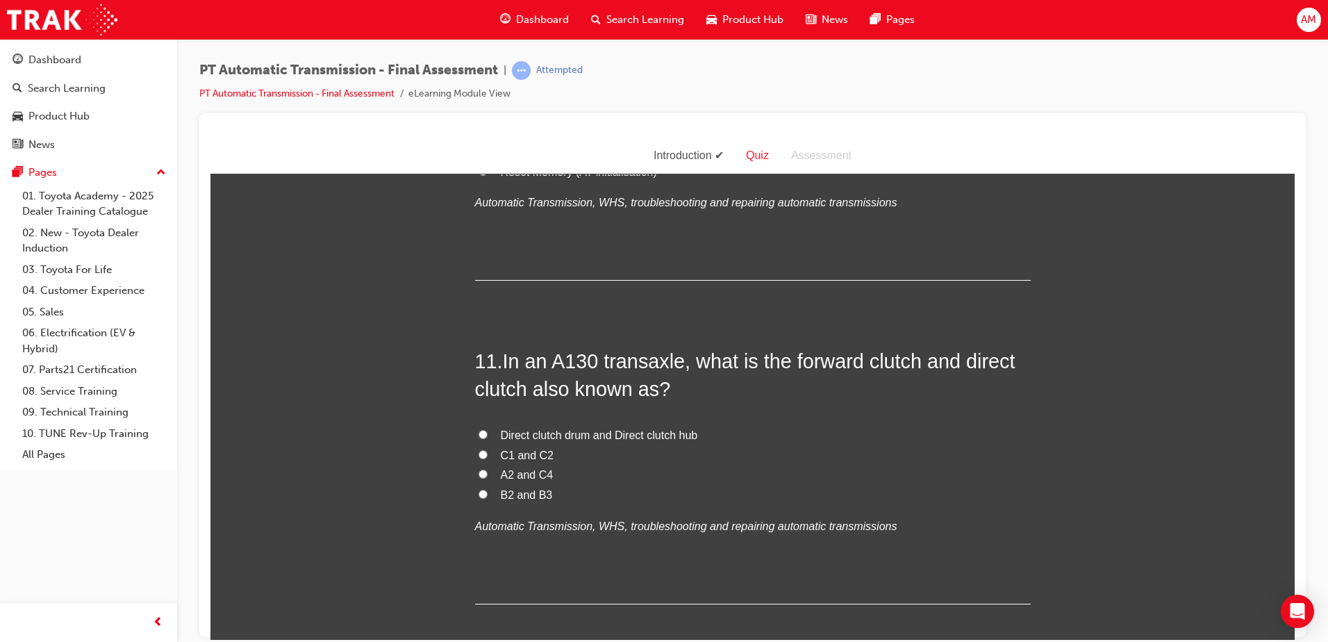
click at [534, 451] on span "C1 and C2" at bounding box center [528, 455] width 54 height 12
click at [488, 451] on input "C1 and C2" at bounding box center [483, 454] width 9 height 9
radio input "true"
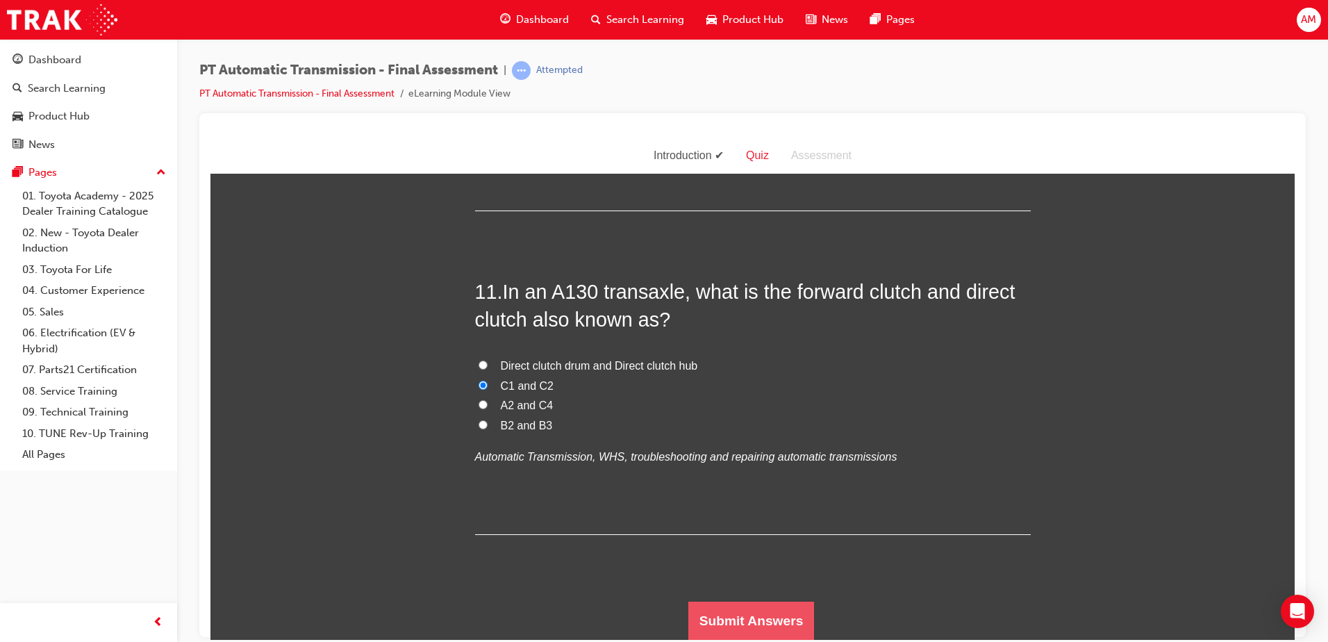
click at [740, 609] on button "Submit Answers" at bounding box center [752, 620] width 126 height 39
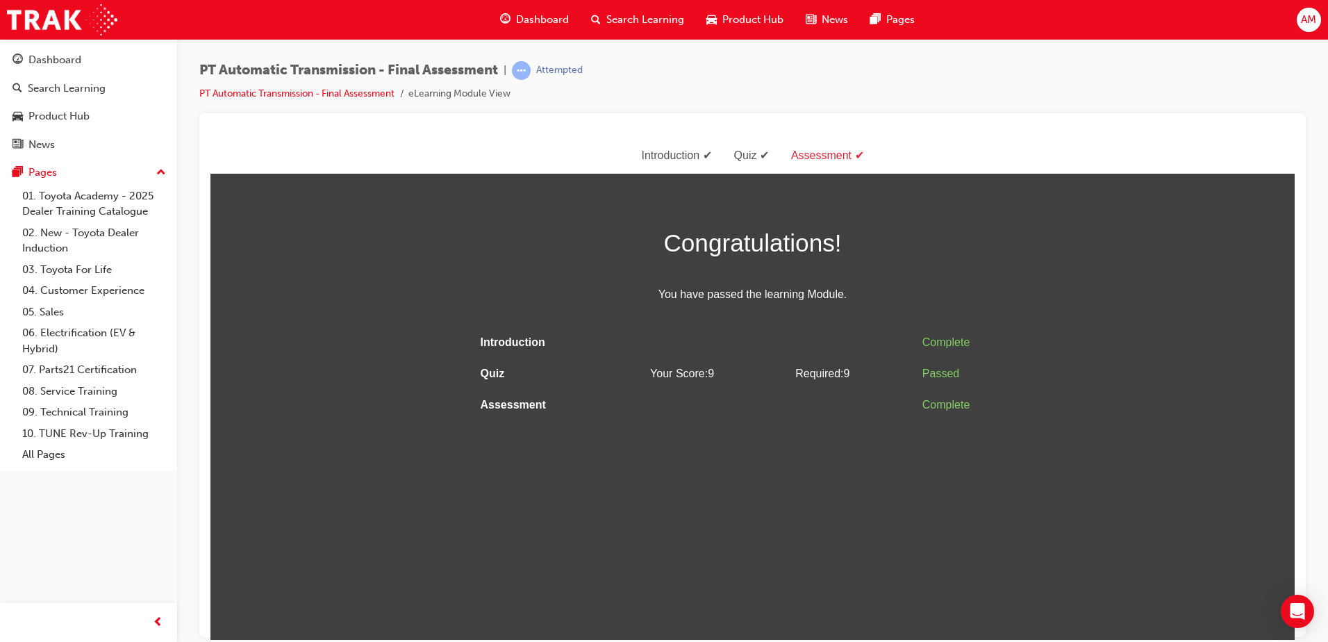
scroll to position [0, 0]
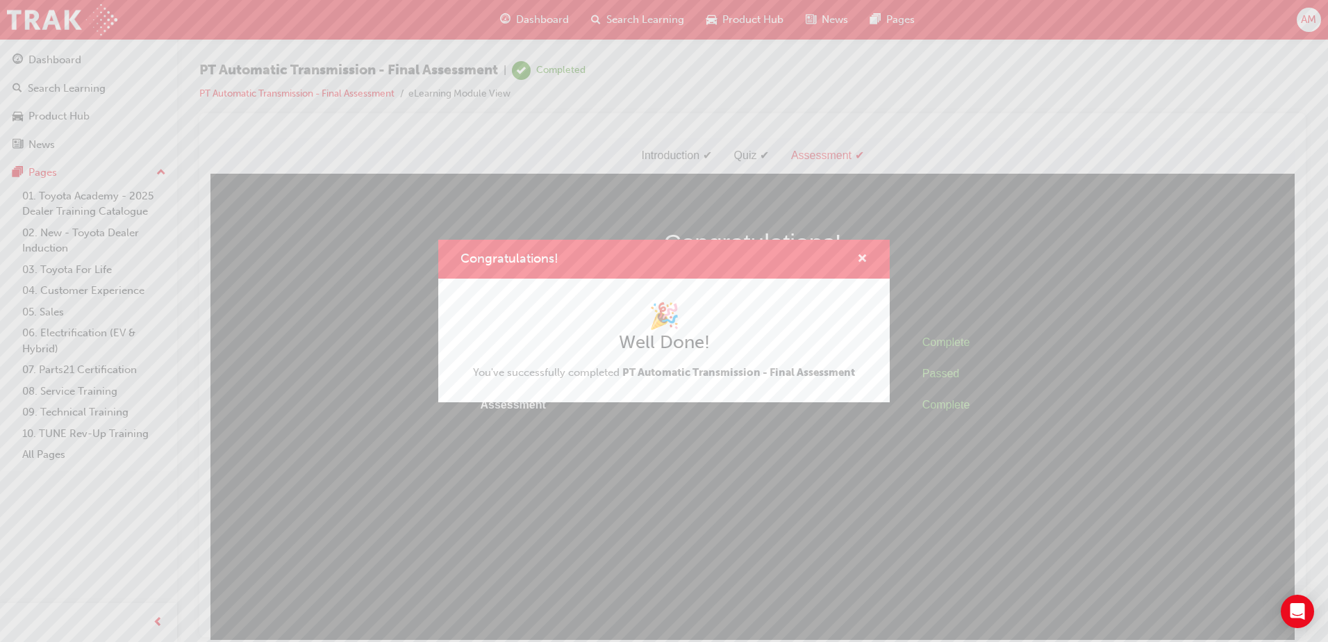
click at [858, 256] on span "cross-icon" at bounding box center [862, 260] width 10 height 13
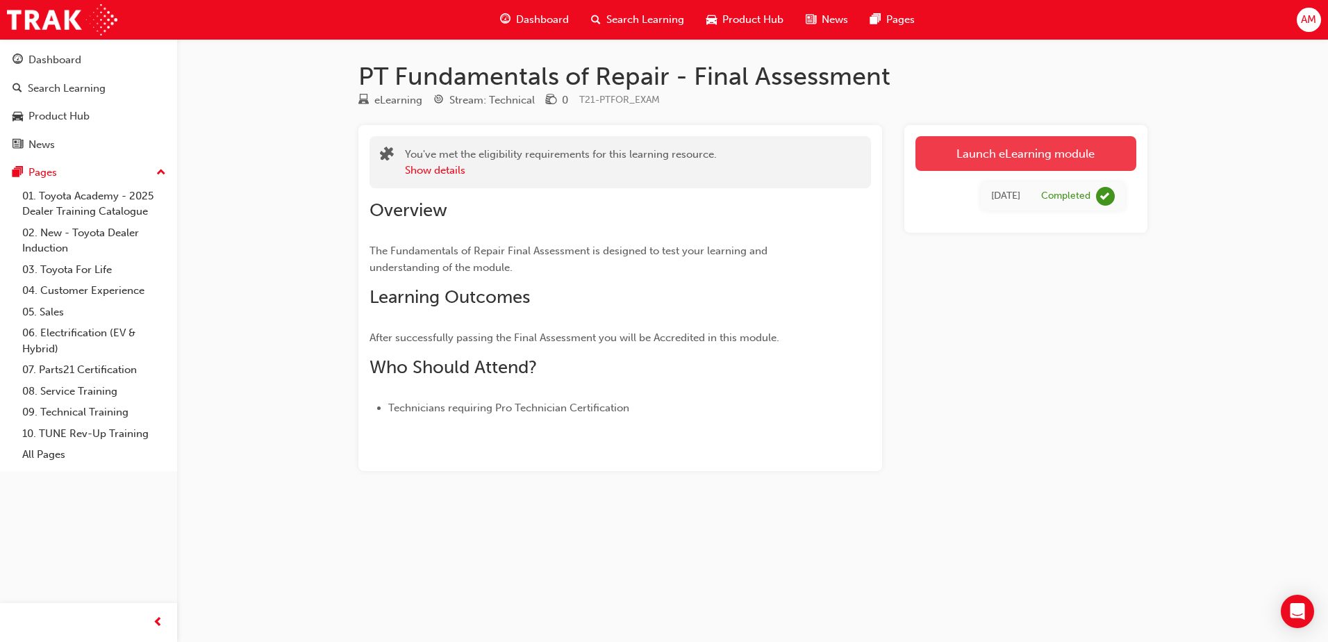
click at [964, 151] on link "Launch eLearning module" at bounding box center [1026, 153] width 221 height 35
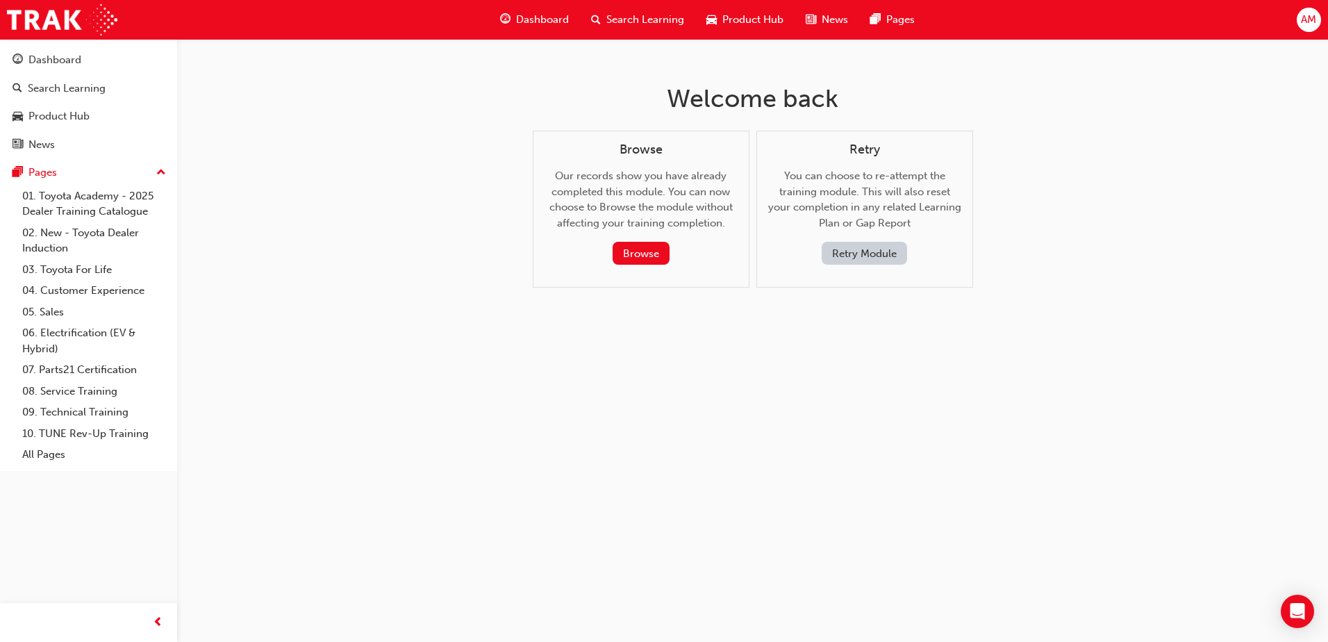
click at [853, 256] on button "Retry Module" at bounding box center [864, 253] width 85 height 23
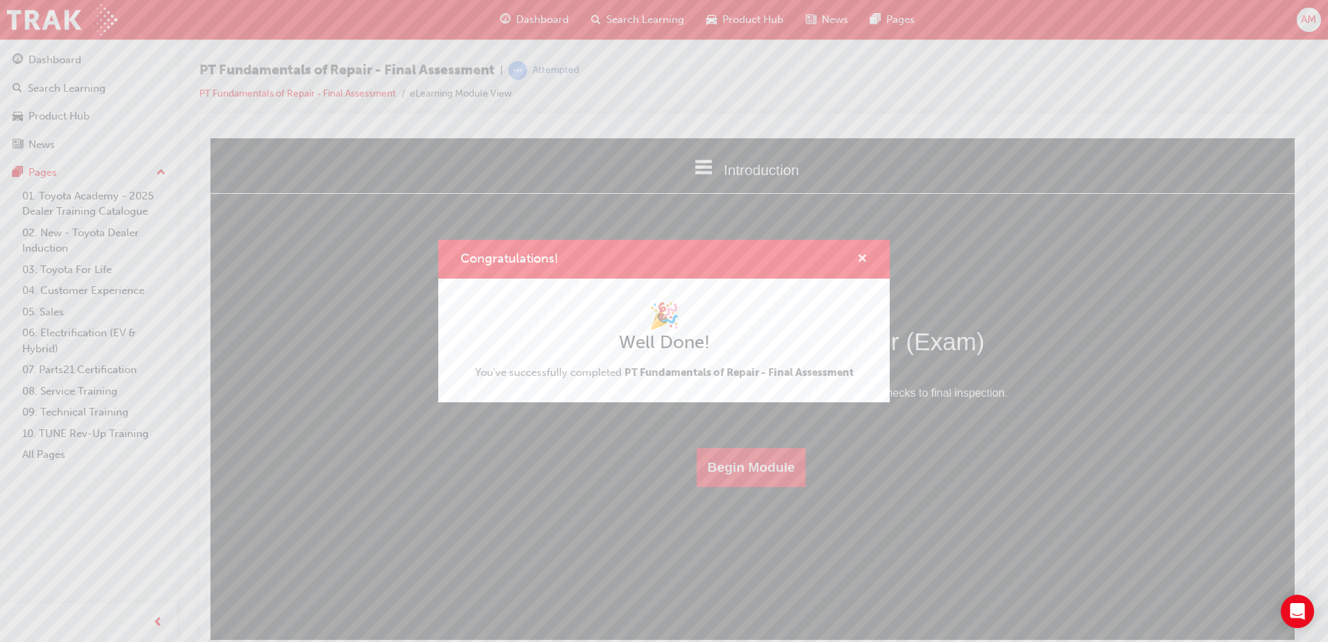
click at [859, 259] on span "cross-icon" at bounding box center [862, 260] width 10 height 13
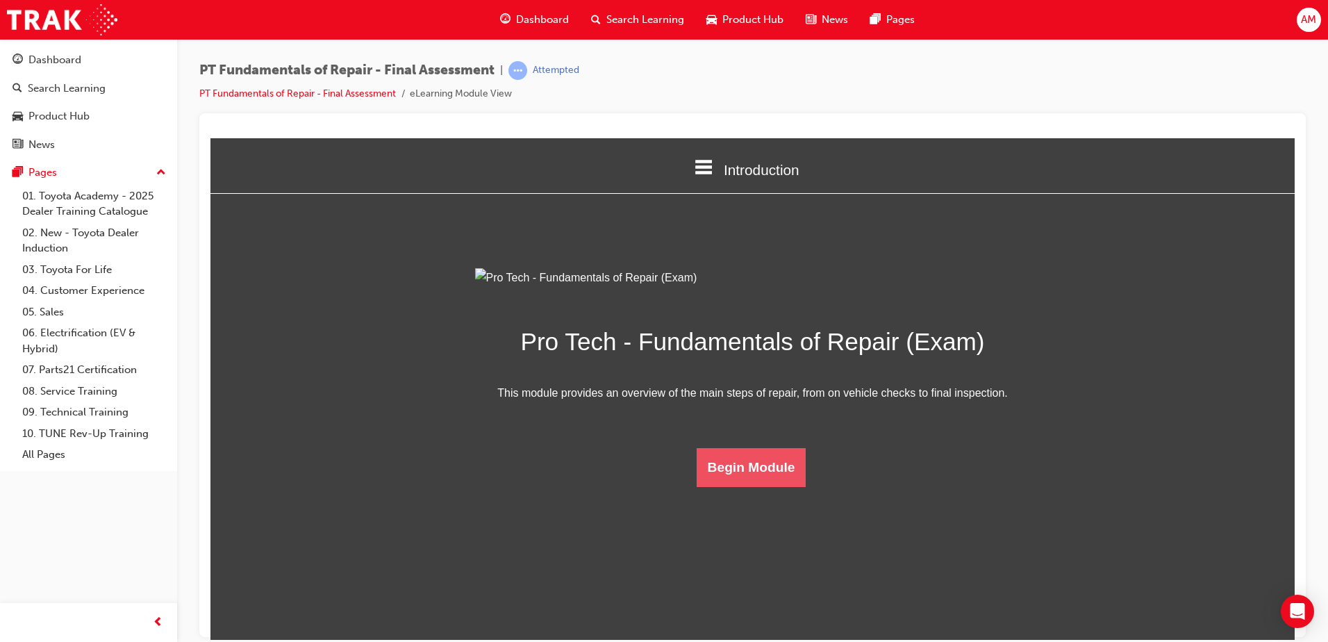
click at [770, 486] on button "Begin Module" at bounding box center [752, 466] width 110 height 39
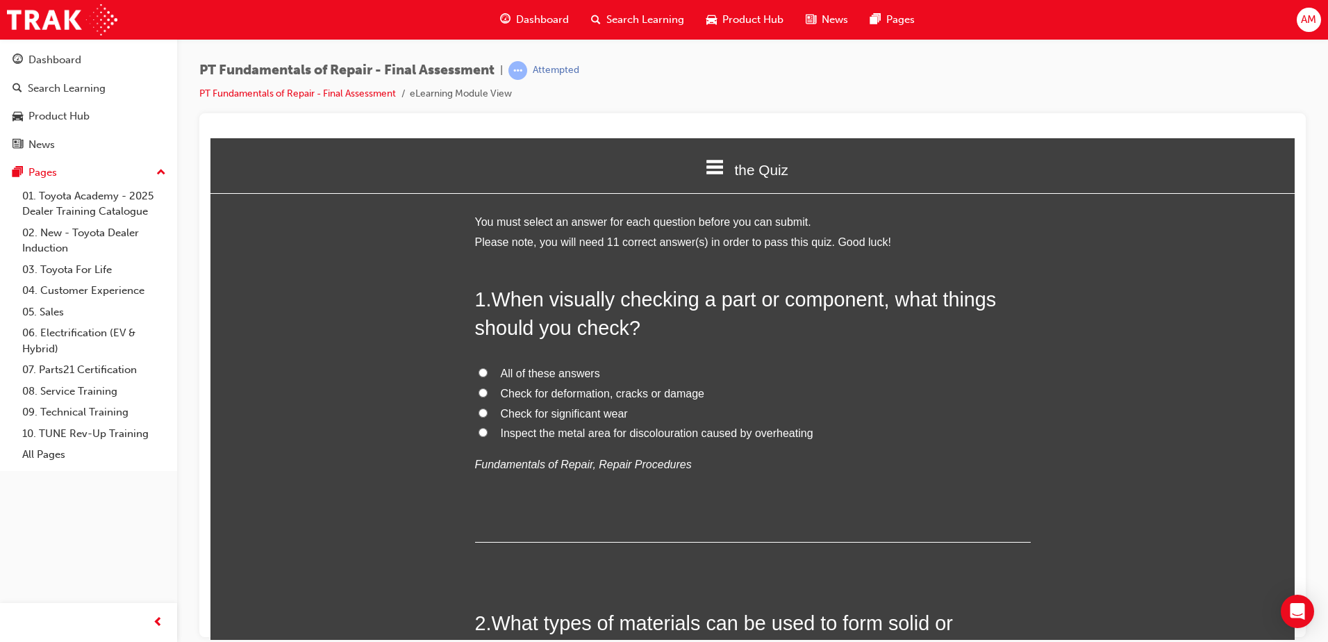
click at [538, 369] on span "All of these answers" at bounding box center [550, 373] width 99 height 12
click at [488, 369] on input "All of these answers" at bounding box center [483, 372] width 9 height 9
radio input "true"
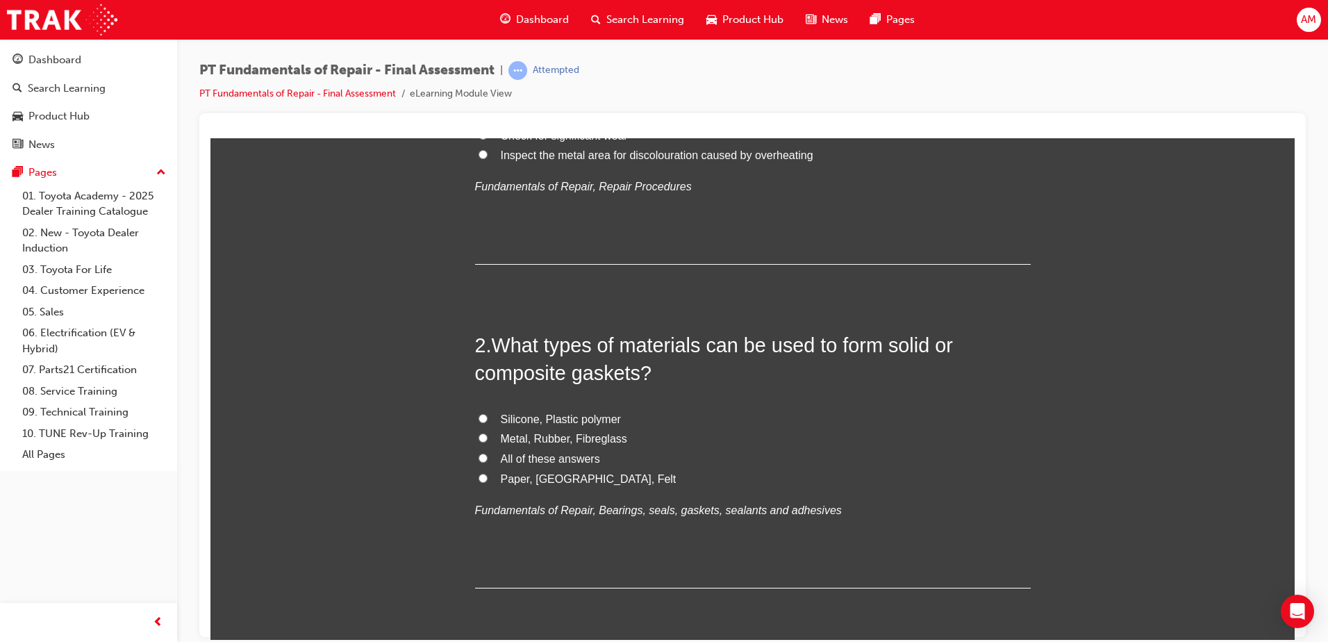
click at [548, 460] on span "All of these answers" at bounding box center [550, 458] width 99 height 12
click at [488, 460] on input "All of these answers" at bounding box center [483, 457] width 9 height 9
radio input "true"
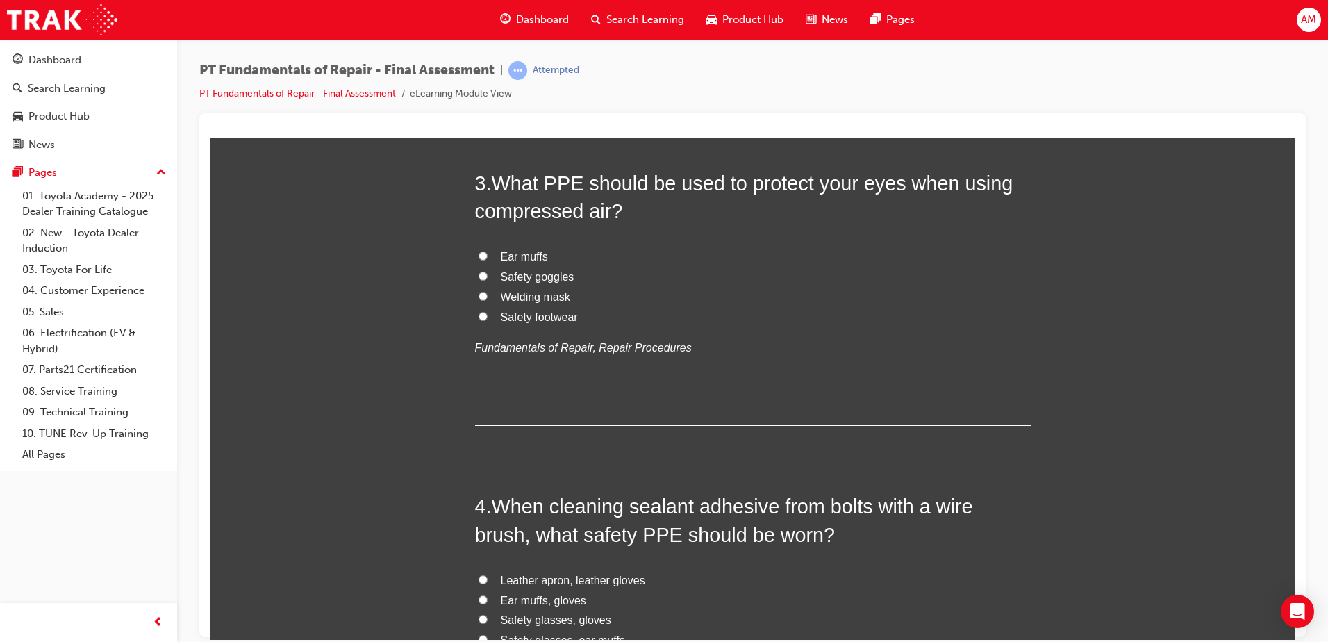
scroll to position [764, 0]
click at [547, 275] on span "Safety goggles" at bounding box center [538, 276] width 74 height 12
click at [488, 275] on input "Safety goggles" at bounding box center [483, 274] width 9 height 9
radio input "true"
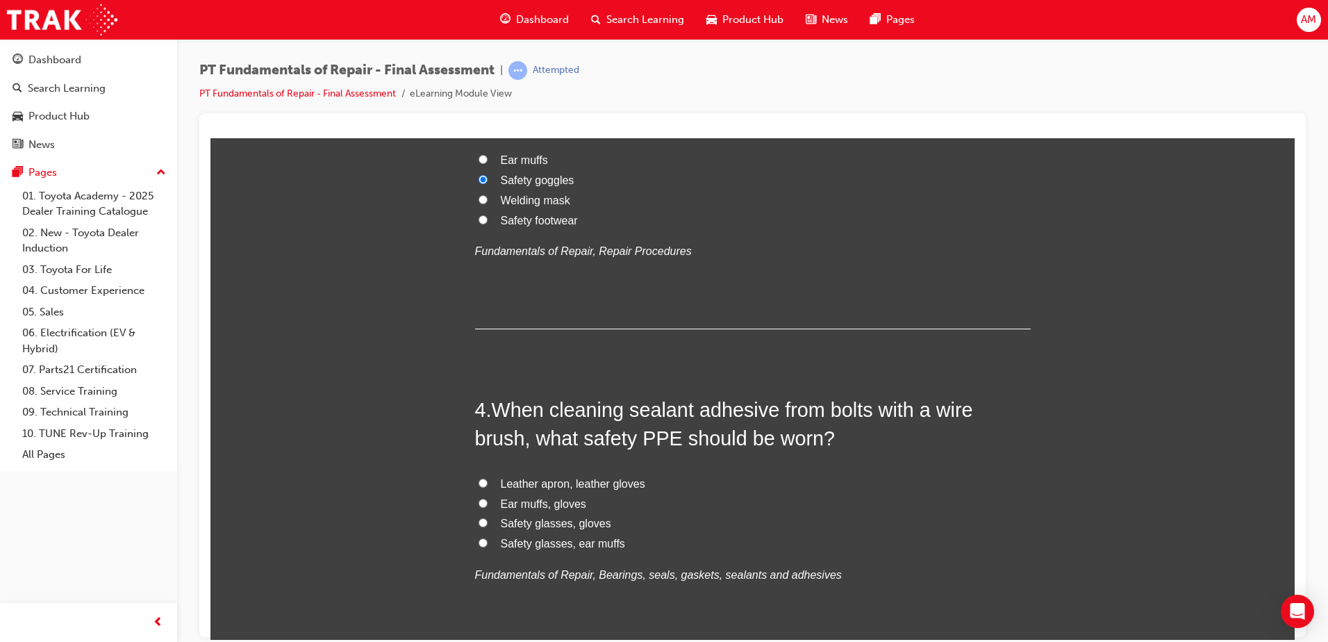
scroll to position [973, 0]
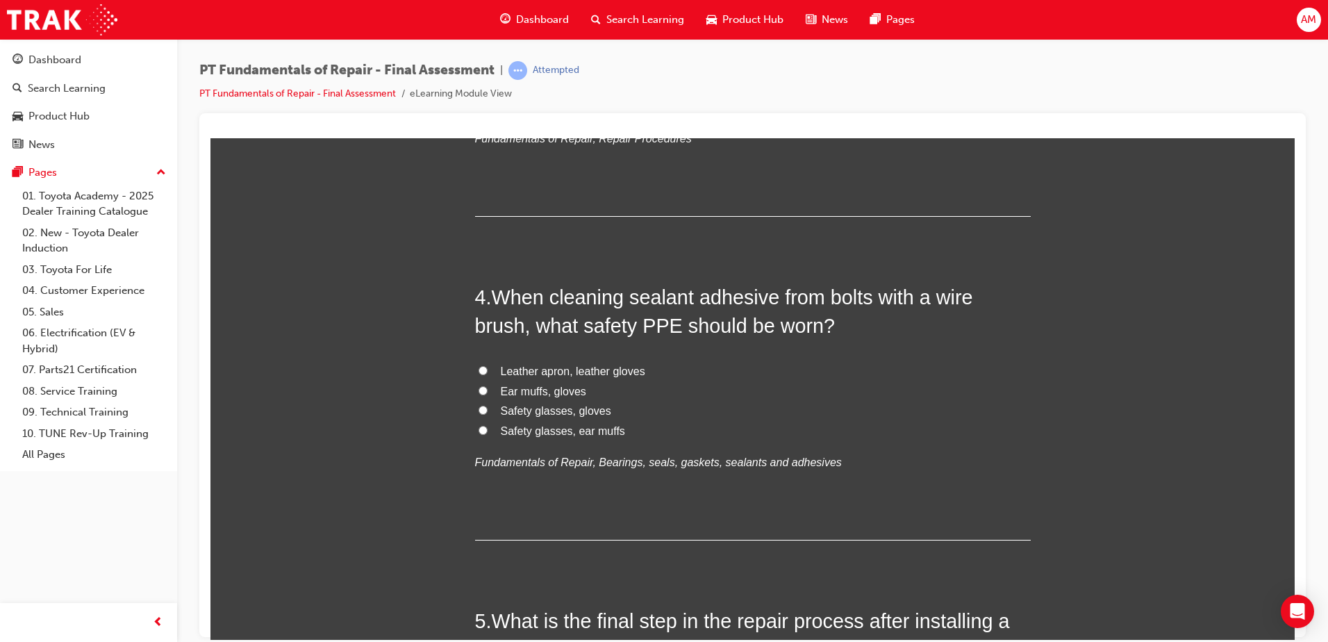
click at [578, 417] on label "Safety glasses, gloves" at bounding box center [753, 411] width 556 height 20
click at [488, 414] on input "Safety glasses, gloves" at bounding box center [483, 409] width 9 height 9
radio input "true"
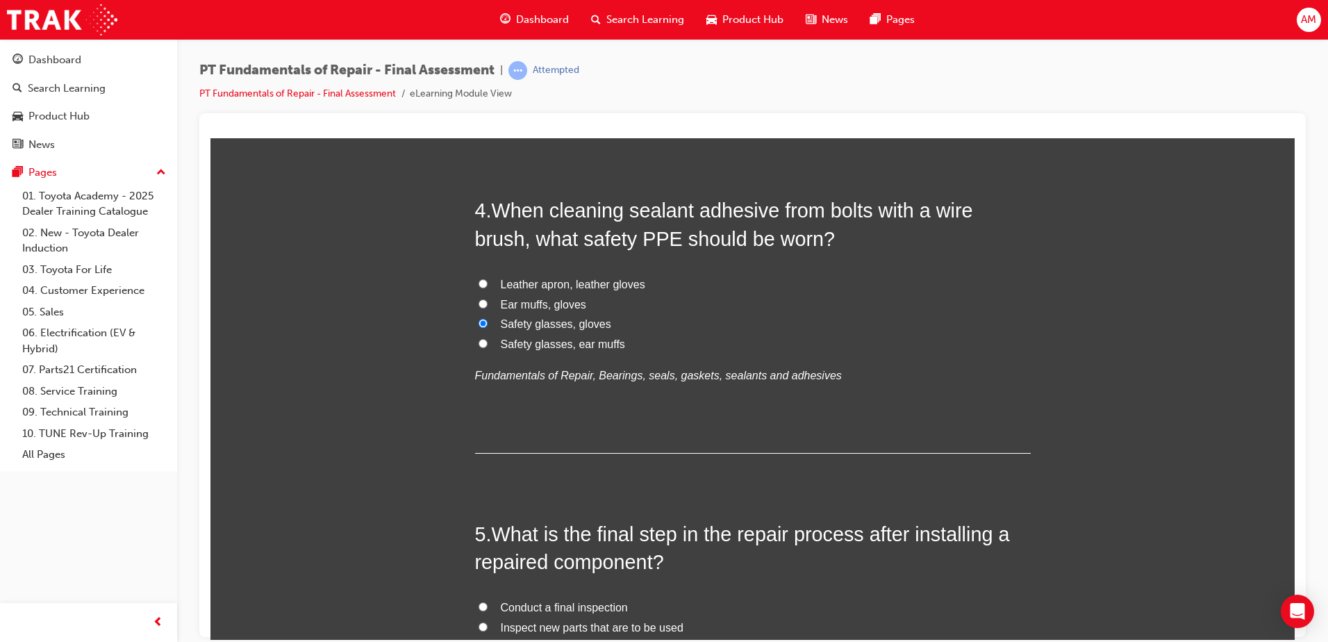
scroll to position [1251, 0]
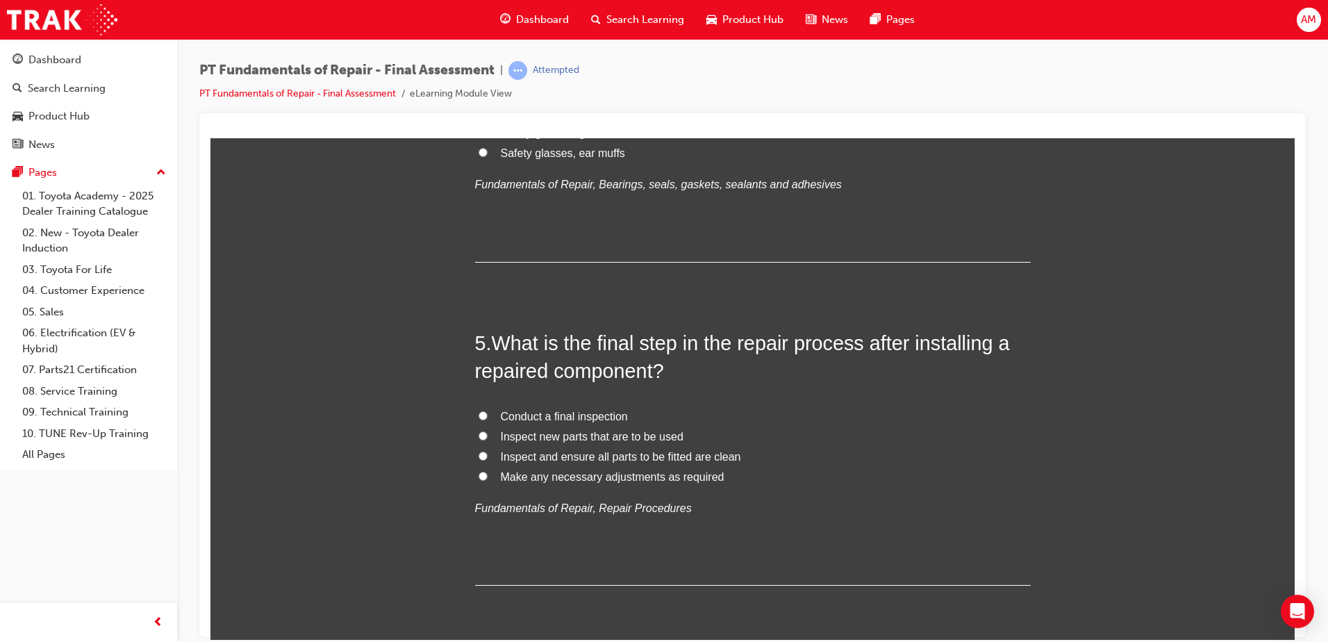
click at [549, 416] on span "Conduct a final inspection" at bounding box center [564, 416] width 127 height 12
click at [488, 416] on input "Conduct a final inspection" at bounding box center [483, 415] width 9 height 9
radio input "true"
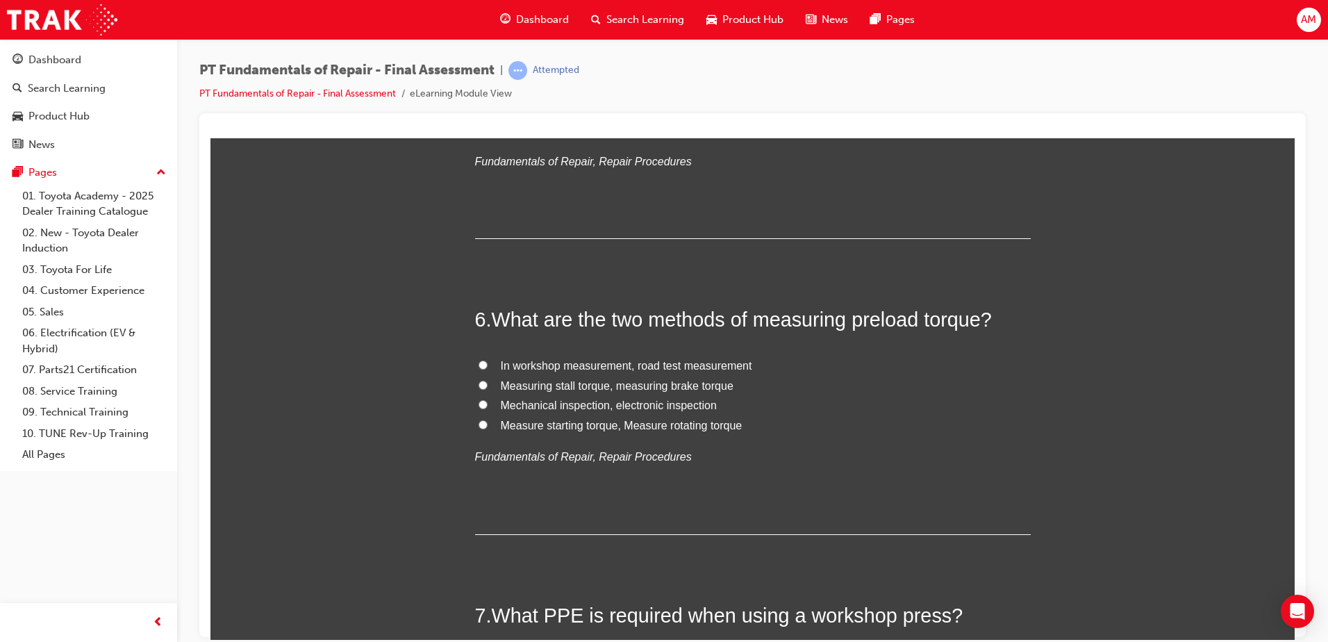
scroll to position [1598, 0]
drag, startPoint x: 588, startPoint y: 455, endPoint x: 687, endPoint y: 465, distance: 99.8
click at [687, 465] on p "Fundamentals of Repair, Repair Procedures" at bounding box center [753, 456] width 556 height 20
drag, startPoint x: 687, startPoint y: 465, endPoint x: 648, endPoint y: 450, distance: 41.8
click at [646, 454] on em "Fundamentals of Repair, Repair Procedures" at bounding box center [583, 456] width 217 height 12
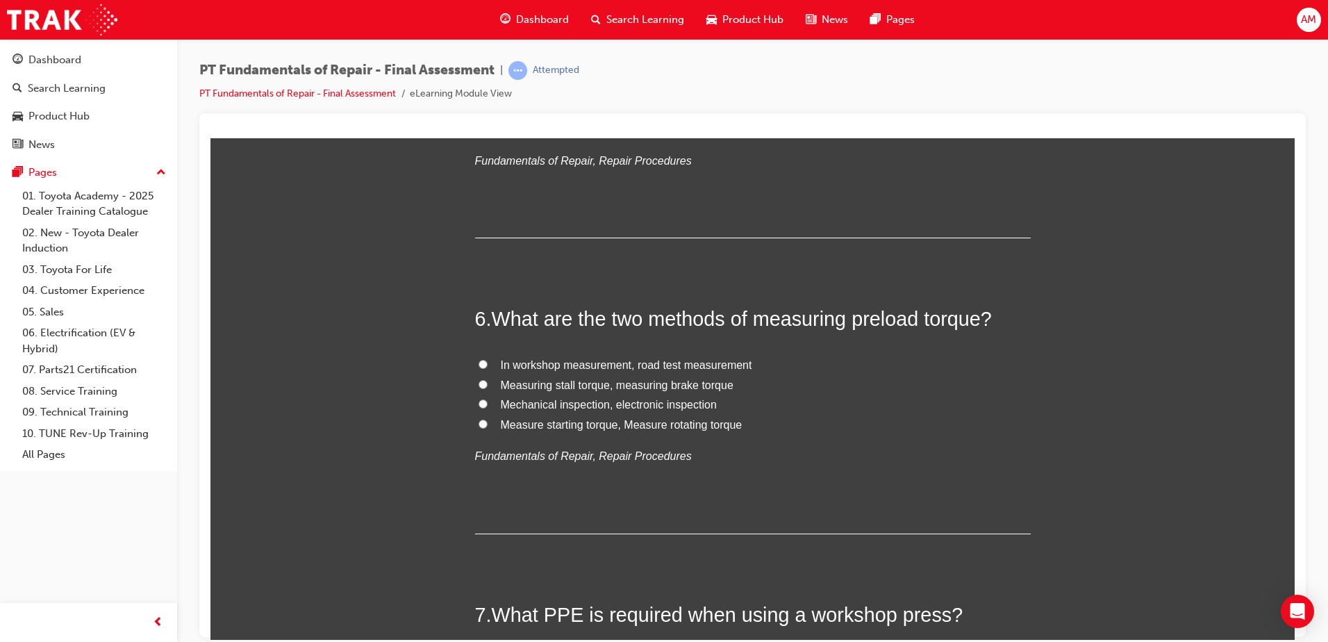
click at [689, 424] on span "Measure starting torque, Measure rotating torque" at bounding box center [622, 424] width 242 height 12
click at [488, 424] on input "Measure starting torque, Measure rotating torque" at bounding box center [483, 423] width 9 height 9
radio input "true"
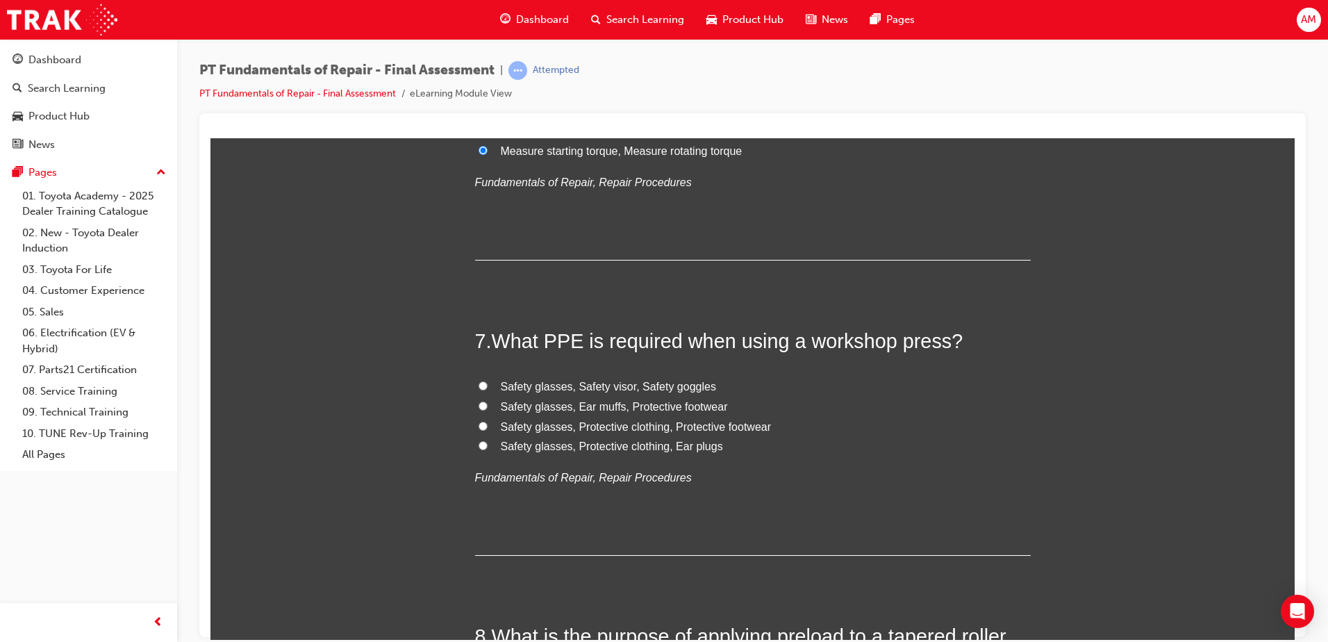
scroll to position [1876, 0]
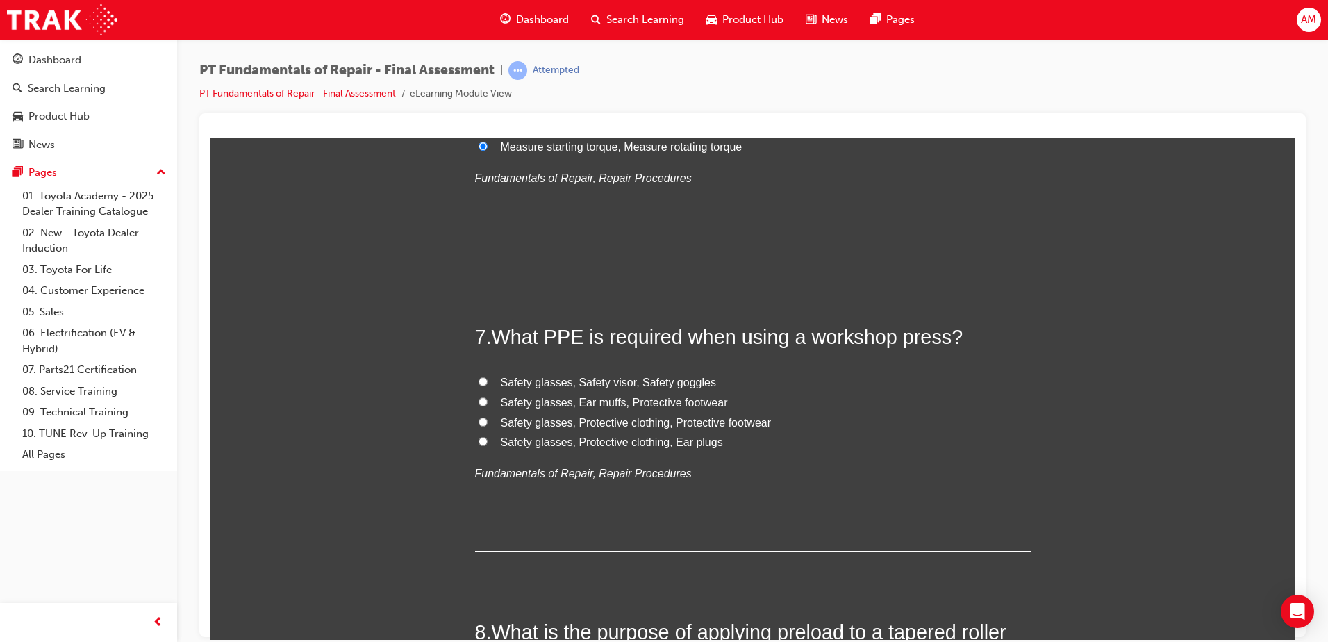
click at [671, 400] on span "Safety glasses, Ear muffs, Protective footwear" at bounding box center [614, 402] width 227 height 12
click at [488, 400] on input "Safety glasses, Ear muffs, Protective footwear" at bounding box center [483, 401] width 9 height 9
radio input "true"
click at [286, 315] on div "You must select an answer for each question before you can submit. Please note,…" at bounding box center [753, 606] width 1085 height 4541
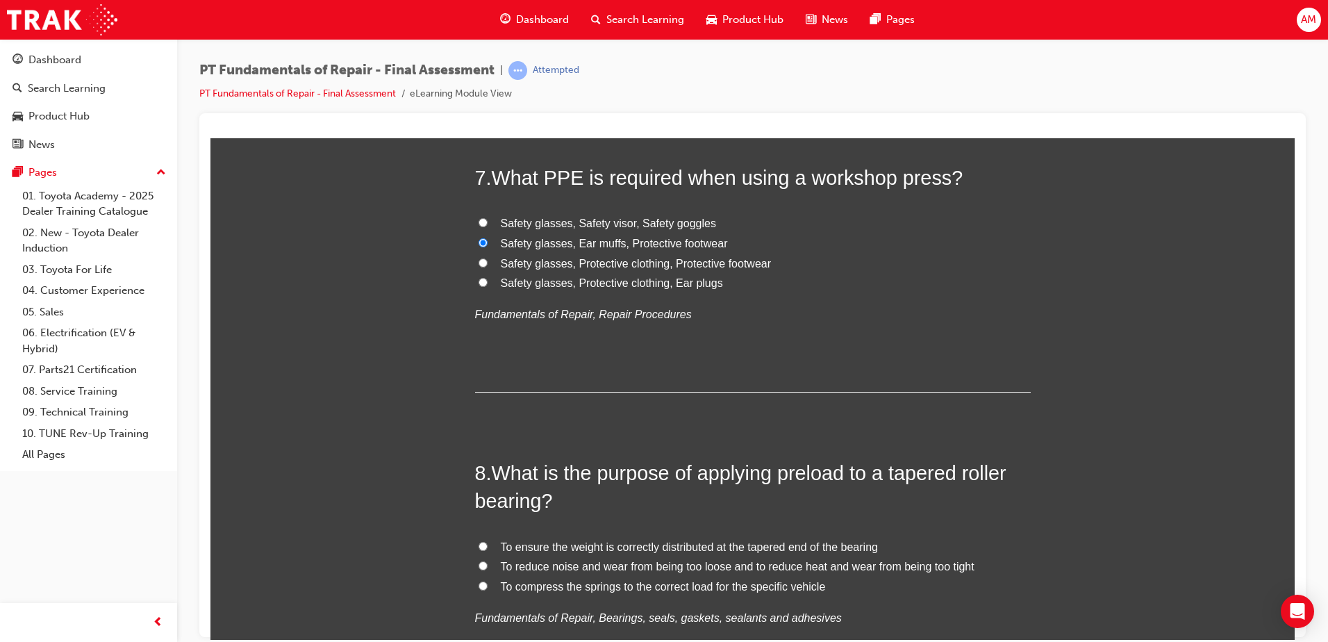
scroll to position [2223, 0]
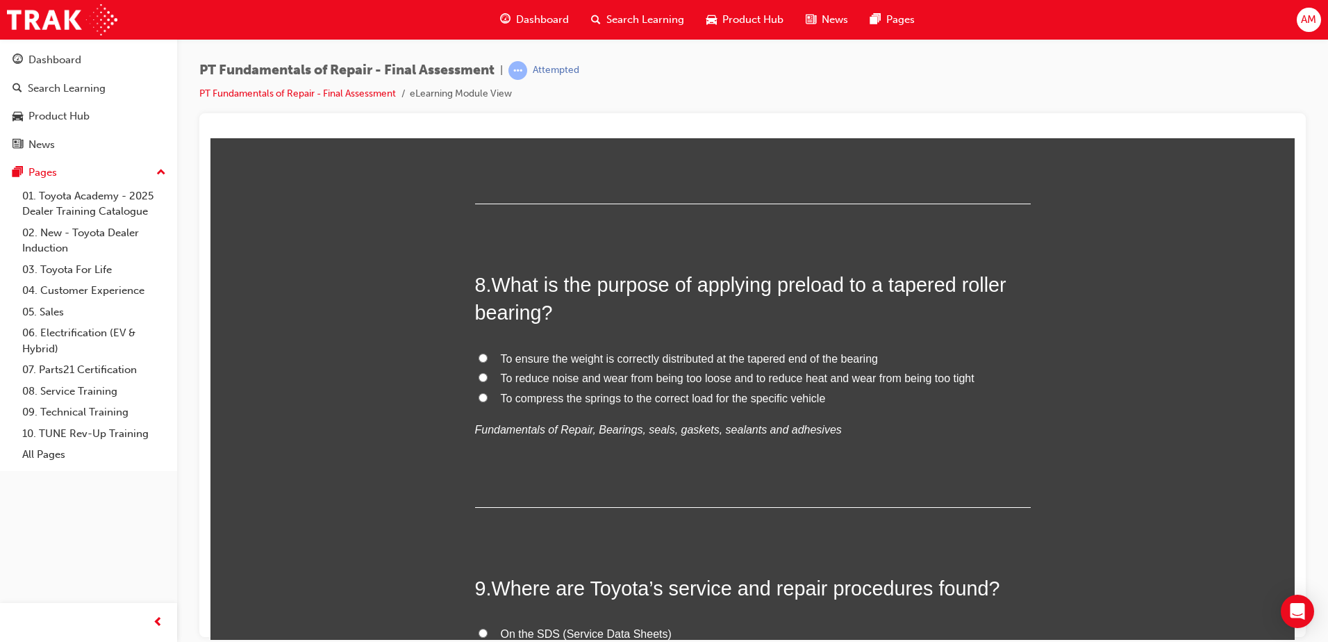
click at [595, 377] on span "To reduce noise and wear from being too loose and to reduce heat and wear from …" at bounding box center [738, 378] width 474 height 12
click at [488, 377] on input "To reduce noise and wear from being too loose and to reduce heat and wear from …" at bounding box center [483, 376] width 9 height 9
radio input "true"
click at [449, 334] on div "You must select an answer for each question before you can submit. Please note,…" at bounding box center [753, 258] width 1085 height 4541
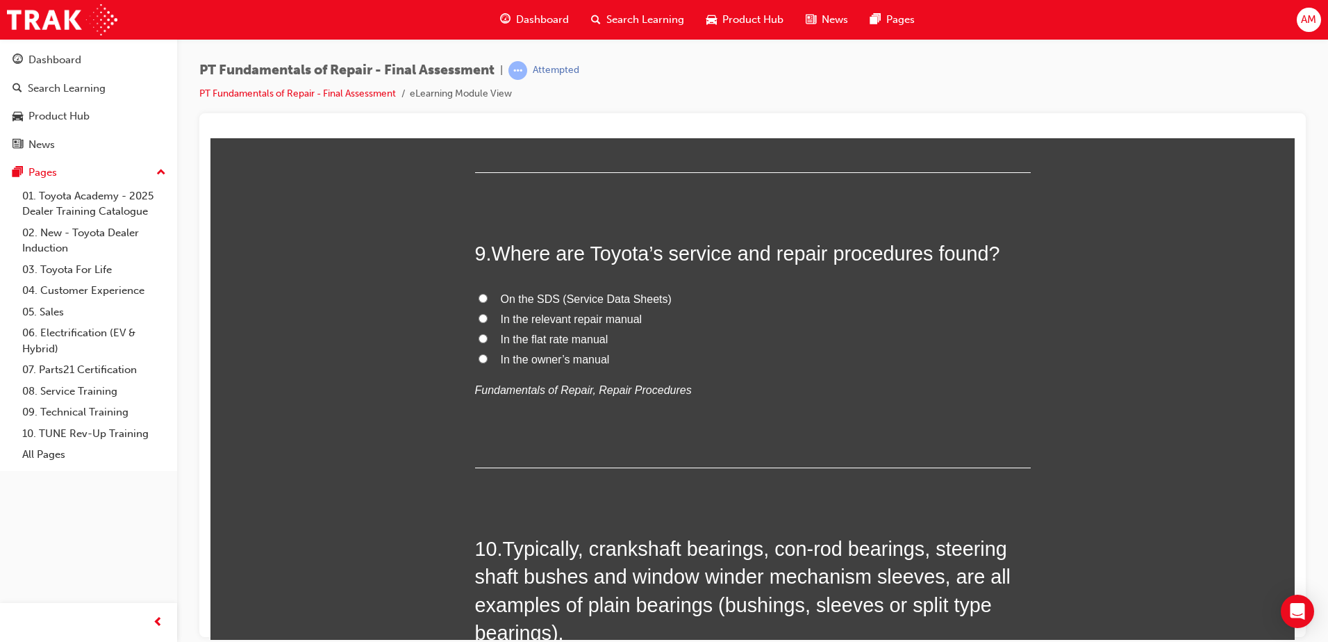
scroll to position [2571, 0]
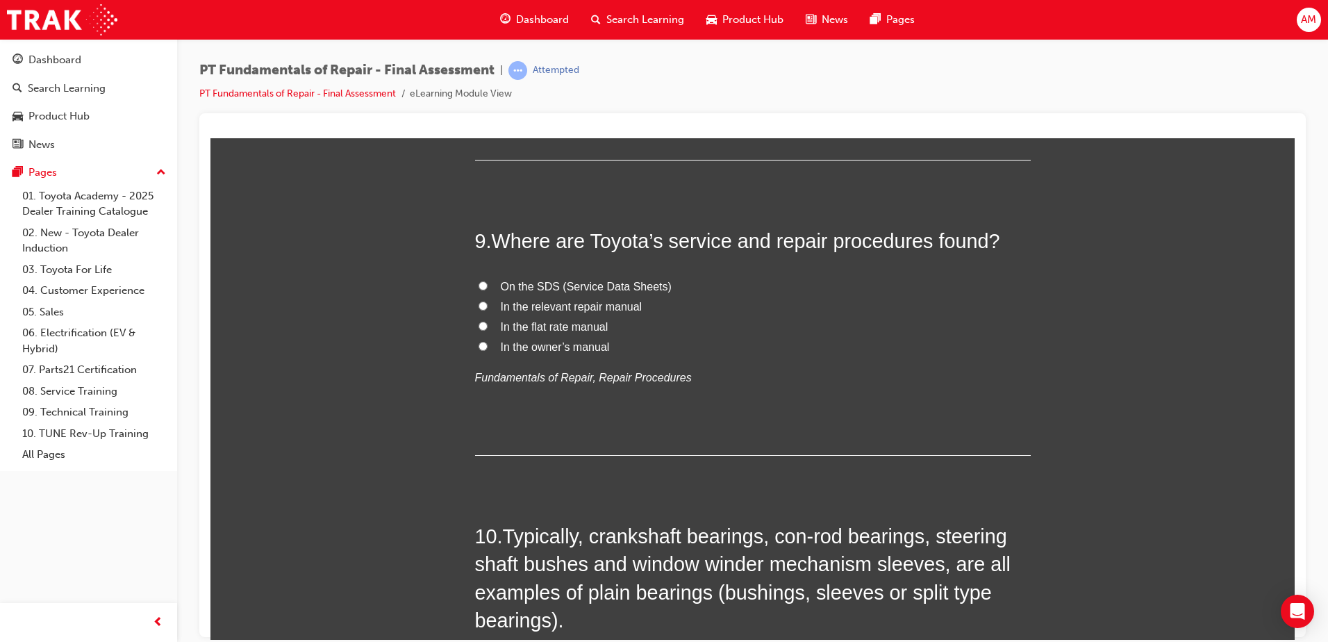
click at [591, 307] on span "In the relevant repair manual" at bounding box center [572, 306] width 142 height 12
click at [488, 307] on input "In the relevant repair manual" at bounding box center [483, 305] width 9 height 9
radio input "true"
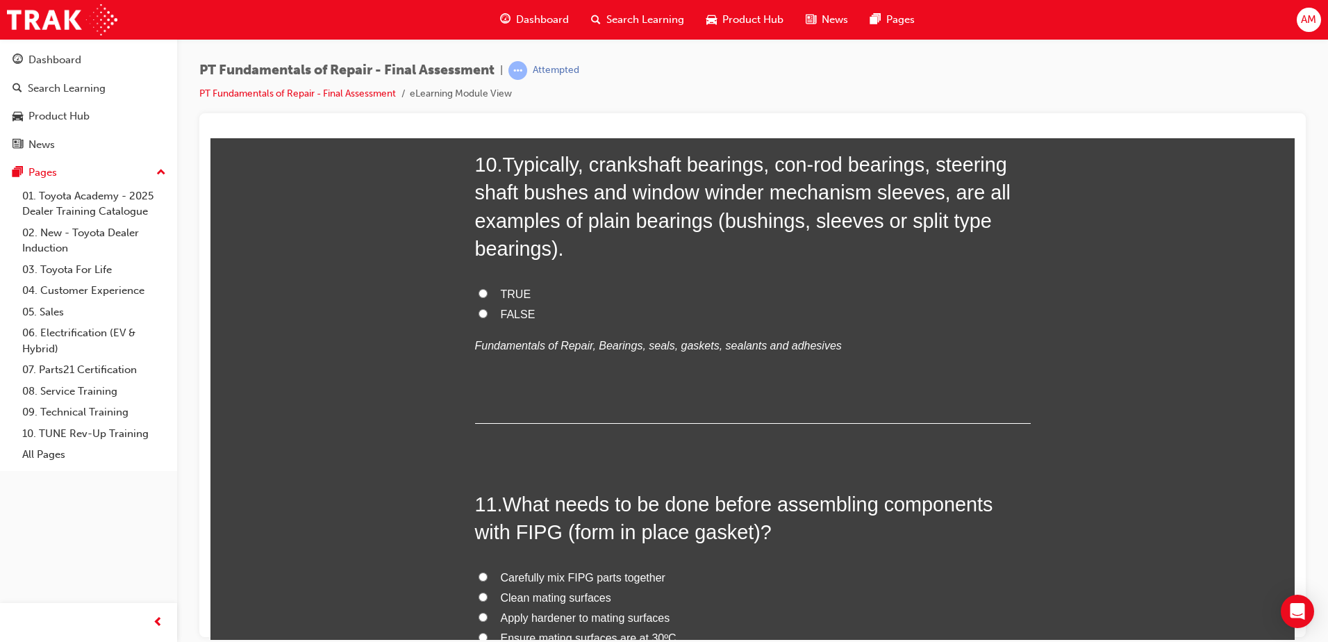
scroll to position [2918, 0]
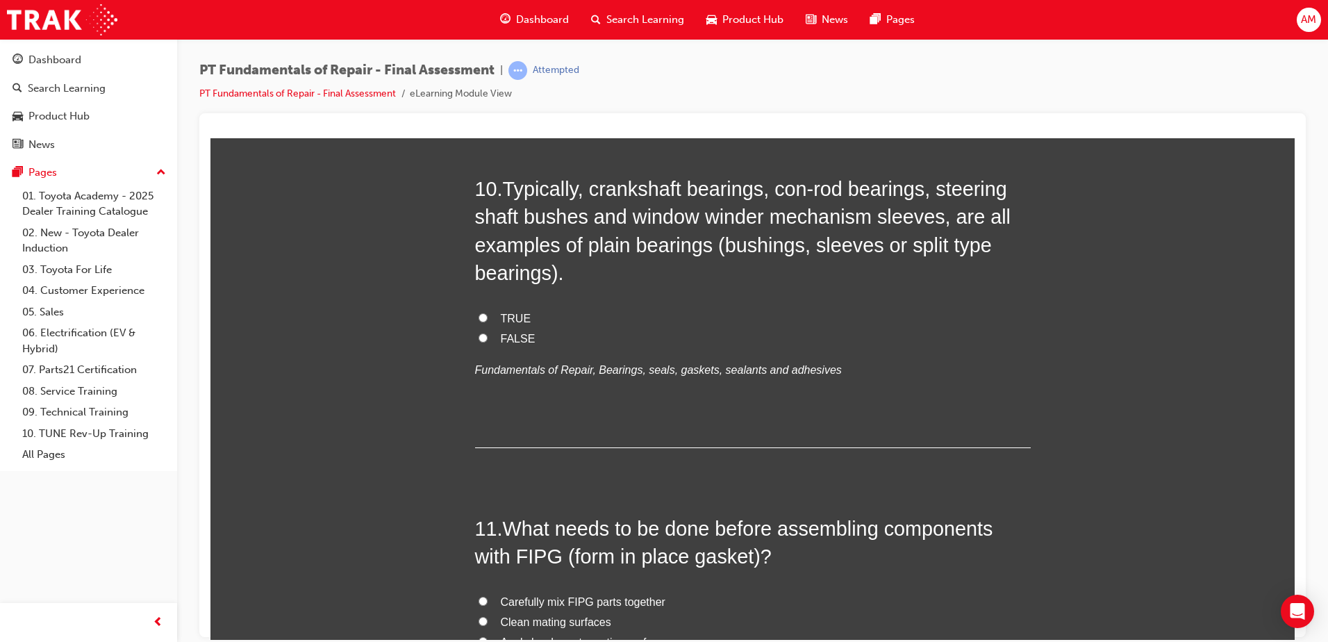
click at [501, 320] on span "TRUE" at bounding box center [516, 318] width 31 height 12
click at [488, 320] on input "TRUE" at bounding box center [483, 317] width 9 height 9
radio input "true"
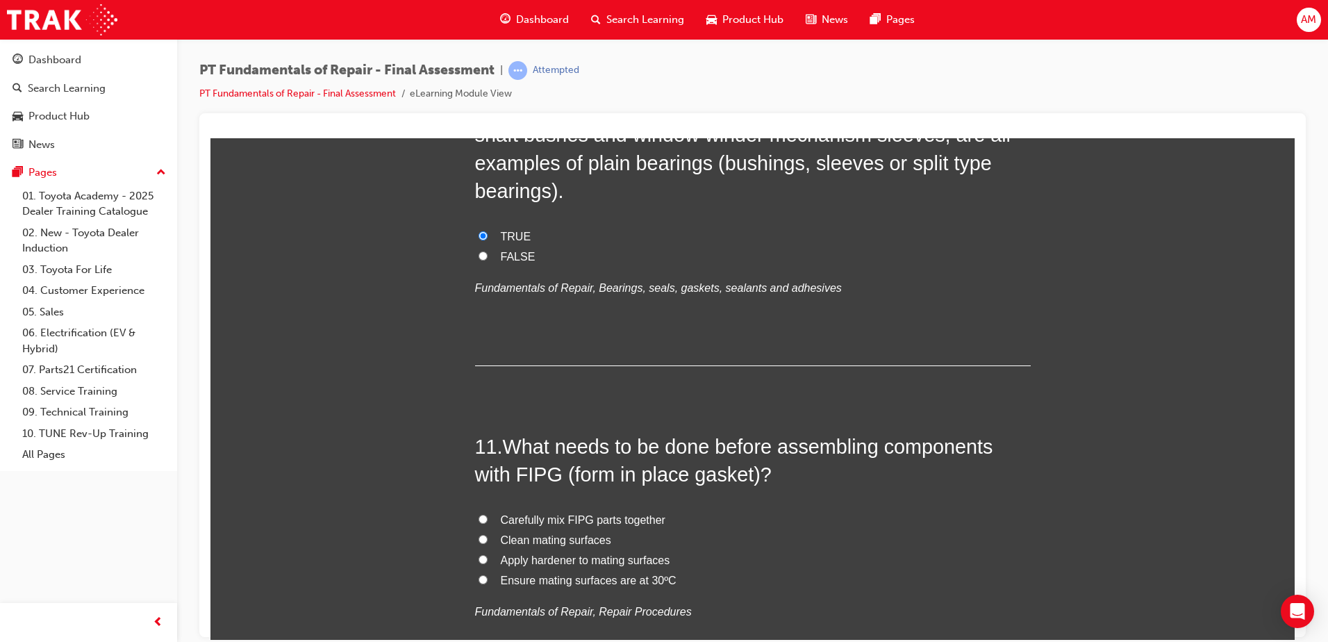
scroll to position [3196, 0]
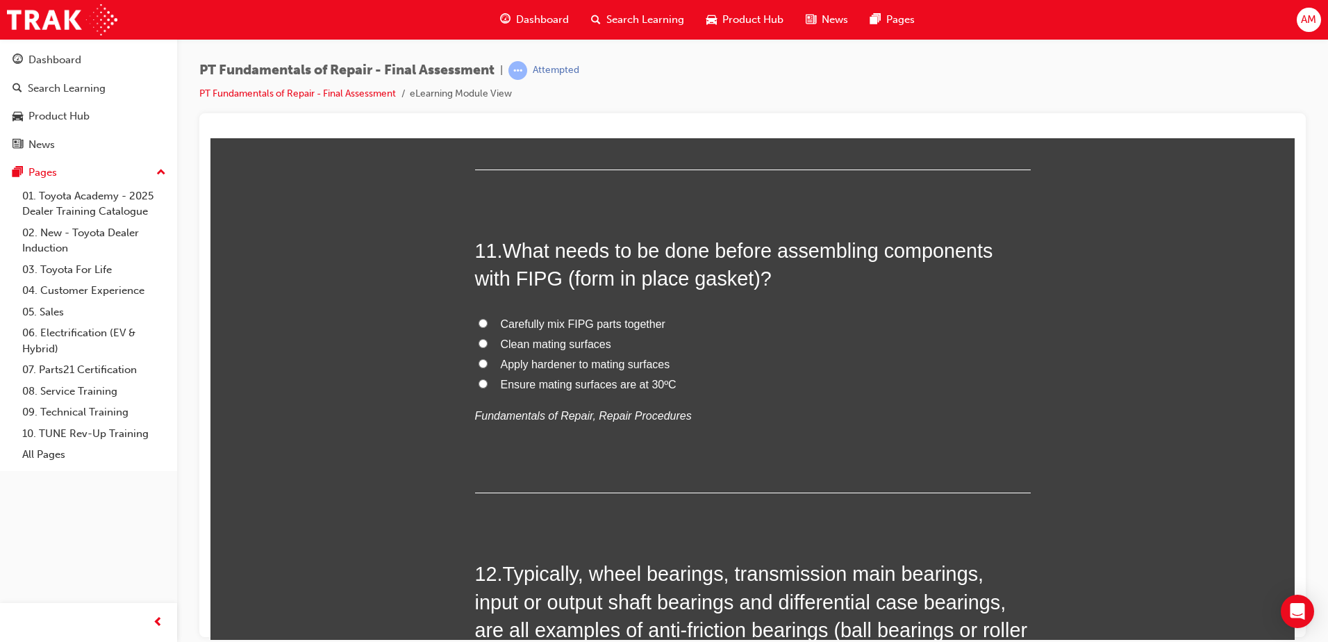
click at [521, 343] on span "Clean mating surfaces" at bounding box center [556, 344] width 110 height 12
click at [488, 343] on input "Clean mating surfaces" at bounding box center [483, 342] width 9 height 9
radio input "true"
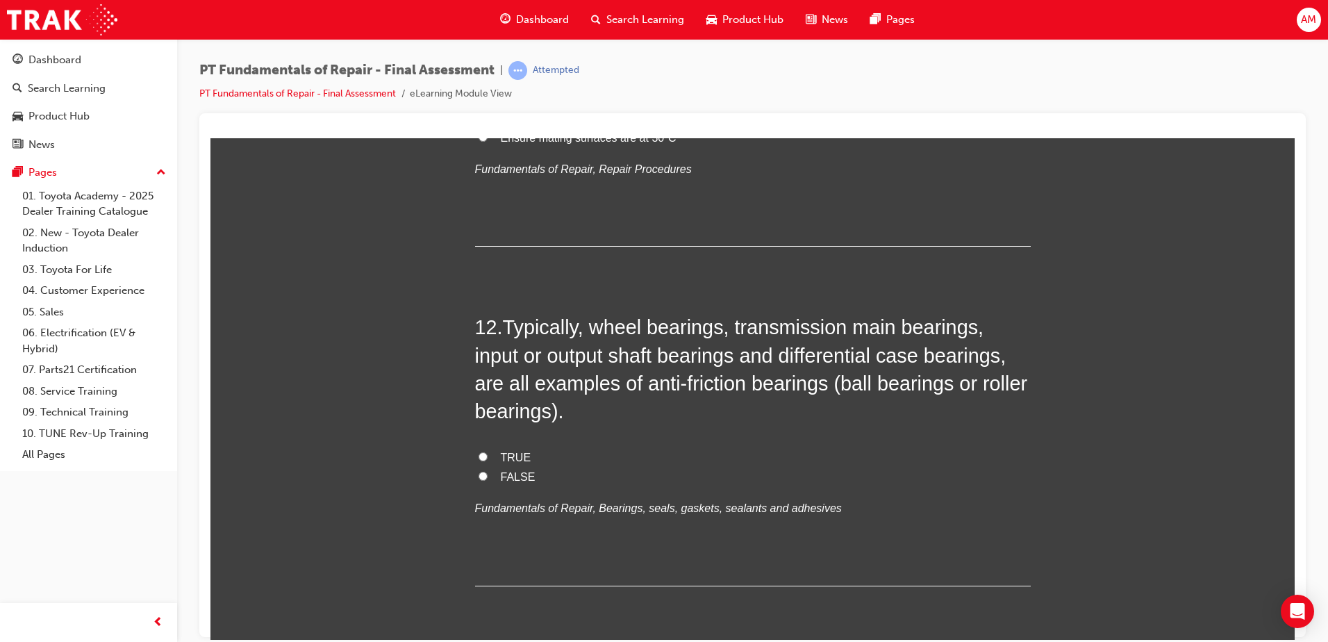
scroll to position [3474, 0]
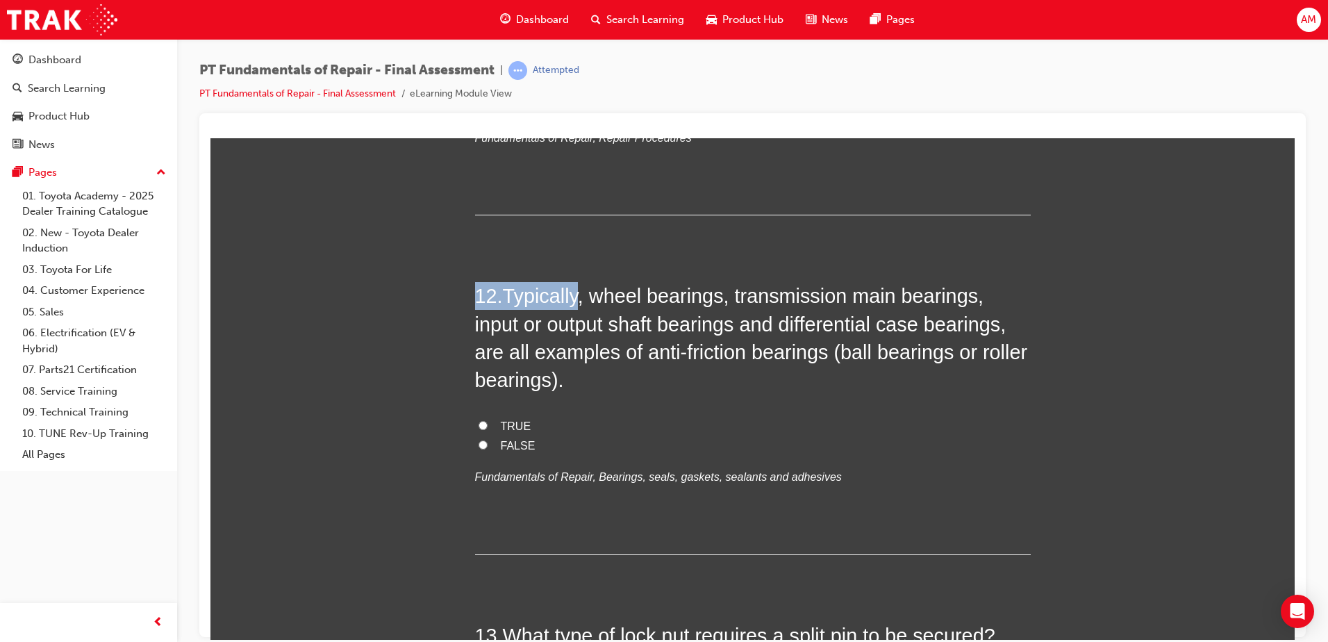
drag, startPoint x: 473, startPoint y: 296, endPoint x: 580, endPoint y: 298, distance: 107.0
click at [580, 298] on h2 "12 . Typically, wheel bearings, transmission main bearings, input or output sha…" at bounding box center [753, 337] width 556 height 112
click at [580, 298] on span "Typically, wheel bearings, transmission main bearings, input or output shaft be…" at bounding box center [751, 337] width 553 height 106
drag, startPoint x: 470, startPoint y: 291, endPoint x: 582, endPoint y: 288, distance: 112.6
click at [582, 288] on h2 "12 . Typically, wheel bearings, transmission main bearings, input or output sha…" at bounding box center [753, 337] width 556 height 112
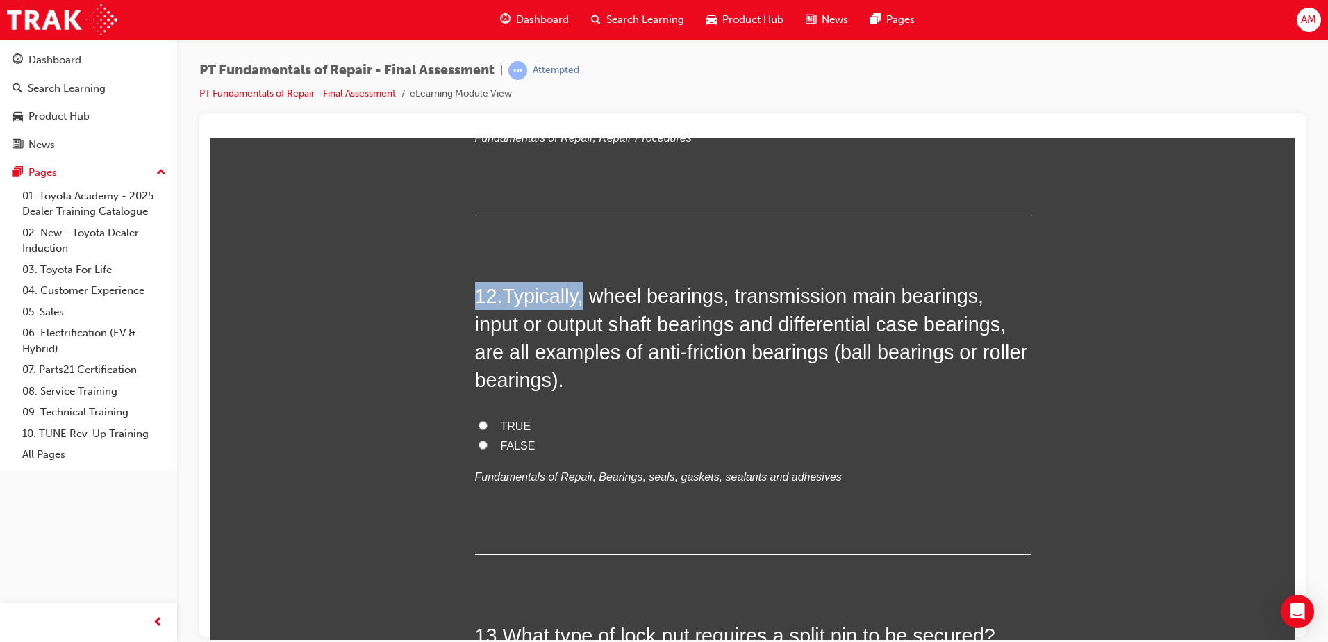
click at [582, 288] on span "Typically, wheel bearings, transmission main bearings, input or output shaft be…" at bounding box center [751, 337] width 553 height 106
click at [511, 420] on span "TRUE" at bounding box center [516, 426] width 31 height 12
click at [488, 420] on input "TRUE" at bounding box center [483, 424] width 9 height 9
radio input "true"
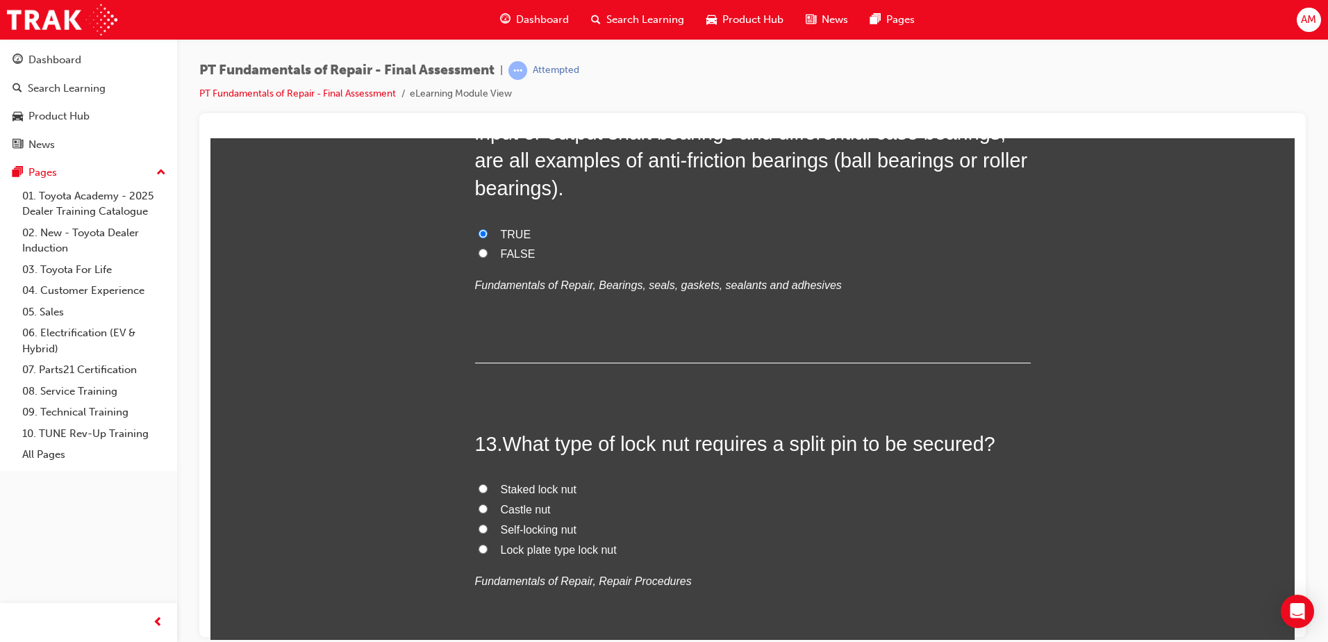
scroll to position [3683, 0]
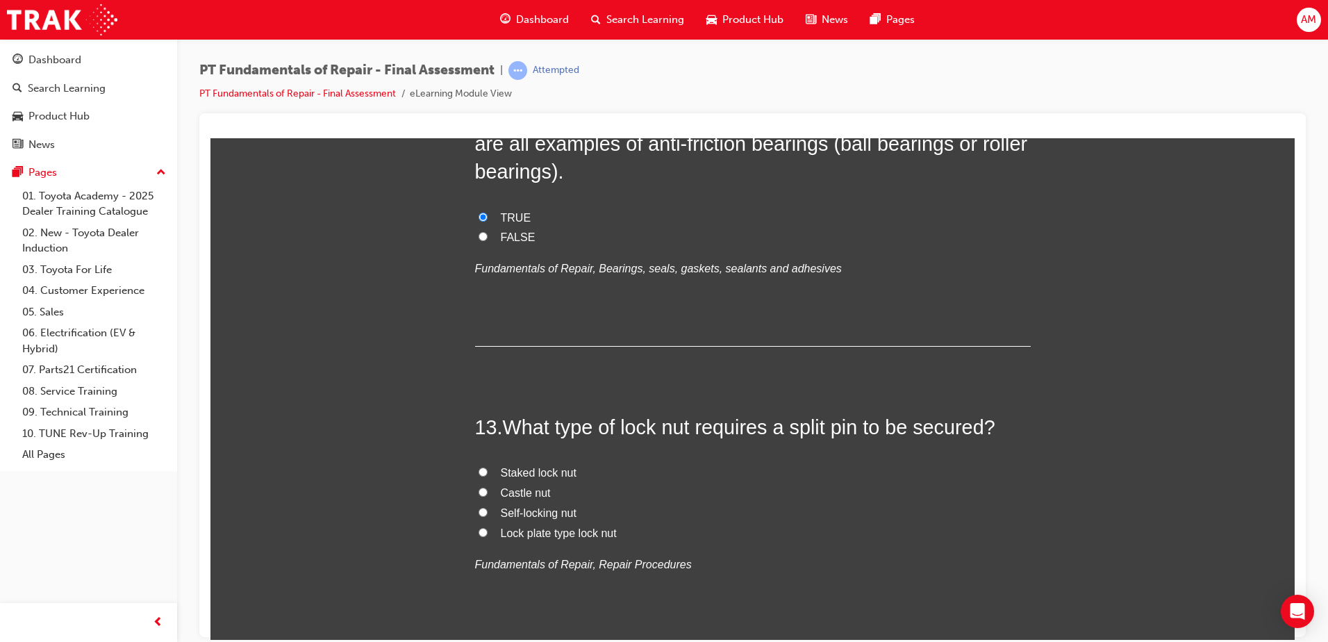
click at [523, 495] on span "Castle nut" at bounding box center [526, 492] width 50 height 12
click at [488, 495] on input "Castle nut" at bounding box center [483, 491] width 9 height 9
radio input "true"
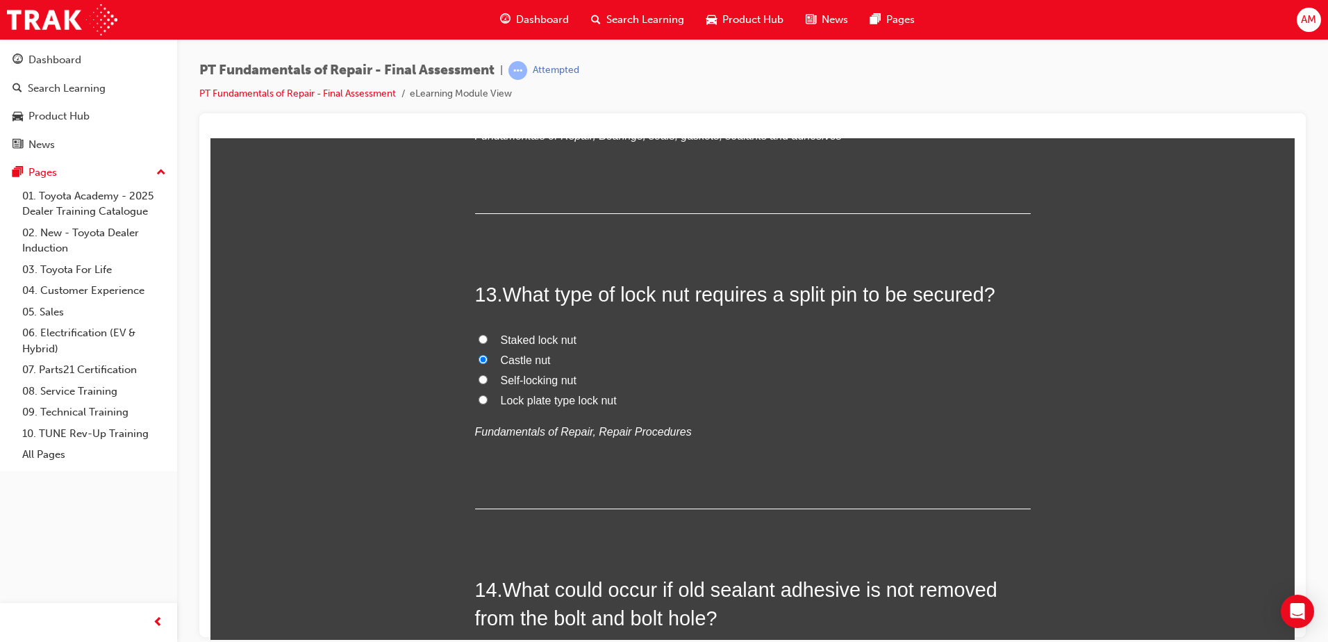
scroll to position [3960, 0]
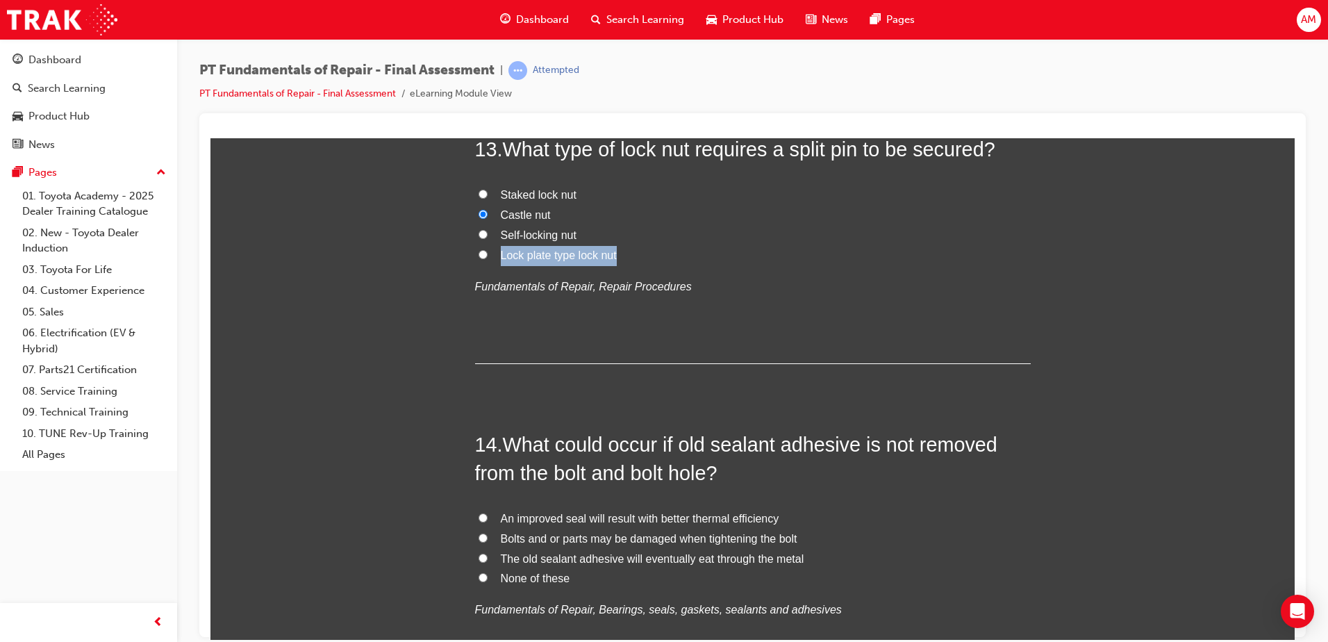
drag, startPoint x: 494, startPoint y: 255, endPoint x: 622, endPoint y: 260, distance: 127.9
click at [622, 260] on label "Lock plate type lock nut" at bounding box center [753, 255] width 556 height 20
copy span "Lock plate type lock nut"
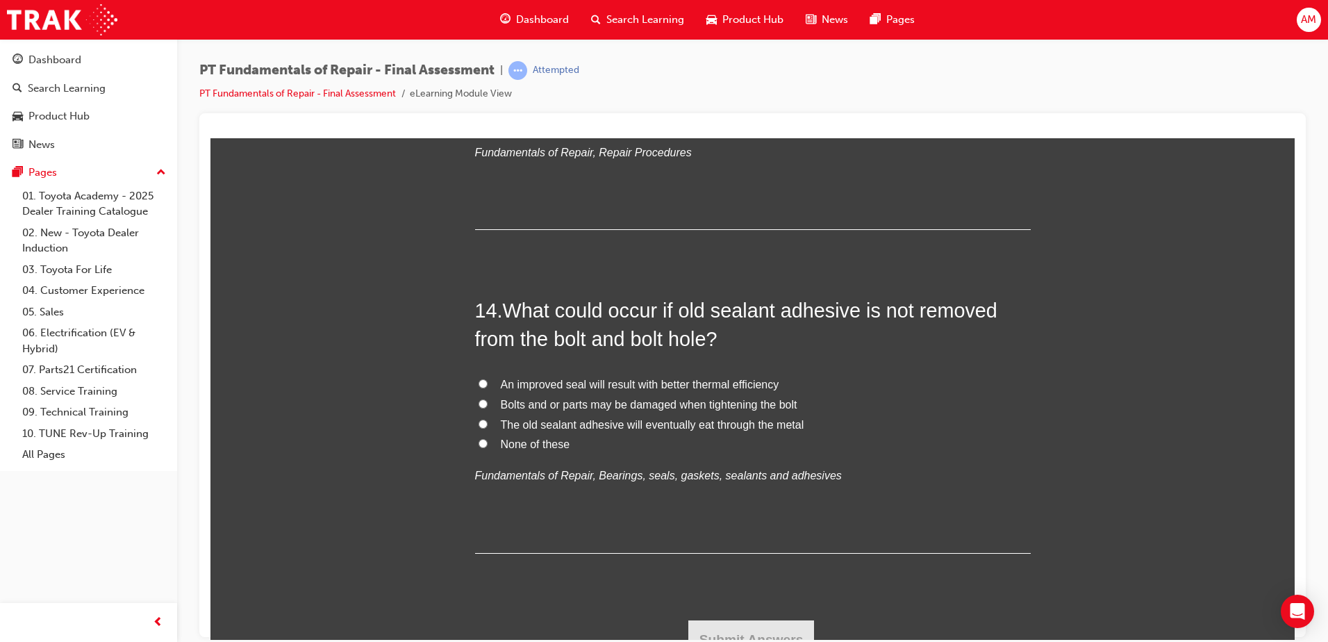
scroll to position [4099, 0]
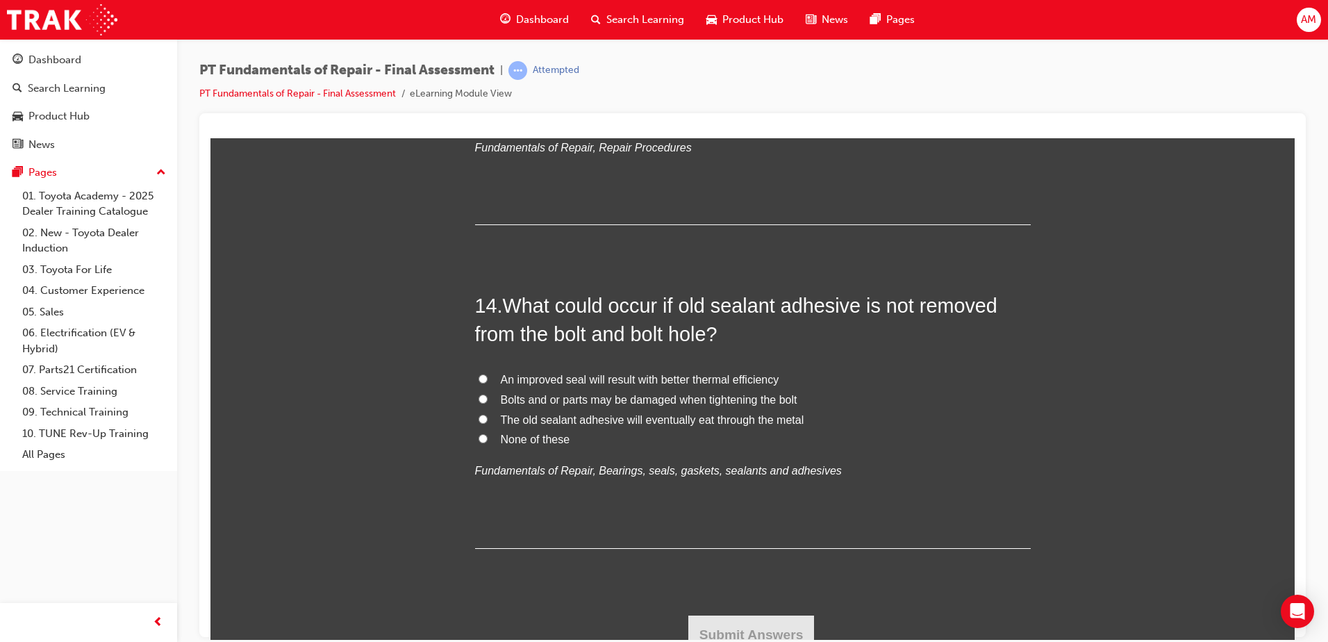
click at [680, 394] on span "Bolts and or parts may be damaged when tightening the bolt" at bounding box center [649, 399] width 297 height 12
click at [488, 394] on input "Bolts and or parts may be damaged when tightening the bolt" at bounding box center [483, 398] width 9 height 9
radio input "true"
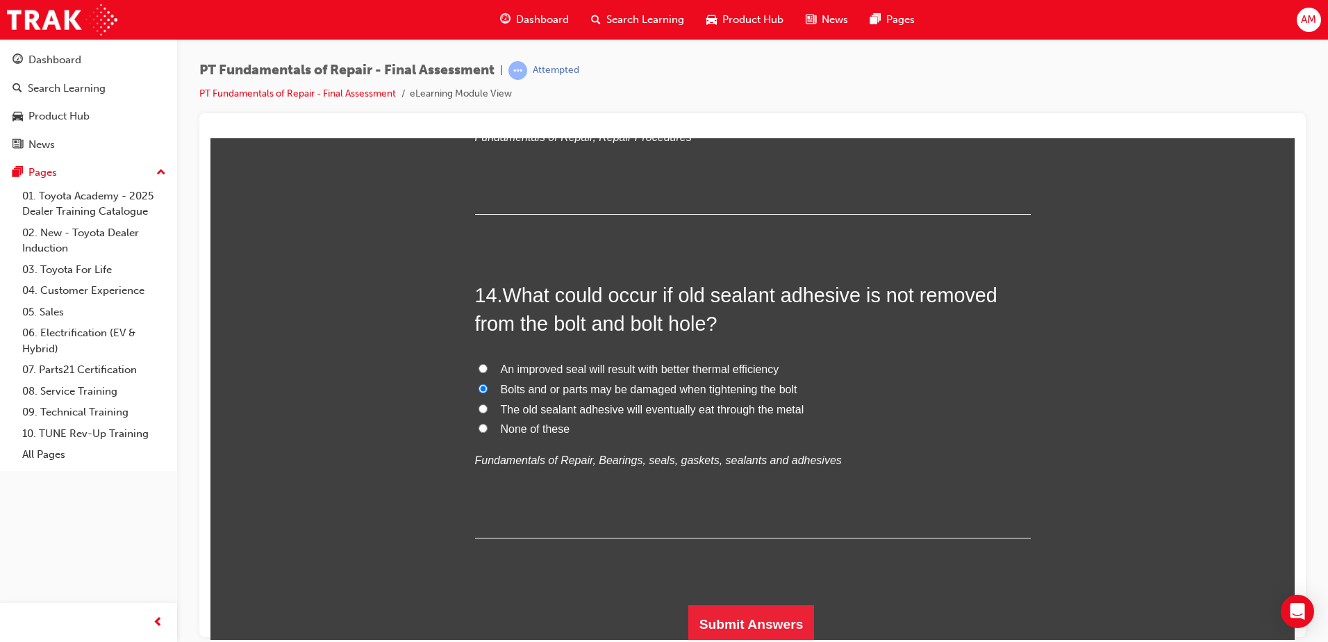
scroll to position [4113, 0]
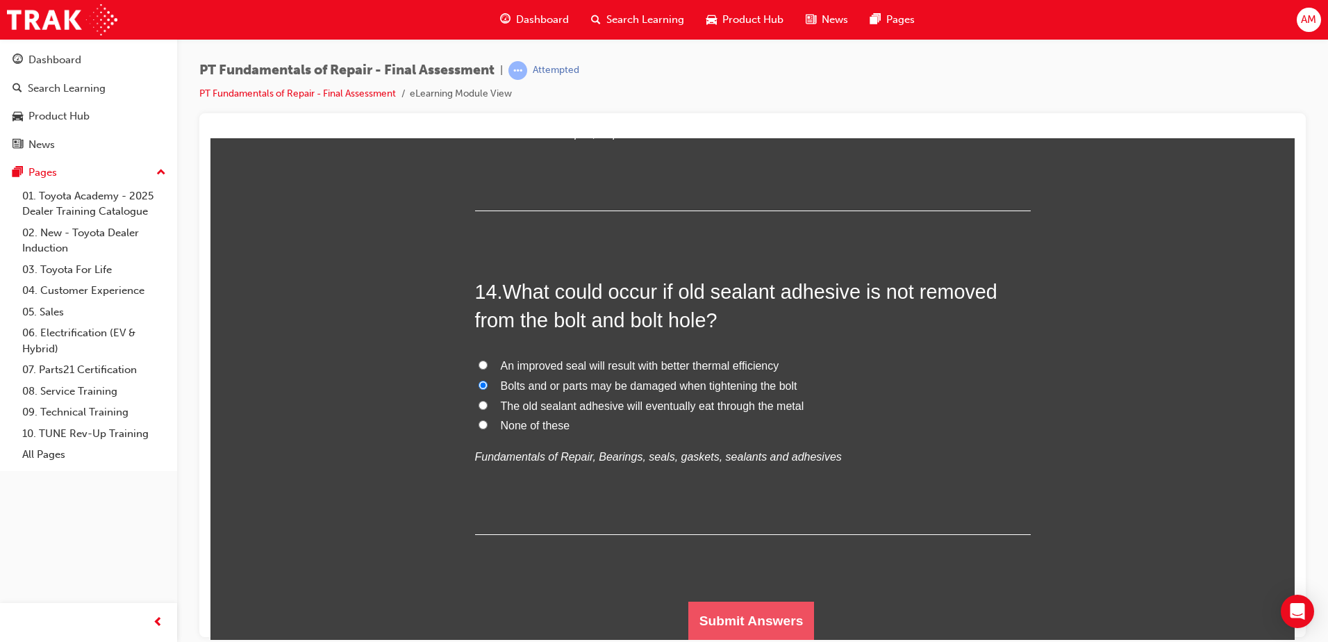
click at [768, 602] on button "Submit Answers" at bounding box center [752, 620] width 126 height 39
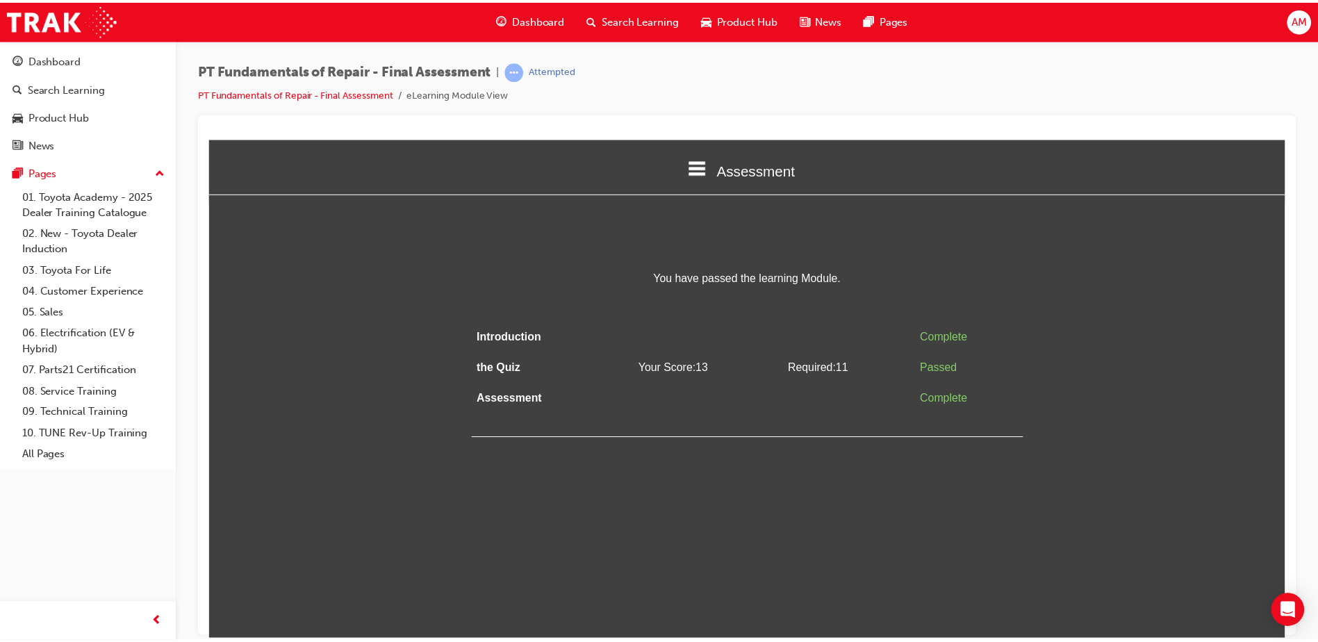
scroll to position [0, 0]
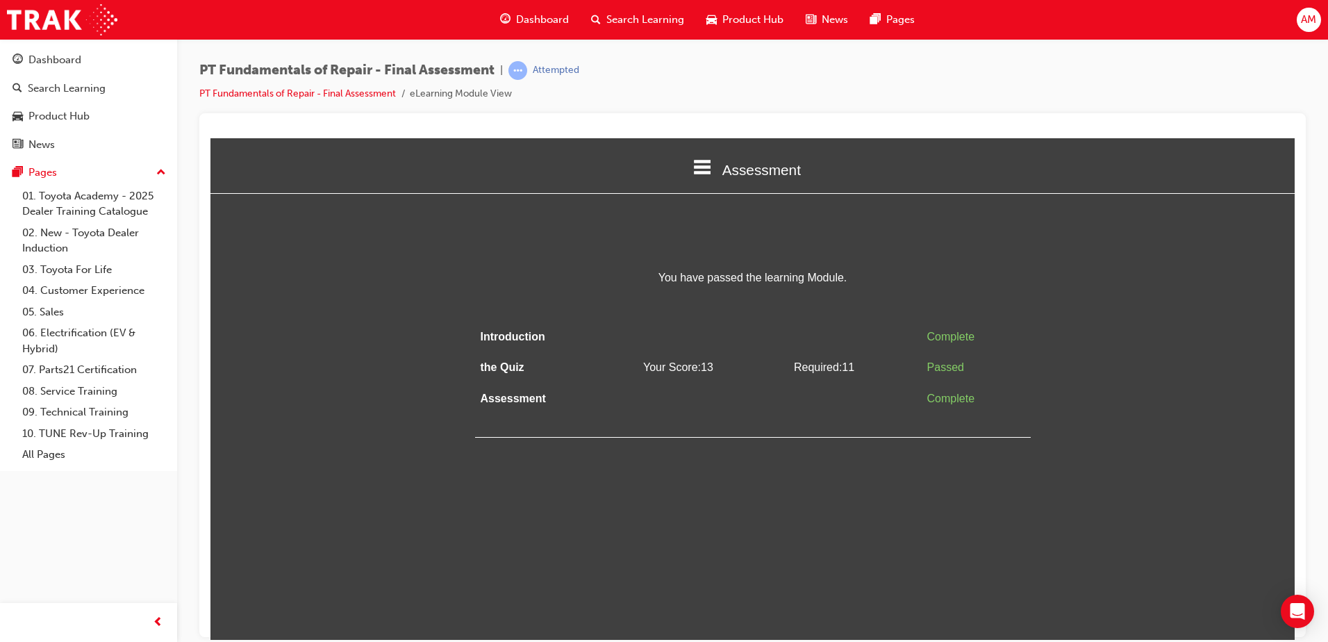
click at [1107, 384] on div "You have passed the learning Module. Introduction Complete the Quiz Your Score:…" at bounding box center [753, 353] width 1085 height 170
click at [47, 67] on div "Dashboard" at bounding box center [54, 60] width 53 height 16
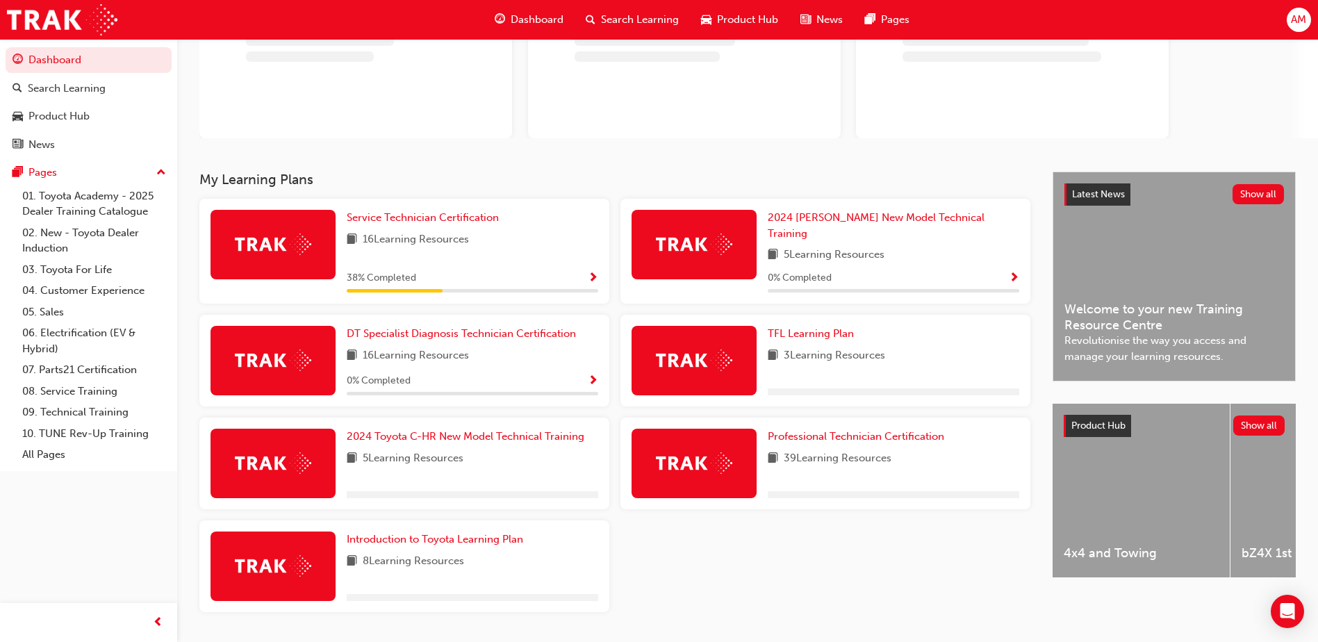
scroll to position [139, 0]
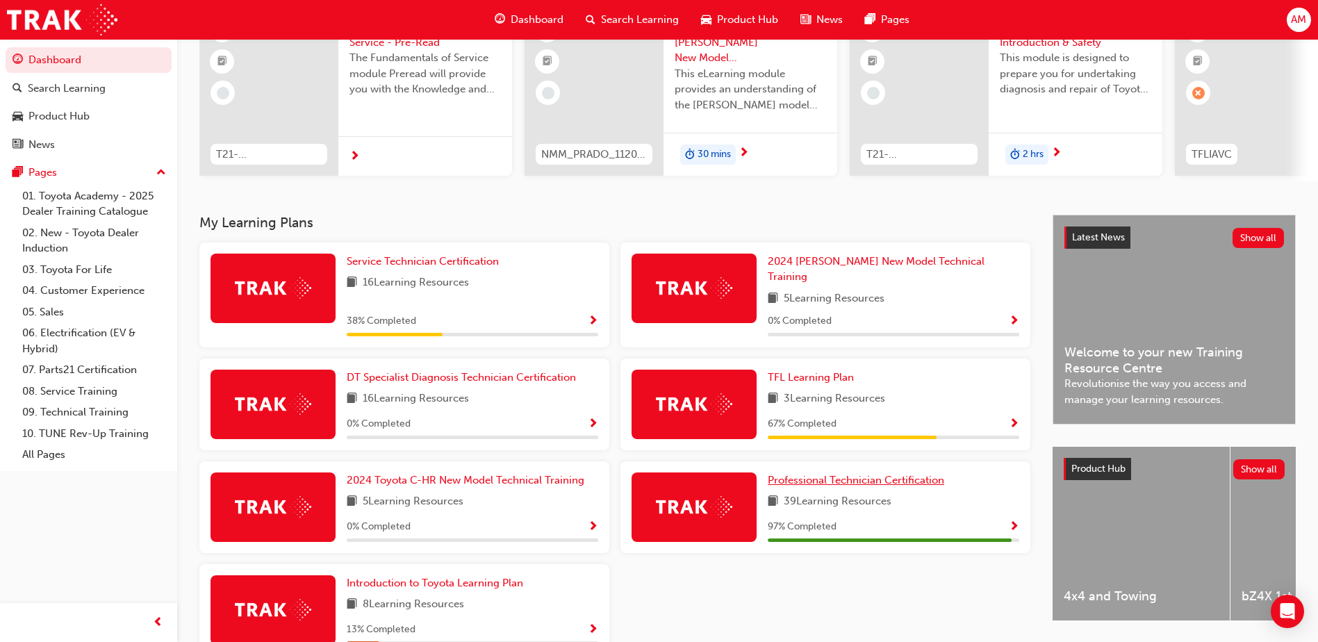
click at [871, 472] on link "Professional Technician Certification" at bounding box center [859, 480] width 182 height 16
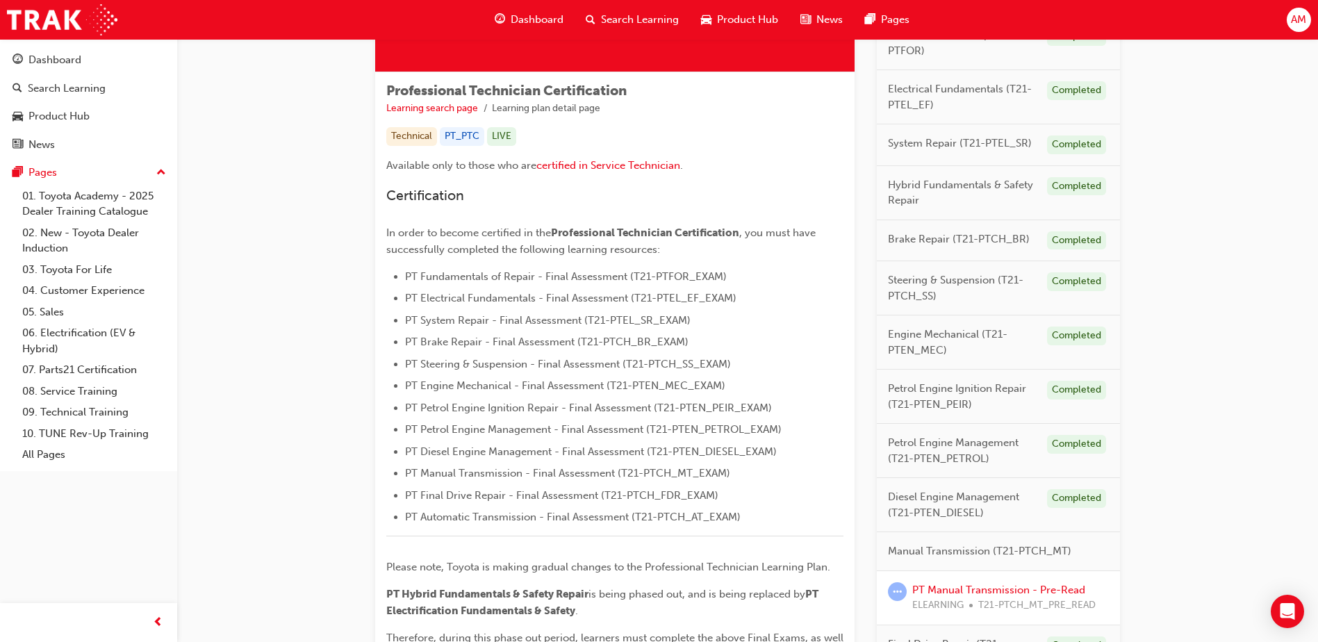
scroll to position [402, 0]
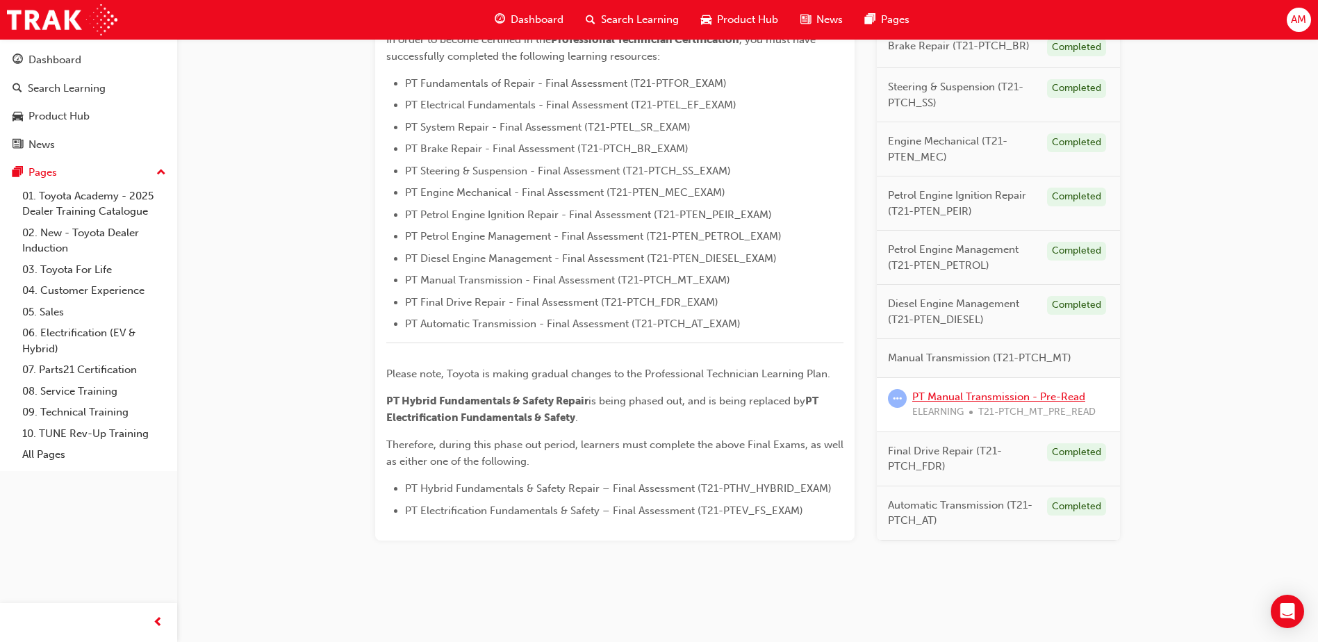
click at [1055, 393] on link "PT Manual Transmission - Pre-Read" at bounding box center [998, 396] width 173 height 13
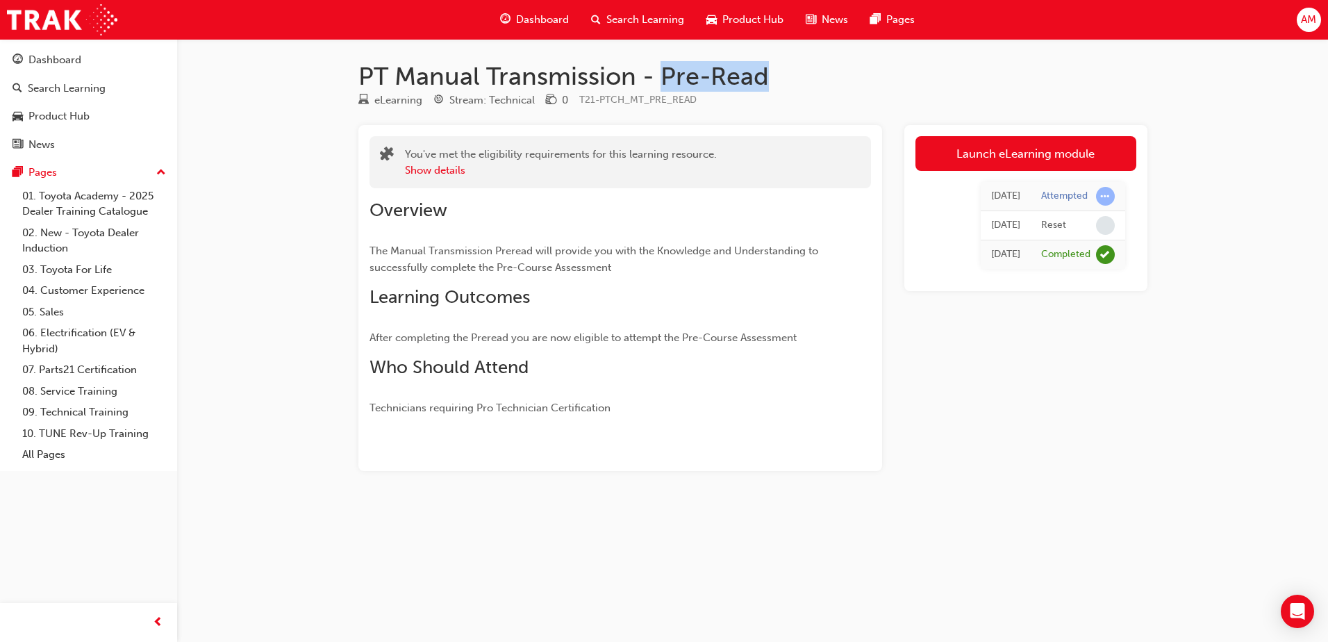
drag, startPoint x: 659, startPoint y: 79, endPoint x: 862, endPoint y: 72, distance: 203.7
click at [862, 72] on h1 "PT Manual Transmission - Pre-Read" at bounding box center [753, 76] width 789 height 31
drag, startPoint x: 862, startPoint y: 72, endPoint x: 791, endPoint y: 67, distance: 71.7
click at [791, 67] on h1 "PT Manual Transmission - Pre-Read" at bounding box center [753, 76] width 789 height 31
click at [1062, 256] on div "Completed" at bounding box center [1066, 254] width 49 height 13
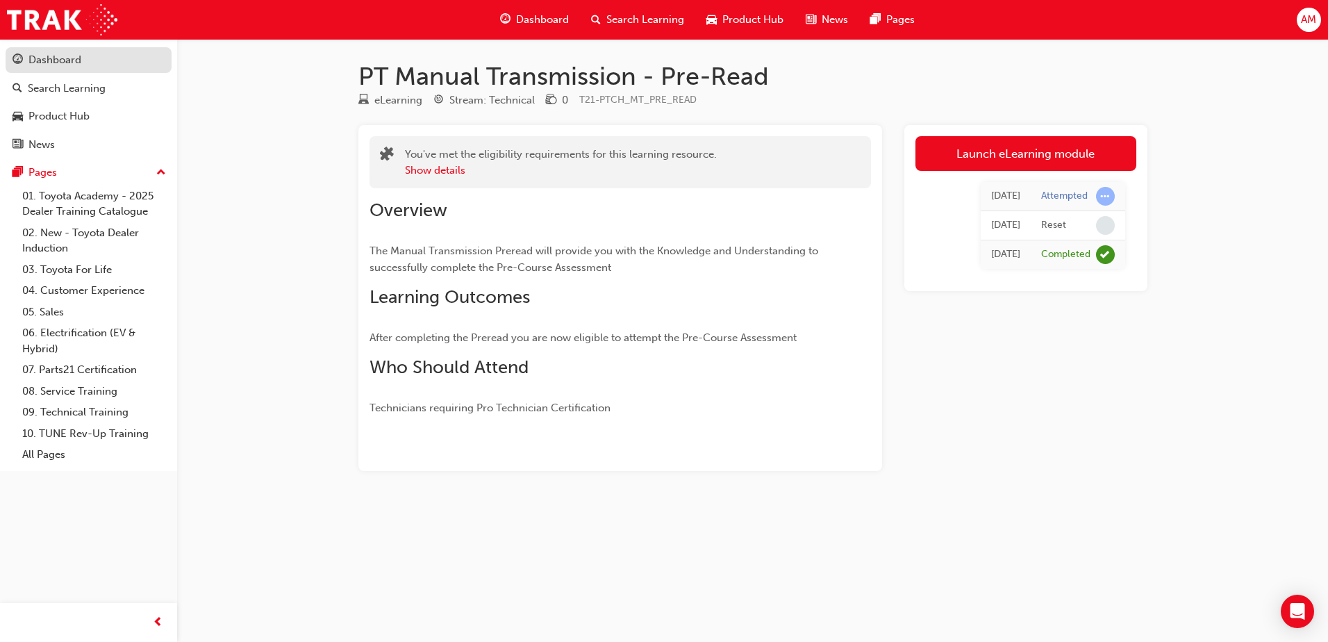
click at [98, 60] on div "Dashboard" at bounding box center [89, 59] width 152 height 17
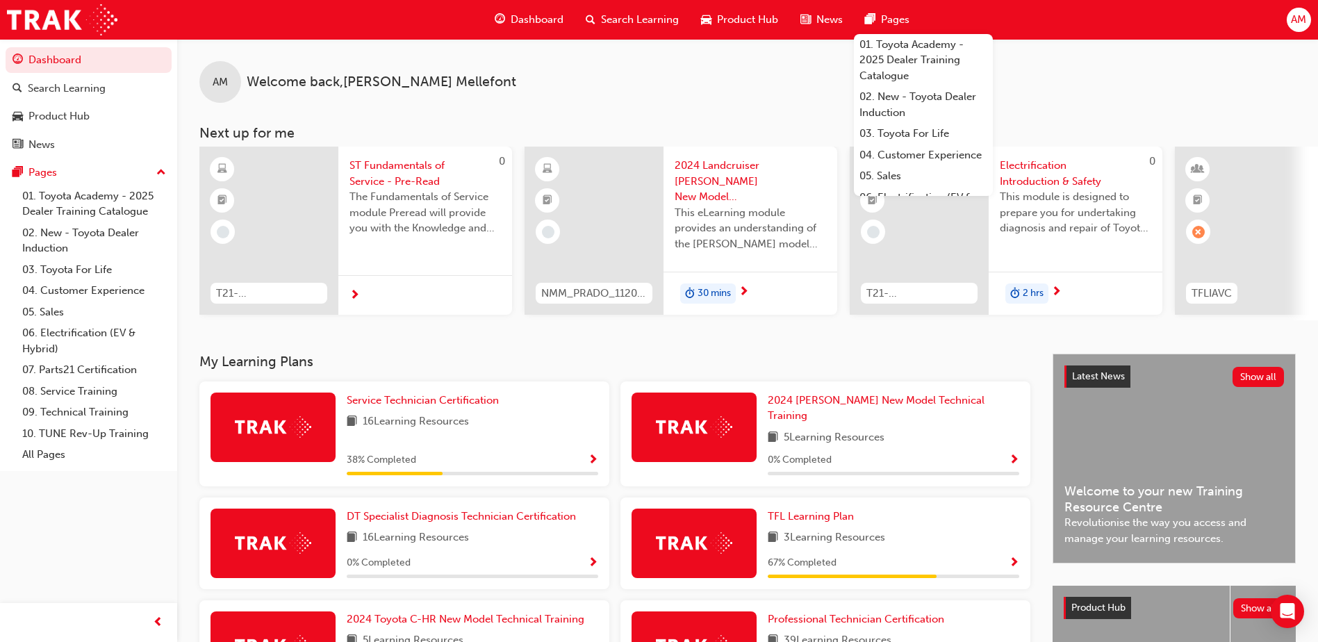
click at [686, 99] on div "AM Welcome back , [PERSON_NAME]" at bounding box center [747, 71] width 1141 height 64
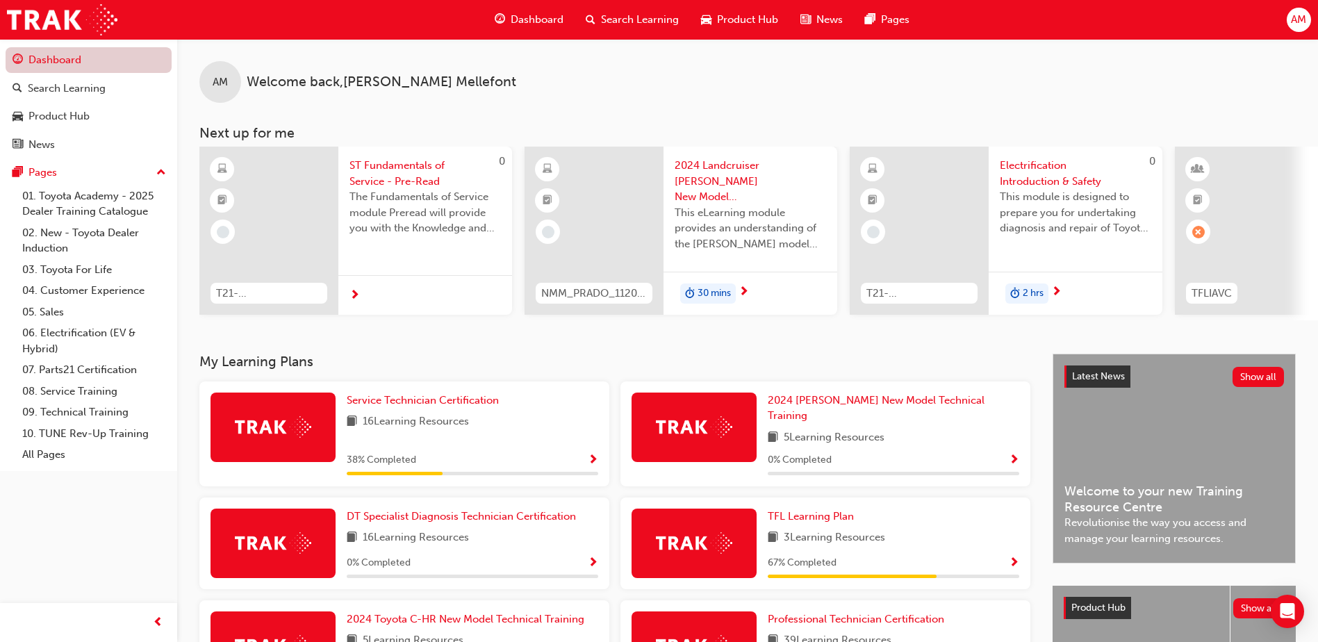
click at [66, 68] on link "Dashboard" at bounding box center [89, 60] width 166 height 26
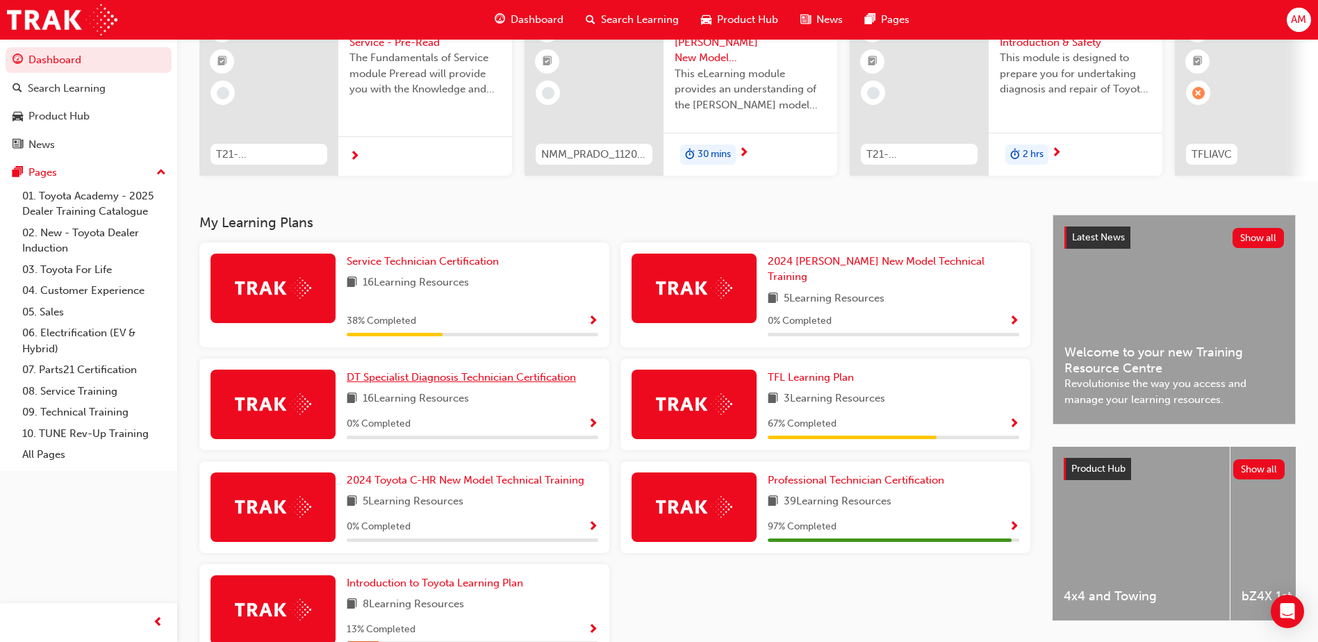
click at [441, 371] on span "DT Specialist Diagnosis Technician Certification" at bounding box center [461, 377] width 229 height 13
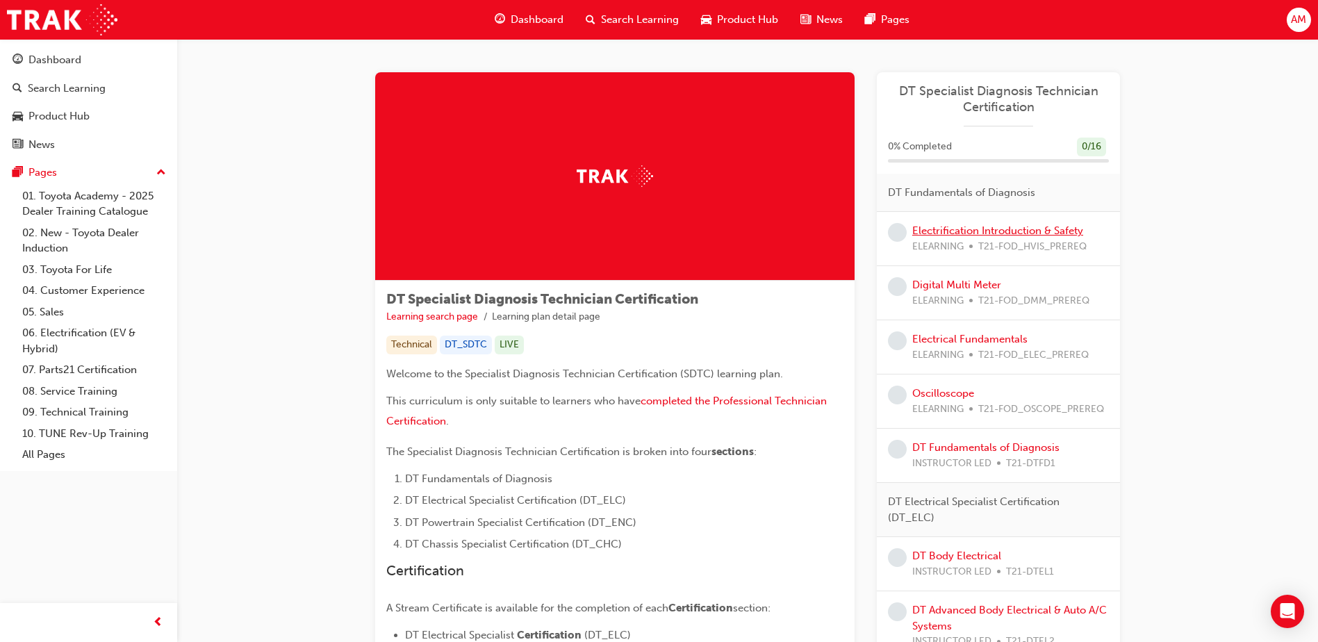
click at [928, 228] on link "Electrification Introduction & Safety" at bounding box center [997, 230] width 171 height 13
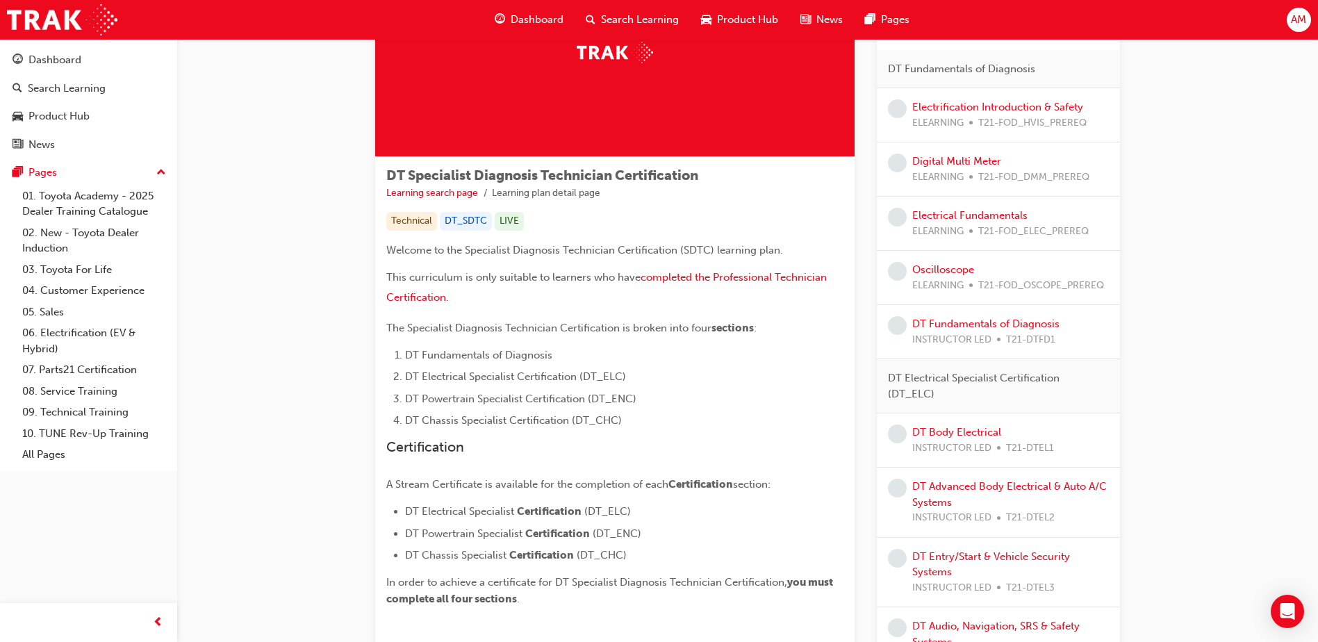
scroll to position [123, 0]
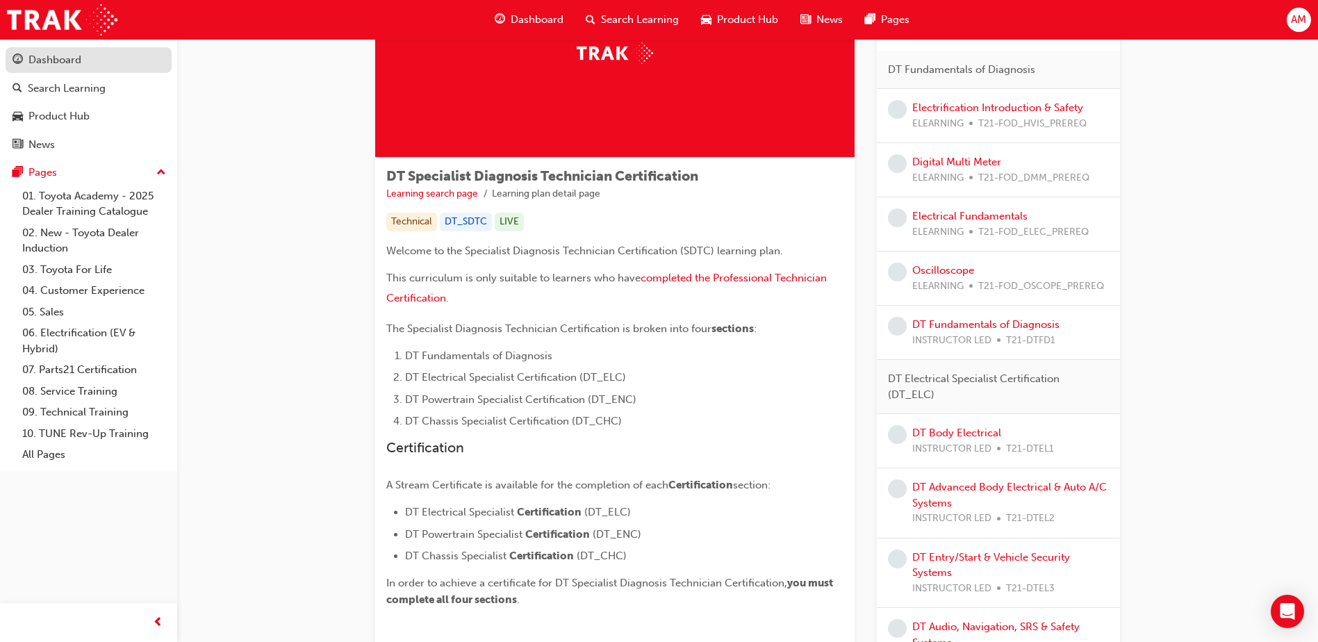
click at [54, 65] on div "Dashboard" at bounding box center [54, 60] width 53 height 16
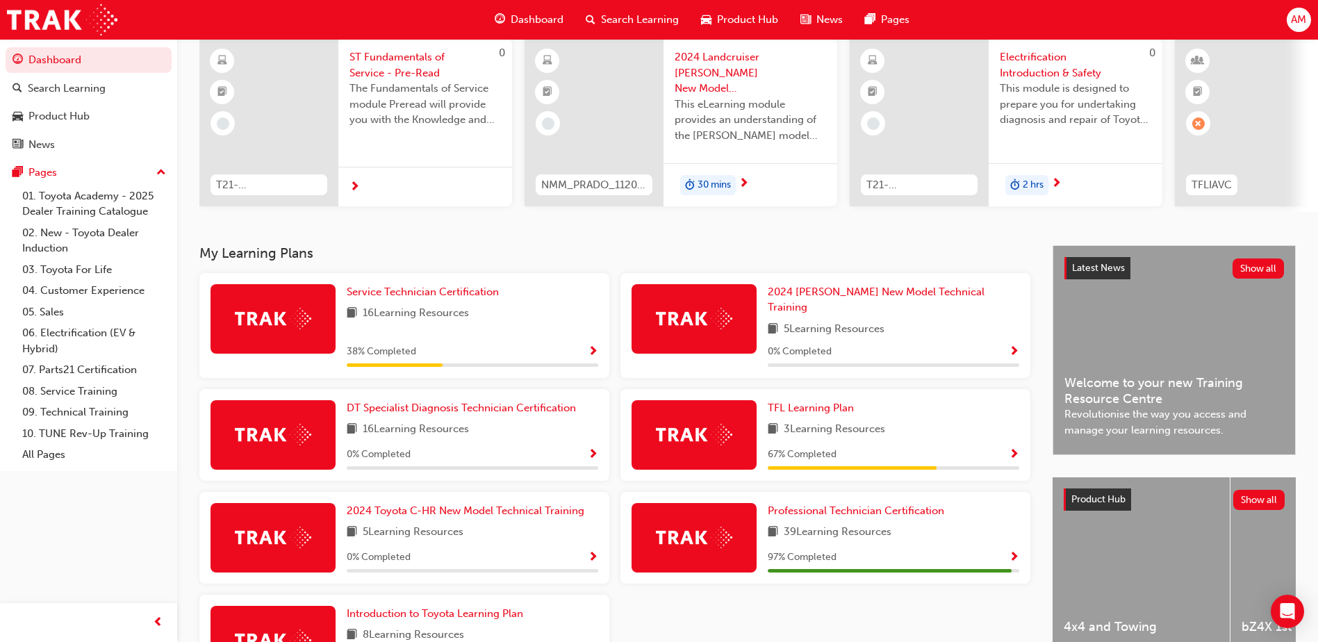
scroll to position [139, 0]
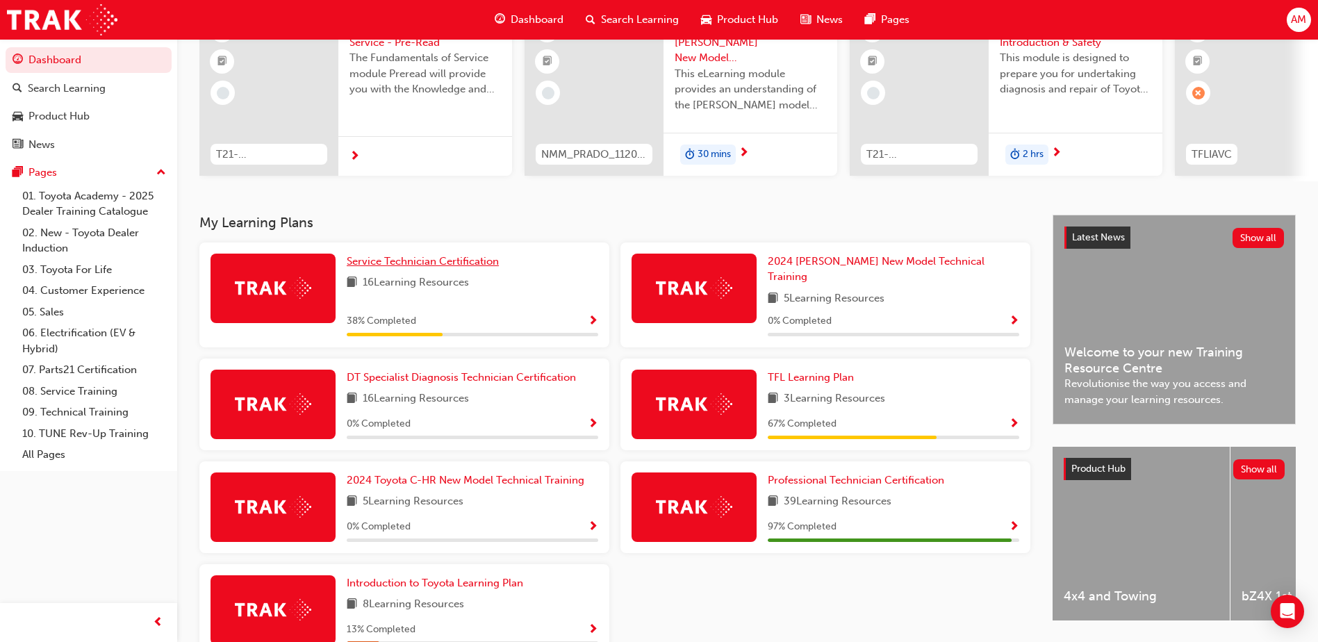
click at [416, 262] on span "Service Technician Certification" at bounding box center [423, 261] width 152 height 13
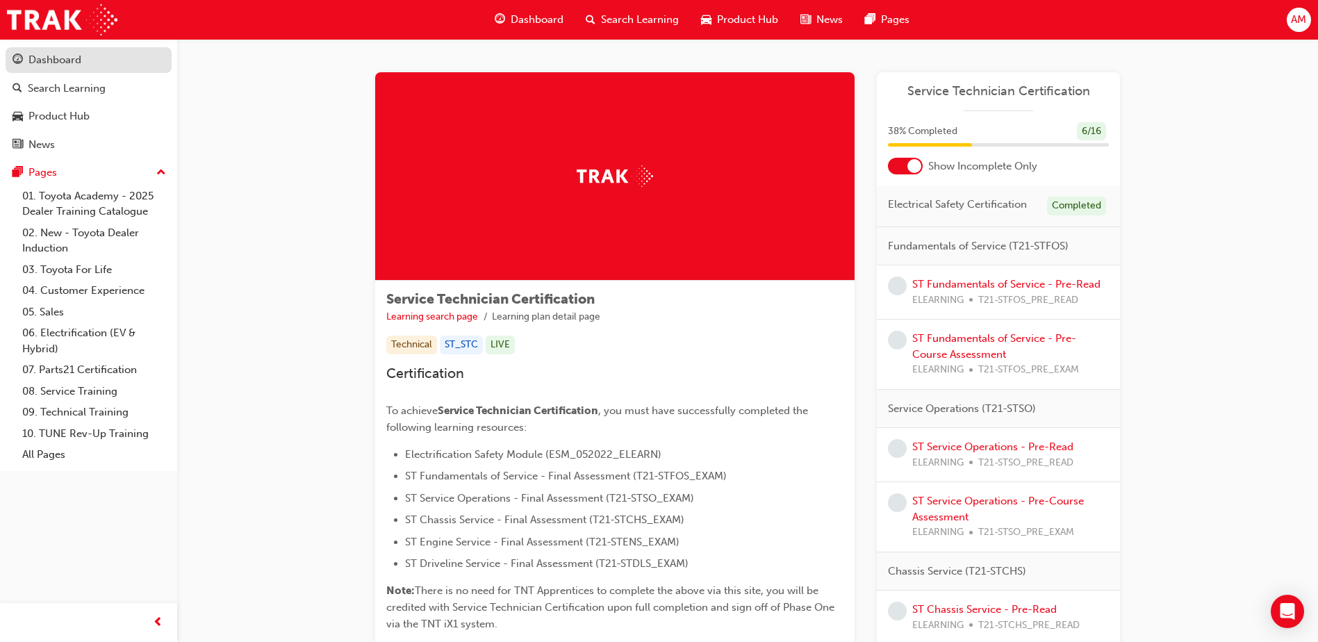
click at [75, 60] on div "Dashboard" at bounding box center [54, 60] width 53 height 16
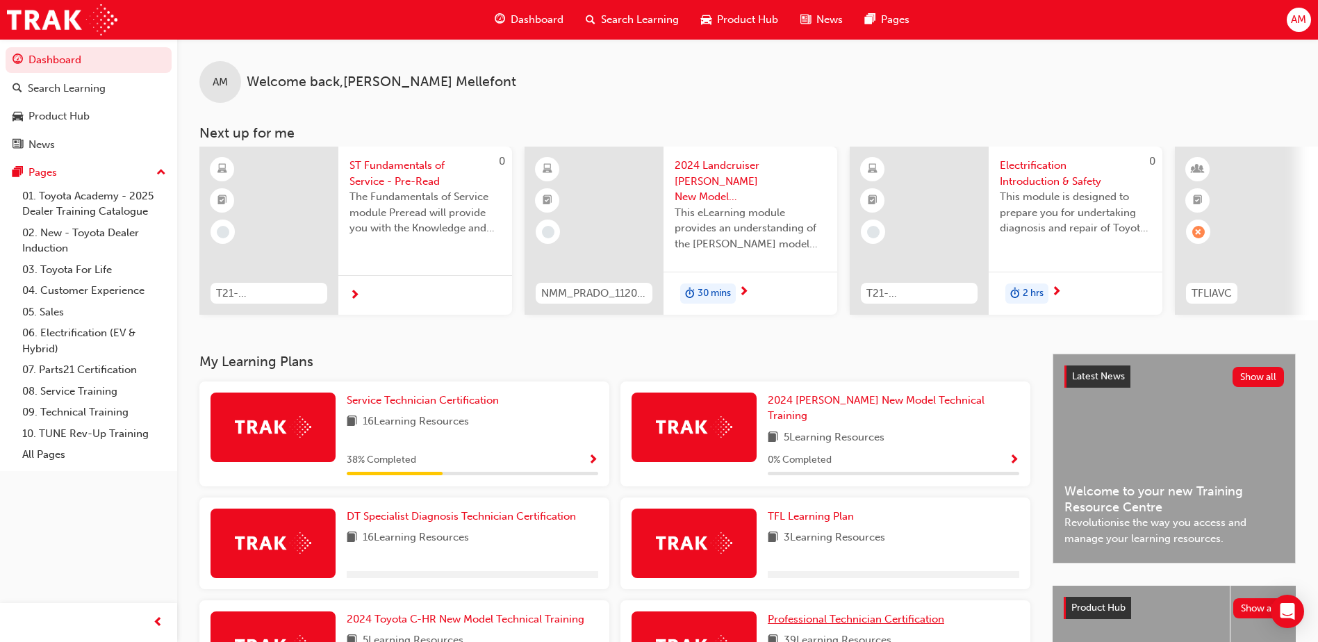
click at [842, 613] on span "Professional Technician Certification" at bounding box center [856, 619] width 176 height 13
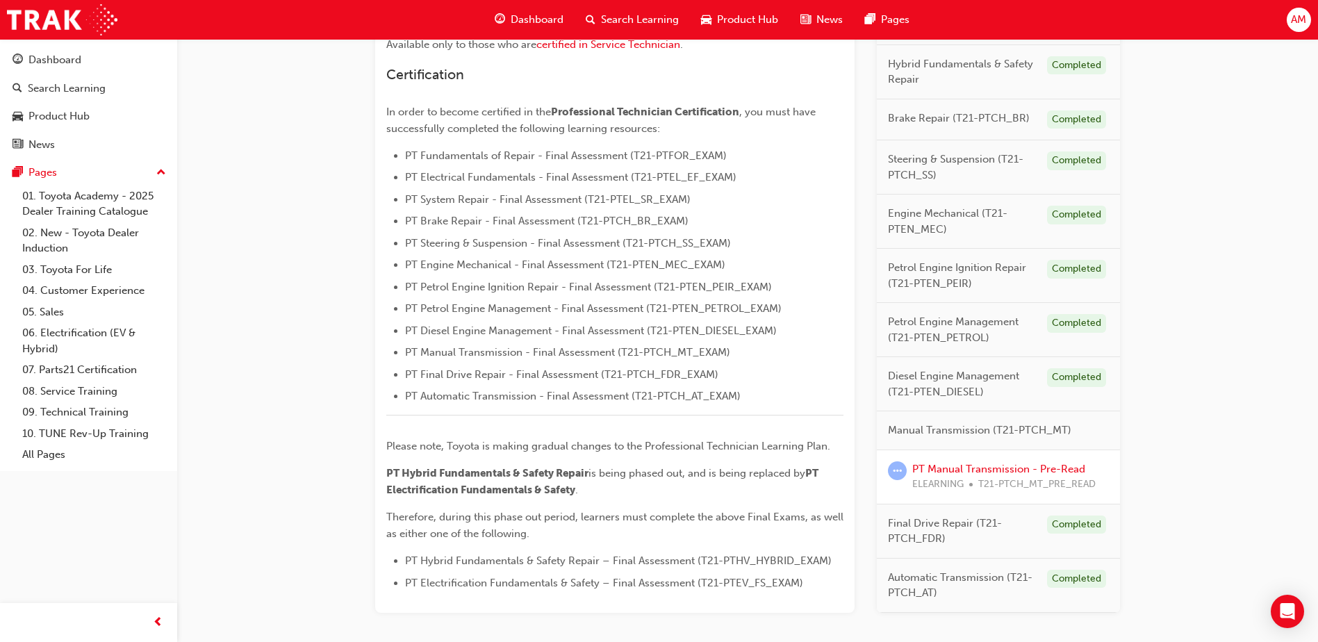
scroll to position [347, 0]
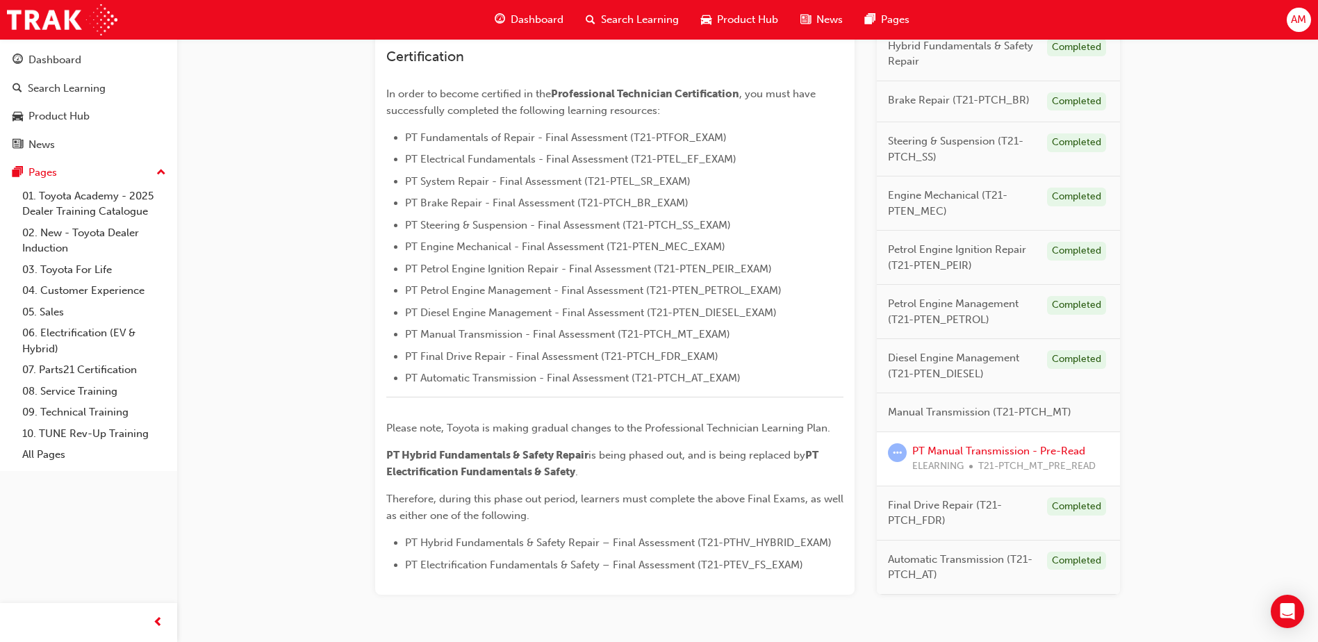
click at [954, 407] on span "Manual Transmission (T21-PTCH_MT)" at bounding box center [979, 412] width 183 height 16
click at [1043, 400] on div "Manual Transmission (T21-PTCH_MT)" at bounding box center [998, 412] width 243 height 39
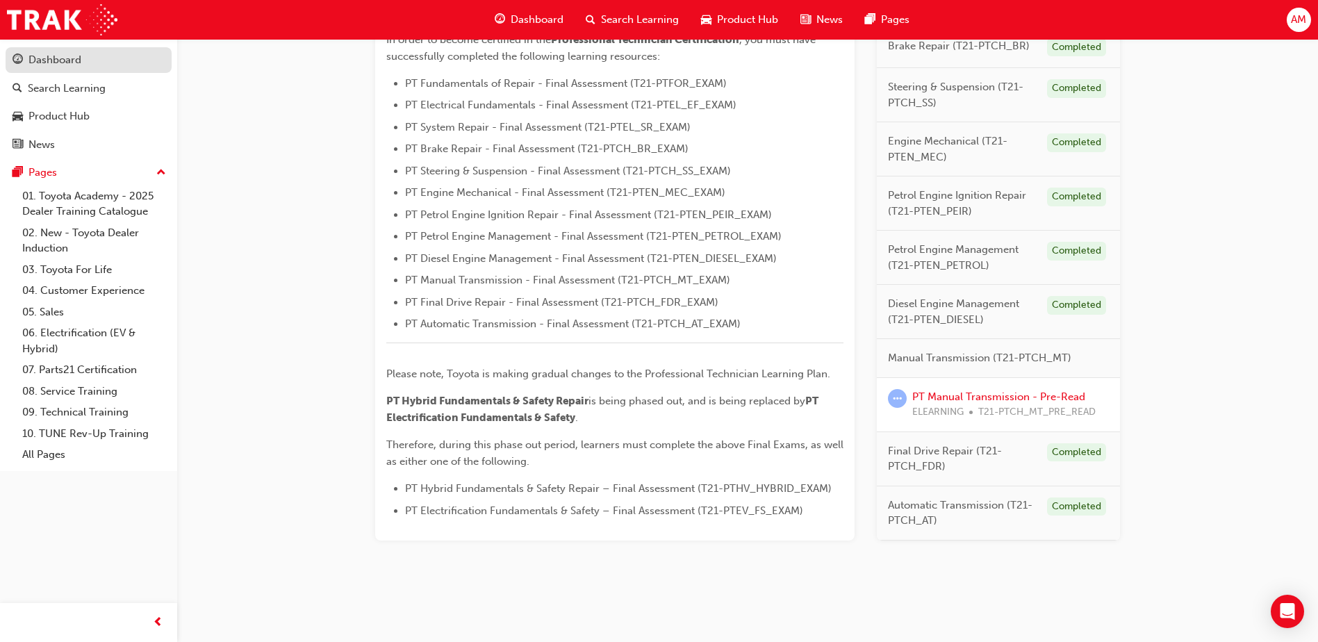
click at [76, 59] on div "Dashboard" at bounding box center [54, 60] width 53 height 16
